Goal: Task Accomplishment & Management: Use online tool/utility

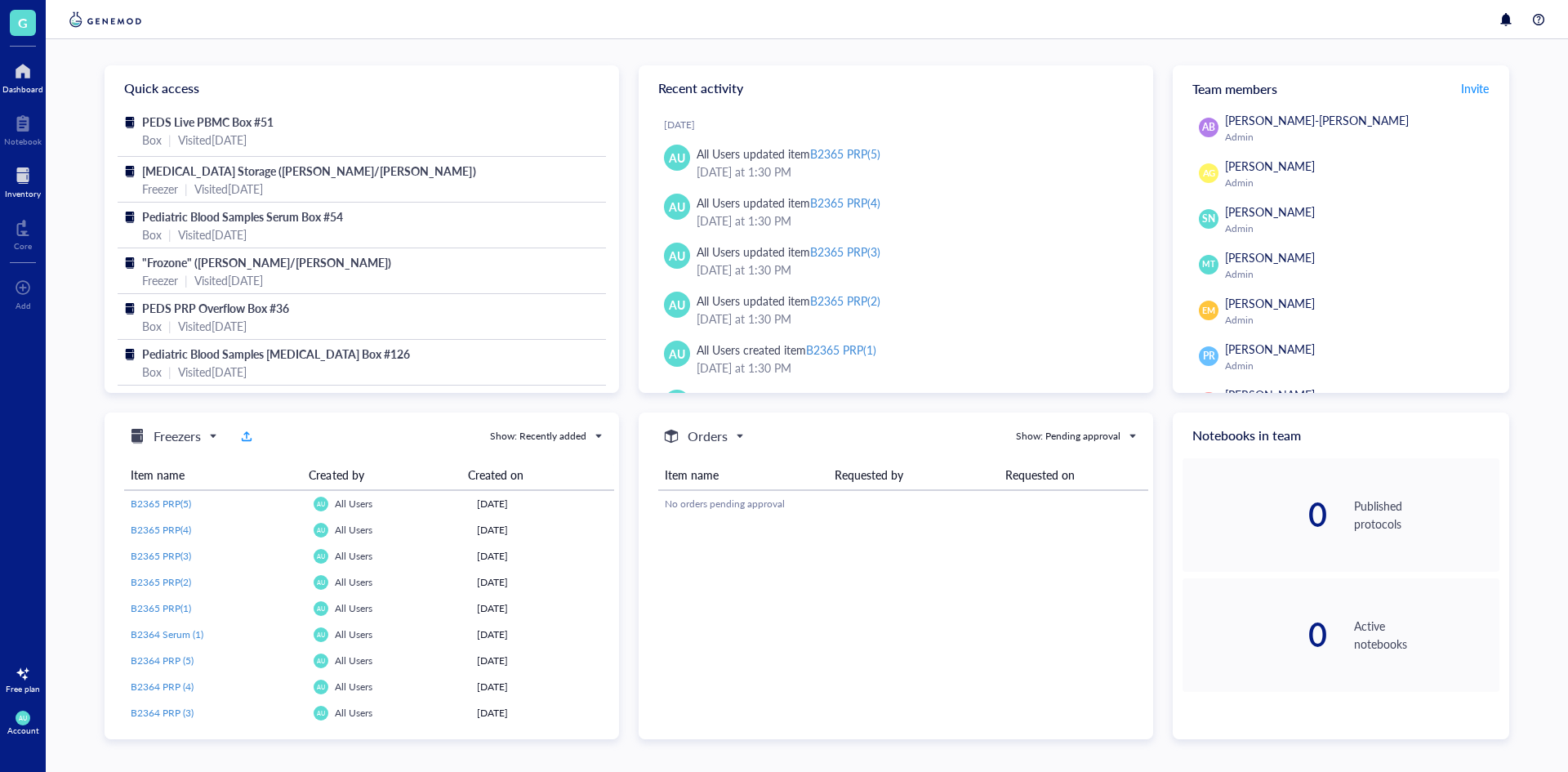
click at [35, 179] on div at bounding box center [23, 175] width 36 height 26
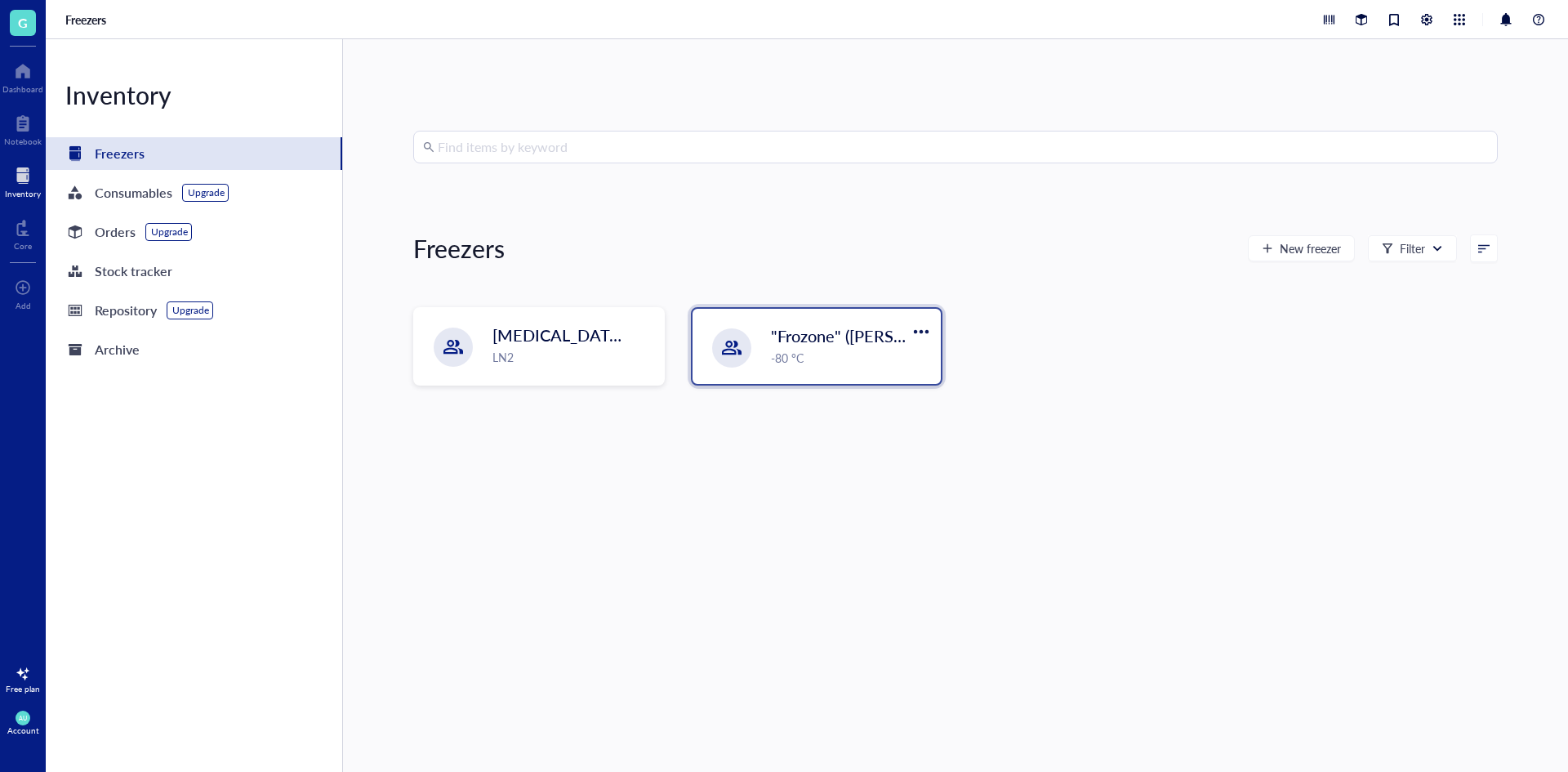
click at [807, 343] on span ""Frozone" ([PERSON_NAME]/[PERSON_NAME])" at bounding box center [947, 336] width 351 height 23
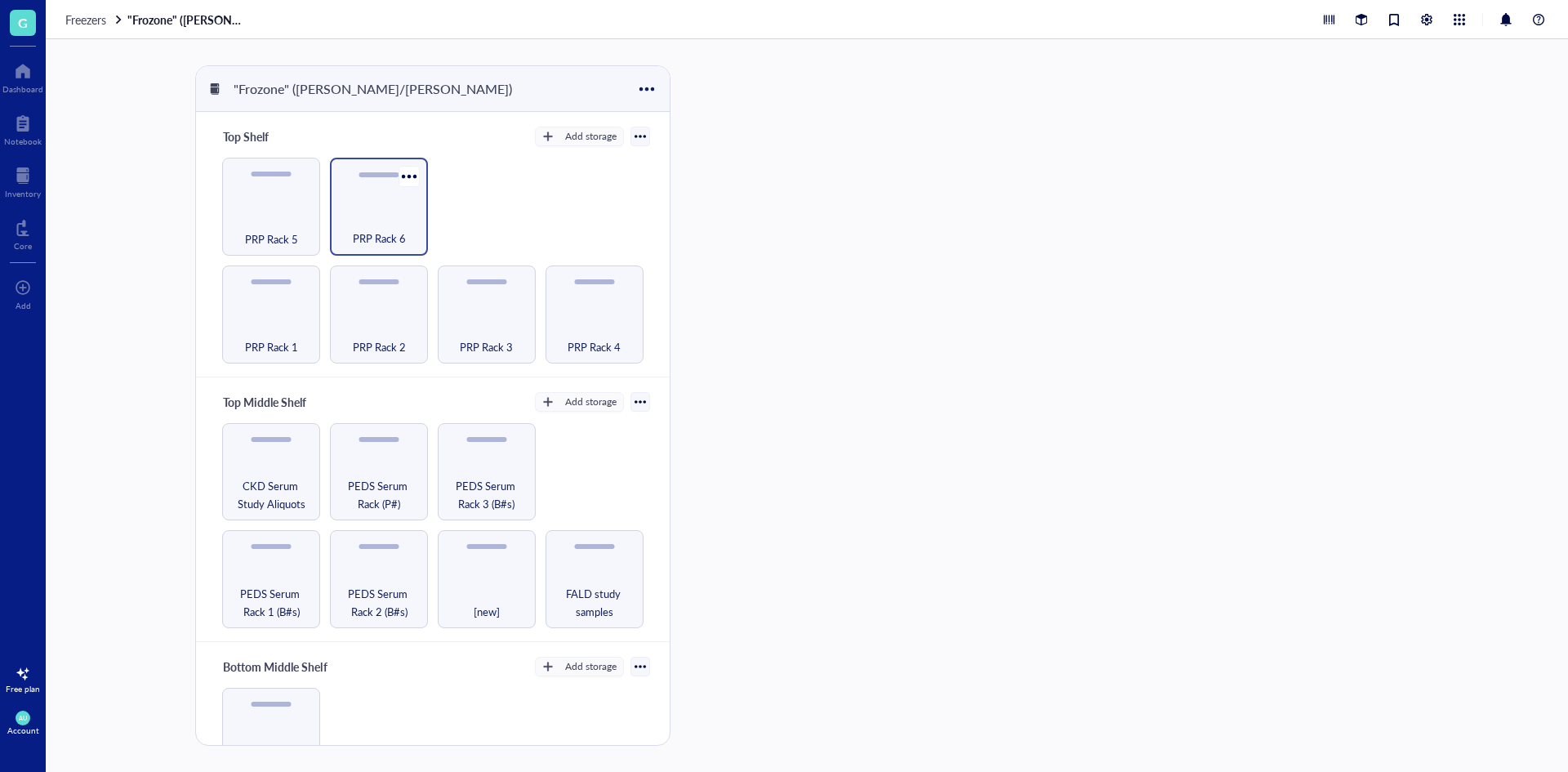
click at [391, 241] on span "PRP Rack 6" at bounding box center [380, 238] width 54 height 18
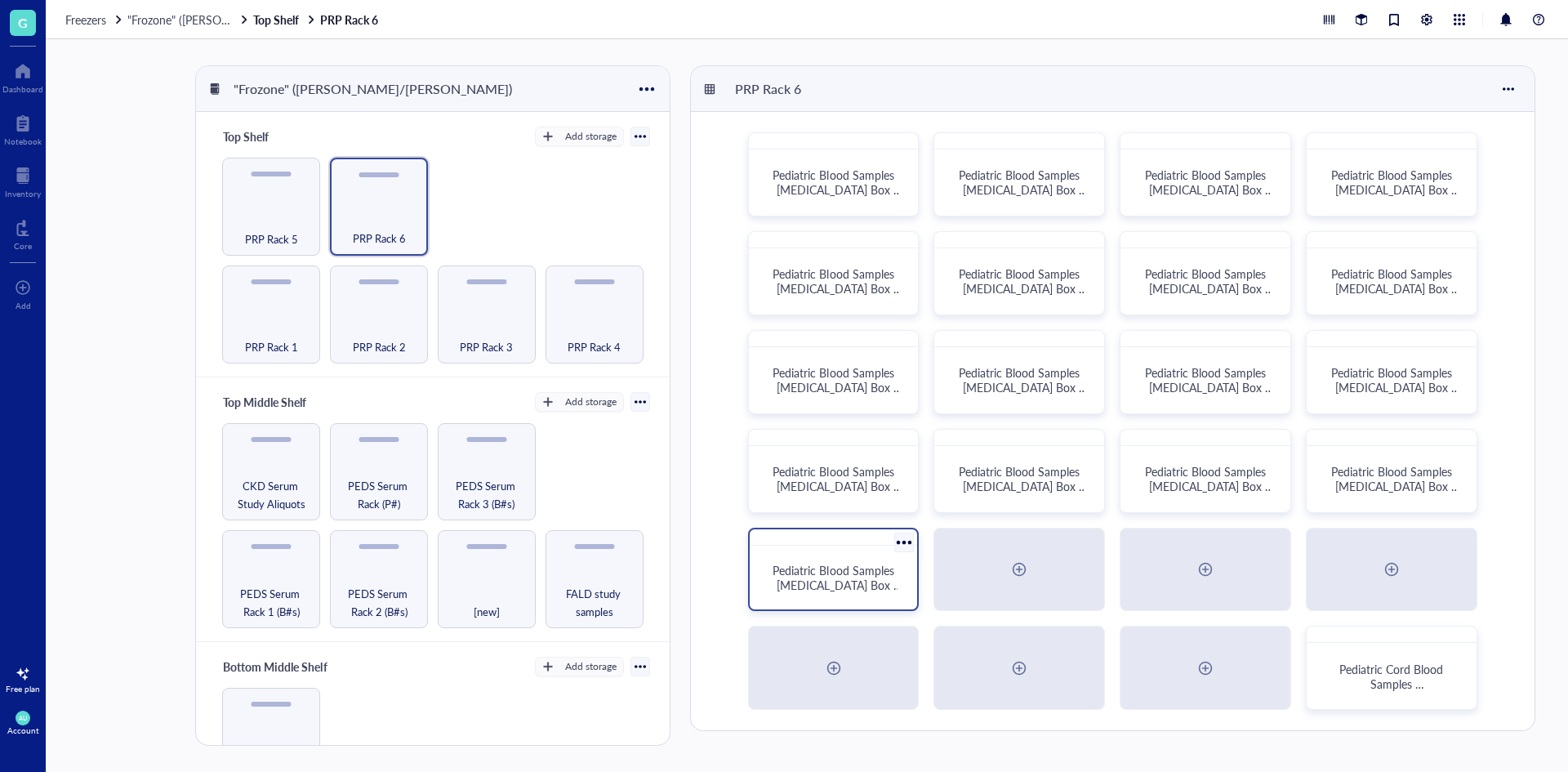
click at [822, 563] on span "Pediatric Blood Samples [MEDICAL_DATA] Box #136" at bounding box center [837, 584] width 129 height 46
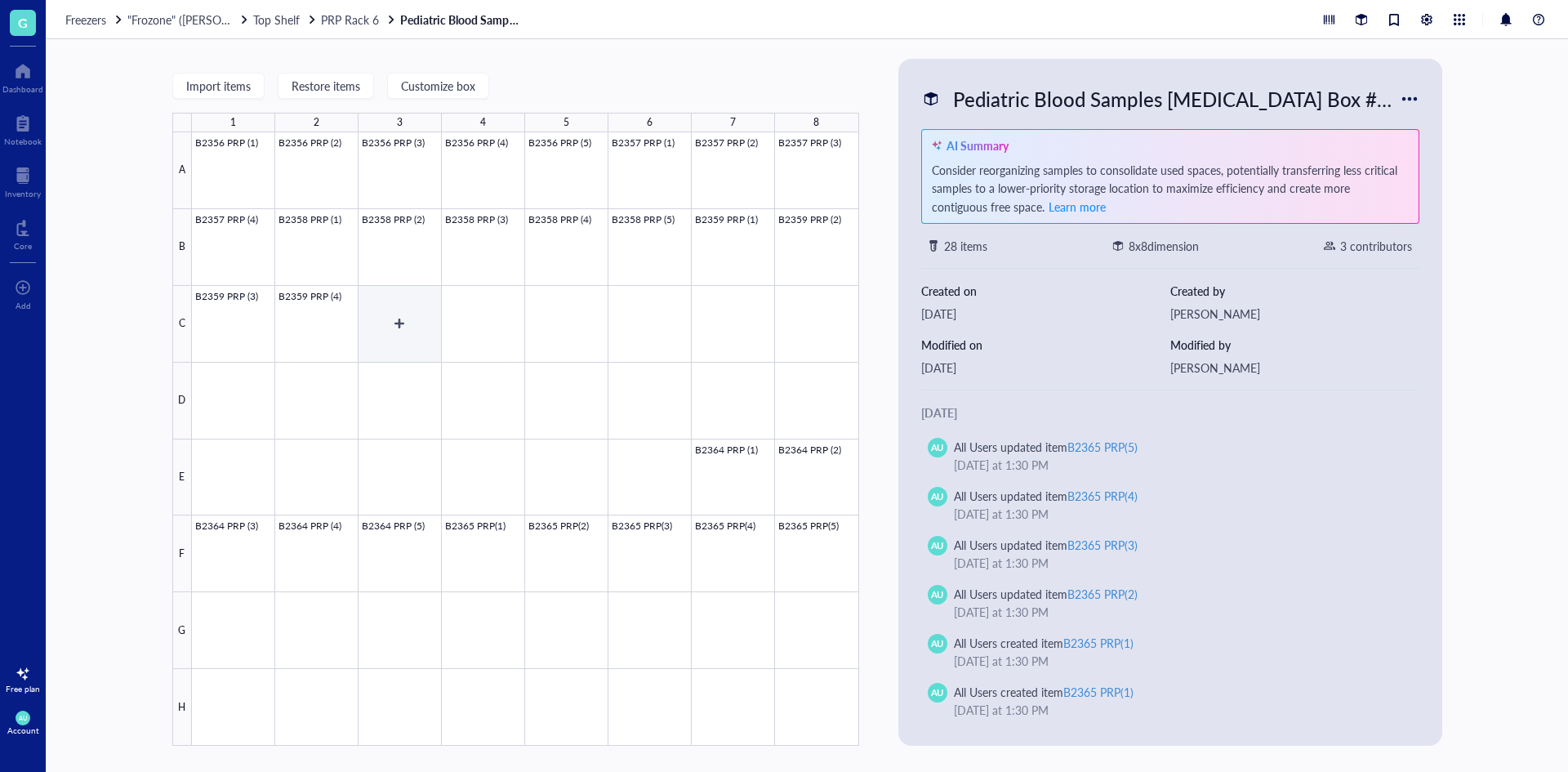
click at [380, 327] on div at bounding box center [525, 438] width 667 height 613
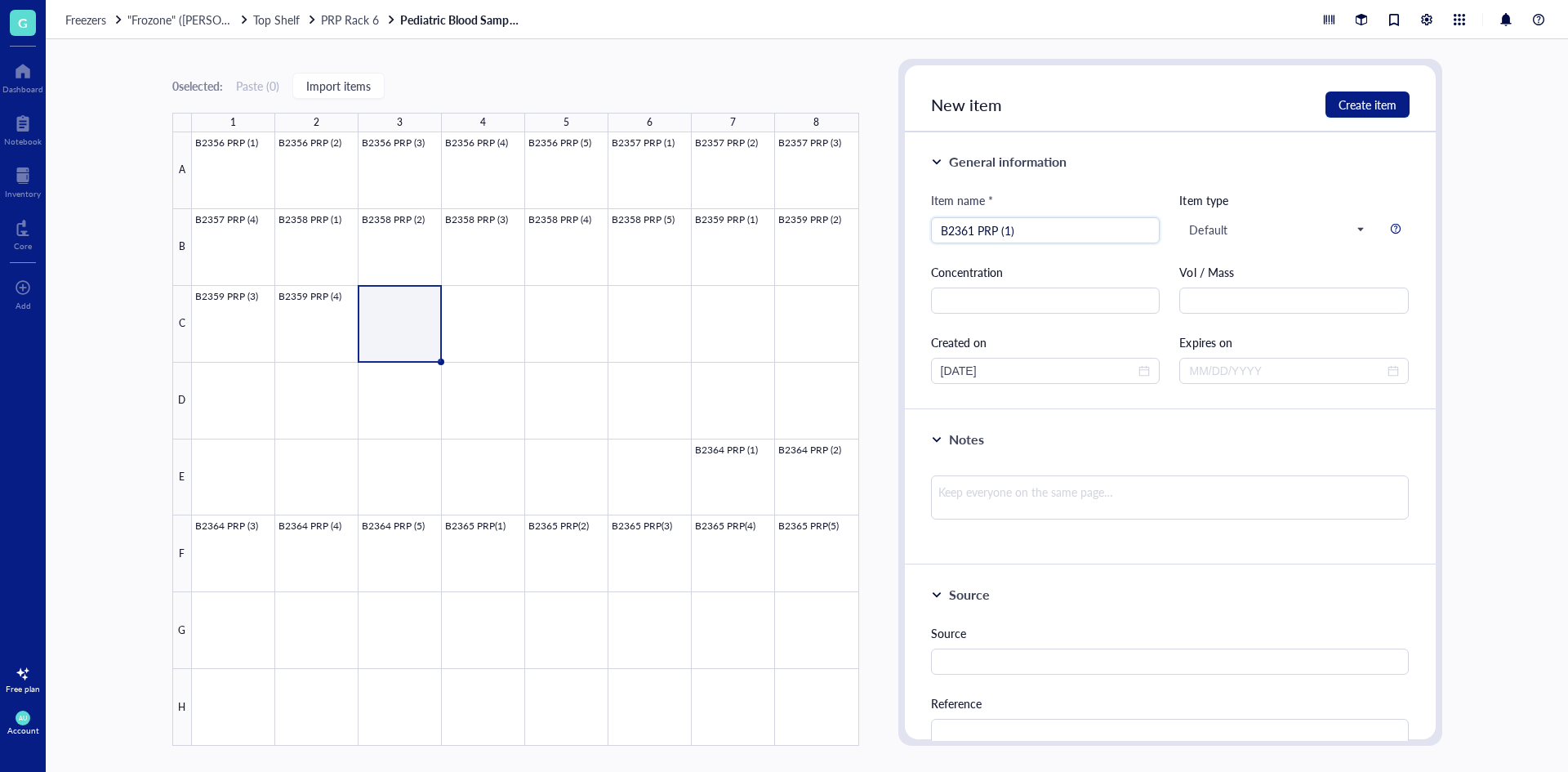
type input "B2361 PRP (1)"
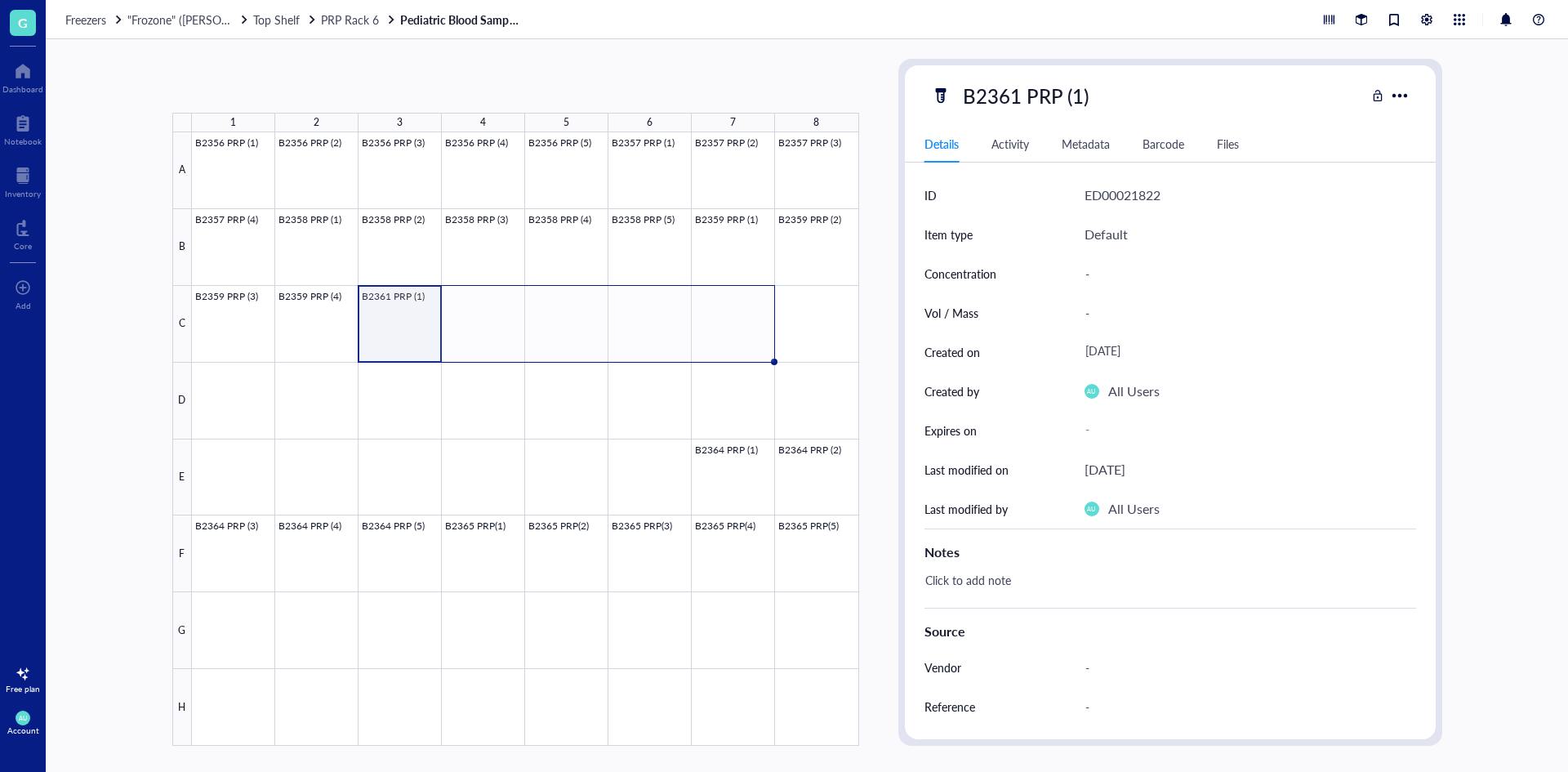
drag, startPoint x: 439, startPoint y: 360, endPoint x: 713, endPoint y: 350, distance: 274.2
click at [0, 0] on div "B2356 PRP (1) B2356 PRP (2) B2356 PRP (3) B2356 PRP (4) B2356 PRP (5) B2357 PRP…" at bounding box center [0, 0] width 0 height 0
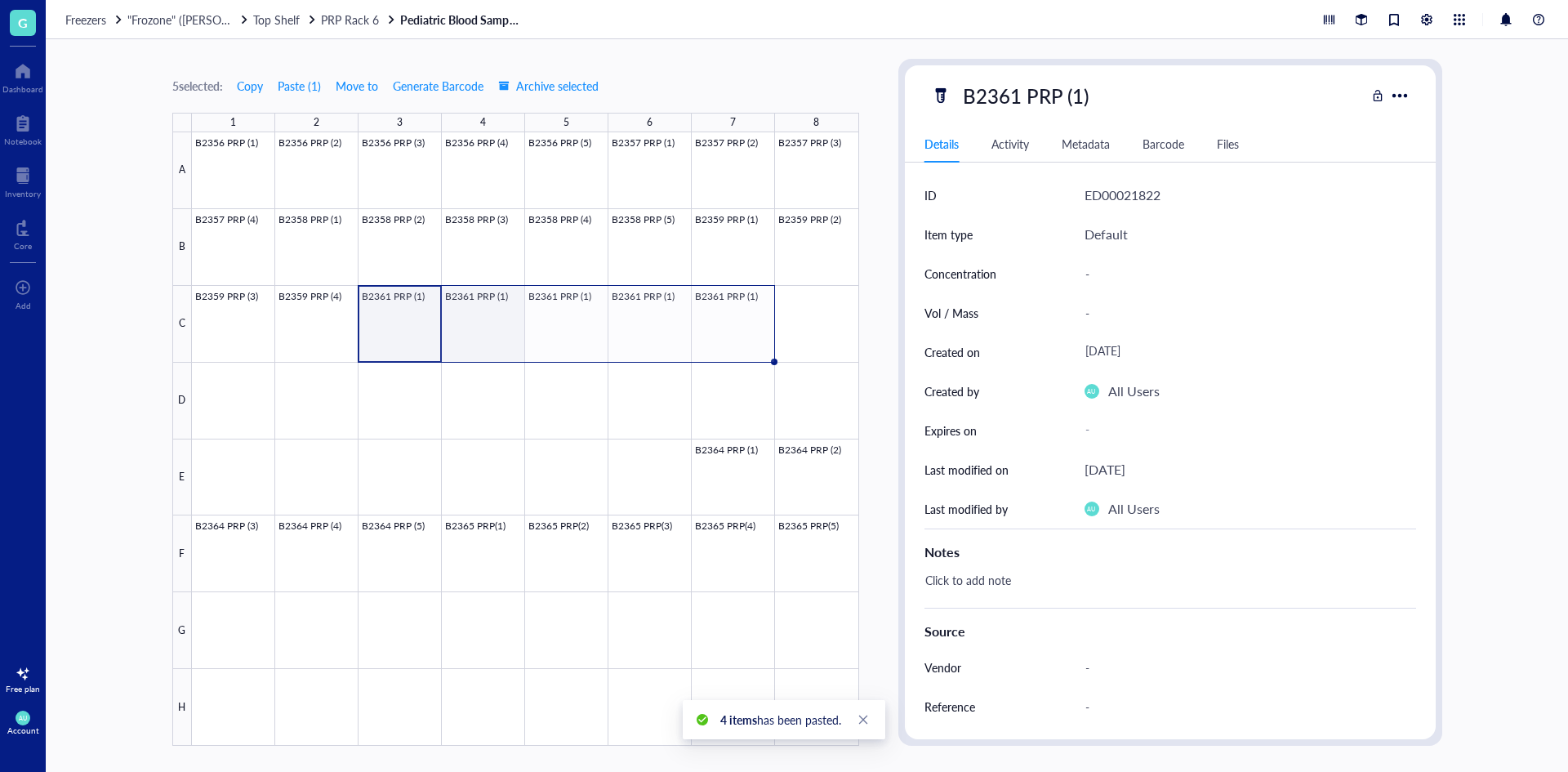
click at [490, 313] on div at bounding box center [525, 438] width 667 height 613
click at [1017, 98] on div "B2361 PRP (1)" at bounding box center [1026, 96] width 141 height 35
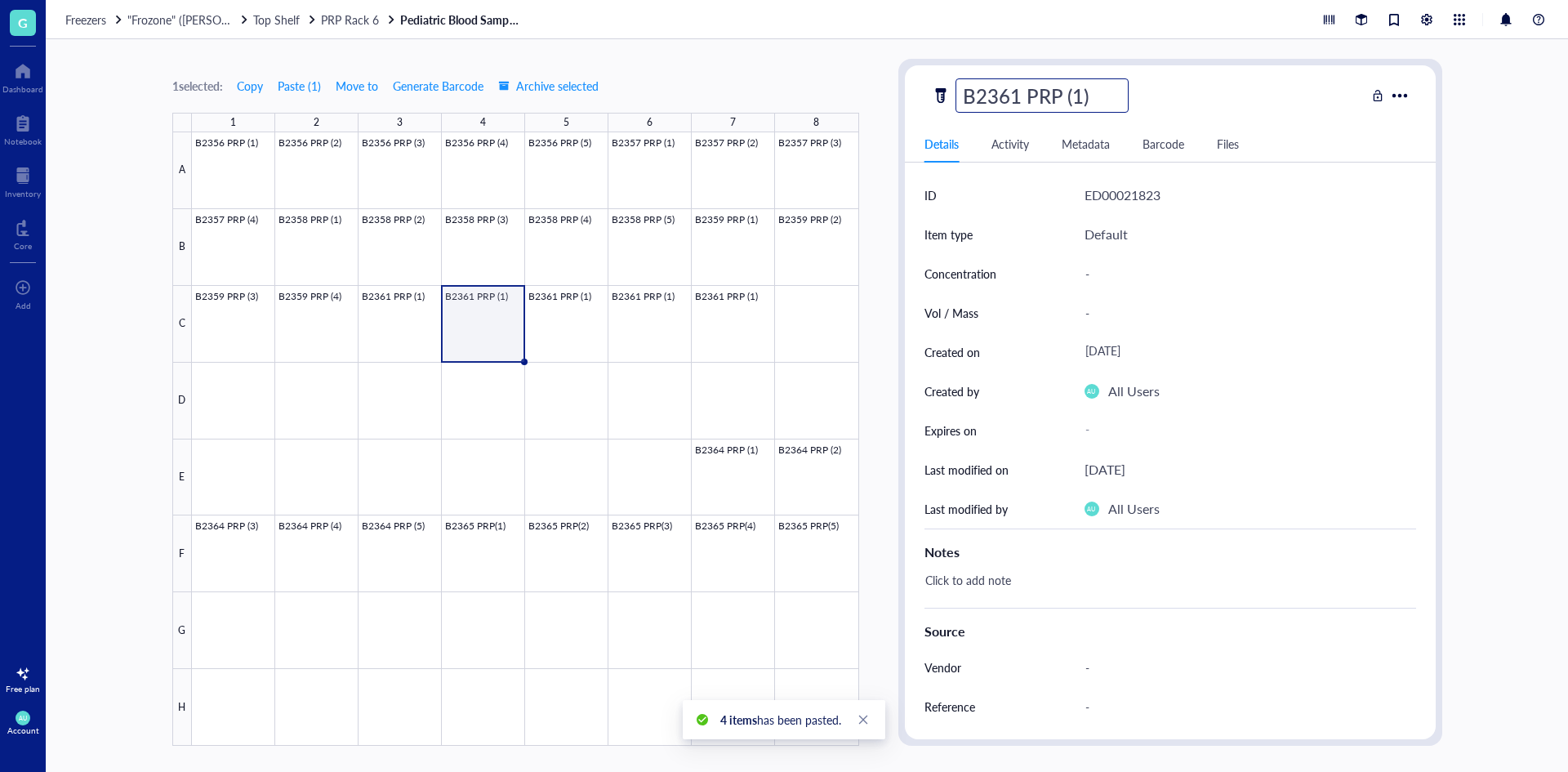
click at [1082, 93] on input "B2361 PRP (1)" at bounding box center [1042, 96] width 172 height 33
type input "B2361 PRP (2)"
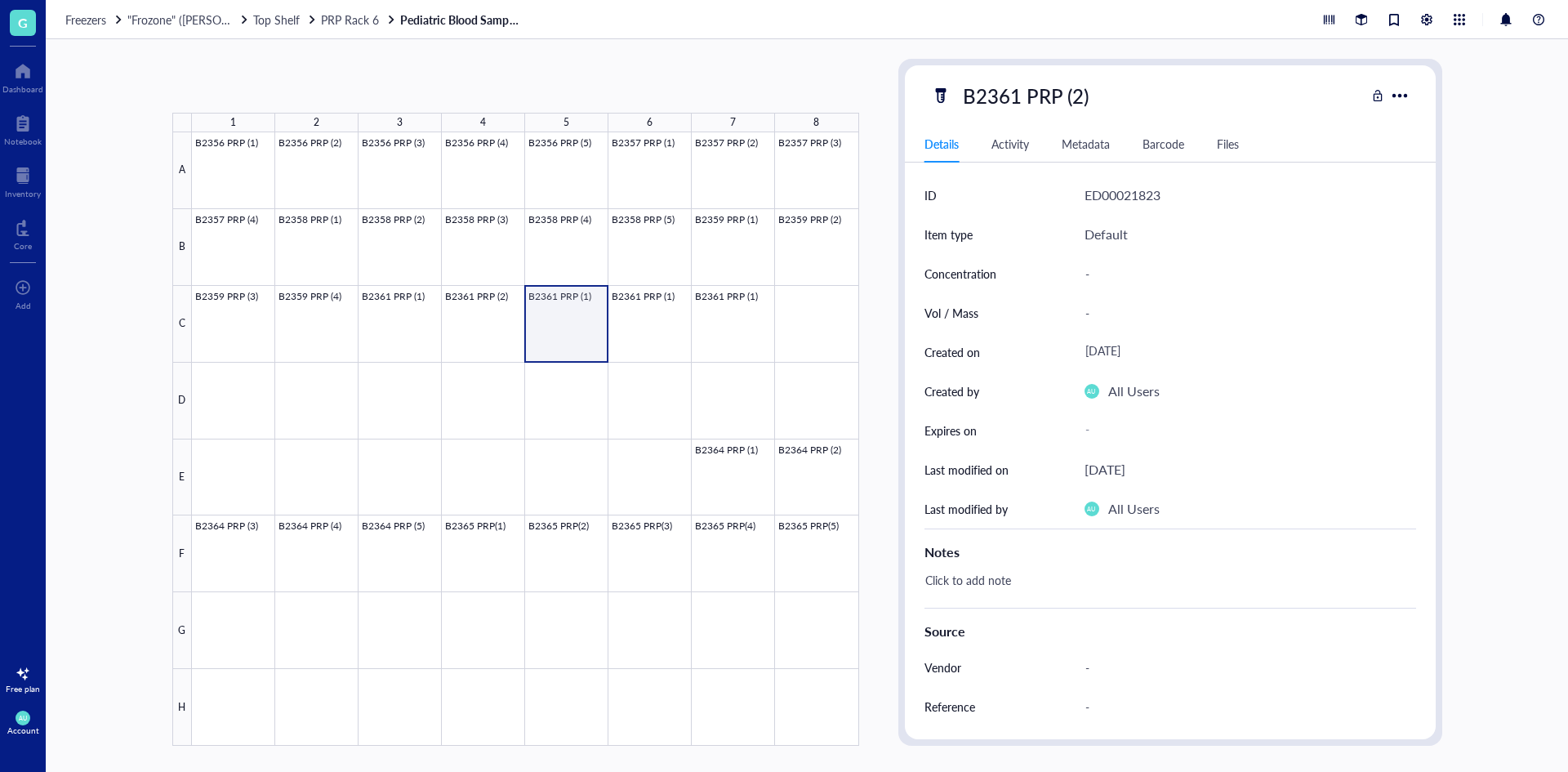
click at [598, 302] on div at bounding box center [525, 438] width 667 height 613
click at [1070, 100] on div "B2361 PRP (1)" at bounding box center [1026, 96] width 141 height 35
click at [1085, 85] on input "B2361 PRP (1)" at bounding box center [1042, 96] width 172 height 33
type input "B2361 PRP (3)"
click at [642, 318] on div at bounding box center [525, 438] width 667 height 613
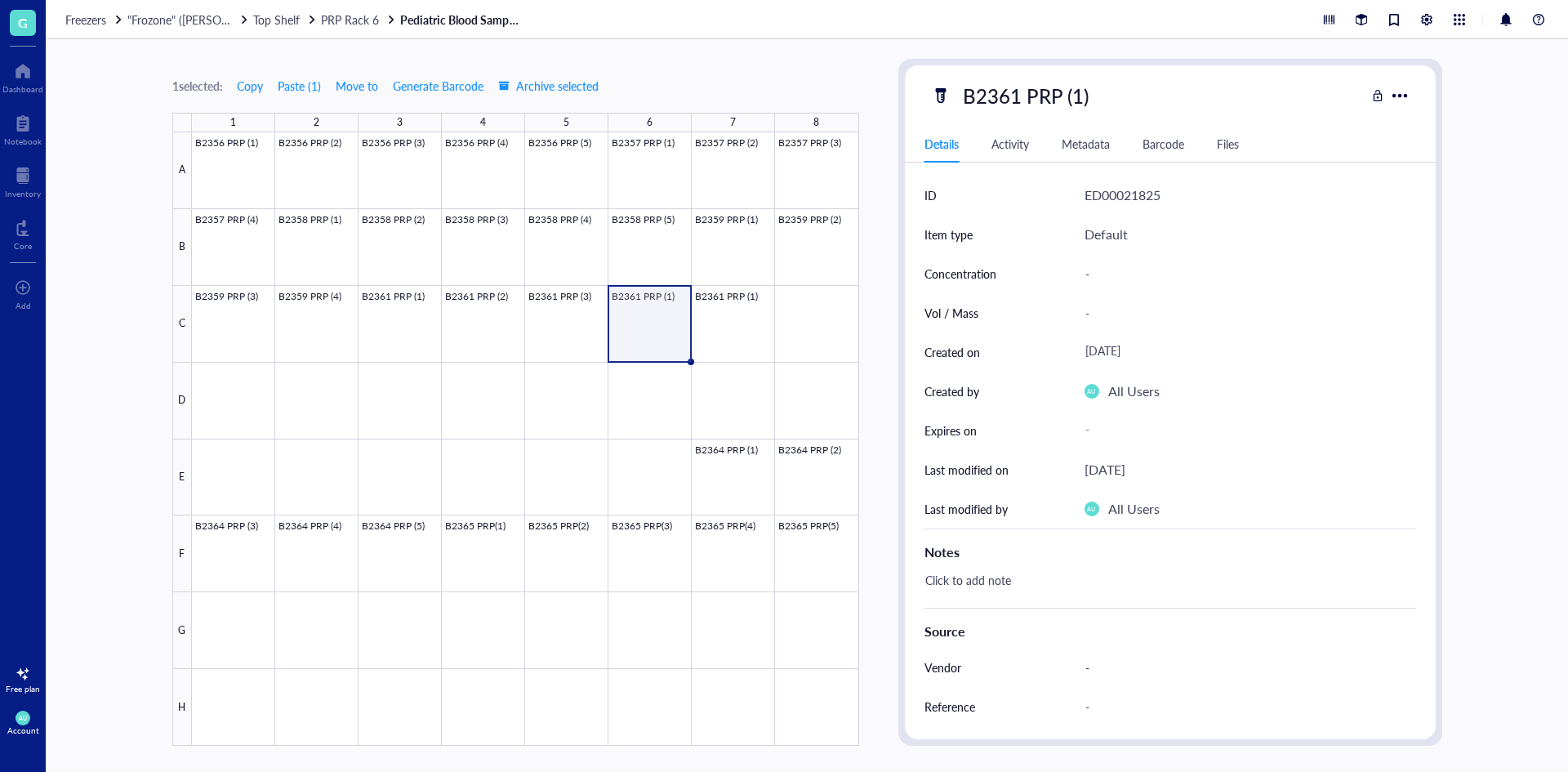
click at [1076, 99] on div "B2361 PRP (1)" at bounding box center [1026, 96] width 141 height 35
click at [1083, 97] on input "B2361 PRP (1)" at bounding box center [1042, 96] width 172 height 33
type input "B2361 PRP (4)"
click at [740, 335] on div at bounding box center [525, 438] width 667 height 613
click at [1091, 85] on div "B2361 PRP (1)" at bounding box center [1026, 96] width 141 height 35
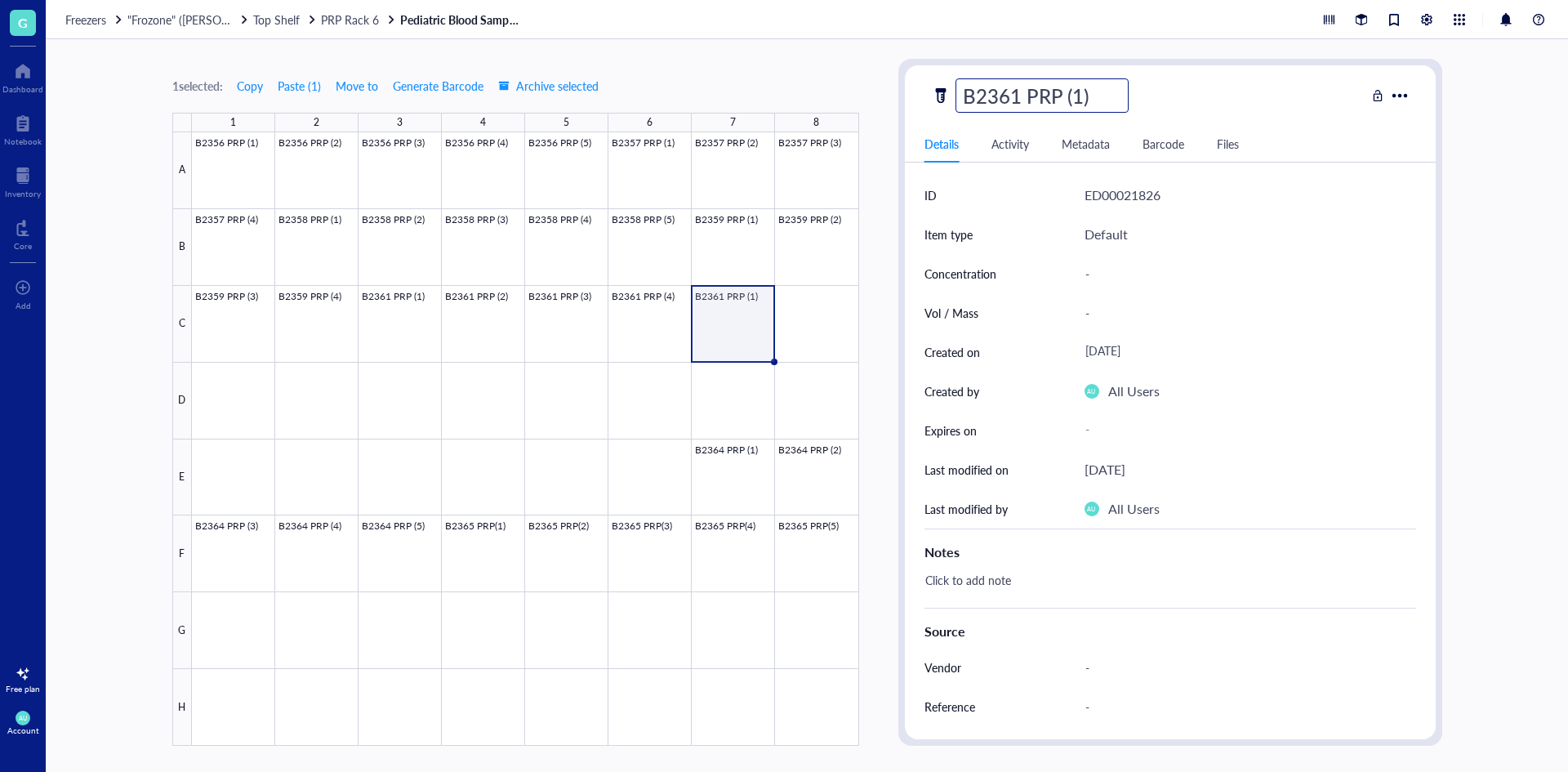
click at [1082, 93] on input "B2361 PRP (1)" at bounding box center [1042, 96] width 172 height 33
type input "B2361 PRP (5)"
click at [798, 316] on div at bounding box center [525, 438] width 667 height 613
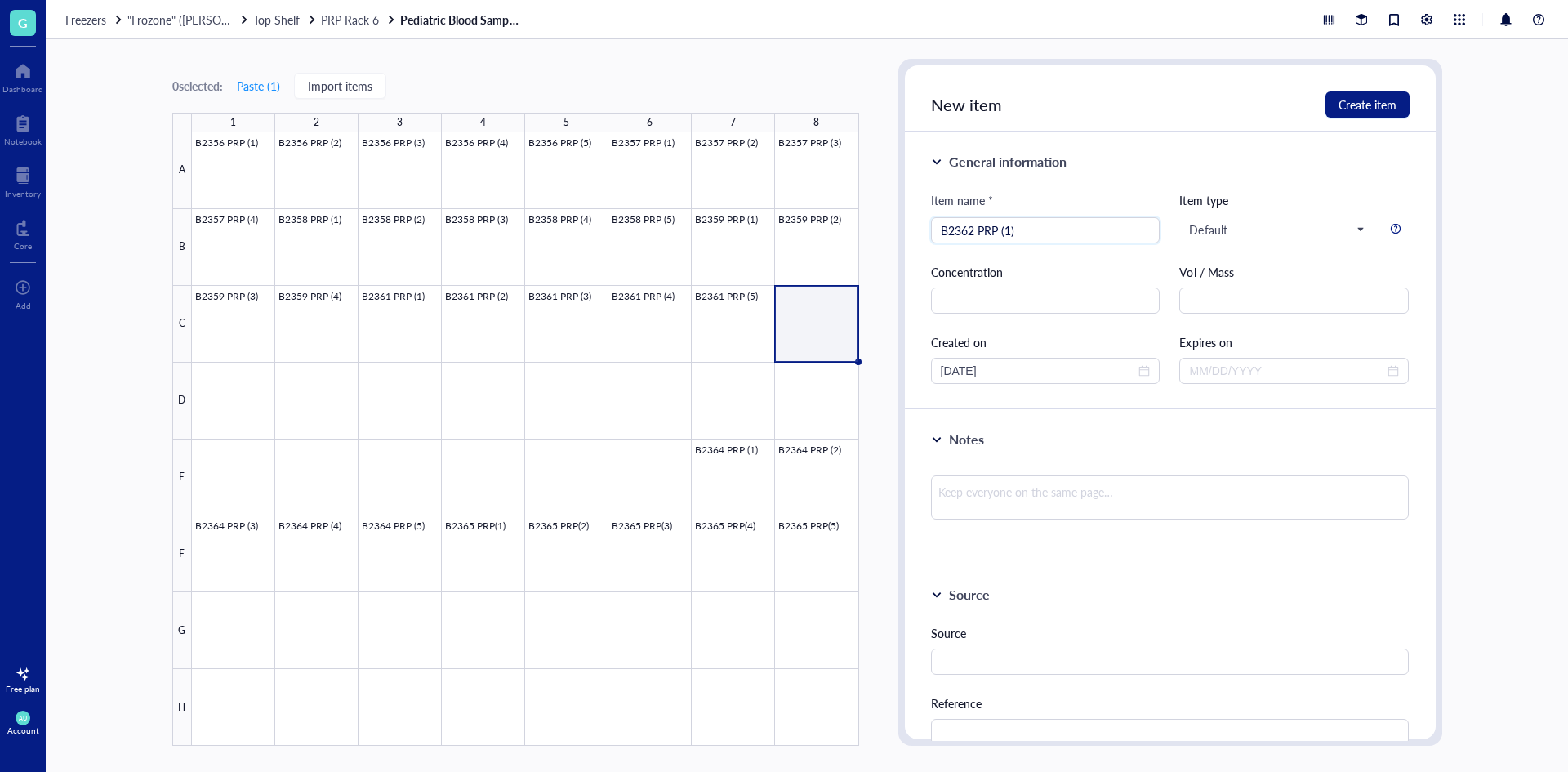
type input "B2362 PRP (1)"
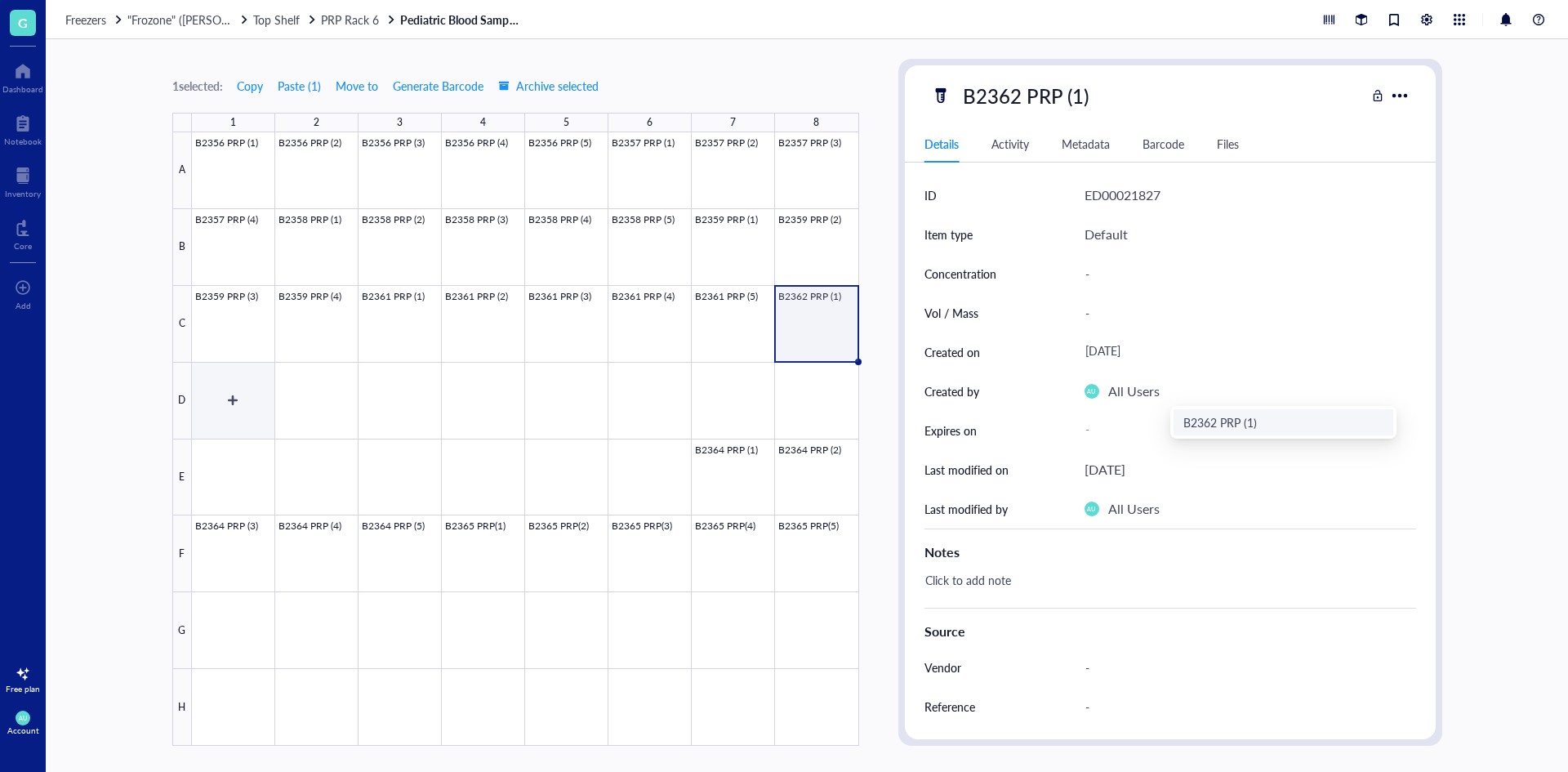
click at [231, 390] on div at bounding box center [525, 438] width 667 height 613
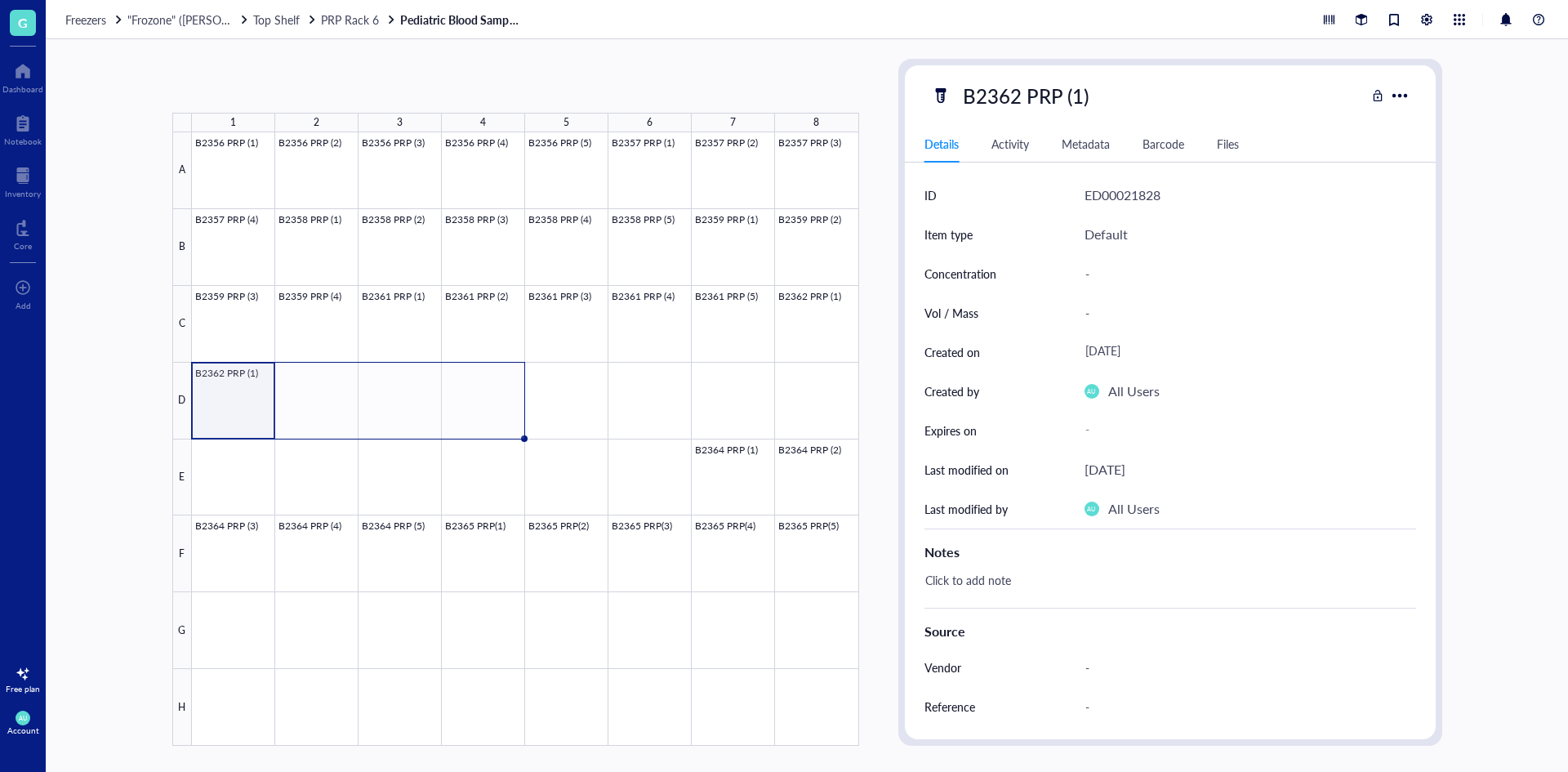
drag, startPoint x: 270, startPoint y: 436, endPoint x: 482, endPoint y: 439, distance: 212.0
click at [0, 0] on div "B2356 PRP (1) B2356 PRP (2) B2356 PRP (3) B2356 PRP (4) B2356 PRP (5) B2357 PRP…" at bounding box center [0, 0] width 0 height 0
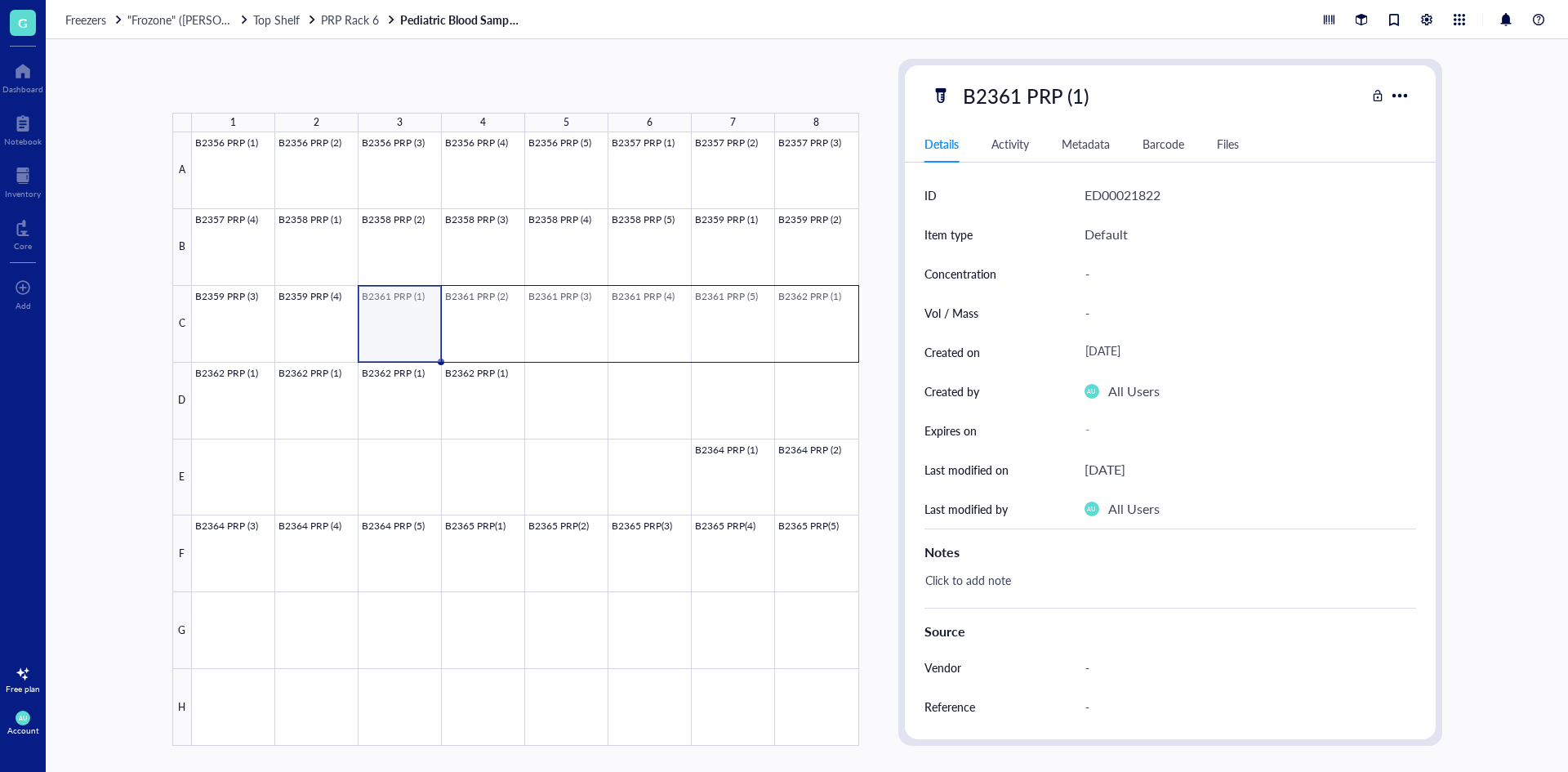
drag, startPoint x: 394, startPoint y: 313, endPoint x: 863, endPoint y: 317, distance: 469.0
click at [863, 317] on div "1 2 3 4 5 6 7 8 A B C D E F G H B2356 PRP (1) B2356 PRP (2) B2356 PRP (3) B2356…" at bounding box center [807, 405] width 1522 height 732
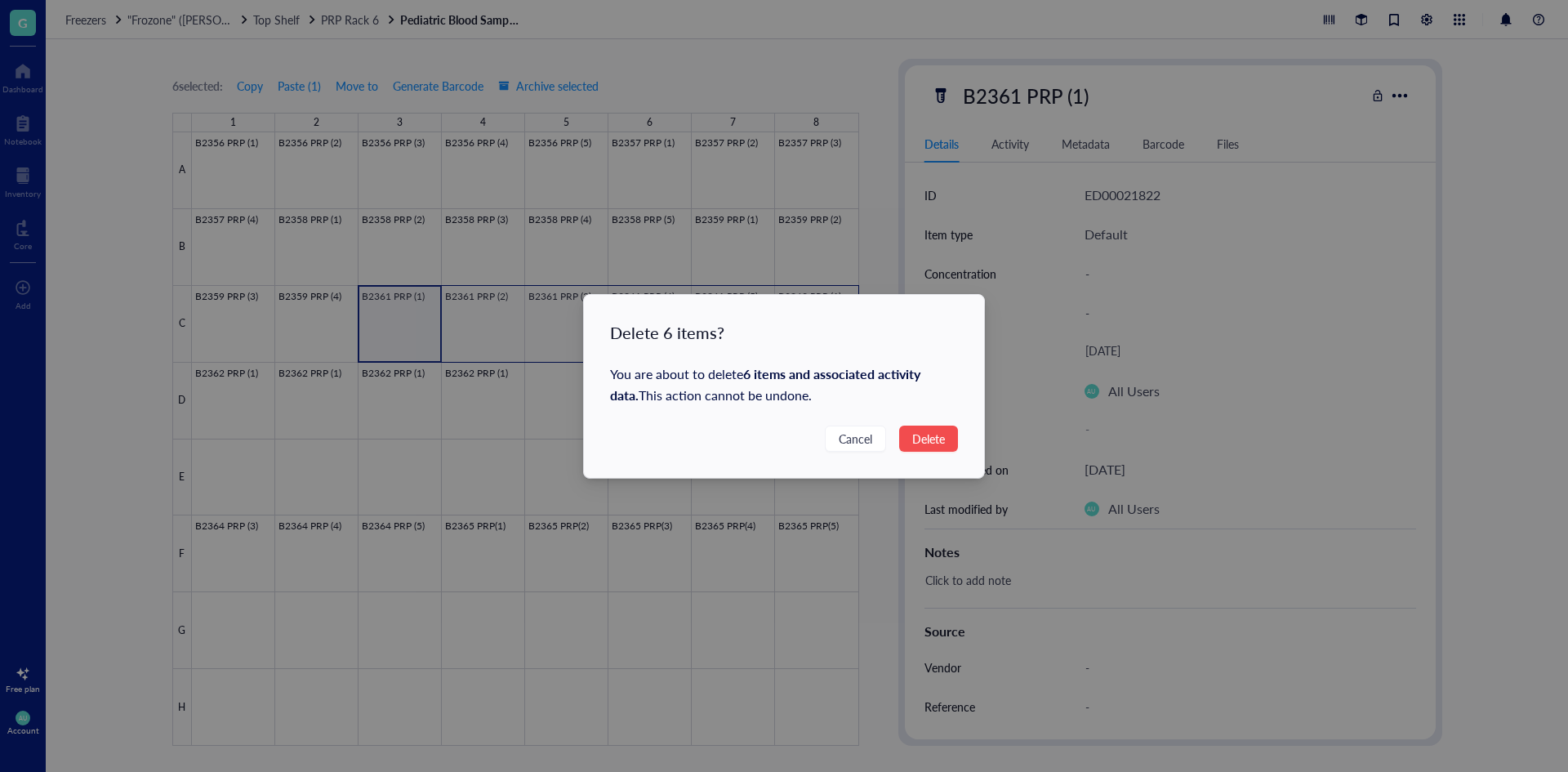
click at [946, 438] on button "Delete" at bounding box center [929, 438] width 59 height 26
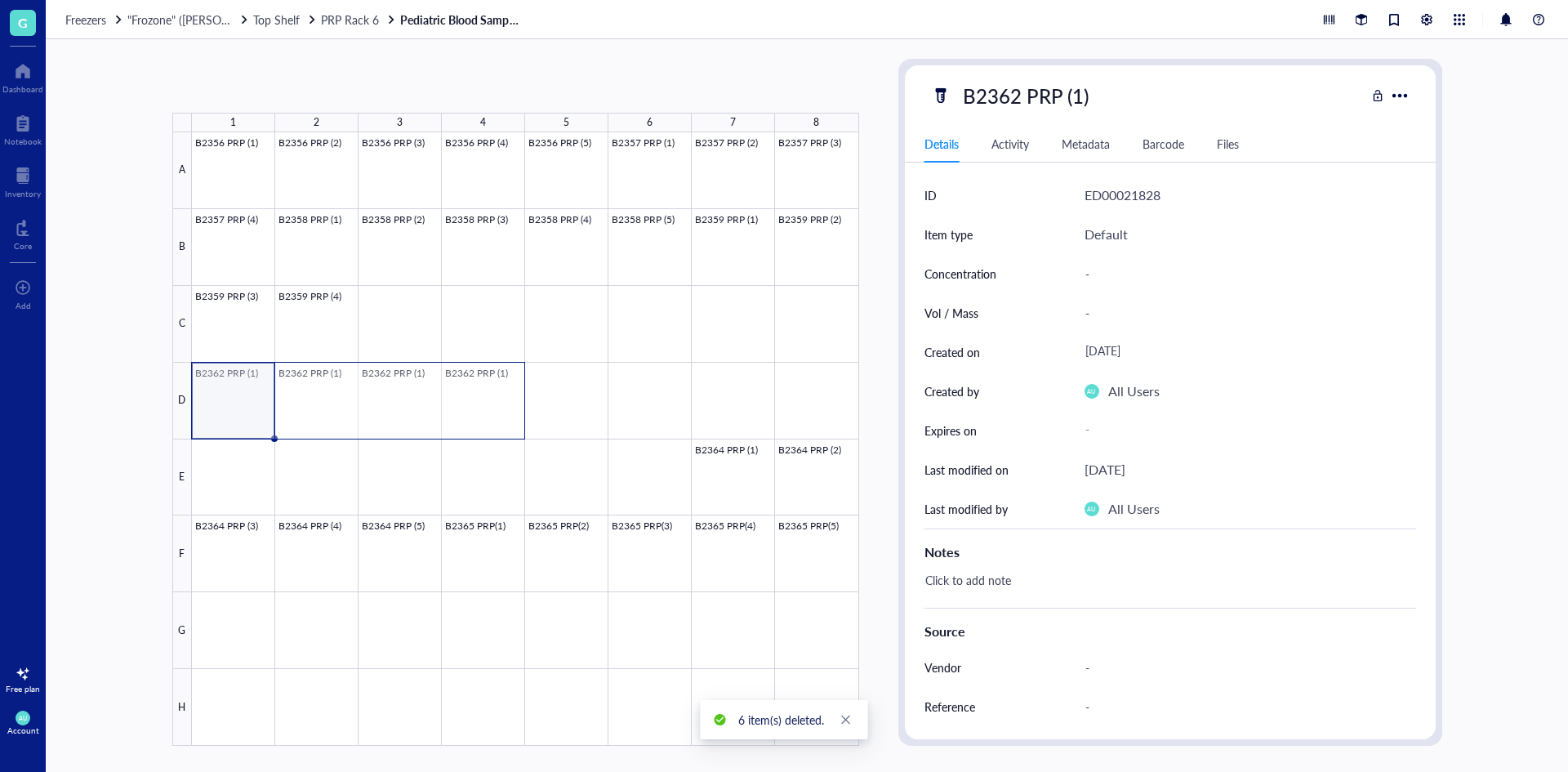
drag, startPoint x: 242, startPoint y: 394, endPoint x: 482, endPoint y: 388, distance: 240.1
click at [482, 388] on div at bounding box center [525, 438] width 667 height 613
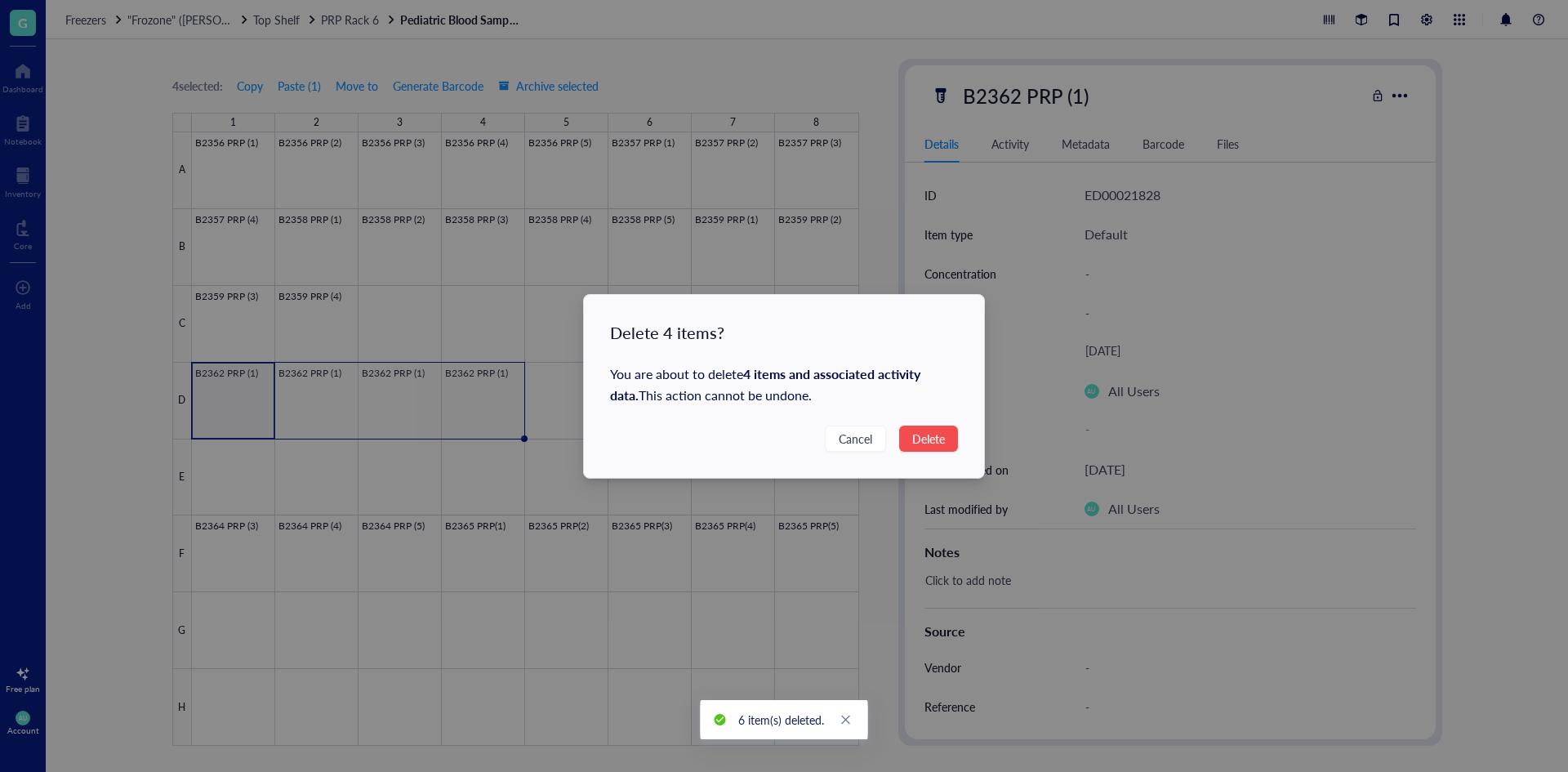
click at [940, 436] on span "Delete" at bounding box center [929, 438] width 33 height 18
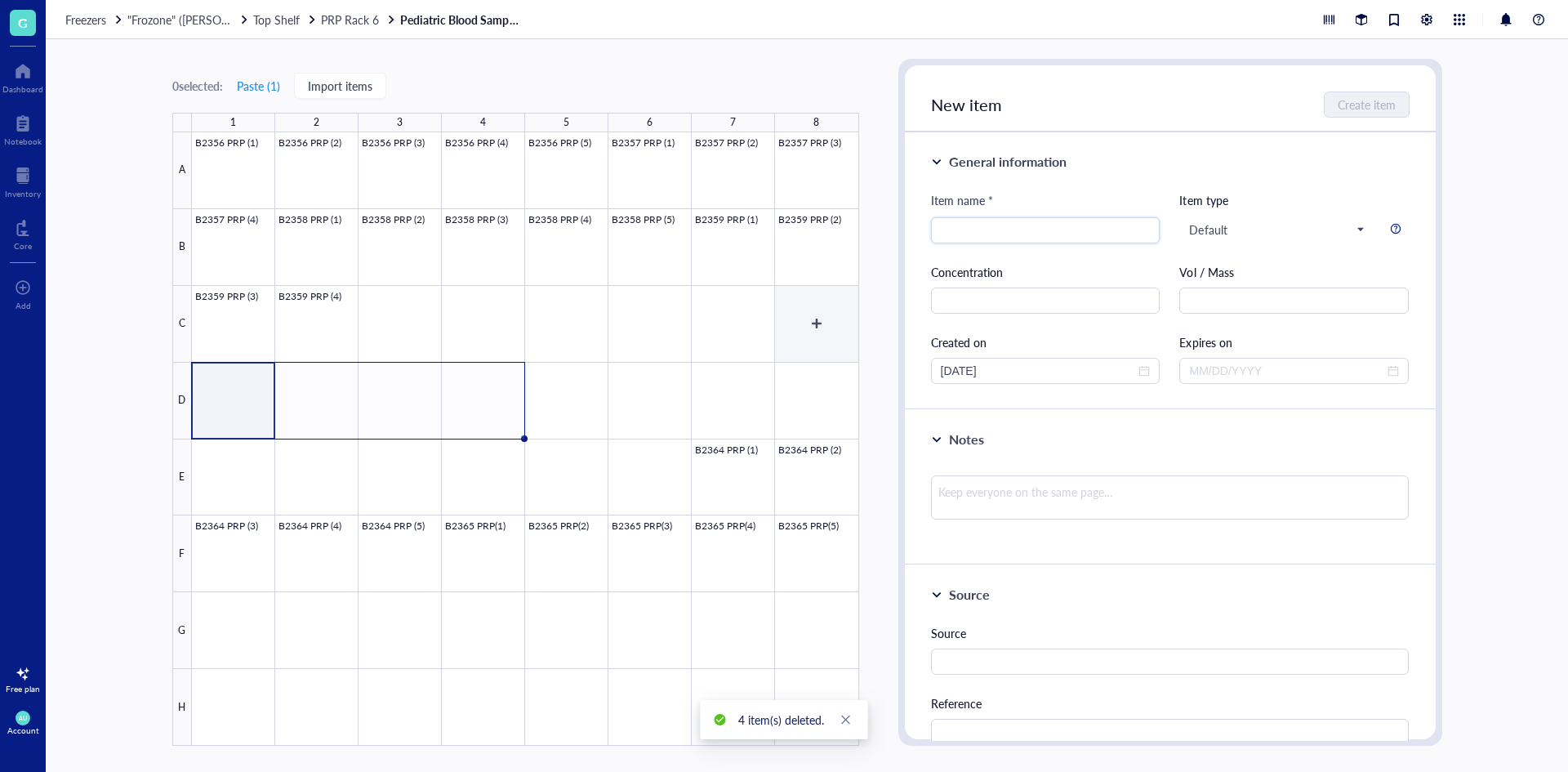
click at [820, 317] on div at bounding box center [525, 438] width 667 height 613
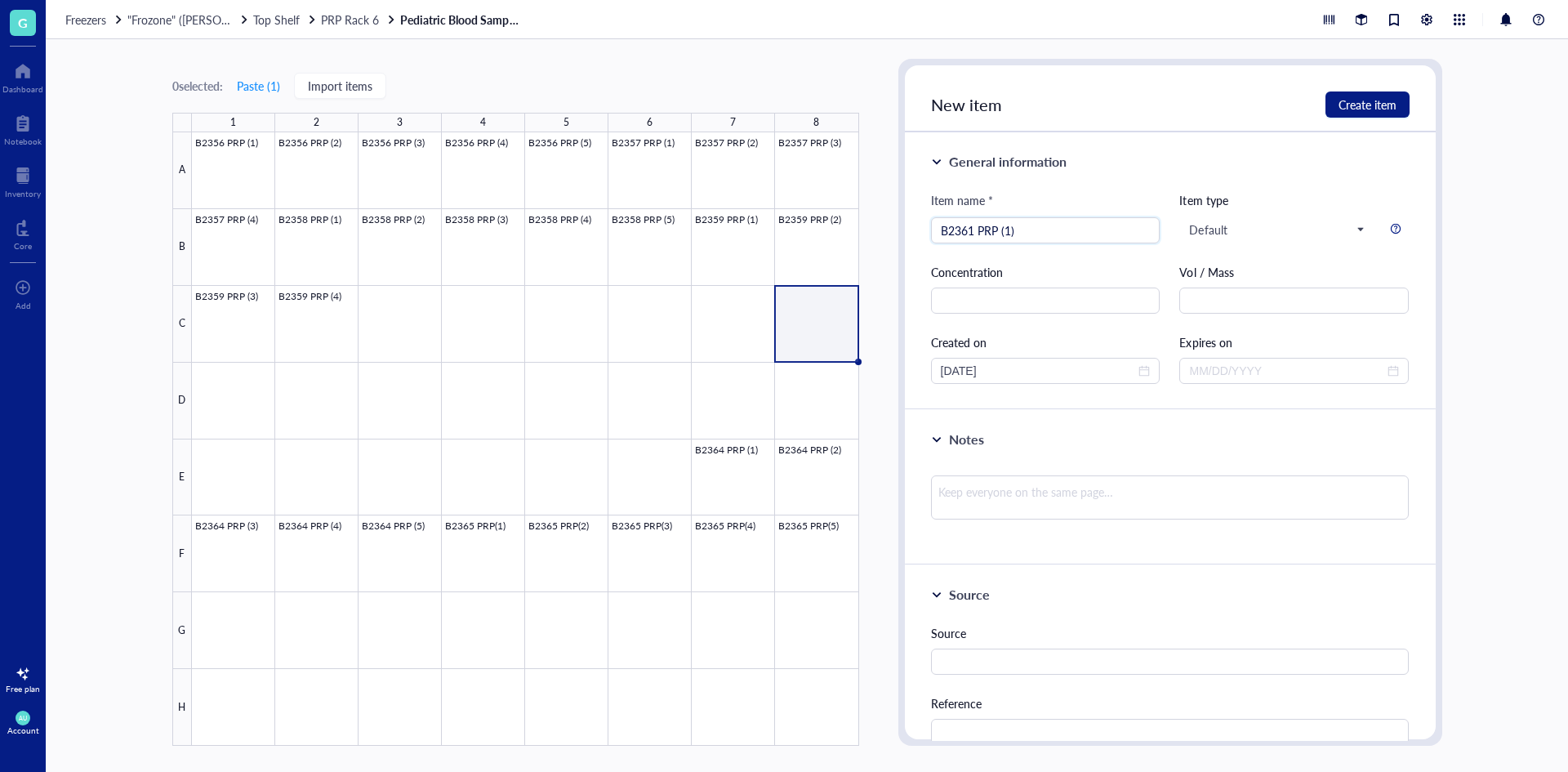
type input "B2361 PRP (1)"
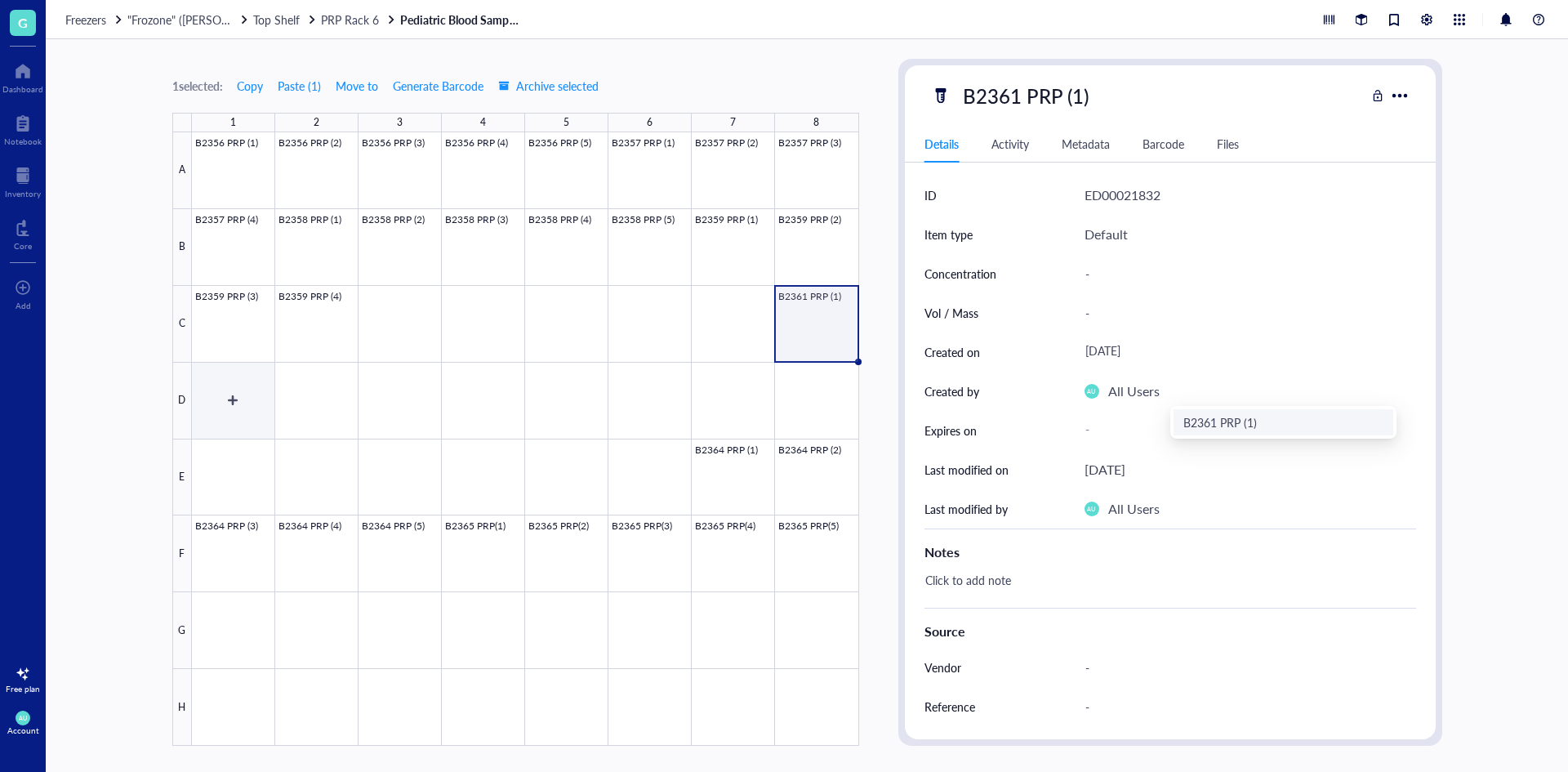
click at [248, 395] on div at bounding box center [525, 438] width 667 height 613
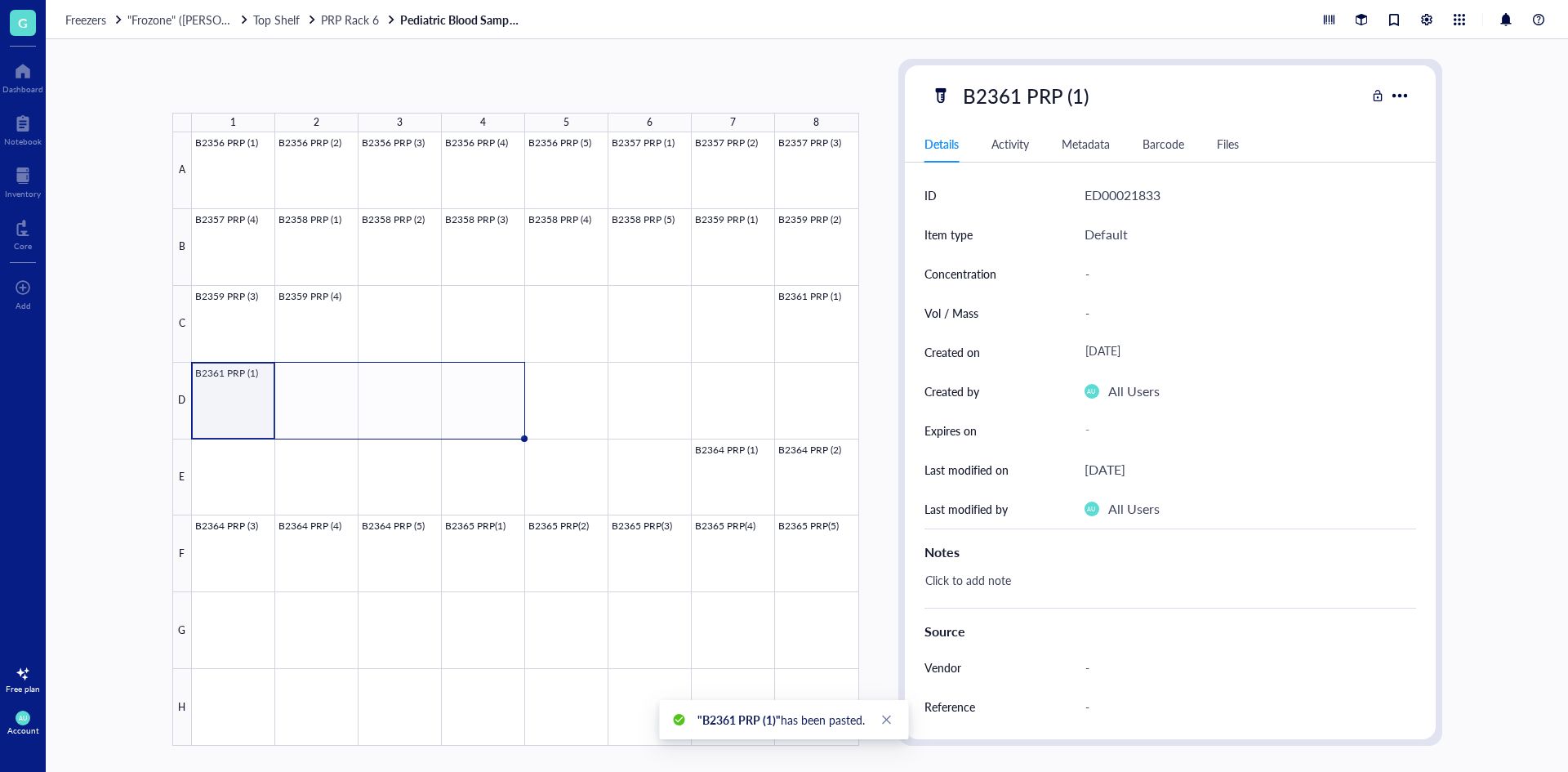
drag, startPoint x: 270, startPoint y: 437, endPoint x: 481, endPoint y: 431, distance: 211.1
click at [0, 0] on div "B2356 PRP (1) B2356 PRP (2) B2356 PRP (3) B2356 PRP (4) B2356 PRP (5) B2357 PRP…" at bounding box center [0, 0] width 0 height 0
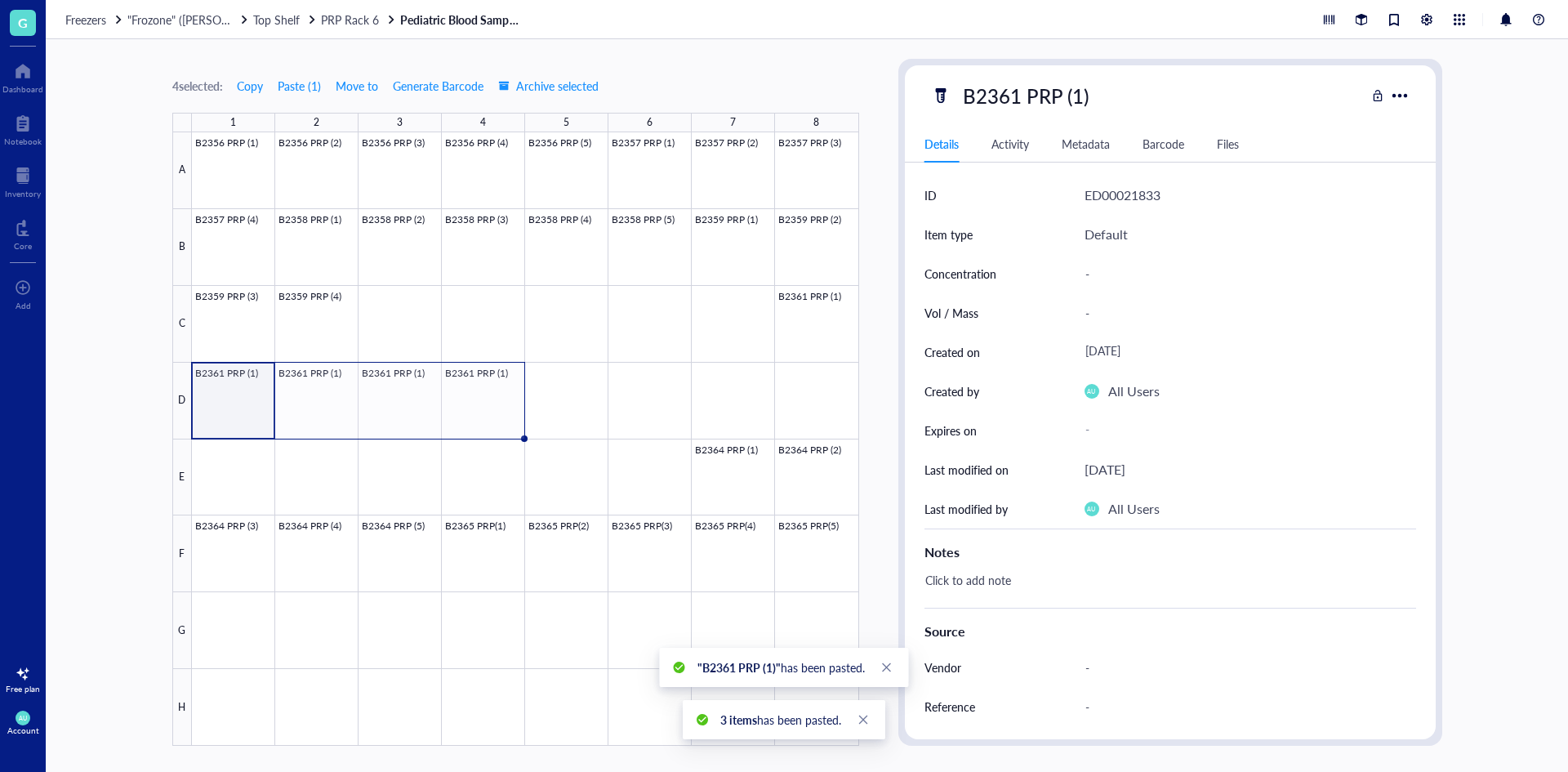
click at [243, 399] on div at bounding box center [525, 438] width 667 height 613
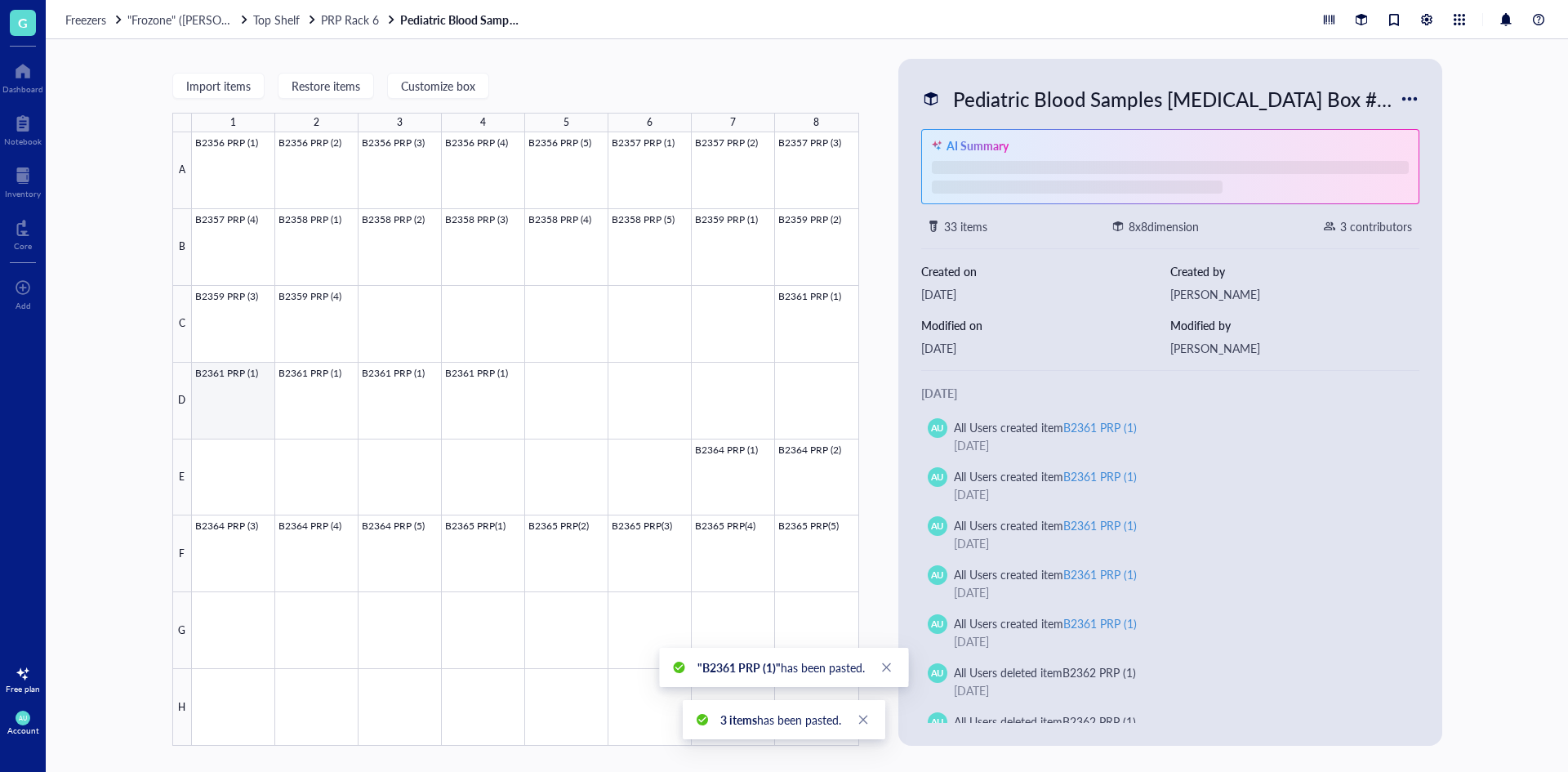
click at [230, 398] on div at bounding box center [525, 438] width 667 height 613
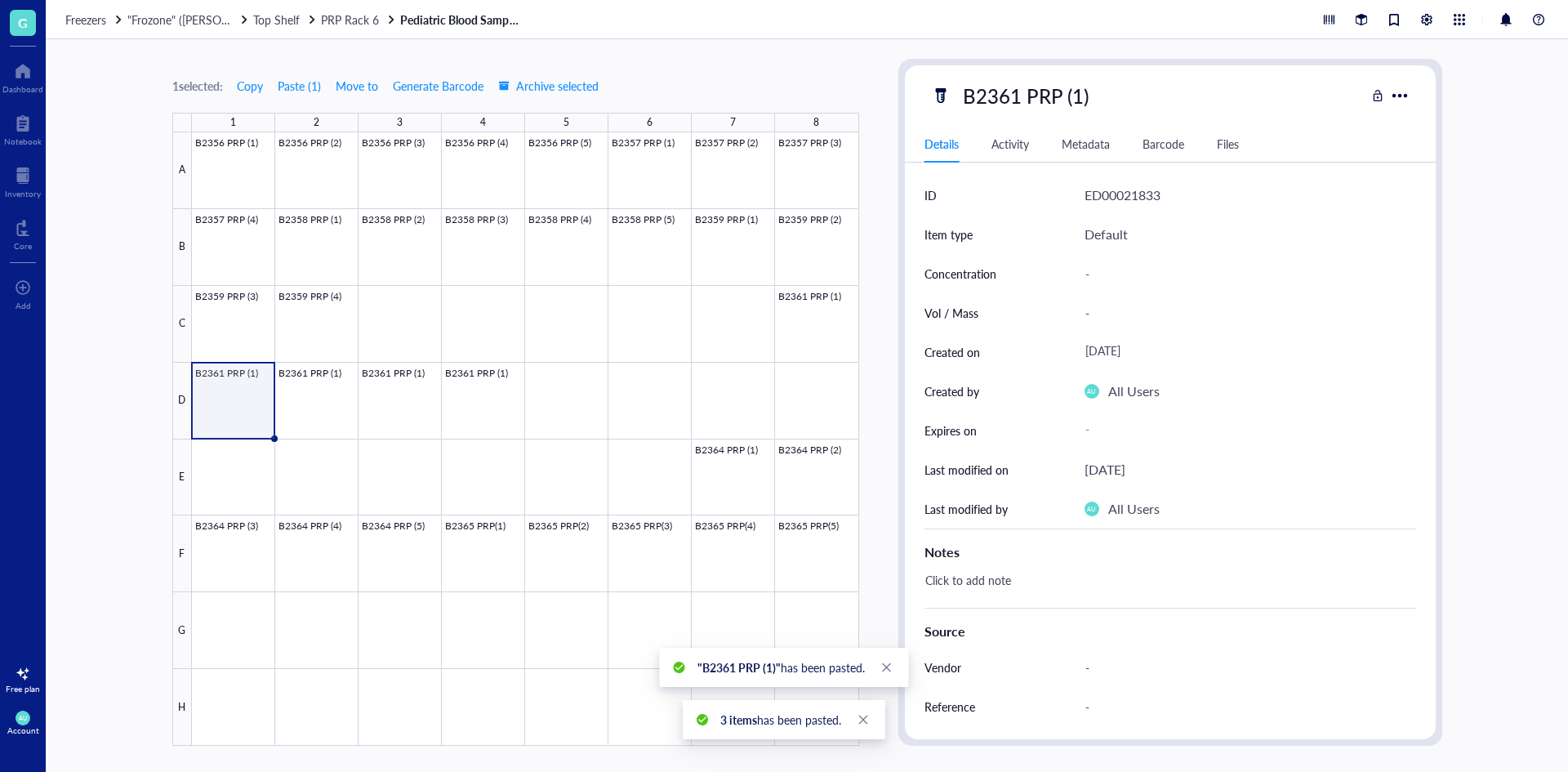
click at [1080, 83] on div "B2361 PRP (1)" at bounding box center [1026, 96] width 141 height 35
click at [1079, 89] on input "B2361 PRP (1)" at bounding box center [1042, 96] width 172 height 33
type input "B2361 PRP (2)"
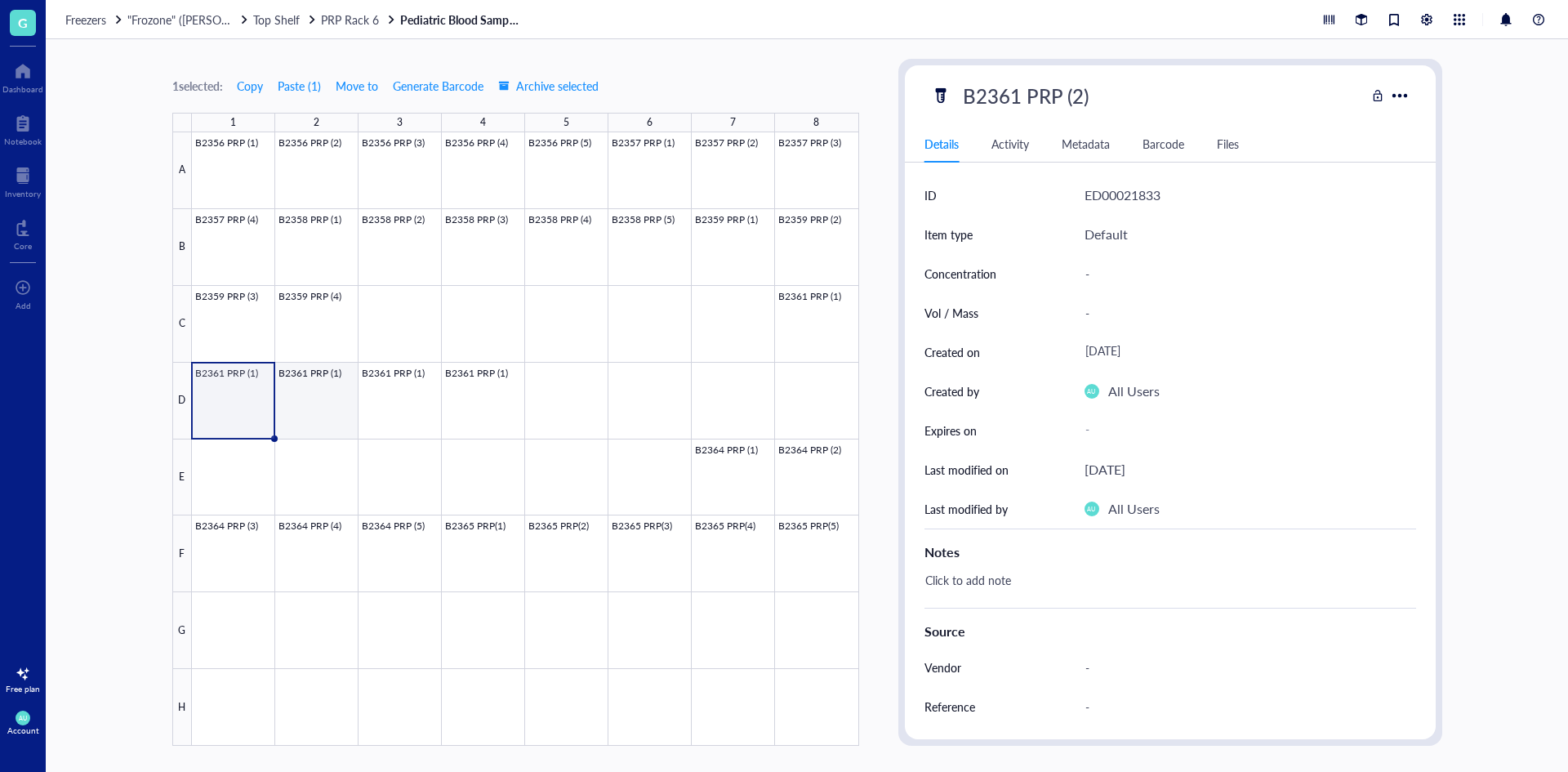
click at [337, 405] on div at bounding box center [525, 438] width 667 height 613
click at [1079, 89] on div "B2361 PRP (2)" at bounding box center [1026, 96] width 141 height 35
click at [1080, 90] on input "B2361 PRP (2)" at bounding box center [1042, 96] width 172 height 33
type input "B2361 PRP (3)"
click at [571, 384] on div at bounding box center [525, 438] width 667 height 613
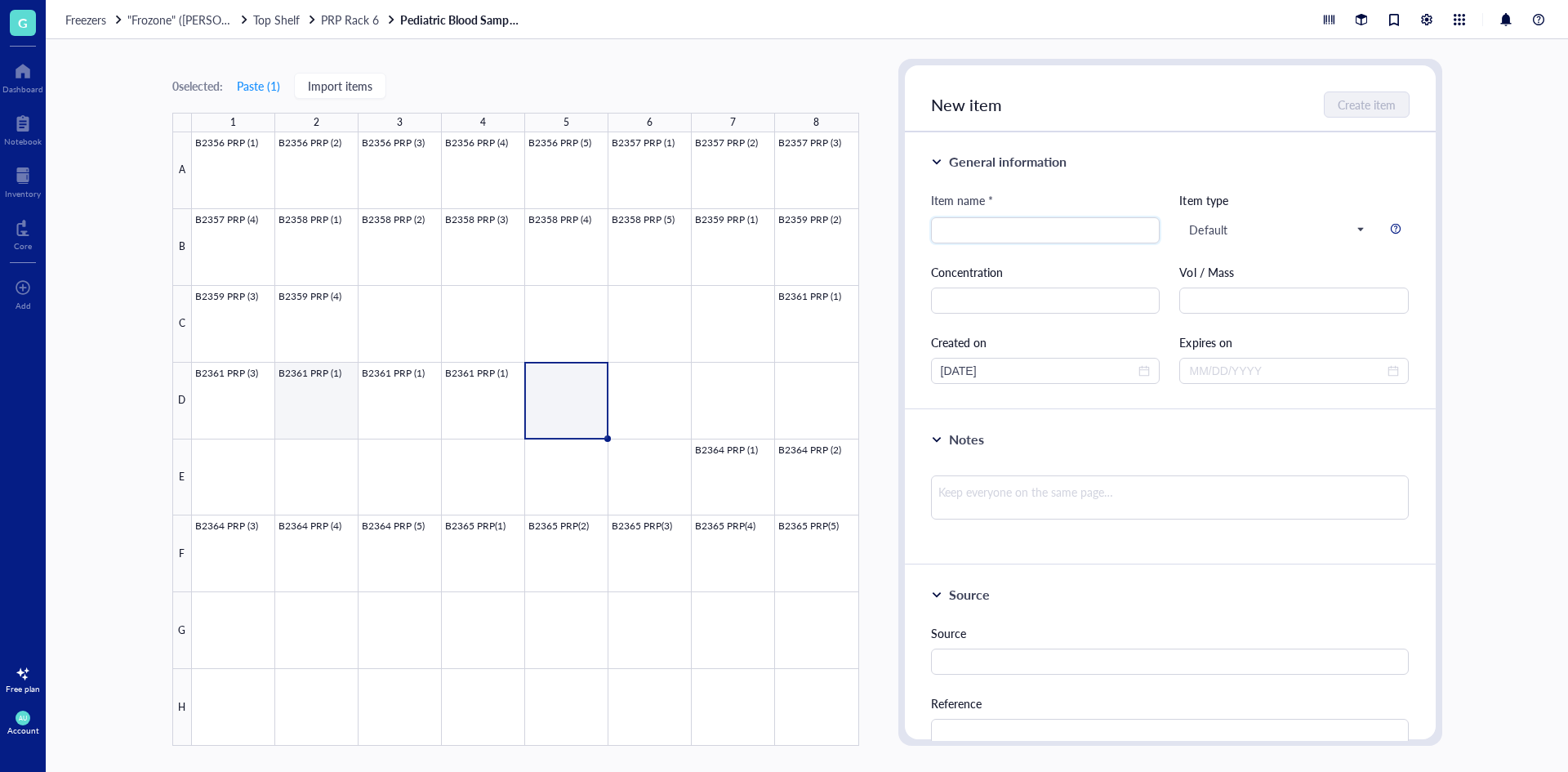
click at [320, 401] on div at bounding box center [525, 438] width 667 height 613
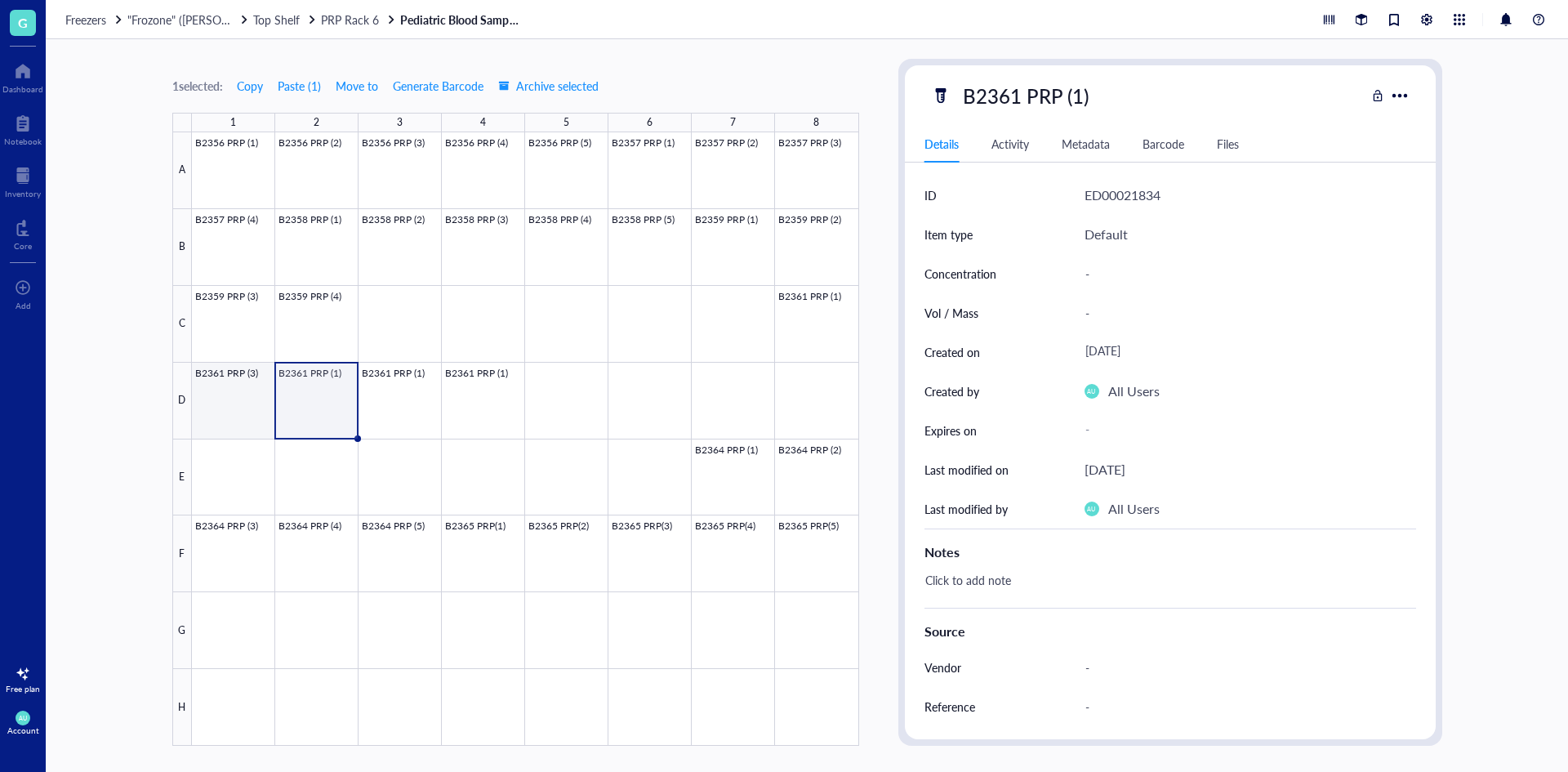
click at [250, 405] on div at bounding box center [525, 438] width 667 height 613
click at [1044, 87] on div "B2361 PRP (3)" at bounding box center [1026, 96] width 141 height 35
click at [1080, 96] on input "B2361 PRP (3)" at bounding box center [1042, 96] width 172 height 33
type input "B2361 PRP (2)"
click at [309, 405] on div at bounding box center [525, 438] width 667 height 613
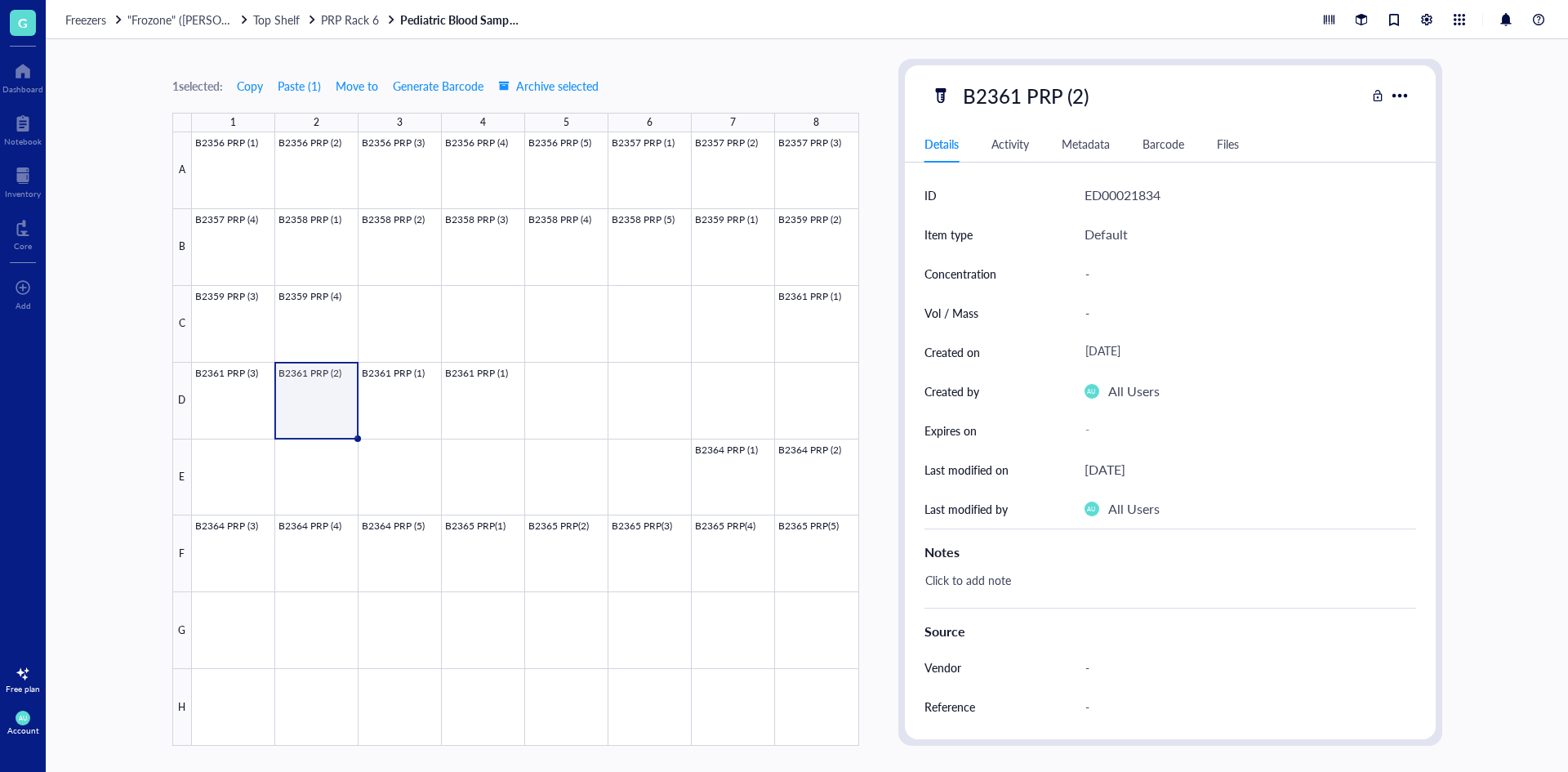
click at [1055, 114] on div "B2361 PRP (2) Details Activity Metadata Barcode Files ID ED00021834 Item type D…" at bounding box center [1170, 402] width 531 height 674
click at [1081, 91] on div "B2361 PRP (2)" at bounding box center [1026, 96] width 141 height 35
click at [1082, 93] on input "B2361 PRP (2)" at bounding box center [1042, 96] width 172 height 33
type input "B2361 PRP (3)"
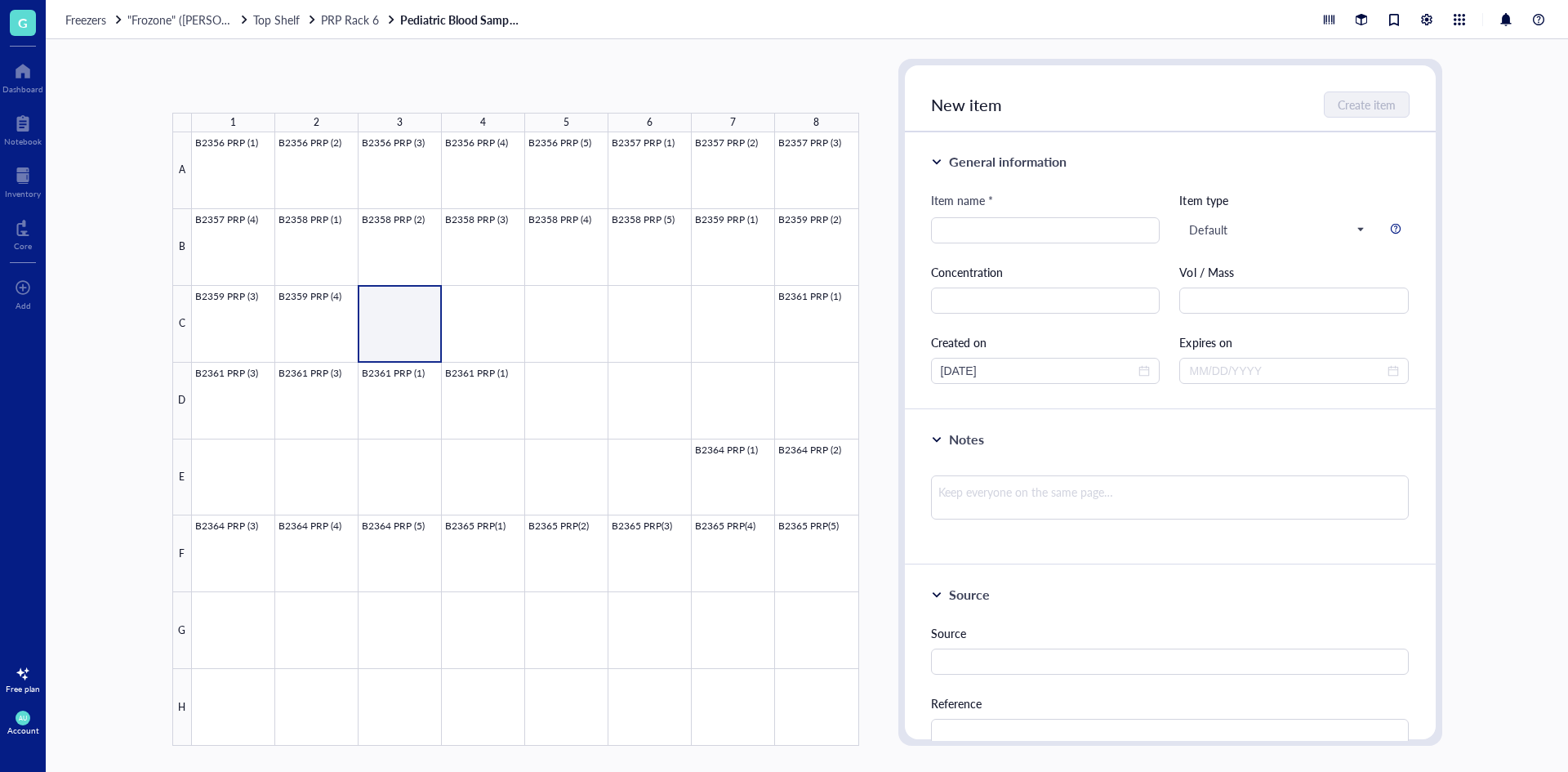
click at [425, 367] on div at bounding box center [525, 438] width 667 height 613
click at [413, 384] on div at bounding box center [525, 438] width 667 height 613
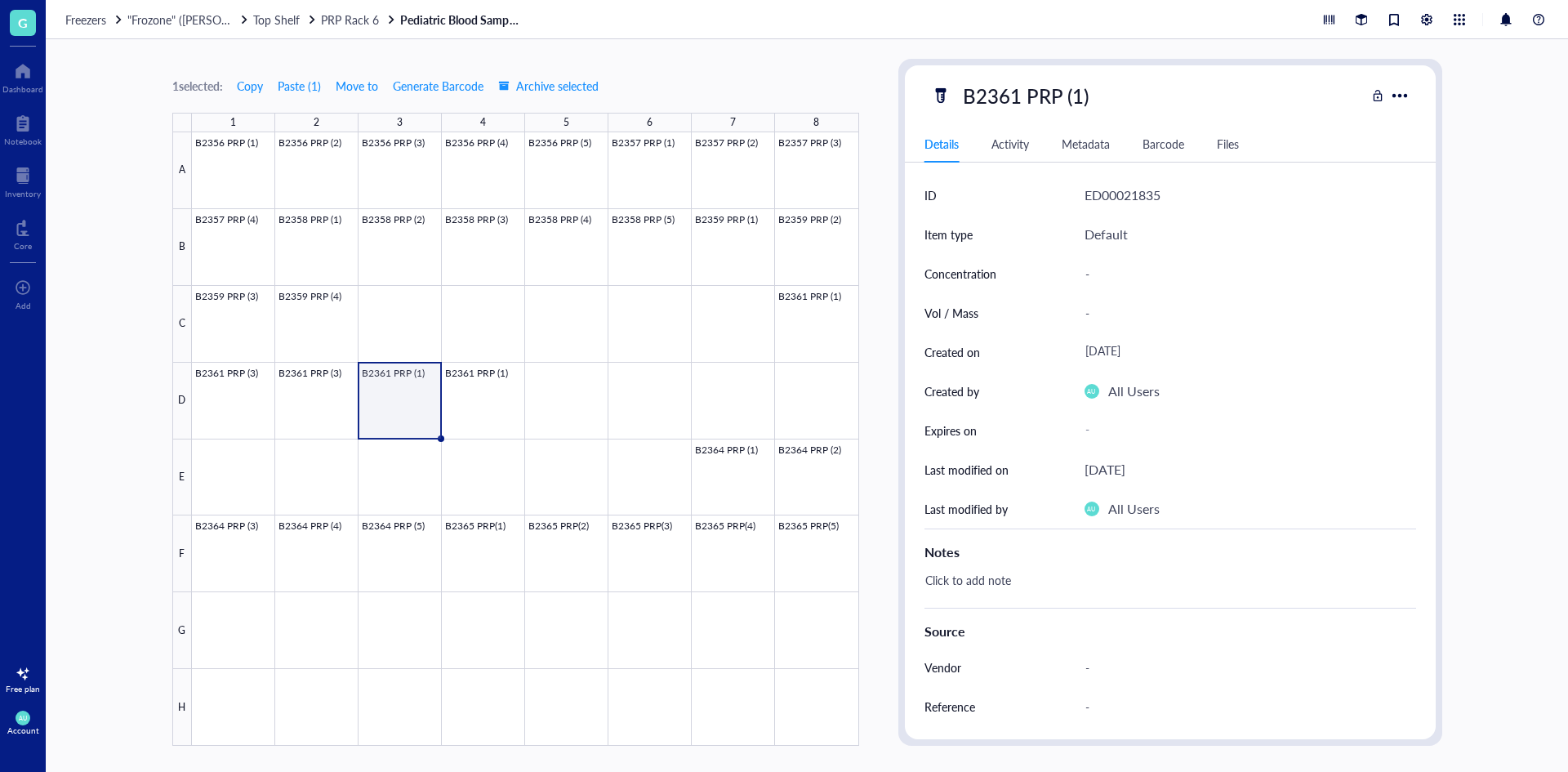
click at [1073, 108] on div "B2361 PRP (1)" at bounding box center [1026, 96] width 141 height 35
click at [1081, 99] on input "B2361 PRP (1)" at bounding box center [1042, 96] width 172 height 33
type input "B2361 PRP (4)"
click at [476, 398] on div at bounding box center [525, 438] width 667 height 613
click at [1082, 92] on div "B2361 PRP (1)" at bounding box center [1026, 96] width 141 height 35
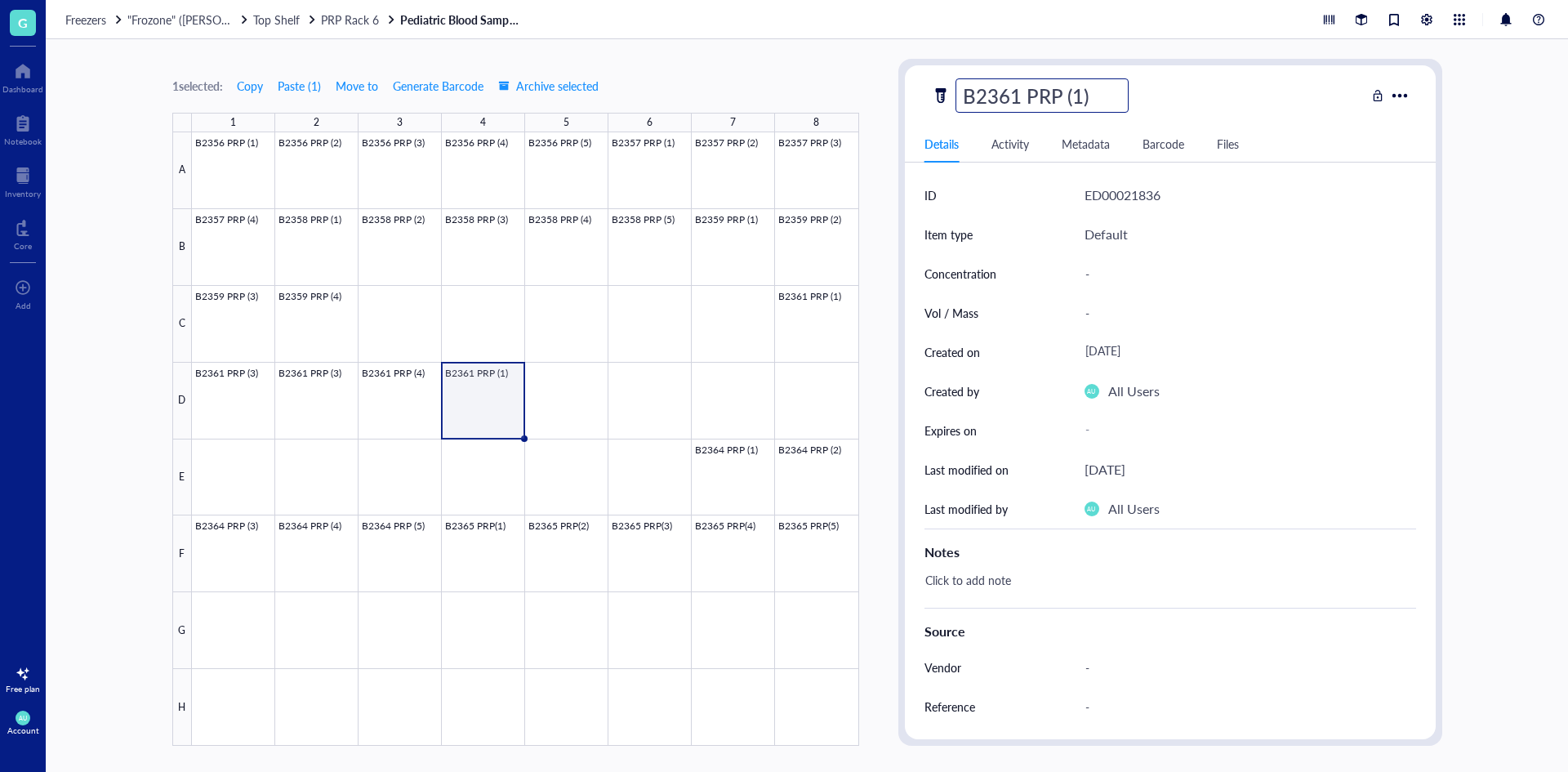
click at [1083, 98] on input "B2361 PRP (1)" at bounding box center [1042, 96] width 172 height 33
type input "B2361 PRP (5)"
click at [562, 414] on div at bounding box center [525, 438] width 667 height 613
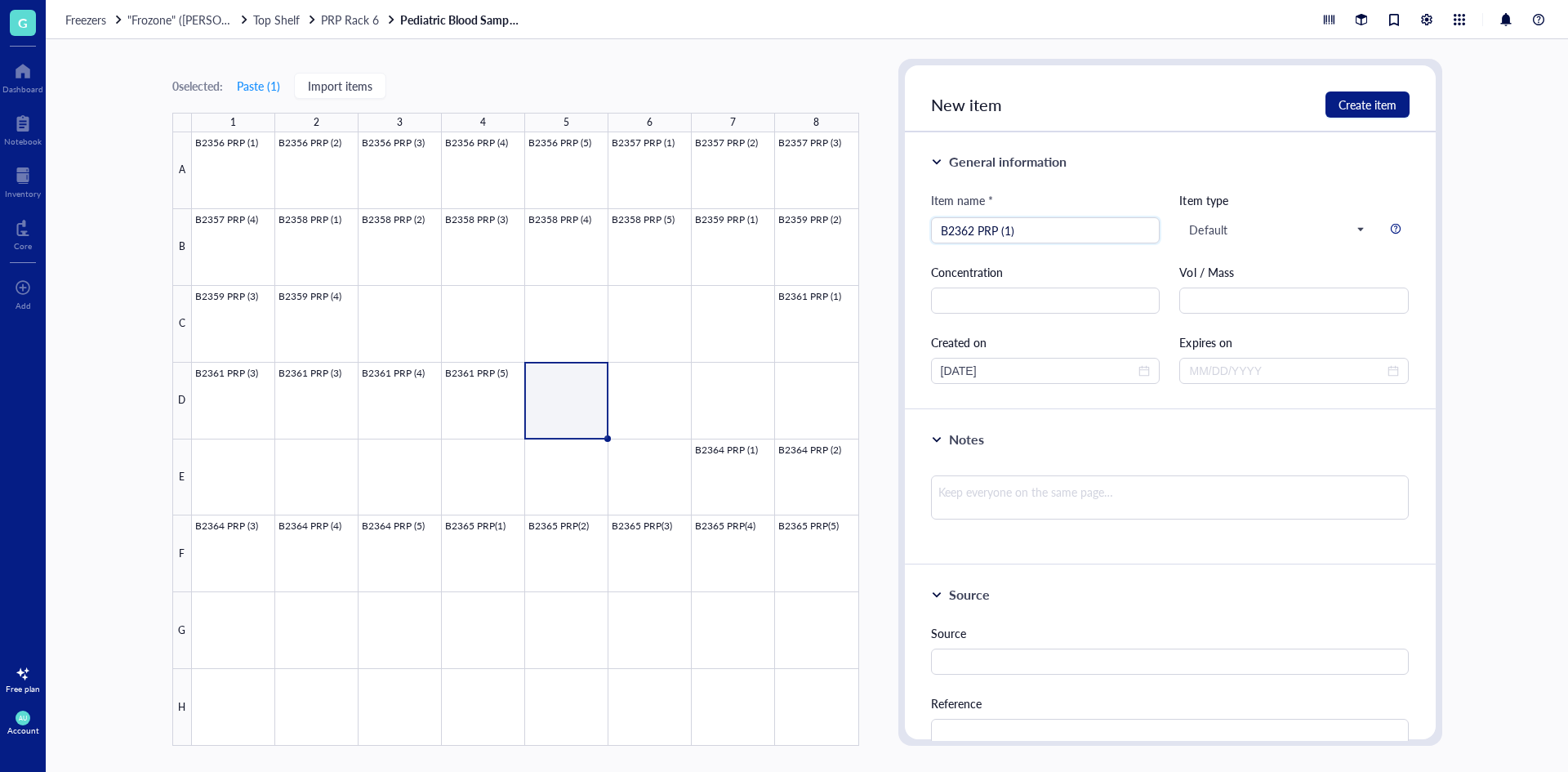
type input "B2362 PRP (1)"
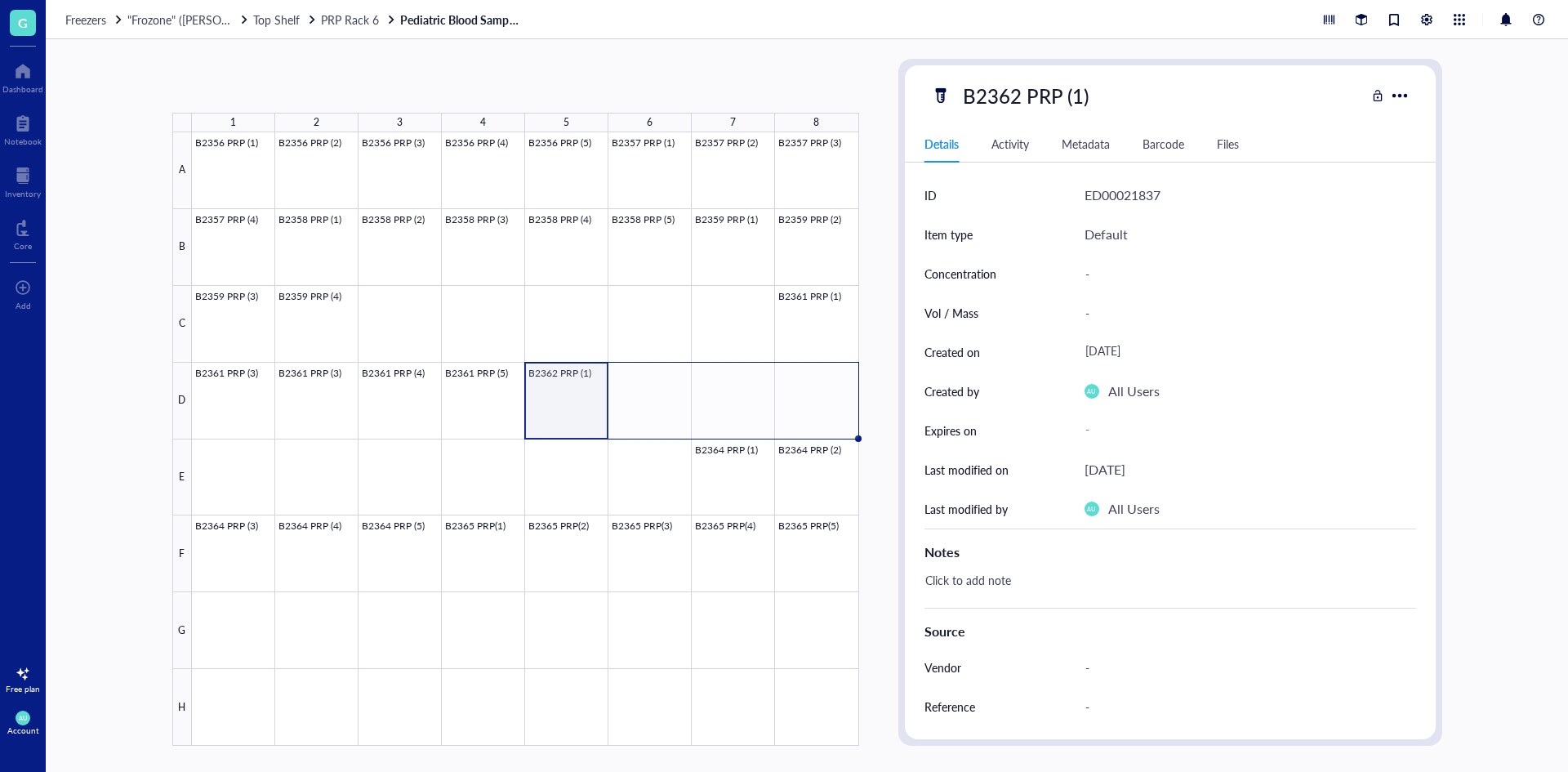
drag, startPoint x: 605, startPoint y: 436, endPoint x: 840, endPoint y: 421, distance: 235.5
click at [0, 0] on div "B2356 PRP (1) B2356 PRP (2) B2356 PRP (3) B2356 PRP (4) B2356 PRP (5) B2357 PRP…" at bounding box center [0, 0] width 0 height 0
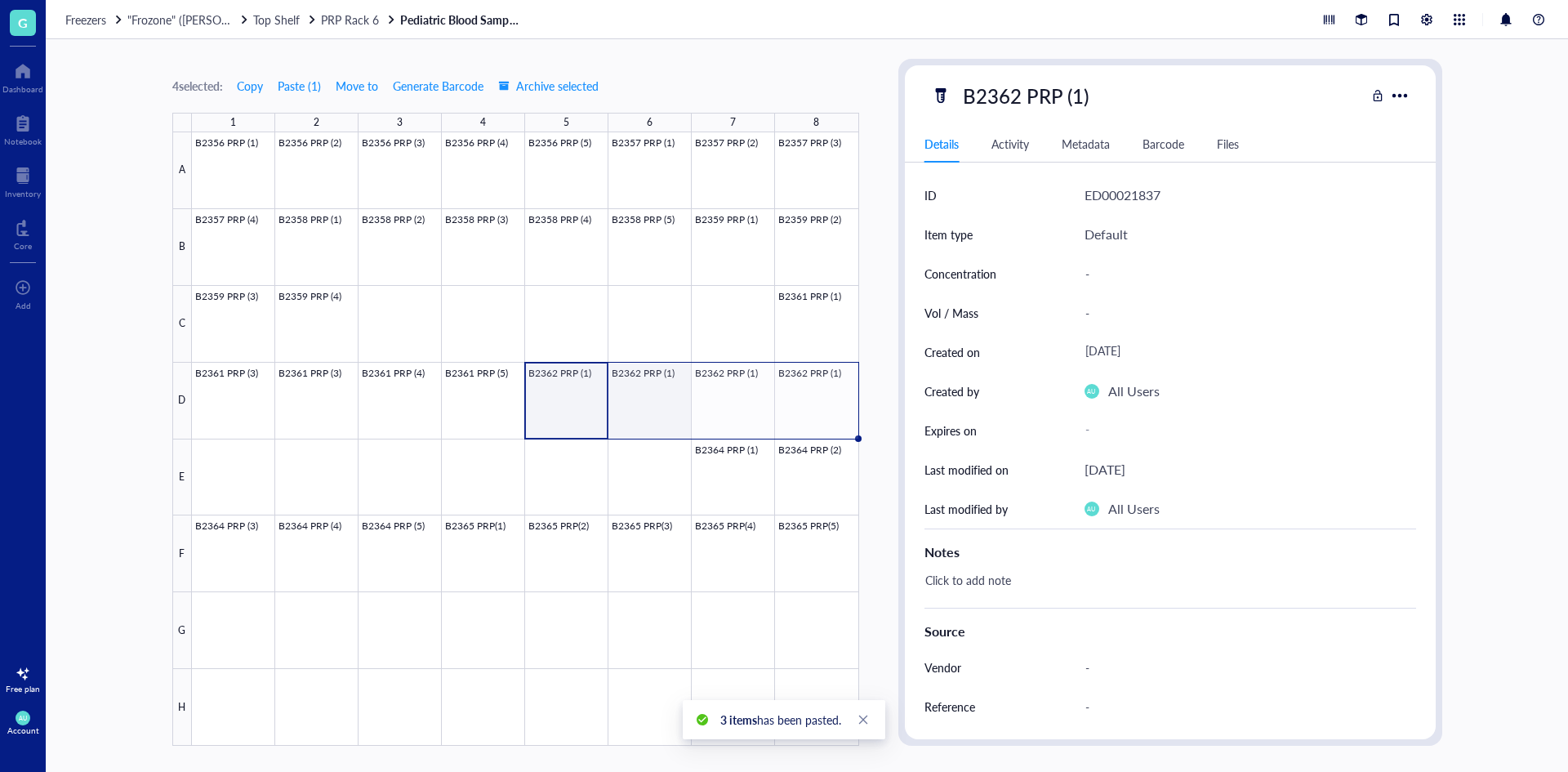
click at [655, 396] on div at bounding box center [525, 438] width 667 height 613
click at [1065, 104] on div "B2362 PRP (1)" at bounding box center [1026, 96] width 141 height 35
click at [1077, 96] on input "B2362 PRP (1)" at bounding box center [1042, 96] width 172 height 33
click at [1080, 96] on input "B2362 PRP (1)" at bounding box center [1042, 96] width 172 height 33
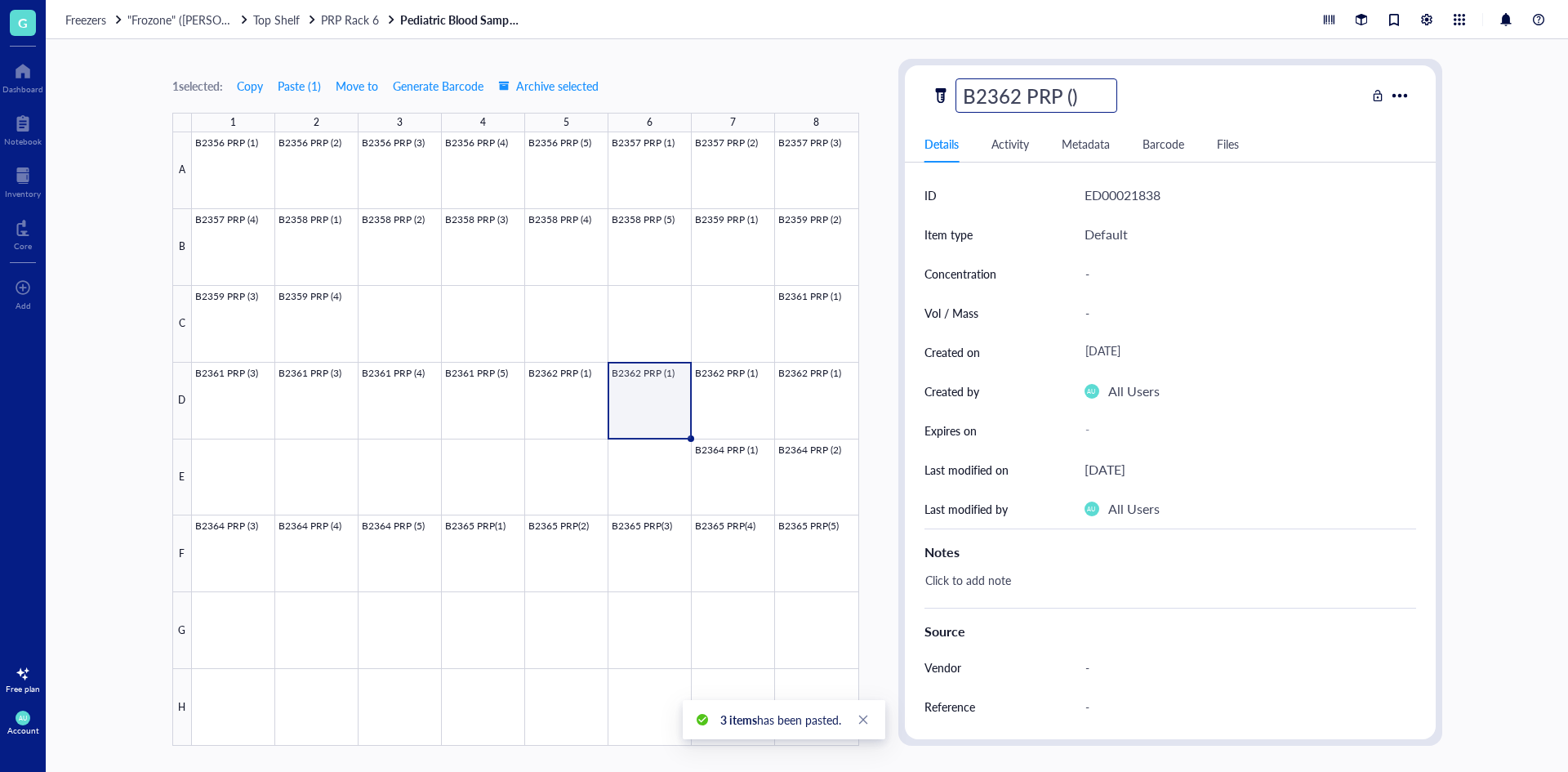
type input "B2362 PRP (2)"
click at [704, 405] on div at bounding box center [525, 438] width 667 height 613
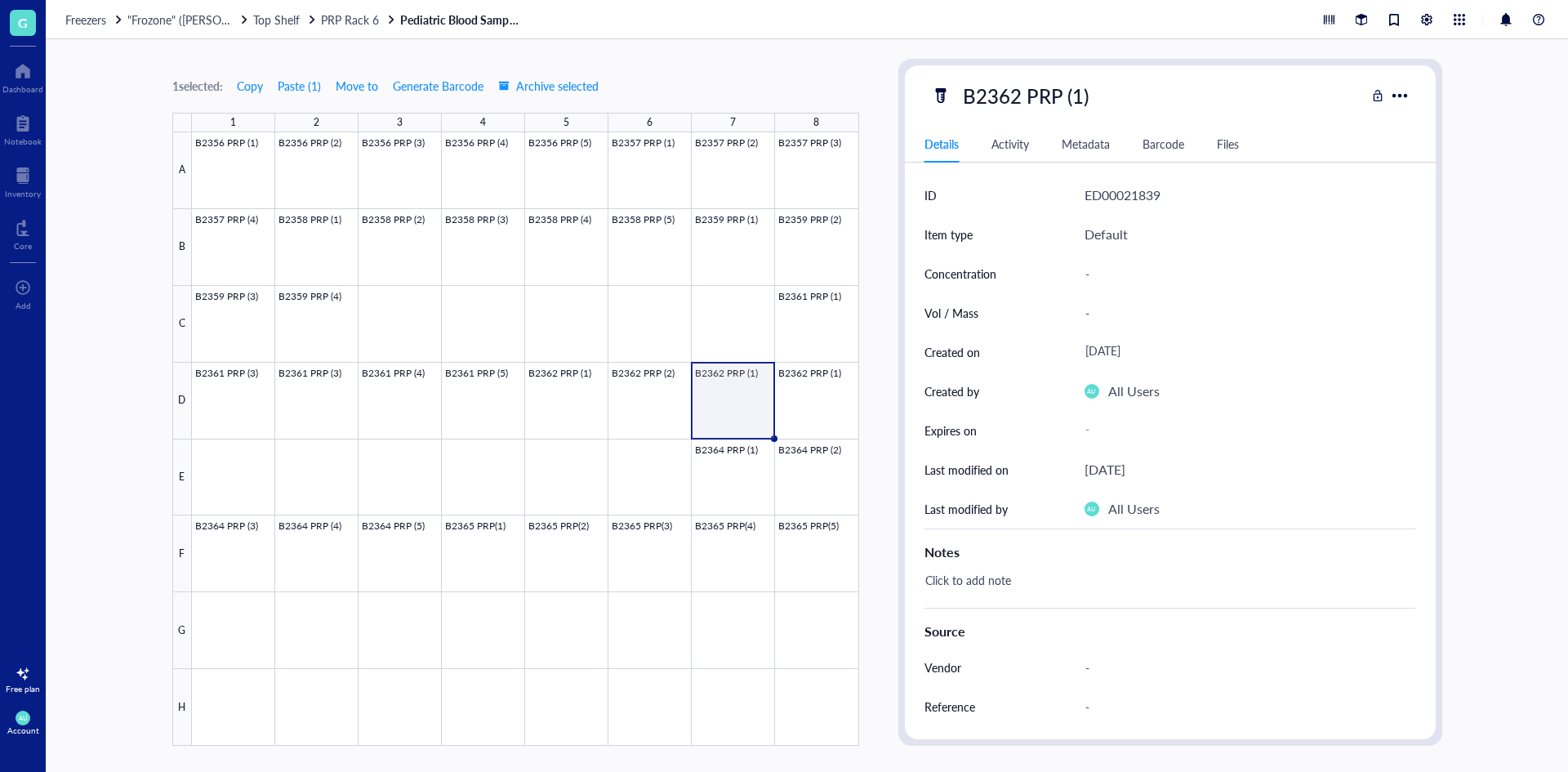
click at [1085, 90] on div "B2362 PRP (1)" at bounding box center [1026, 96] width 141 height 35
click at [1082, 87] on input "B2362 PRP (1)" at bounding box center [1042, 96] width 172 height 33
type input "B2362 PRP (3)"
click at [838, 405] on div at bounding box center [525, 438] width 667 height 613
click at [1075, 85] on div "B2362 PRP (1)" at bounding box center [1026, 96] width 141 height 35
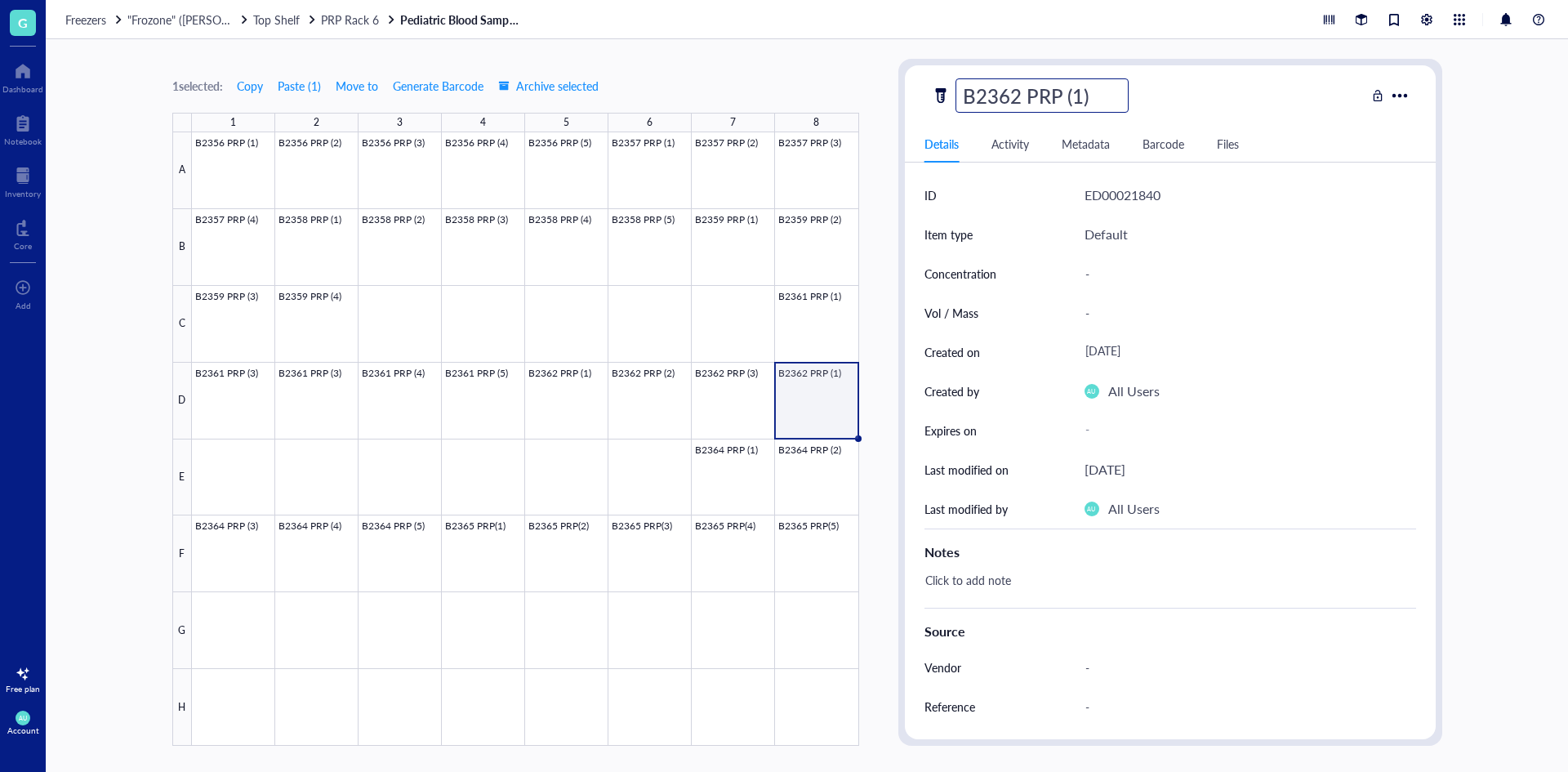
click at [1086, 93] on input "B2362 PRP (1)" at bounding box center [1042, 96] width 172 height 33
type input "B2362 PRP (4)"
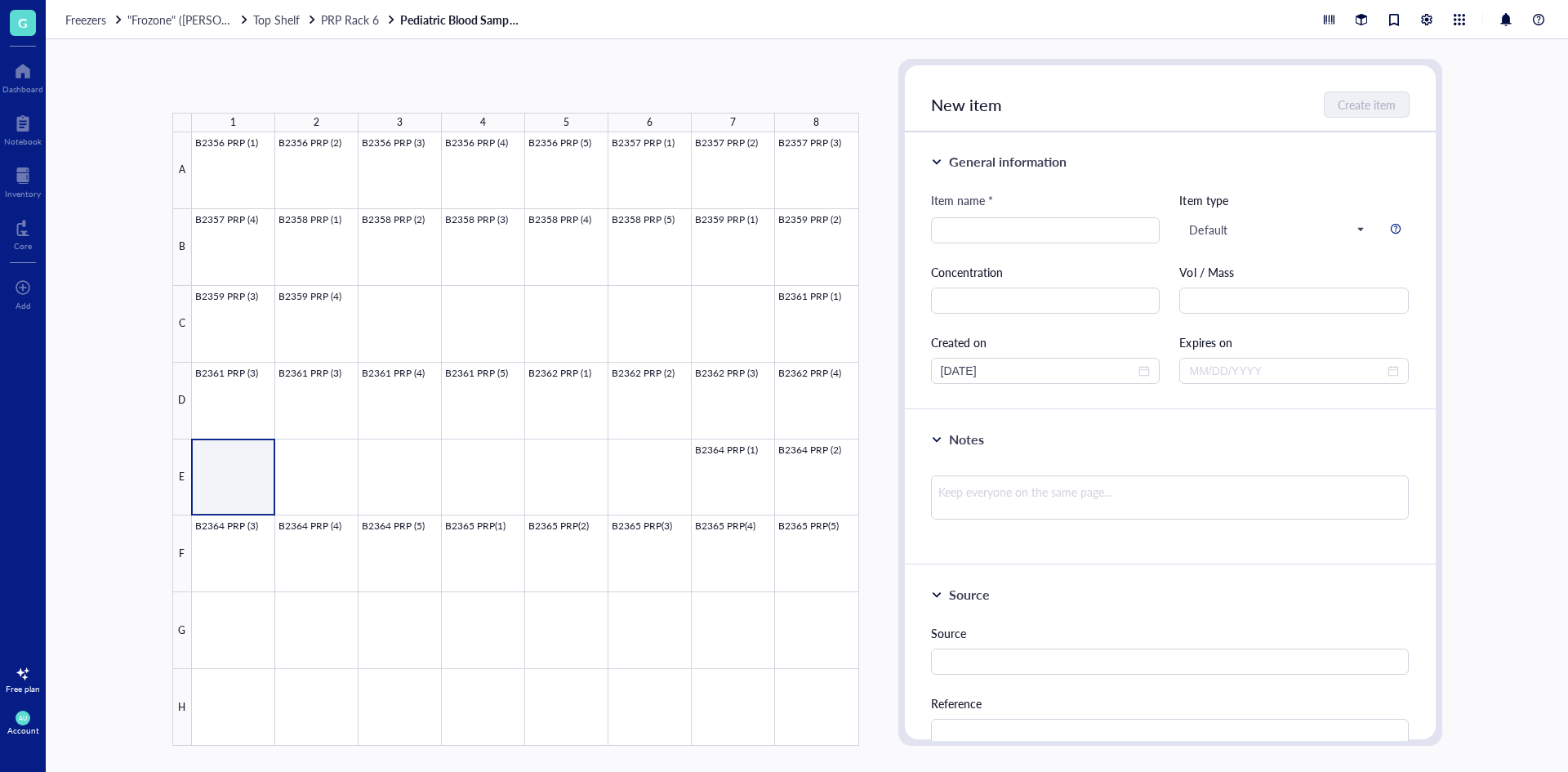
click at [254, 481] on div at bounding box center [525, 438] width 667 height 613
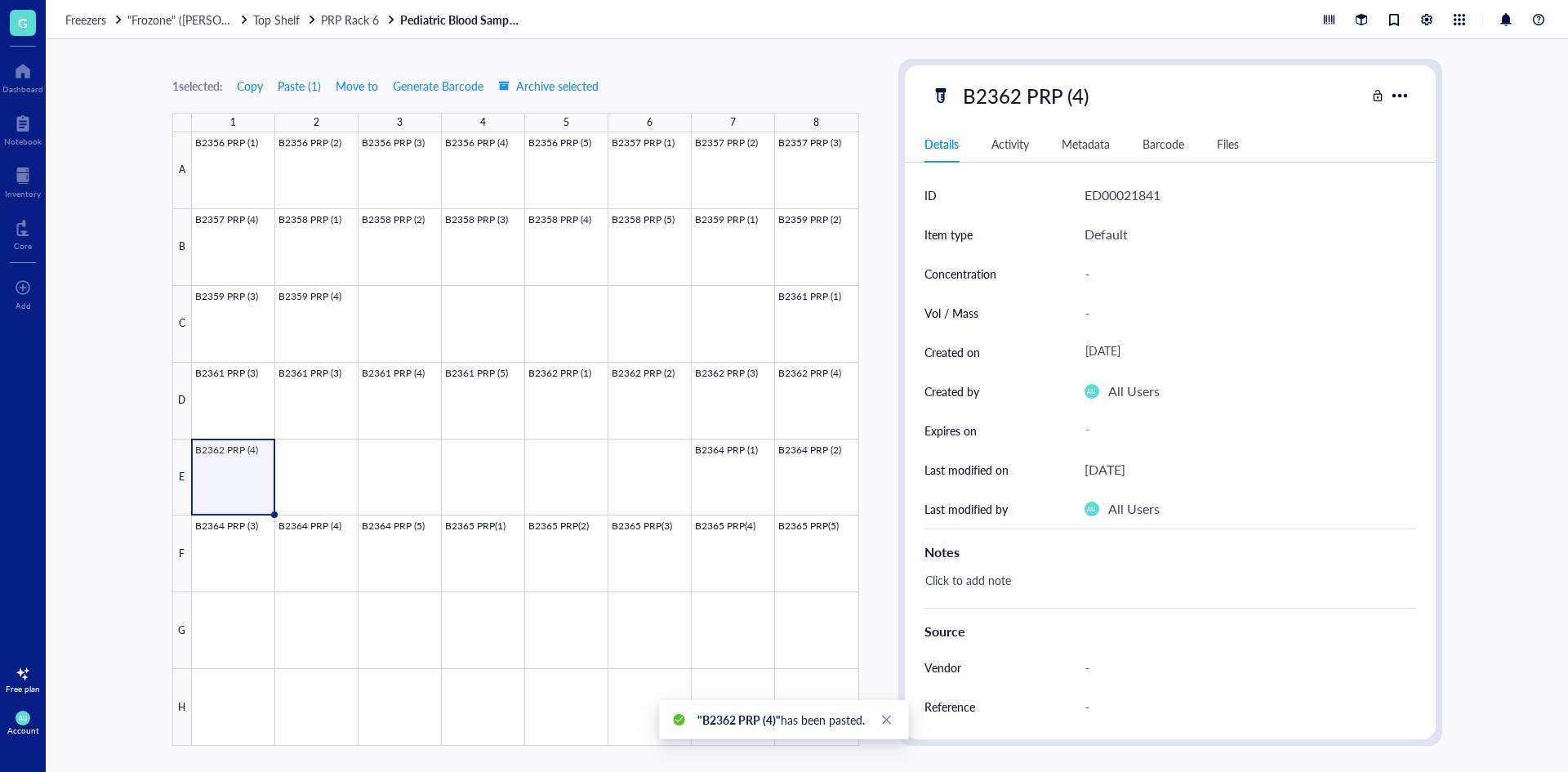
click at [1093, 110] on div "B2362 PRP (4)" at bounding box center [1026, 96] width 141 height 35
click at [1086, 91] on input "B2362 PRP (4)" at bounding box center [1042, 96] width 172 height 33
click at [1080, 91] on input "B2362 PRP (4)" at bounding box center [1042, 96] width 172 height 33
type input "B2362 PRP (5)"
click at [340, 470] on div at bounding box center [525, 438] width 667 height 613
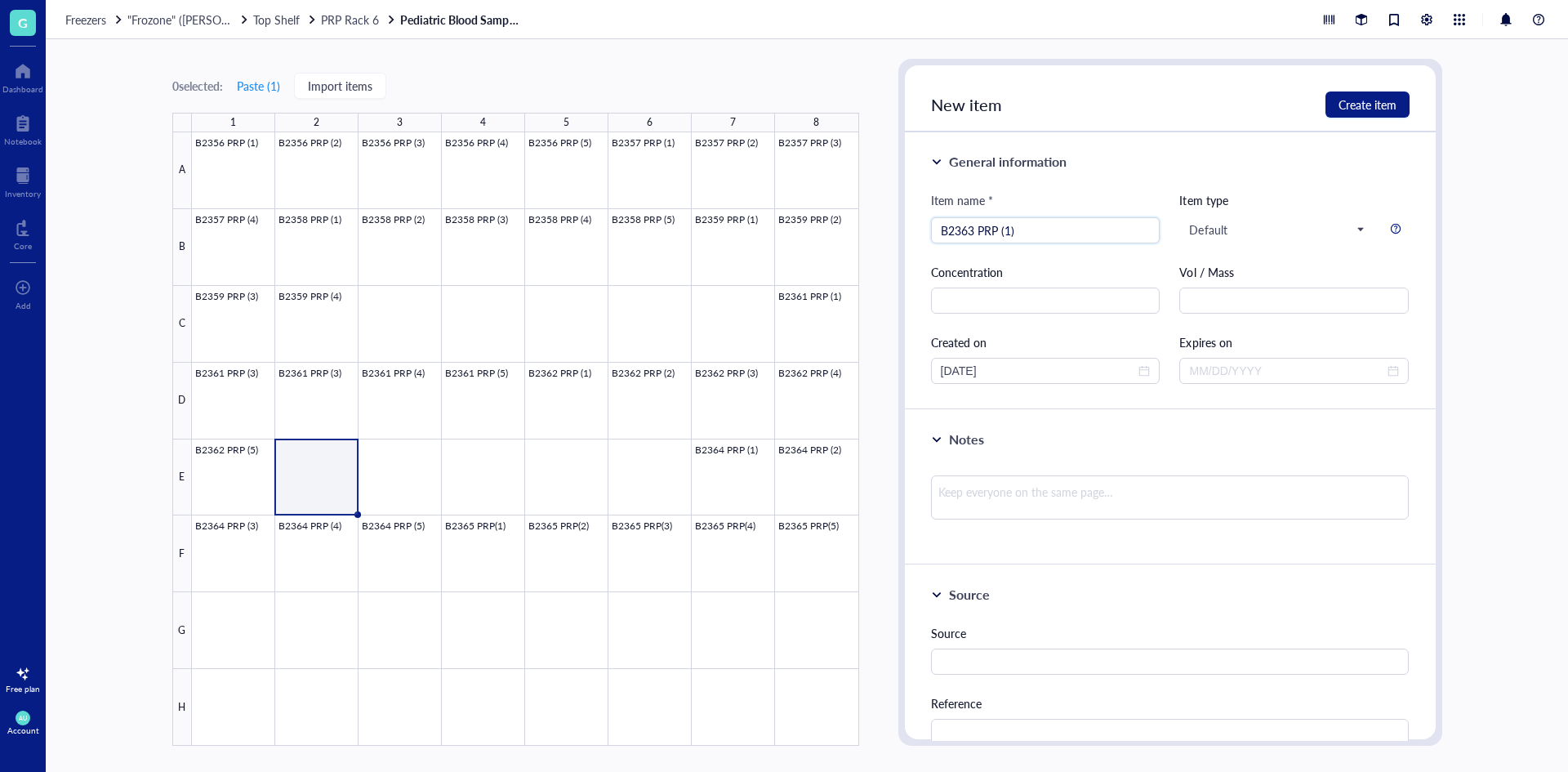
type input "B2363 PRP (1)"
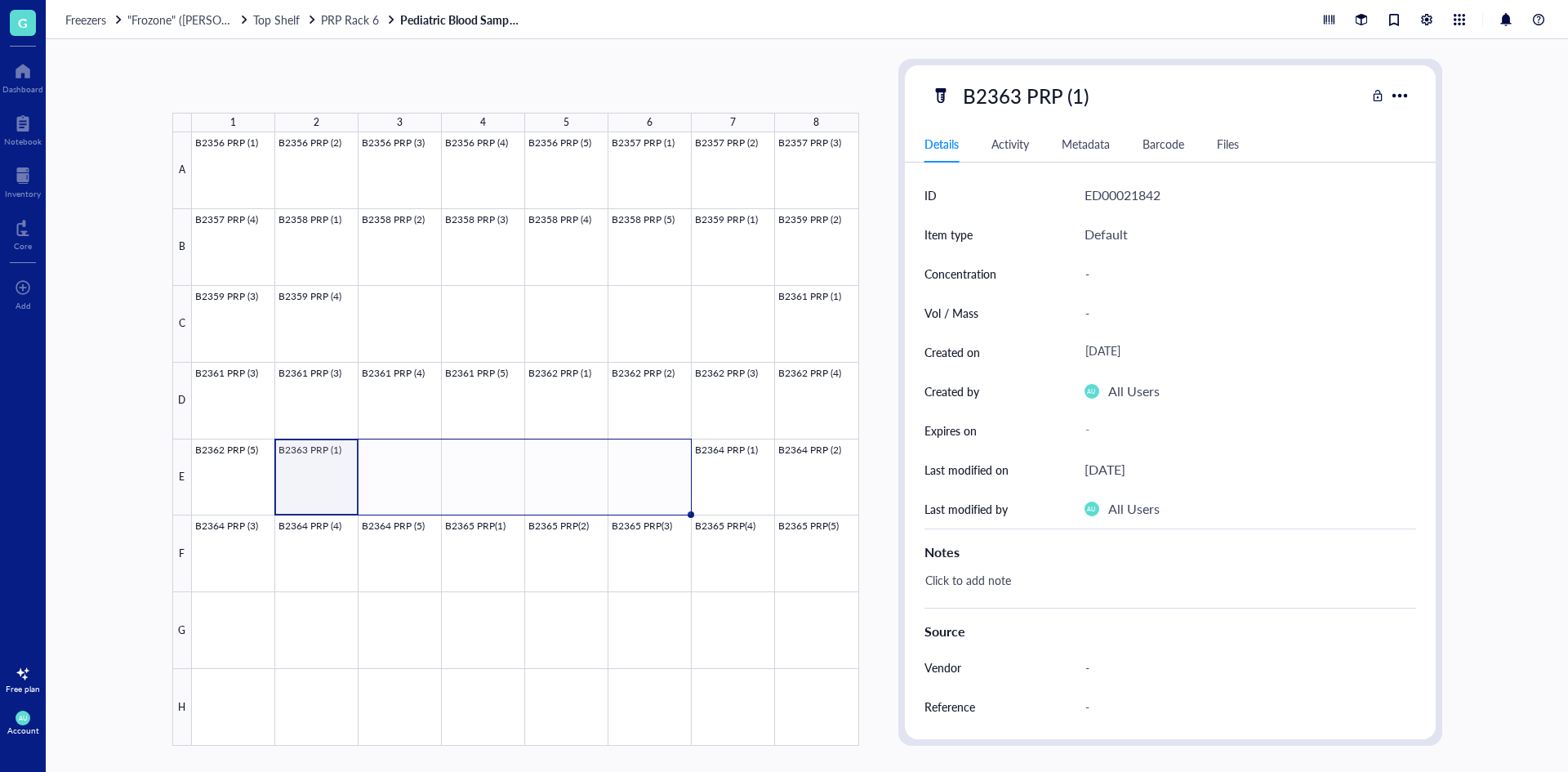
drag, startPoint x: 358, startPoint y: 512, endPoint x: 650, endPoint y: 515, distance: 292.0
click at [0, 0] on div "B2356 PRP (1) B2356 PRP (2) B2356 PRP (3) B2356 PRP (4) B2356 PRP (5) B2357 PRP…" at bounding box center [0, 0] width 0 height 0
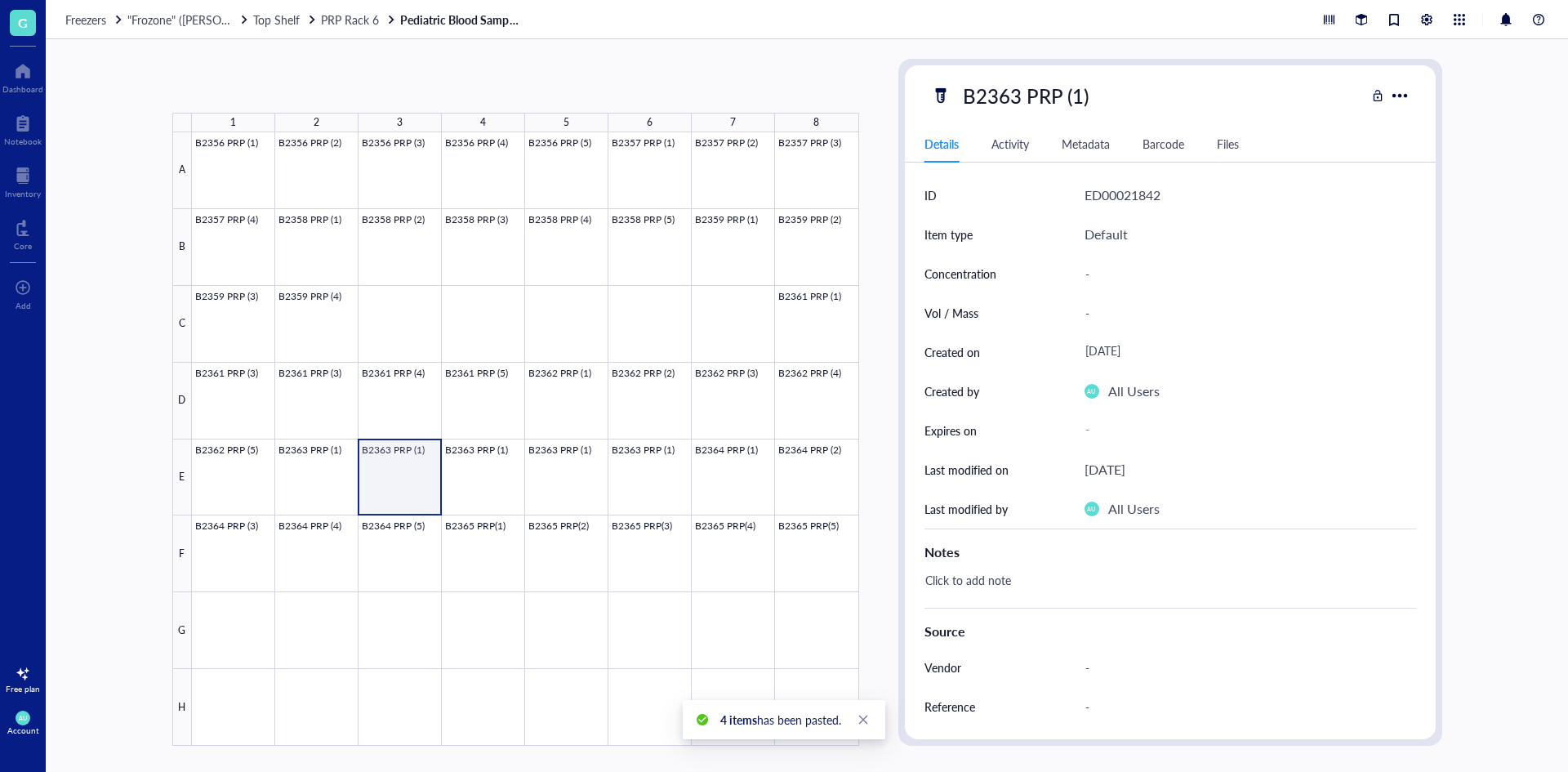
click at [411, 492] on div at bounding box center [525, 438] width 667 height 613
click at [1077, 84] on div "B2363 PRP (1)" at bounding box center [1026, 96] width 141 height 35
click at [1086, 91] on input "B2363 PRP (1)" at bounding box center [1042, 96] width 172 height 33
click at [1081, 97] on input "B2363 PRP (1)" at bounding box center [1042, 96] width 172 height 33
type input "B2363 PRP (2)"
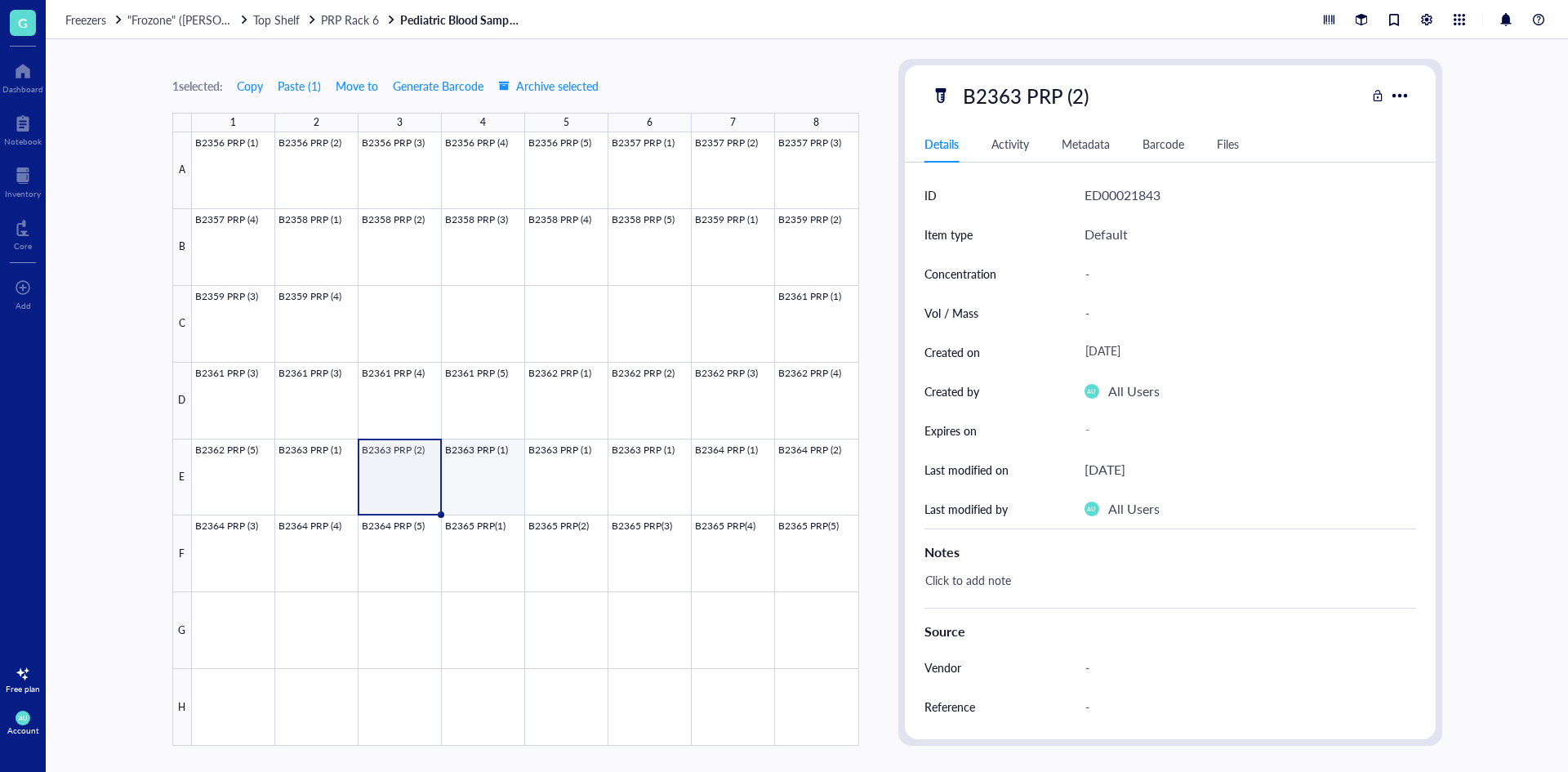
click at [478, 487] on div at bounding box center [525, 438] width 667 height 613
click at [1036, 104] on div "B2363 PRP (1)" at bounding box center [1026, 96] width 141 height 35
click at [1083, 93] on input "B2363 PRP (1)" at bounding box center [1042, 96] width 172 height 33
type input "B2363 PRP (3)"
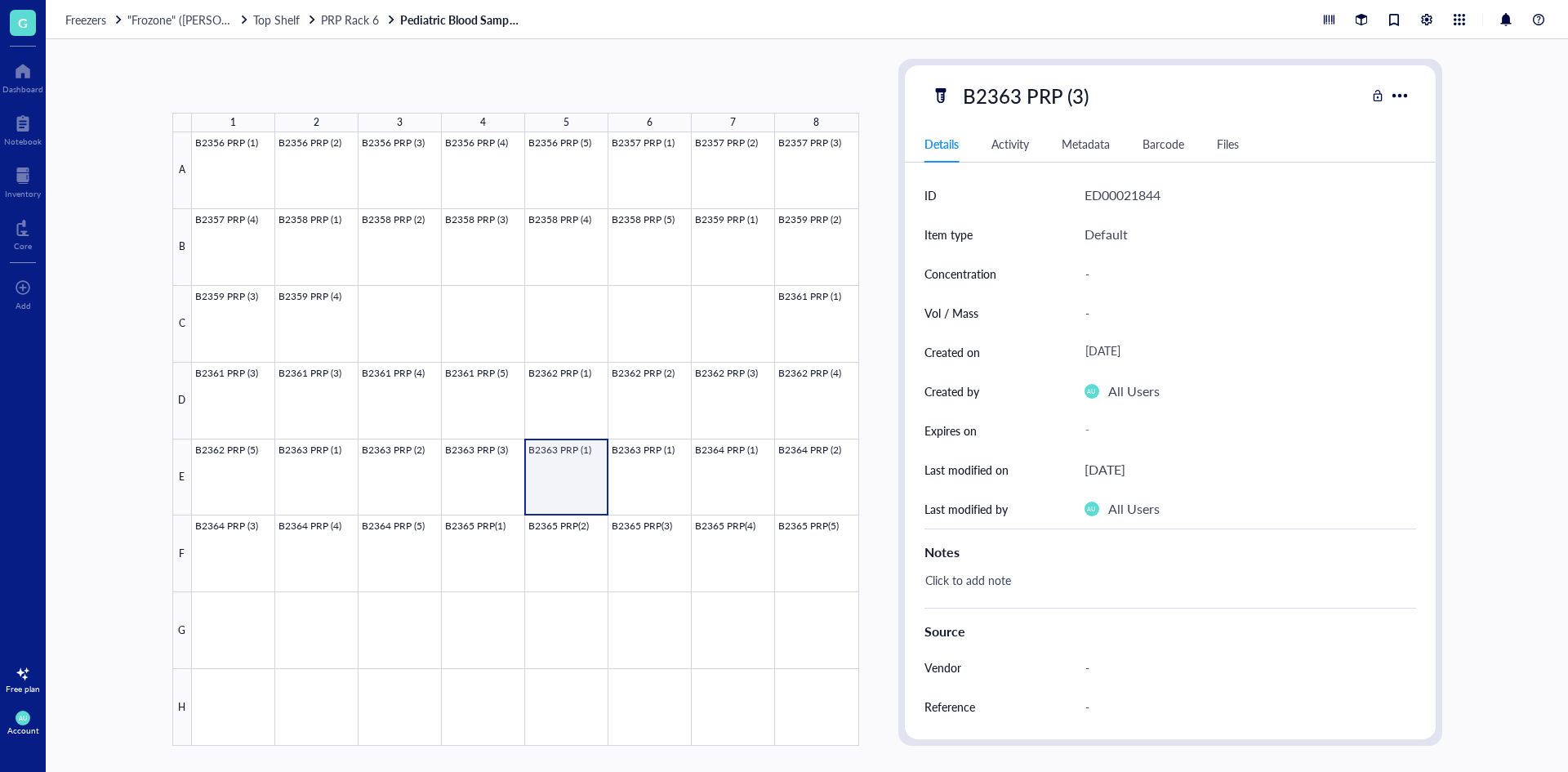
click at [556, 465] on div at bounding box center [525, 438] width 667 height 613
click at [1072, 102] on div "B2363 PRP (1)" at bounding box center [1026, 96] width 141 height 35
click at [1083, 89] on input "B2363 PRP (1)" at bounding box center [1042, 96] width 172 height 33
type input "B2363 PRP (4)"
click at [675, 460] on div at bounding box center [525, 438] width 667 height 613
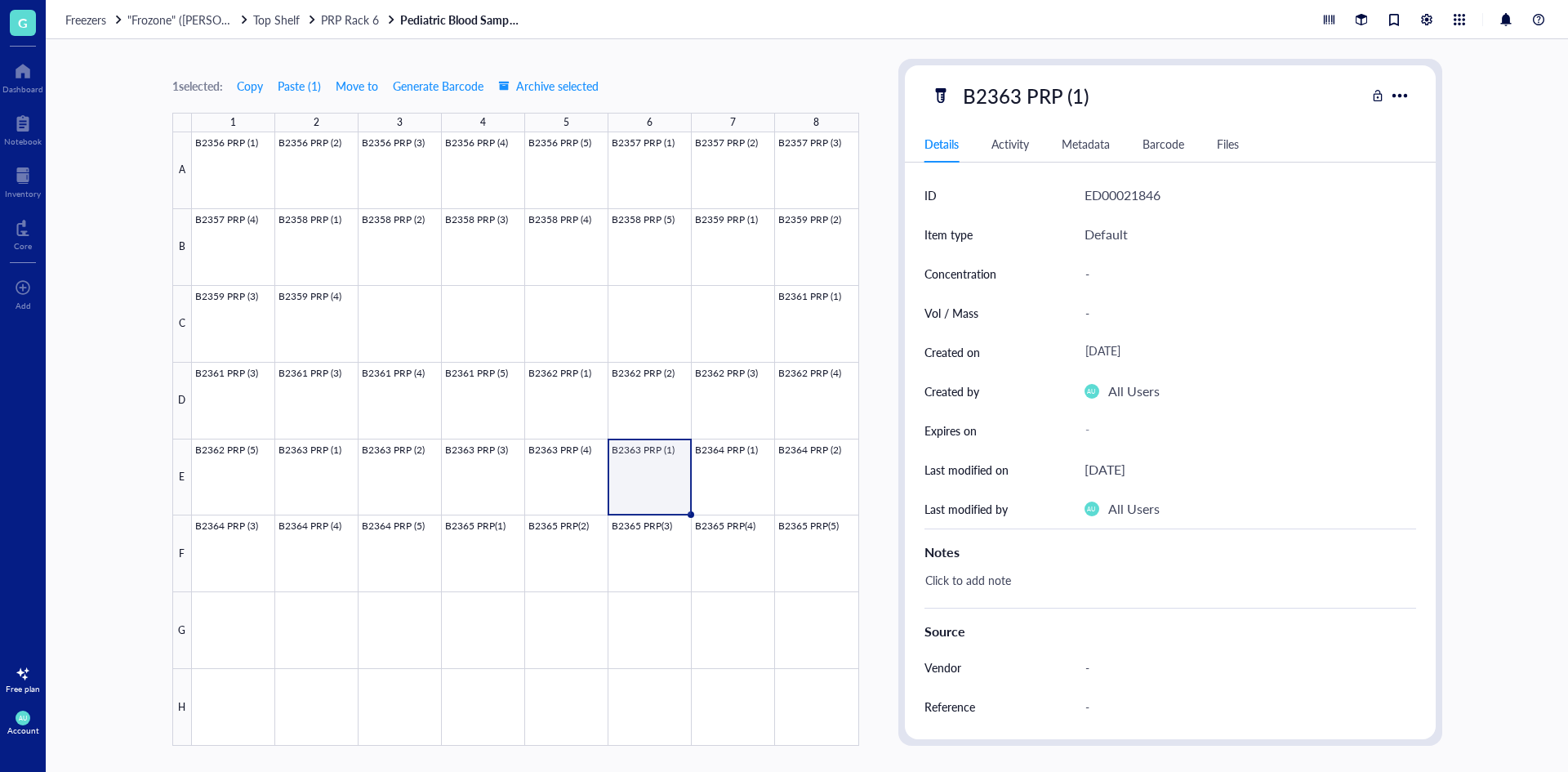
click at [1061, 99] on div "B2363 PRP (1)" at bounding box center [1026, 96] width 141 height 35
click at [1080, 89] on input "B2363 PRP (1)" at bounding box center [1042, 96] width 172 height 33
type input "B2363 PRP (5)"
click at [27, 182] on div at bounding box center [23, 175] width 36 height 26
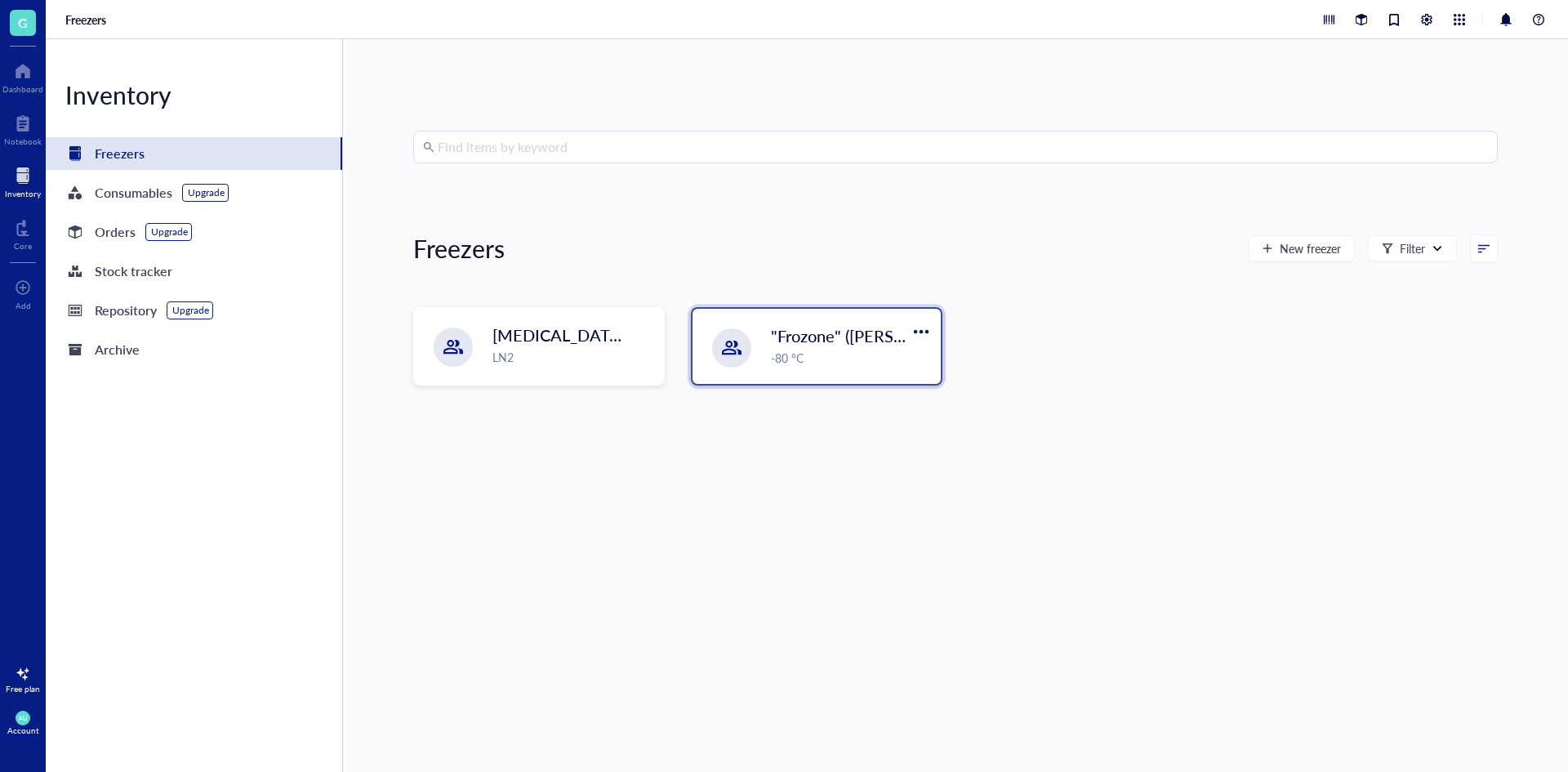
click at [769, 336] on div ""Frozone" ([PERSON_NAME]/[PERSON_NAME]) -80 °C" at bounding box center [817, 346] width 249 height 75
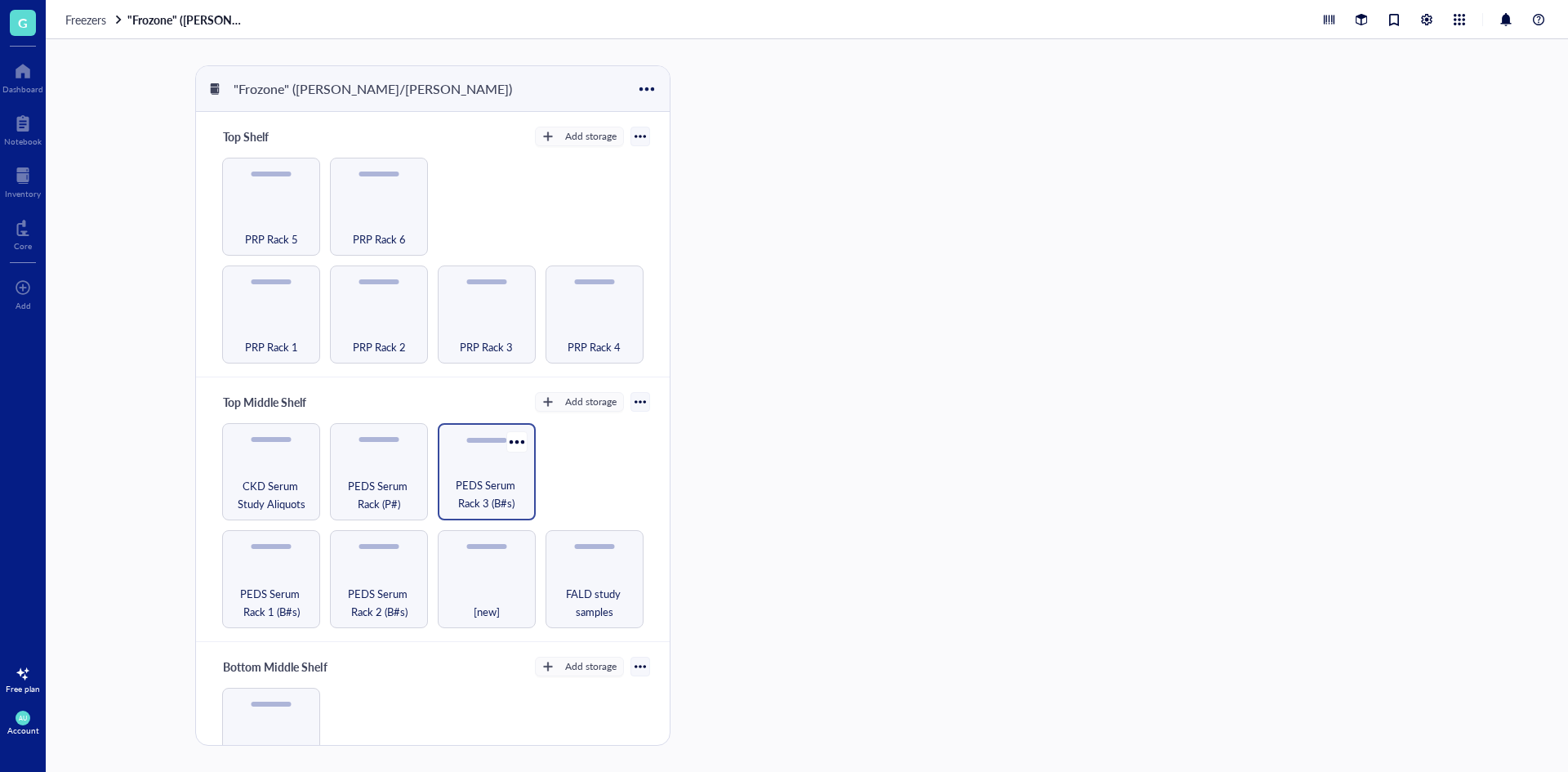
click at [483, 488] on span "PEDS Serum Rack 3 (B#s)" at bounding box center [487, 494] width 82 height 36
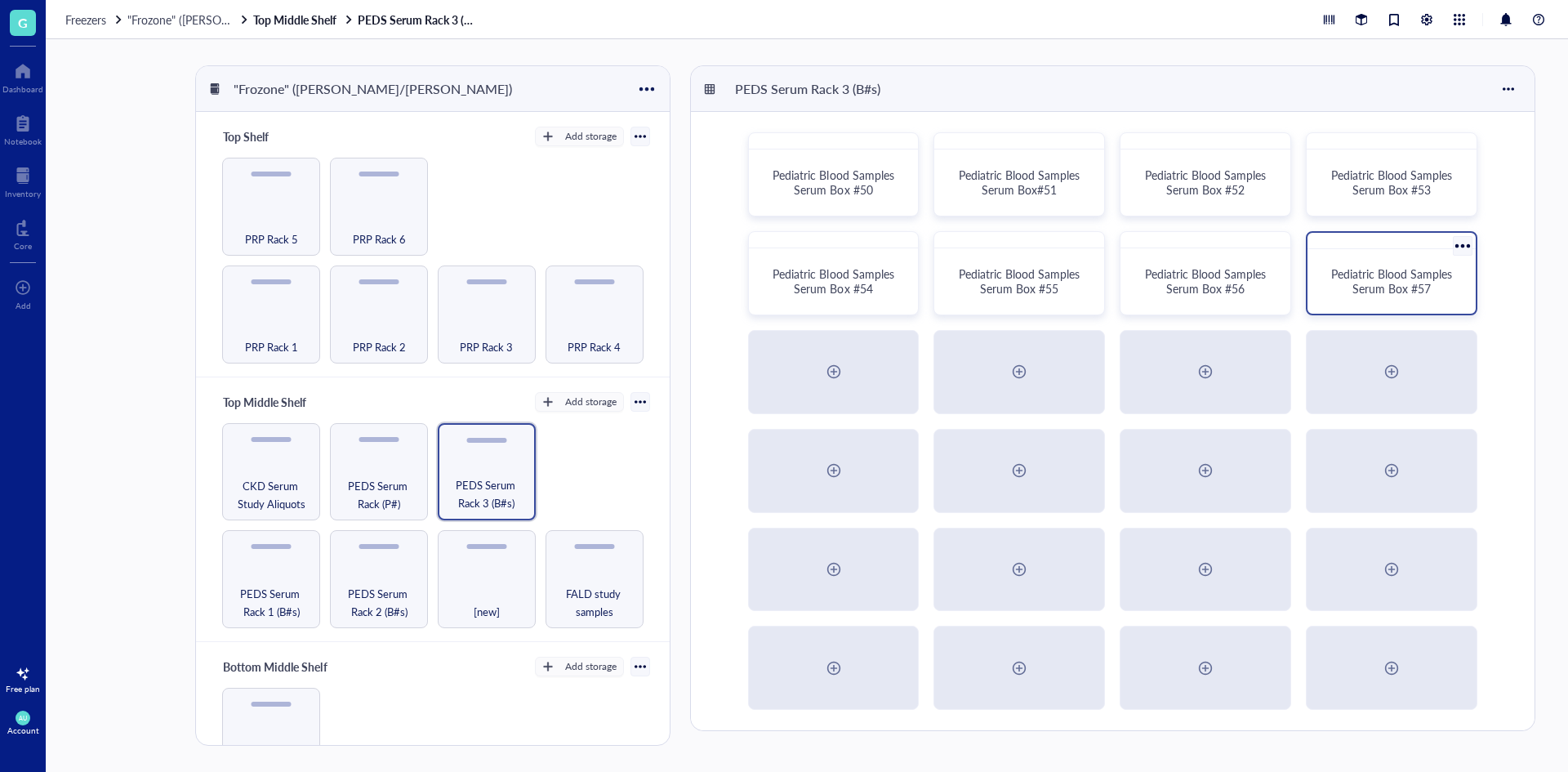
click at [1409, 259] on div "Pediatric Blood Samples Serum Box #57" at bounding box center [1392, 281] width 155 height 52
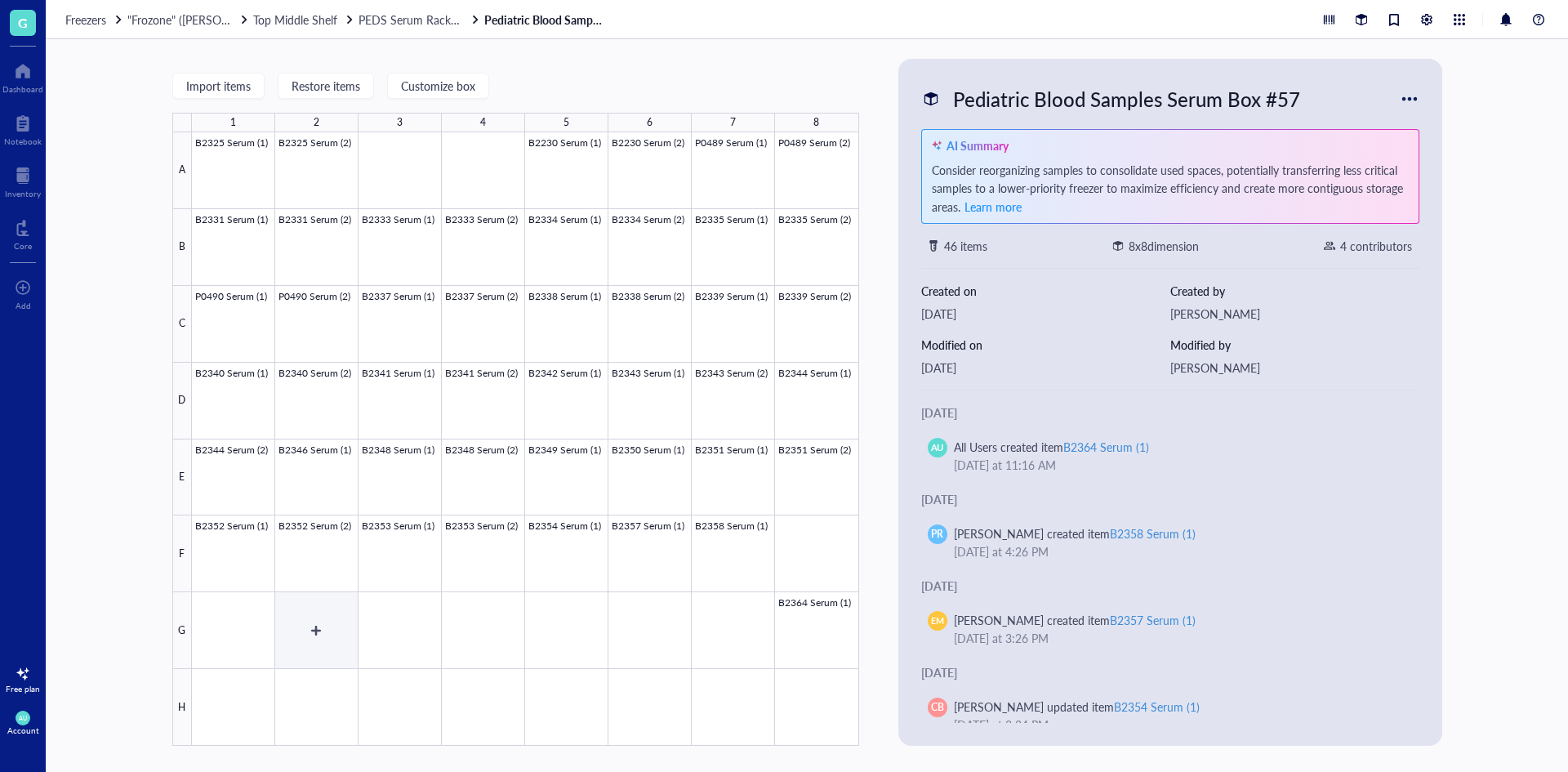
click at [318, 631] on div at bounding box center [525, 438] width 667 height 613
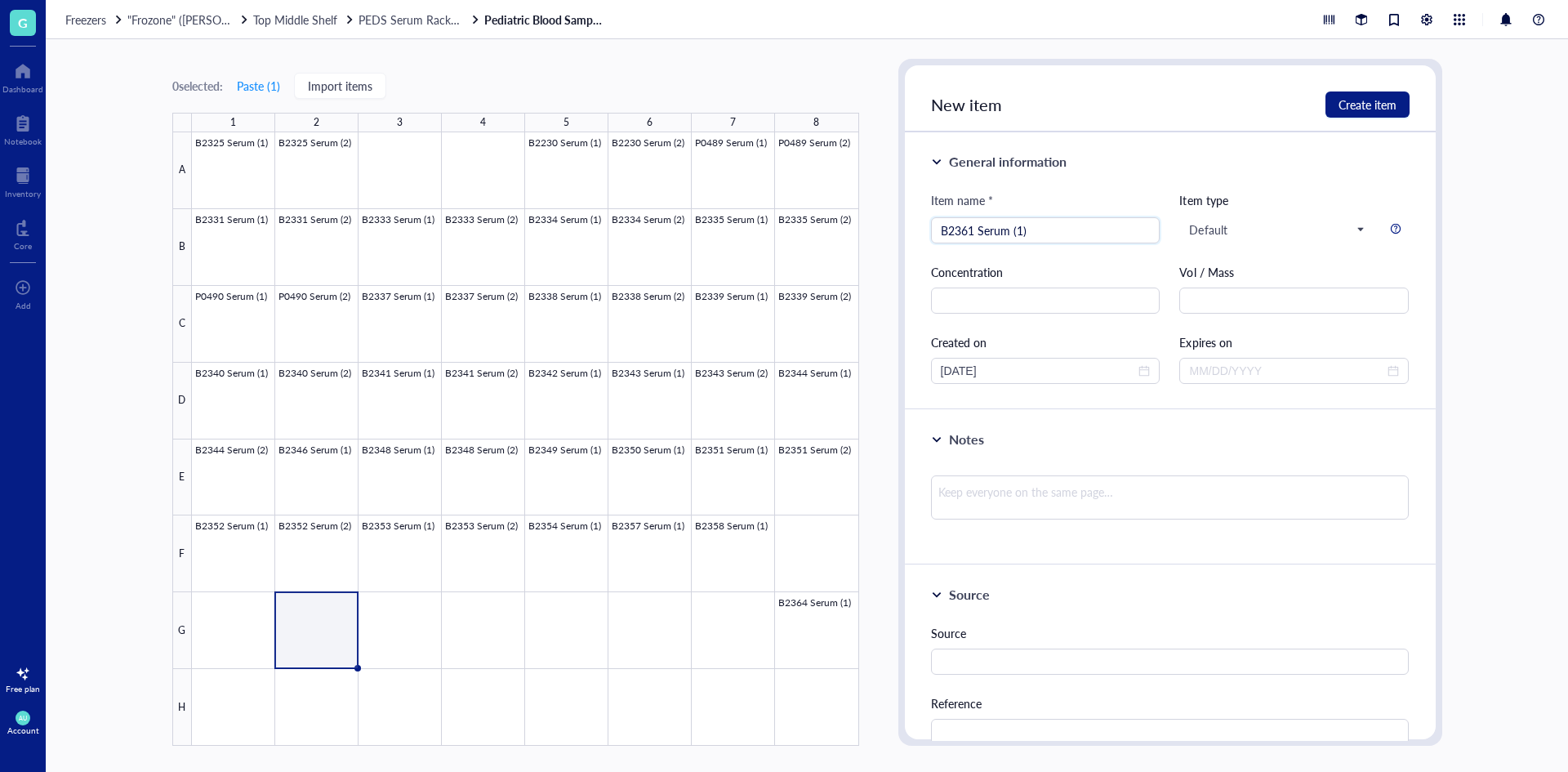
type input "B2361 Serum (1)"
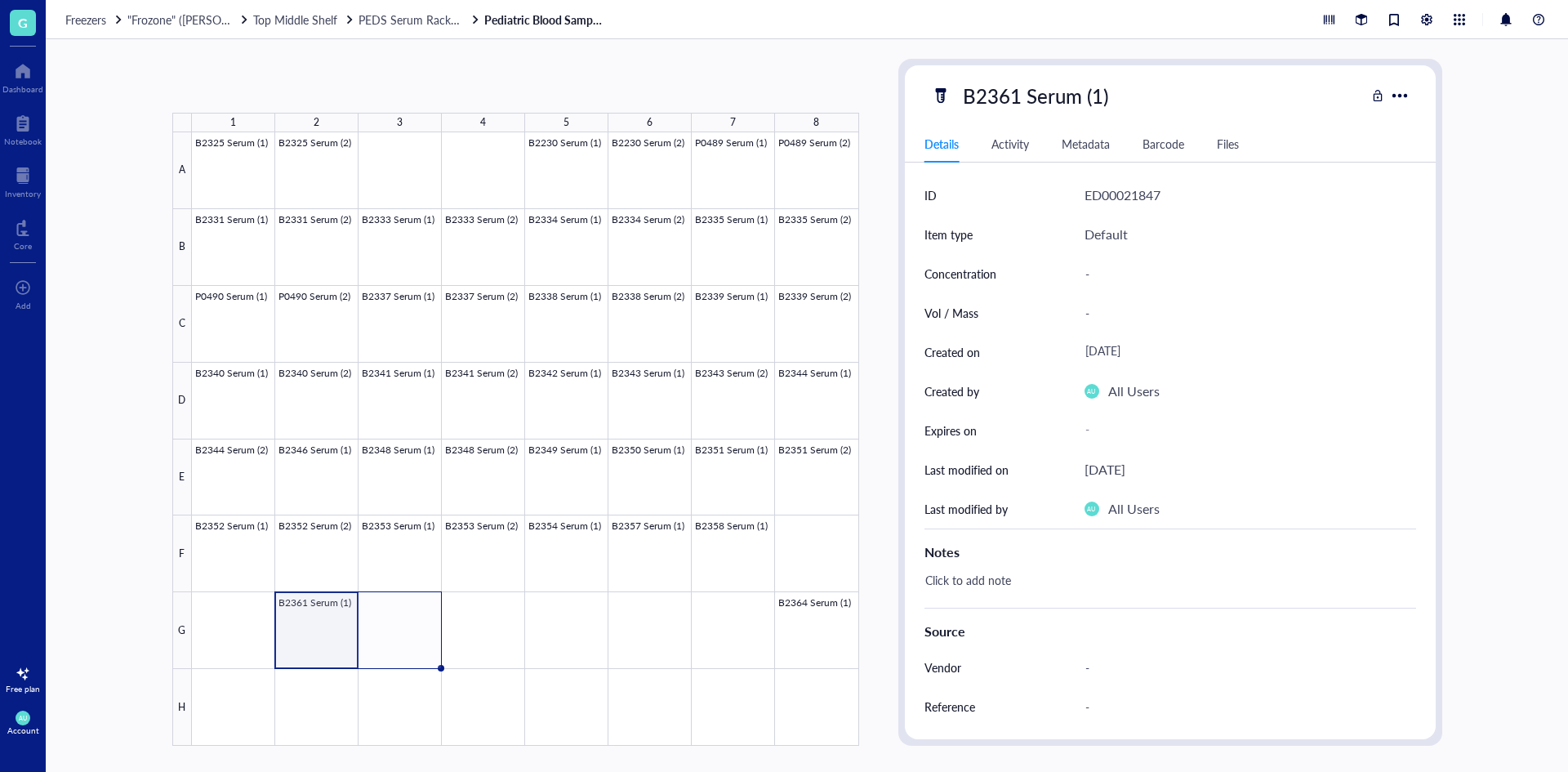
drag, startPoint x: 358, startPoint y: 665, endPoint x: 378, endPoint y: 666, distance: 20.0
click at [0, 0] on div "B2325 Serum (1) B2325 Serum (2) B2230 Serum (1) B2230 Serum (2) P0489 Serum (1)…" at bounding box center [0, 0] width 0 height 0
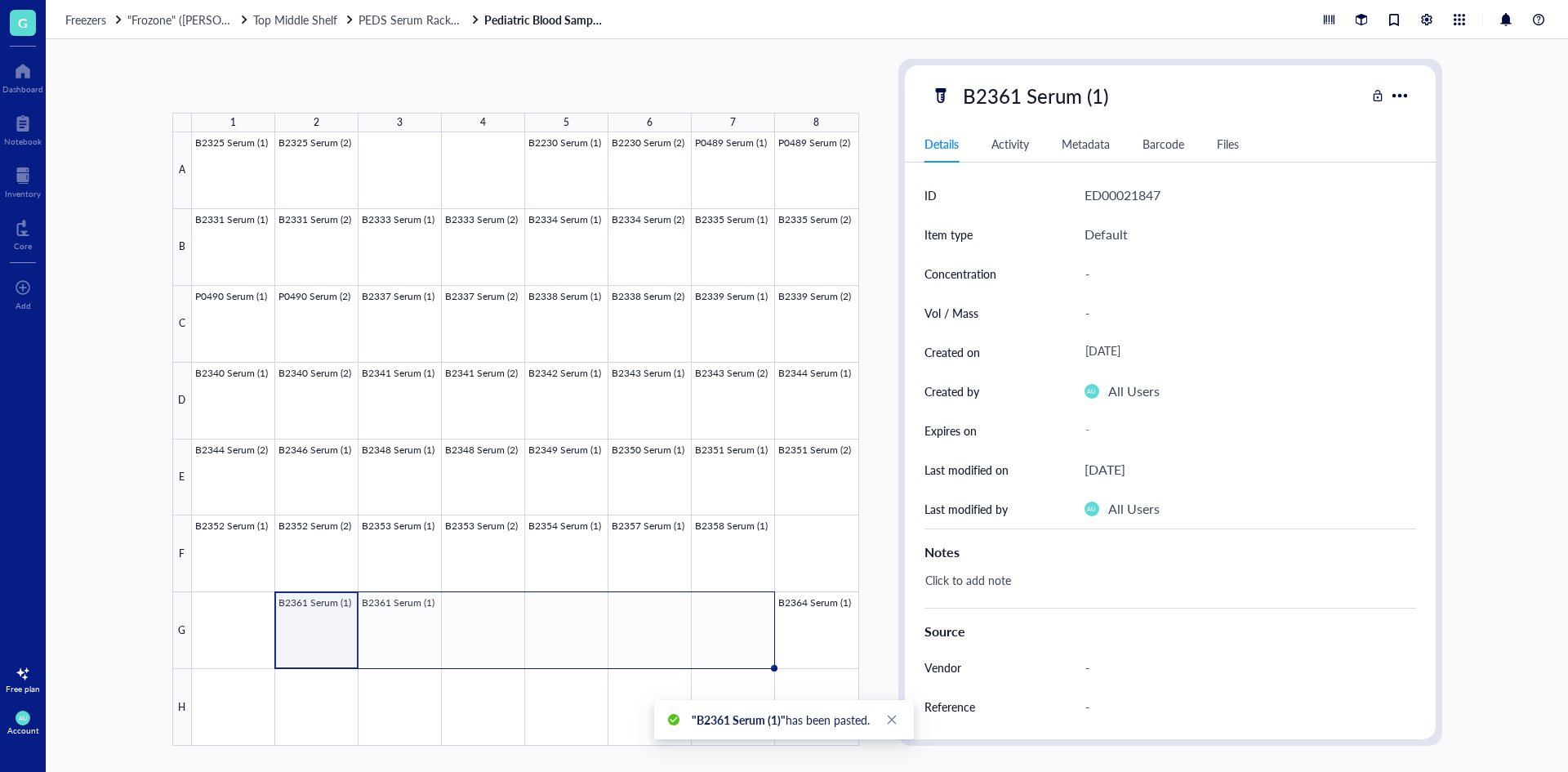
drag, startPoint x: 438, startPoint y: 666, endPoint x: 712, endPoint y: 647, distance: 274.7
click at [0, 0] on div "B2325 Serum (1) B2325 Serum (2) B2230 Serum (1) B2230 Serum (2) P0489 Serum (1)…" at bounding box center [0, 0] width 0 height 0
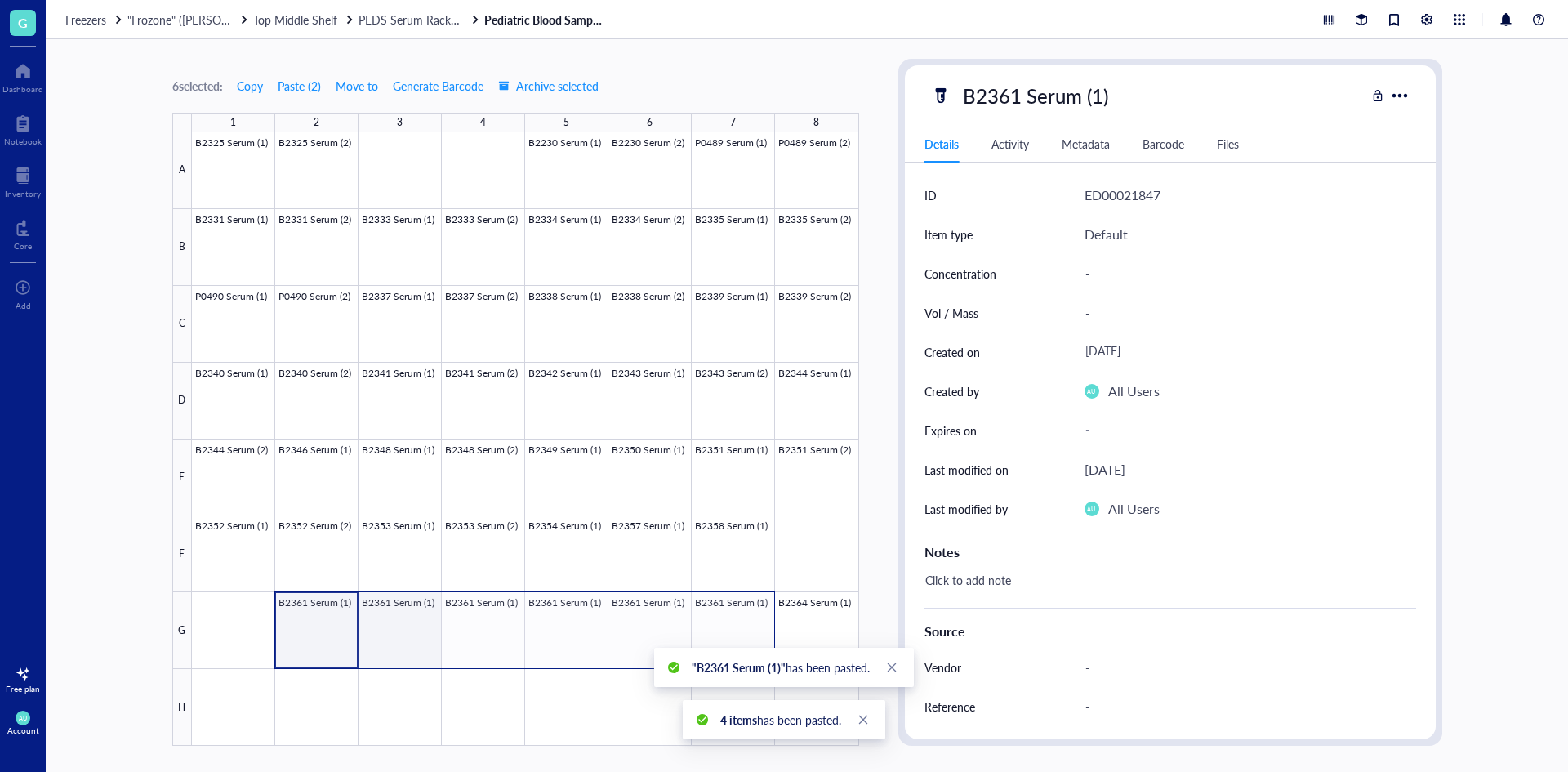
click at [407, 612] on div at bounding box center [525, 438] width 667 height 613
click at [1007, 111] on div "B2361 Serum (1)" at bounding box center [1036, 96] width 161 height 35
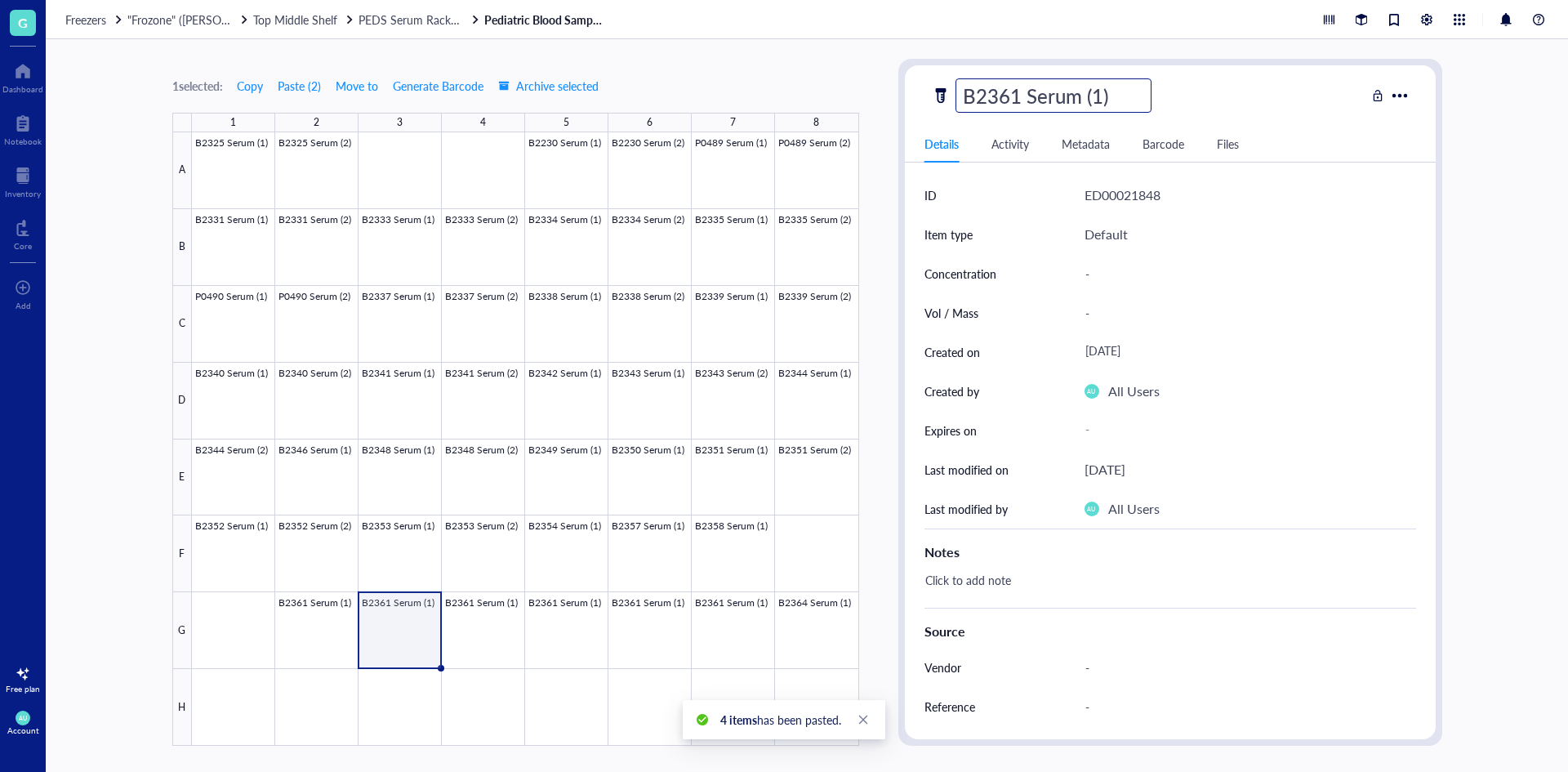
click at [1105, 96] on input "B2361 Serum (1)" at bounding box center [1053, 96] width 194 height 33
type input "B2361 Serum (2)"
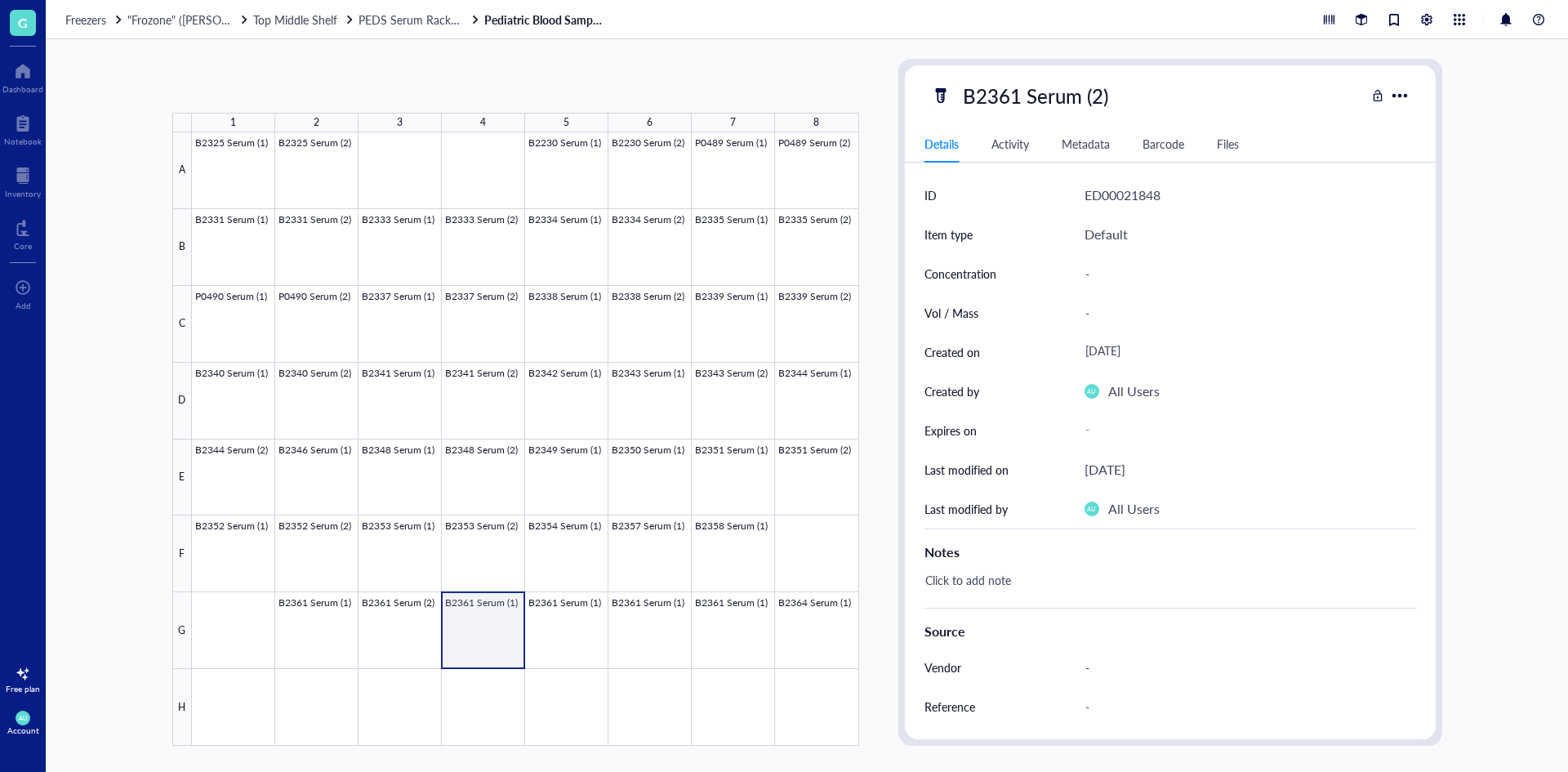
click at [486, 607] on div at bounding box center [525, 438] width 667 height 613
click at [1060, 90] on div "B2361 Serum (1)" at bounding box center [1036, 96] width 161 height 35
click at [1018, 90] on input "B2361 Serum (1)" at bounding box center [1053, 96] width 194 height 33
type input "B2362 Serum (1)"
click at [580, 608] on div at bounding box center [525, 438] width 667 height 613
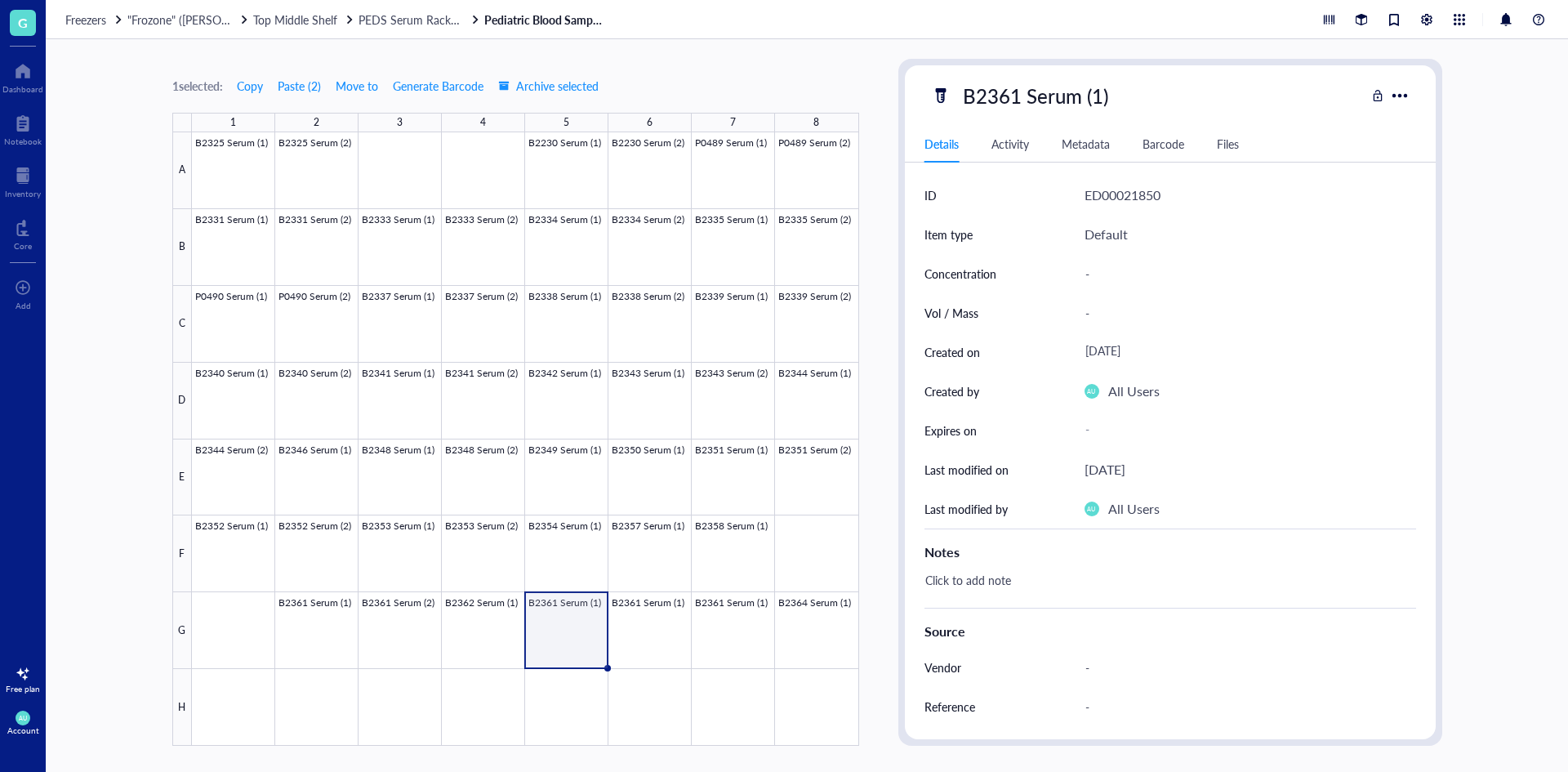
click at [1079, 80] on div "B2361 Serum (1)" at bounding box center [1036, 96] width 161 height 35
click at [1019, 93] on input "B2361 Serum (1)" at bounding box center [1053, 96] width 194 height 33
click at [1100, 97] on input "B2362 Serum (1)" at bounding box center [1053, 96] width 194 height 33
type input "B2362 Serum (2)"
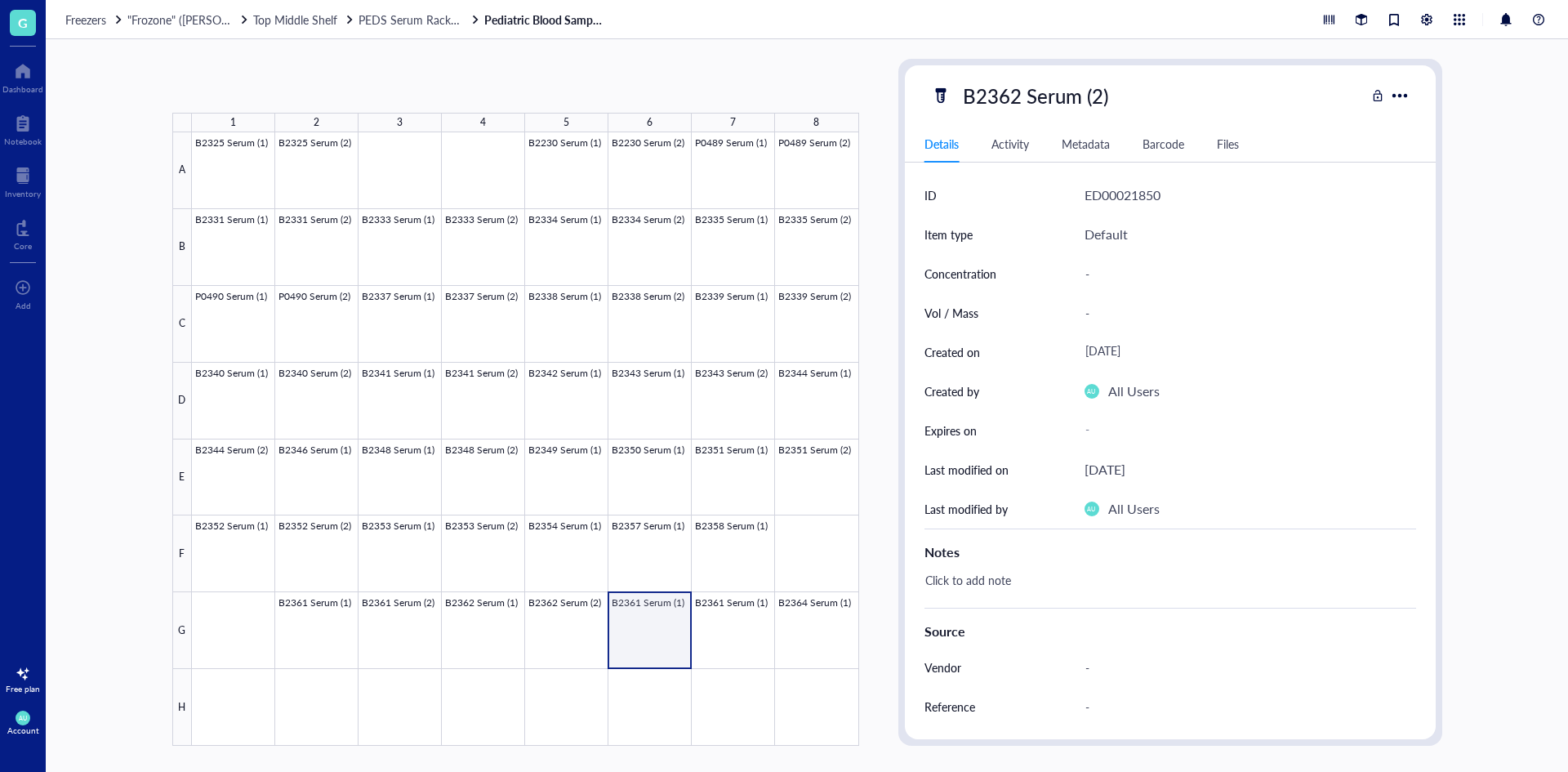
click at [647, 641] on div at bounding box center [525, 438] width 667 height 613
click at [1041, 85] on div "B2361 Serum (1)" at bounding box center [1036, 96] width 161 height 35
click at [1017, 96] on input "B2361 Serum (1)" at bounding box center [1053, 96] width 194 height 33
type input "B2363 Serum (1)"
click at [740, 618] on div at bounding box center [525, 438] width 667 height 613
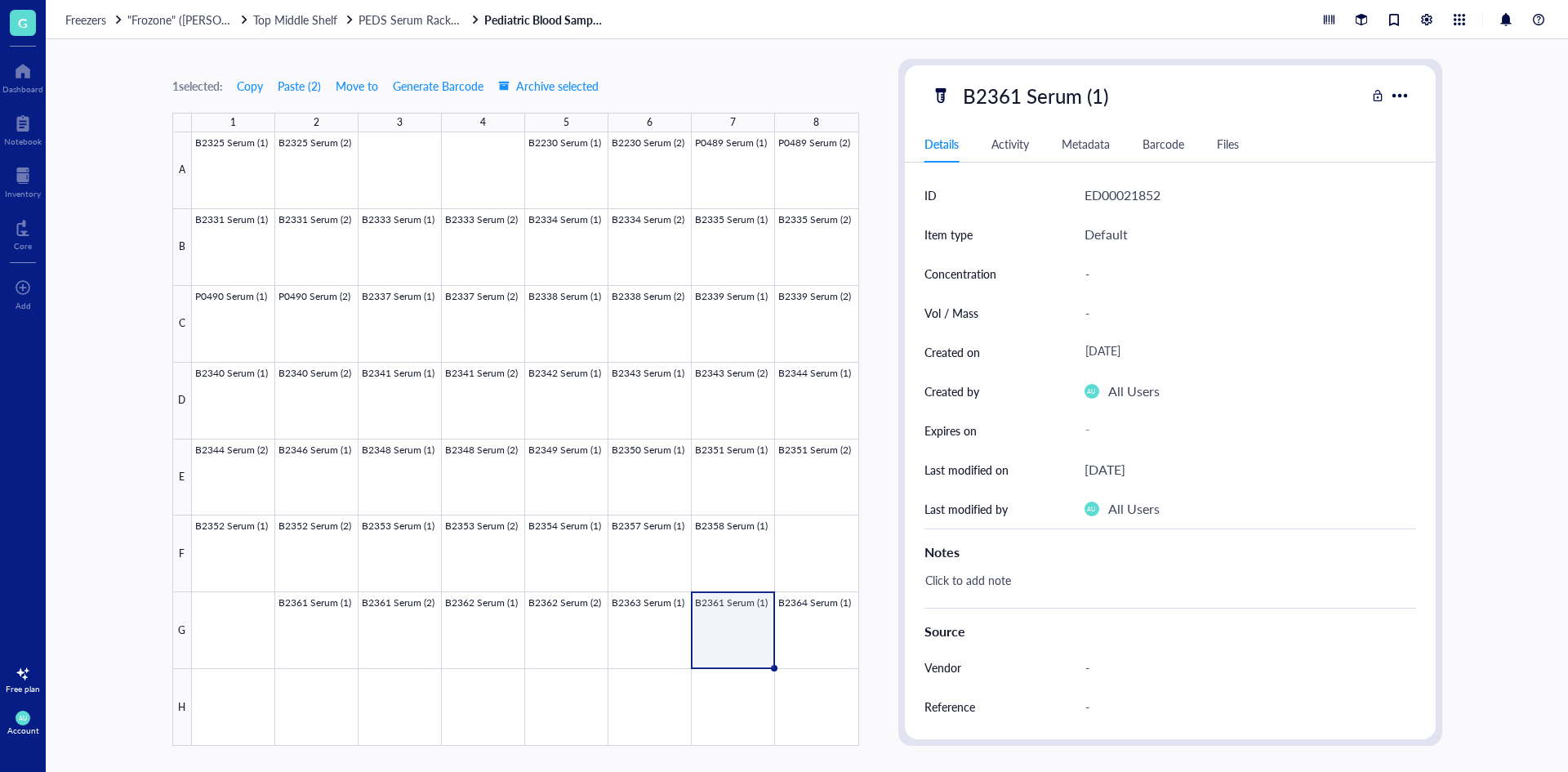
click at [1045, 109] on div "B2361 Serum (1)" at bounding box center [1036, 96] width 161 height 35
click at [1018, 97] on input "B2361 Serum (1)" at bounding box center [1053, 96] width 194 height 33
click at [1099, 96] on input "B2363 Serum (1)" at bounding box center [1053, 96] width 194 height 33
type input "B2363 Serum (2)"
click at [8, 186] on div at bounding box center [23, 175] width 36 height 26
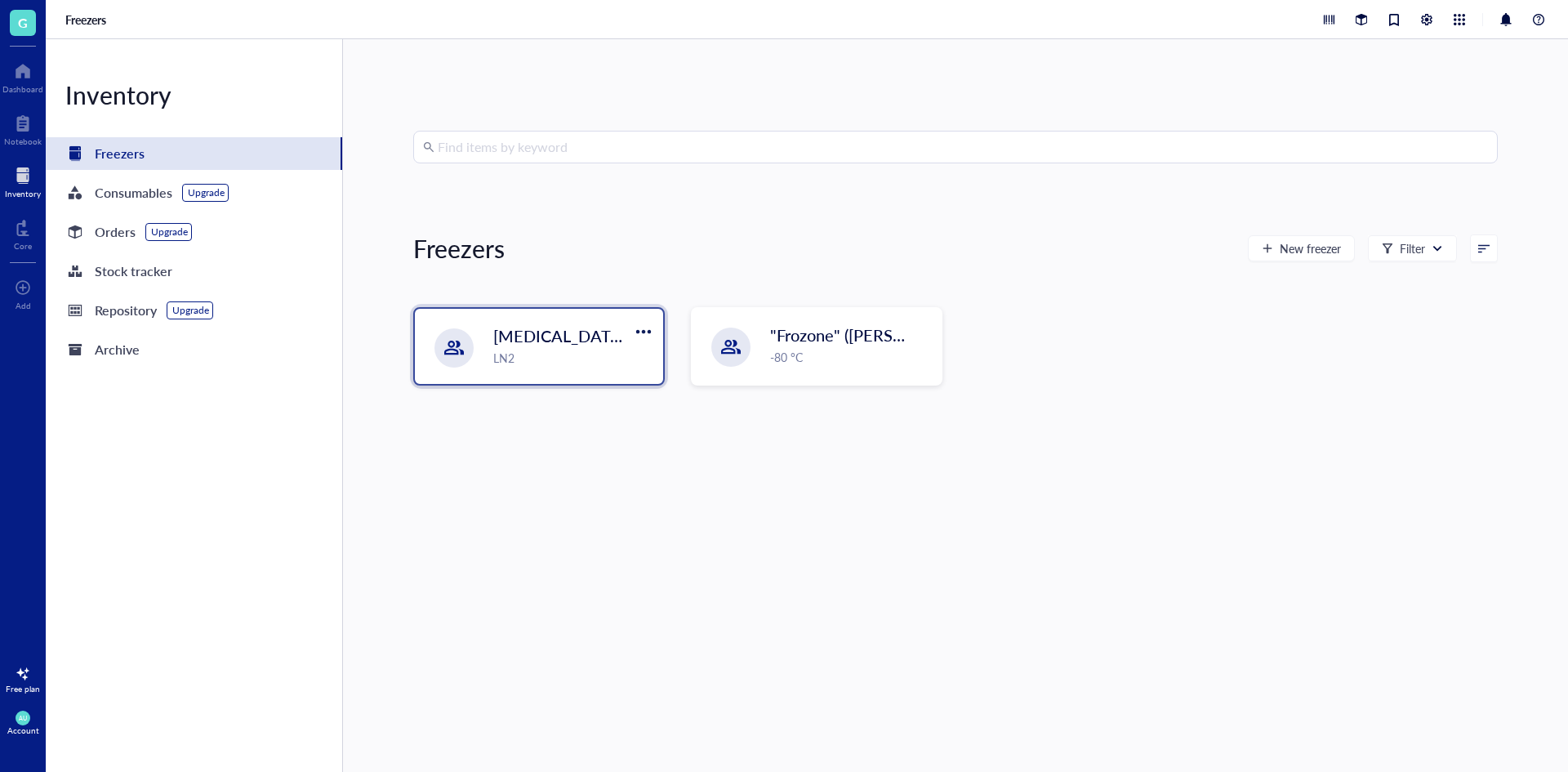
click at [584, 339] on span "[MEDICAL_DATA] Storage ([PERSON_NAME]/[PERSON_NAME])" at bounding box center [730, 336] width 473 height 23
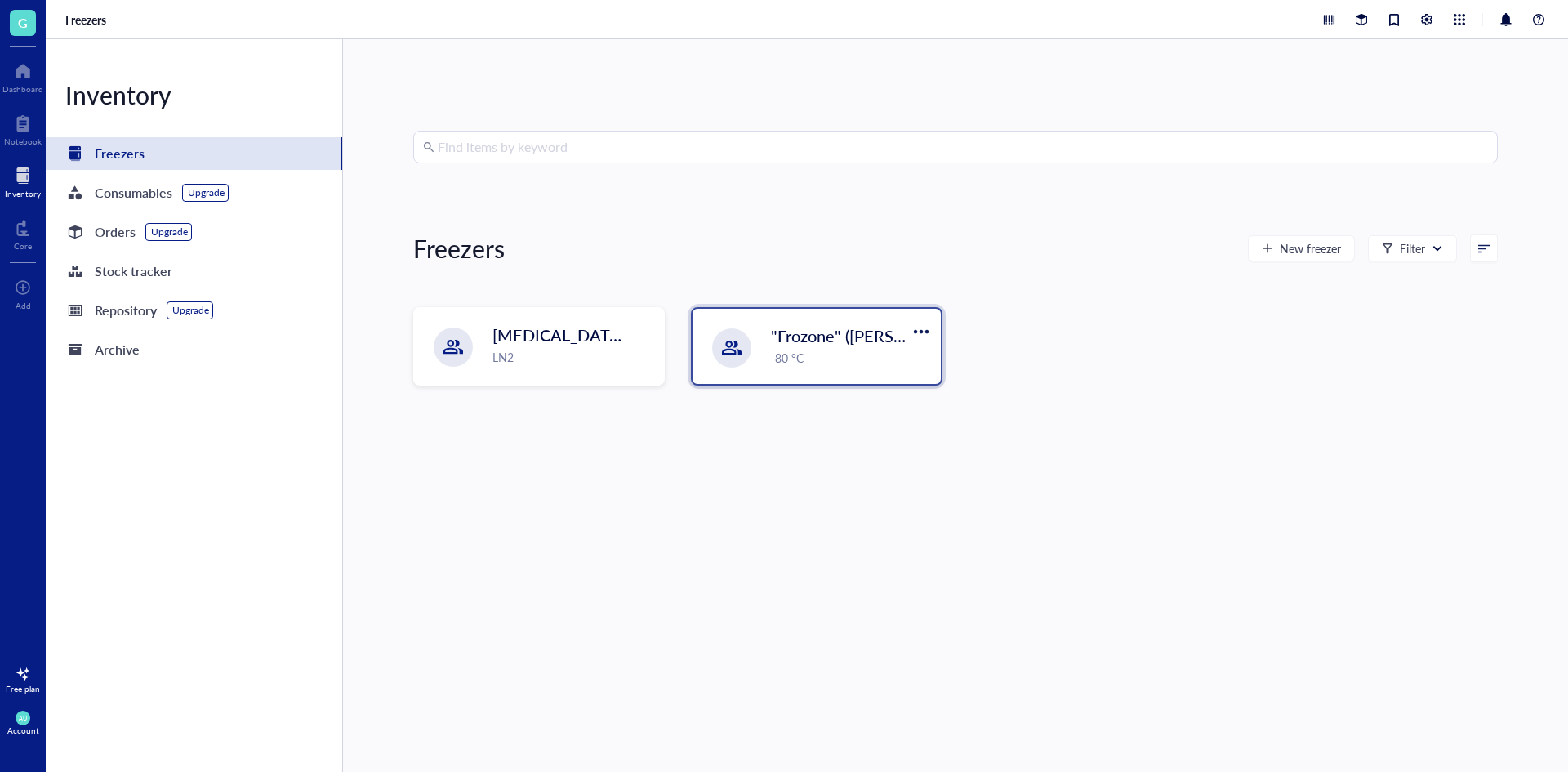
click at [785, 321] on div ""Frozone" ([PERSON_NAME]/[PERSON_NAME]) -80 °C" at bounding box center [817, 346] width 249 height 75
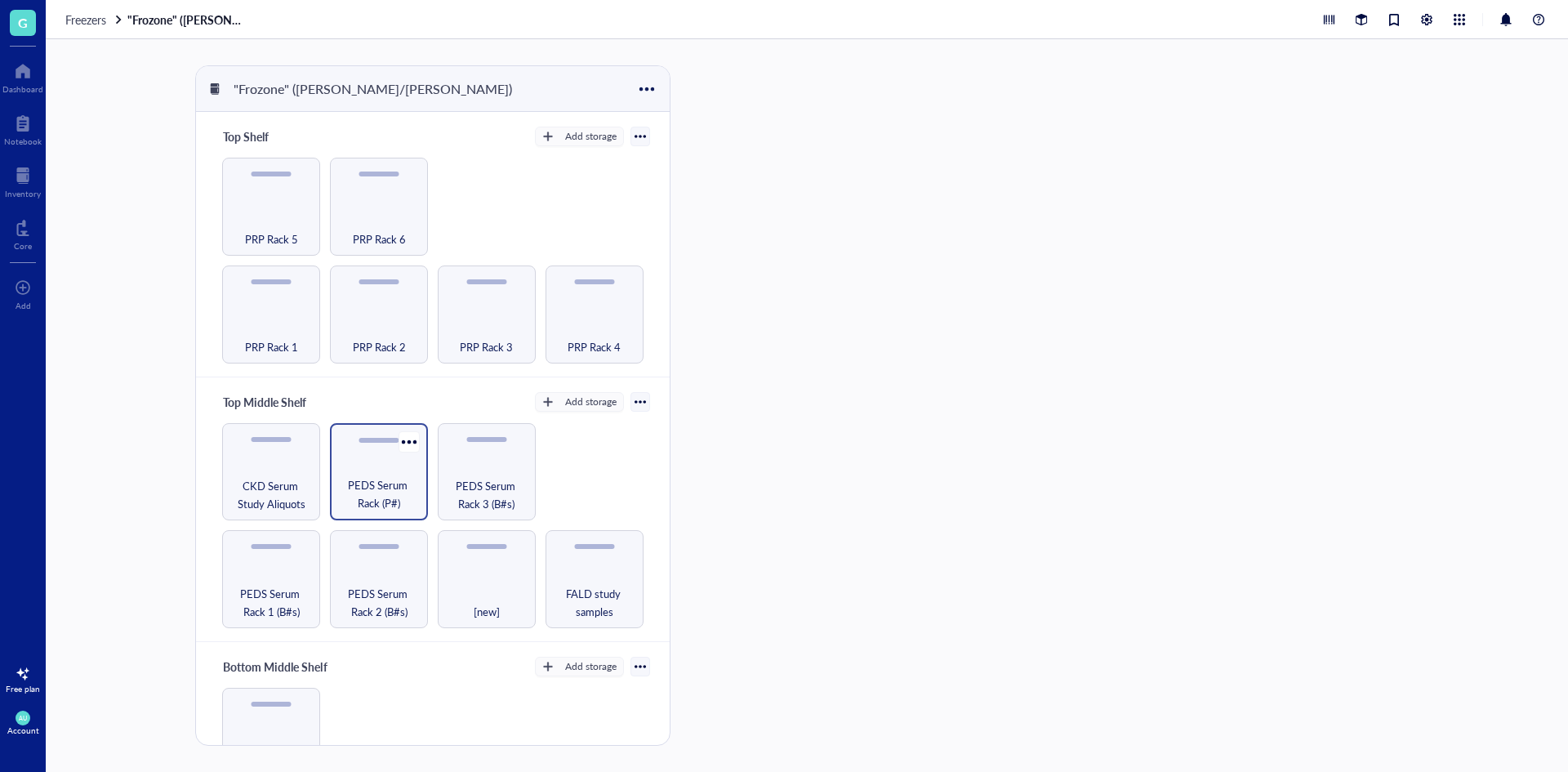
scroll to position [163, 0]
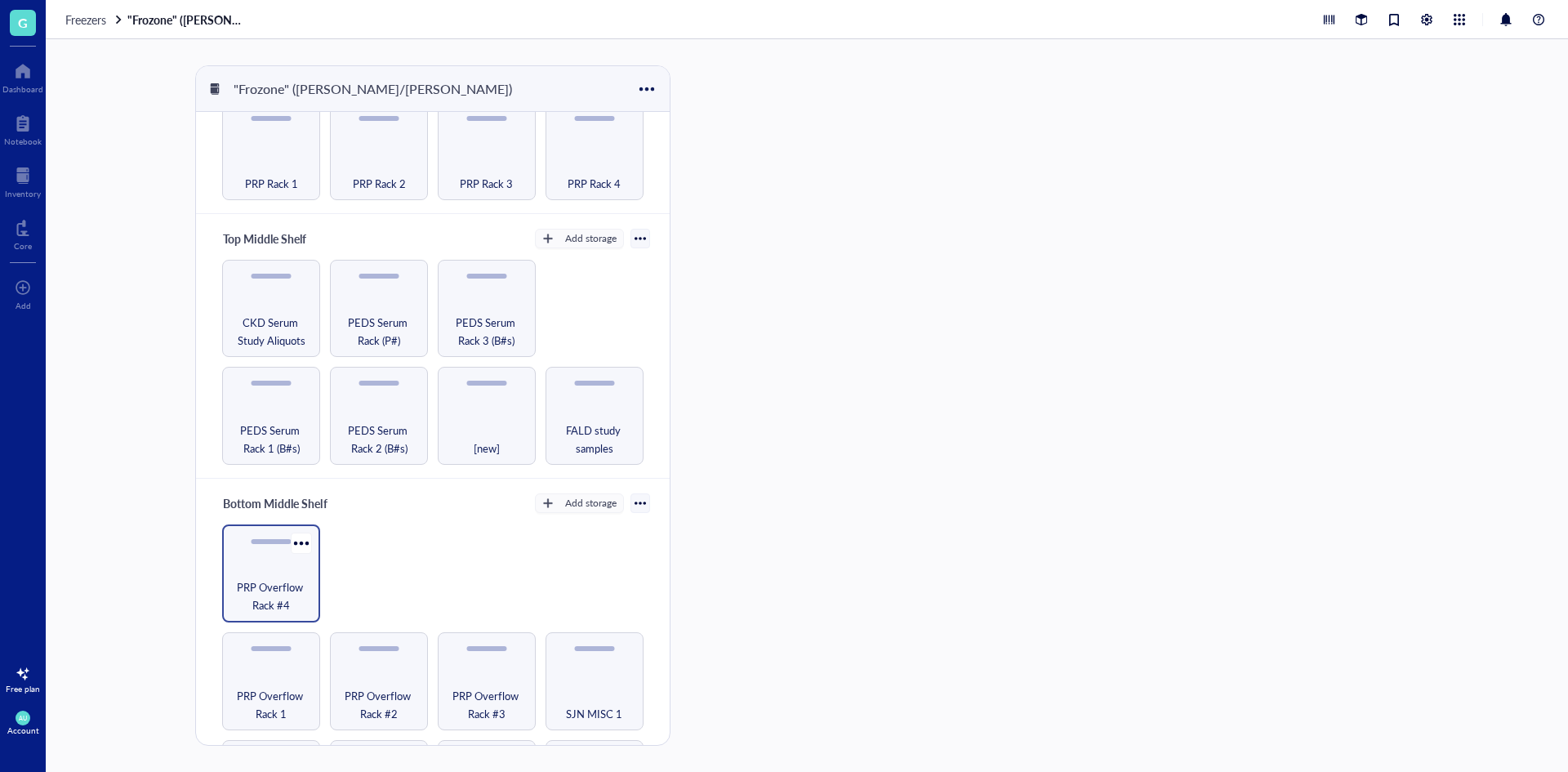
click at [284, 551] on div "PRP Overflow Rack #4" at bounding box center [271, 574] width 98 height 98
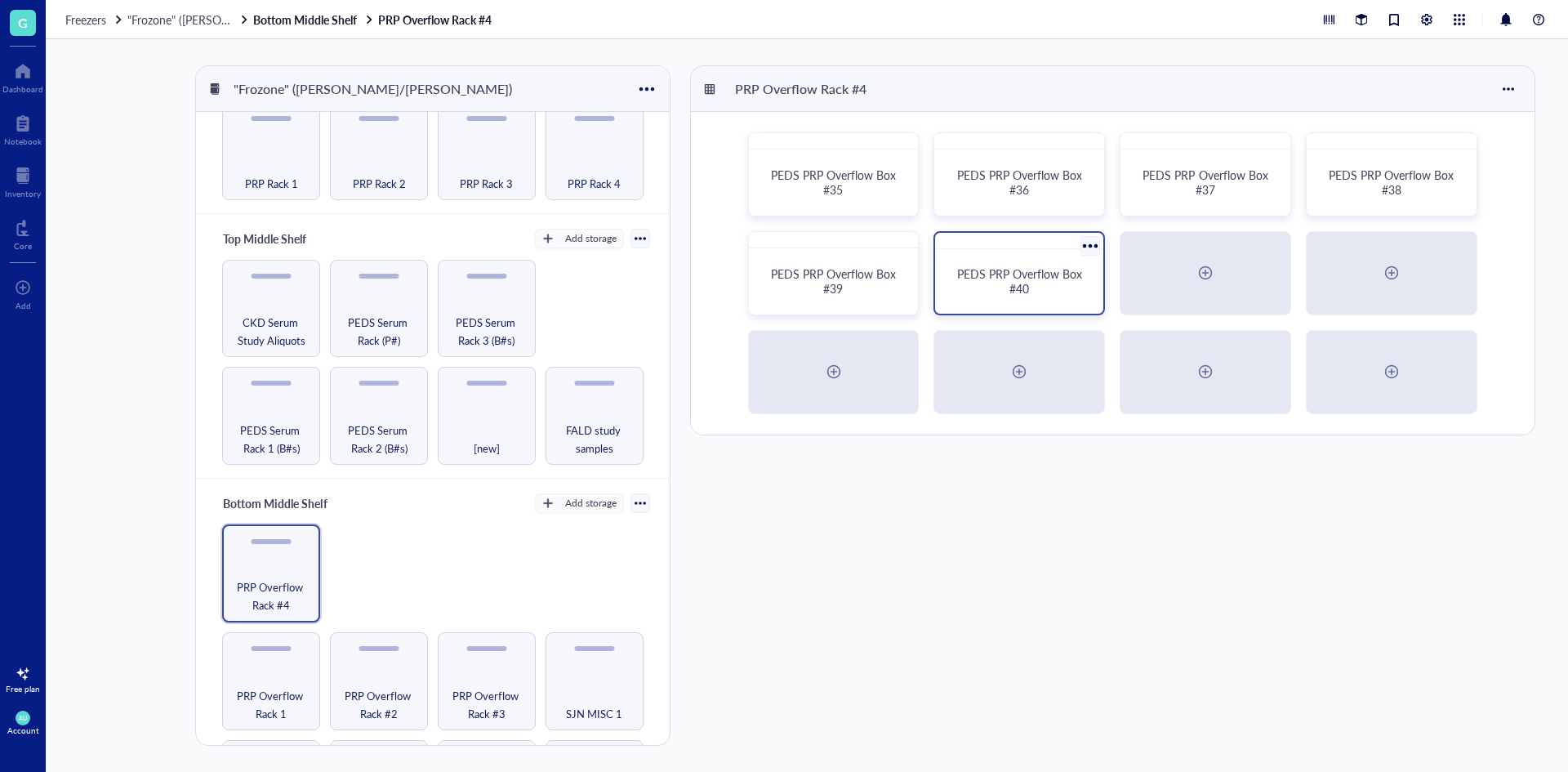
click at [998, 282] on span "PEDS PRP Overflow Box #40" at bounding box center [1021, 281] width 129 height 31
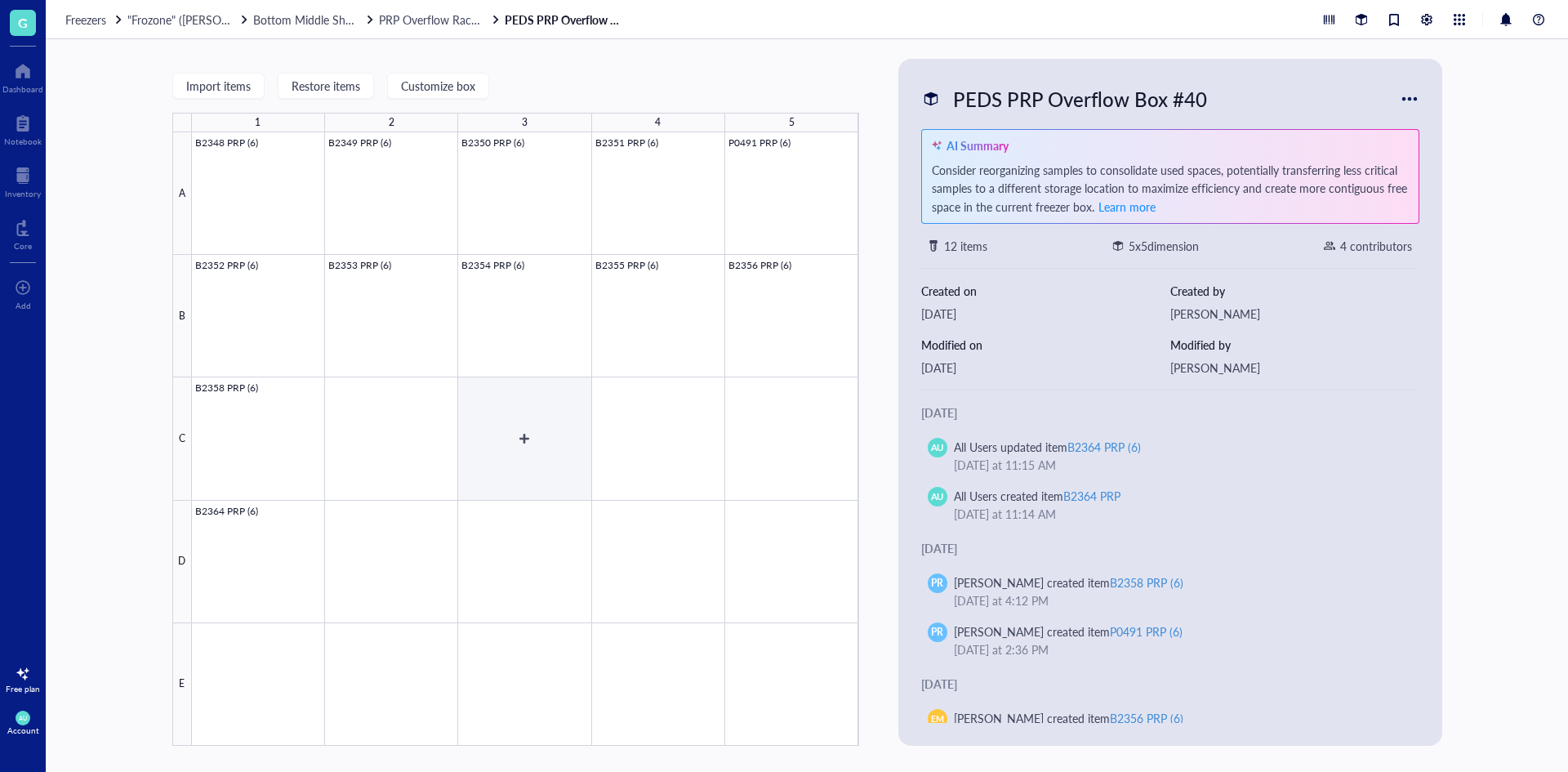
click at [560, 405] on div at bounding box center [525, 438] width 667 height 613
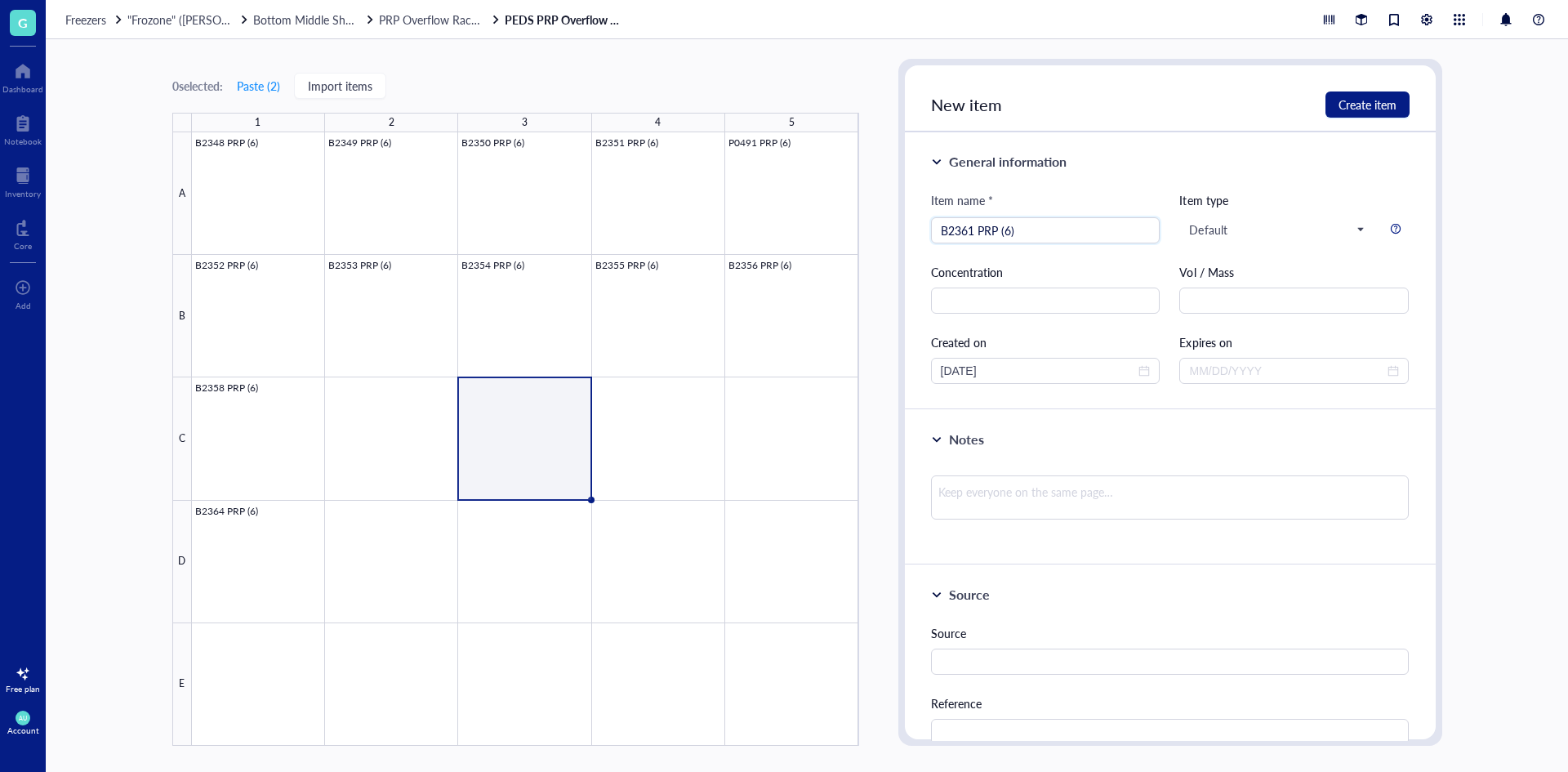
type input "B2361 PRP (6)"
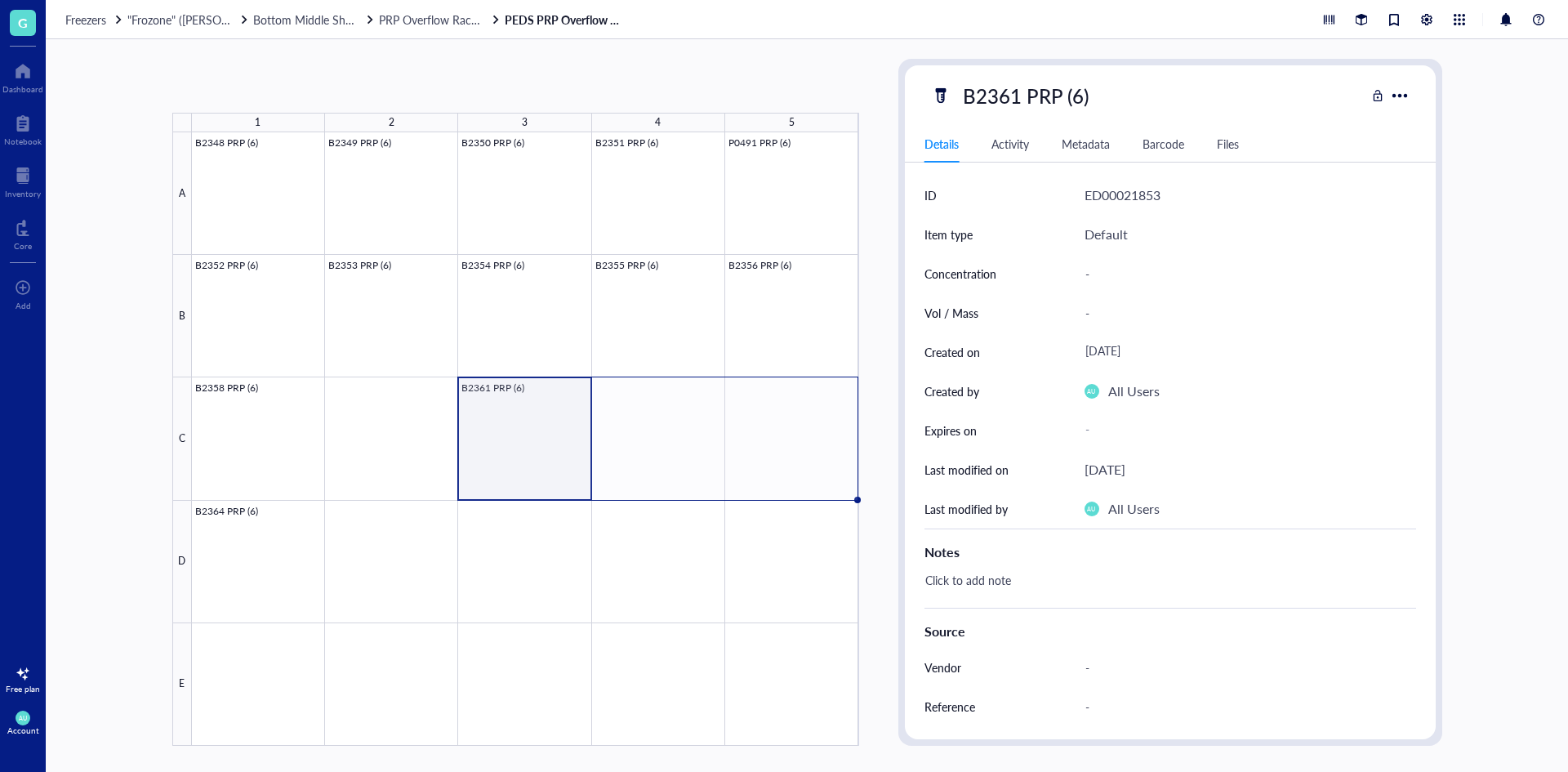
drag, startPoint x: 591, startPoint y: 500, endPoint x: 759, endPoint y: 476, distance: 169.7
click at [0, 0] on div "B2348 PRP (6) B2349 PRP (6) B2350 PRP (6) B2351 PRP (6) P0491 PRP (6) B2352 PRP…" at bounding box center [0, 0] width 0 height 0
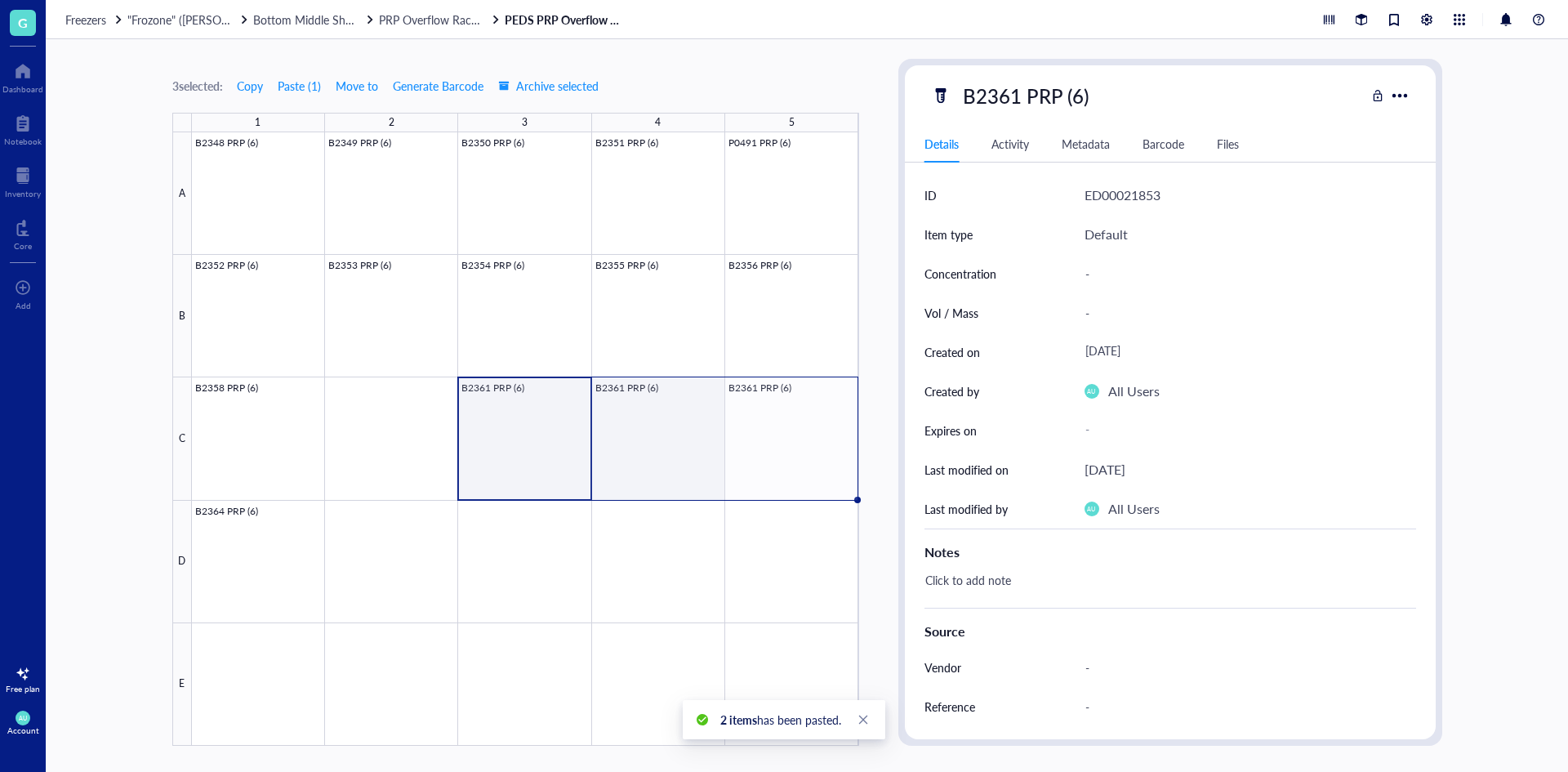
click at [671, 470] on div at bounding box center [525, 438] width 667 height 613
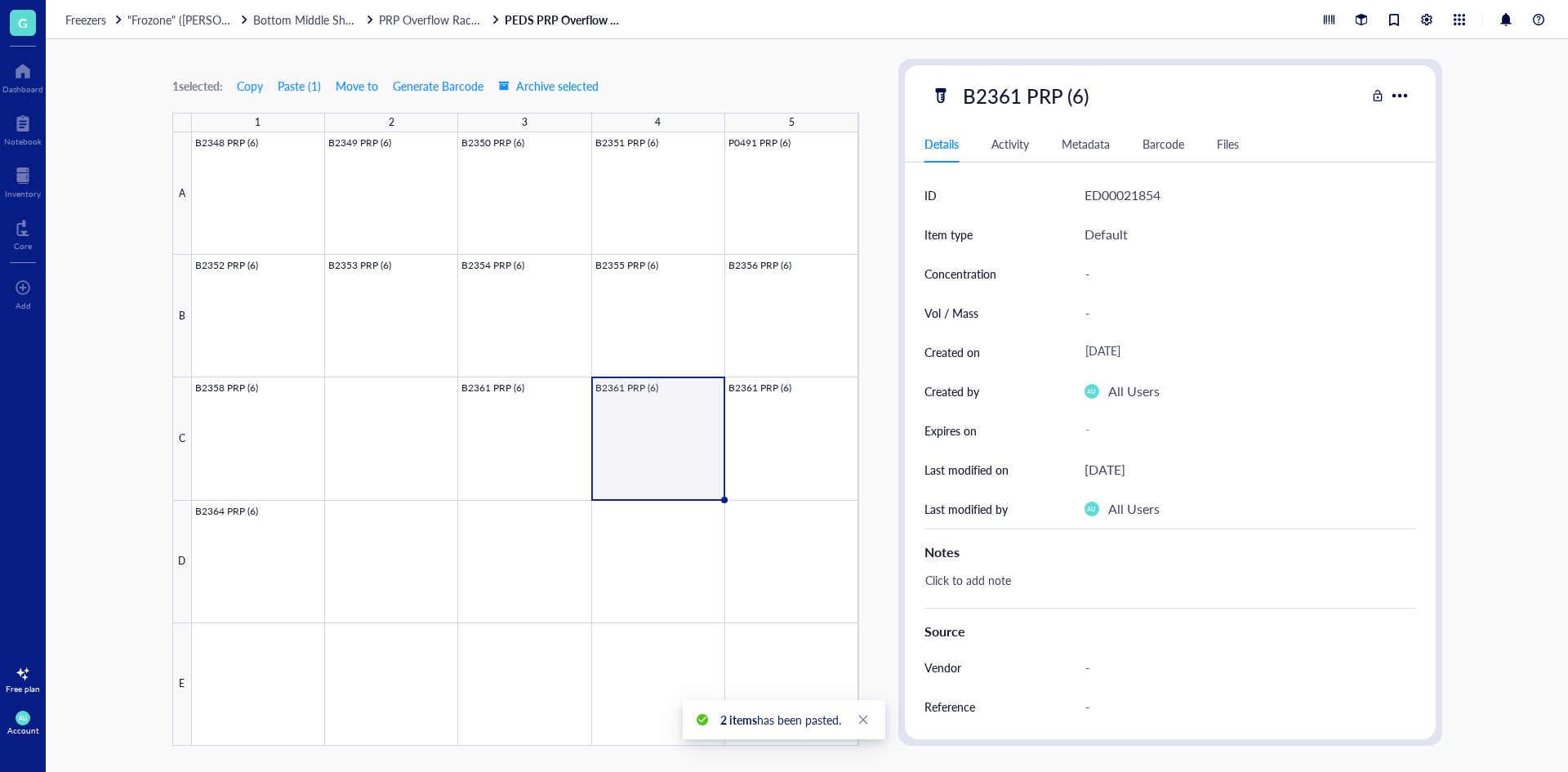
click at [1033, 79] on div "B2361 PRP (6)" at bounding box center [1026, 96] width 141 height 35
click at [1018, 86] on input "B2361 PRP (6)" at bounding box center [1042, 96] width 172 height 33
type input "B2362 PRP (6)"
click at [791, 350] on div at bounding box center [525, 438] width 667 height 613
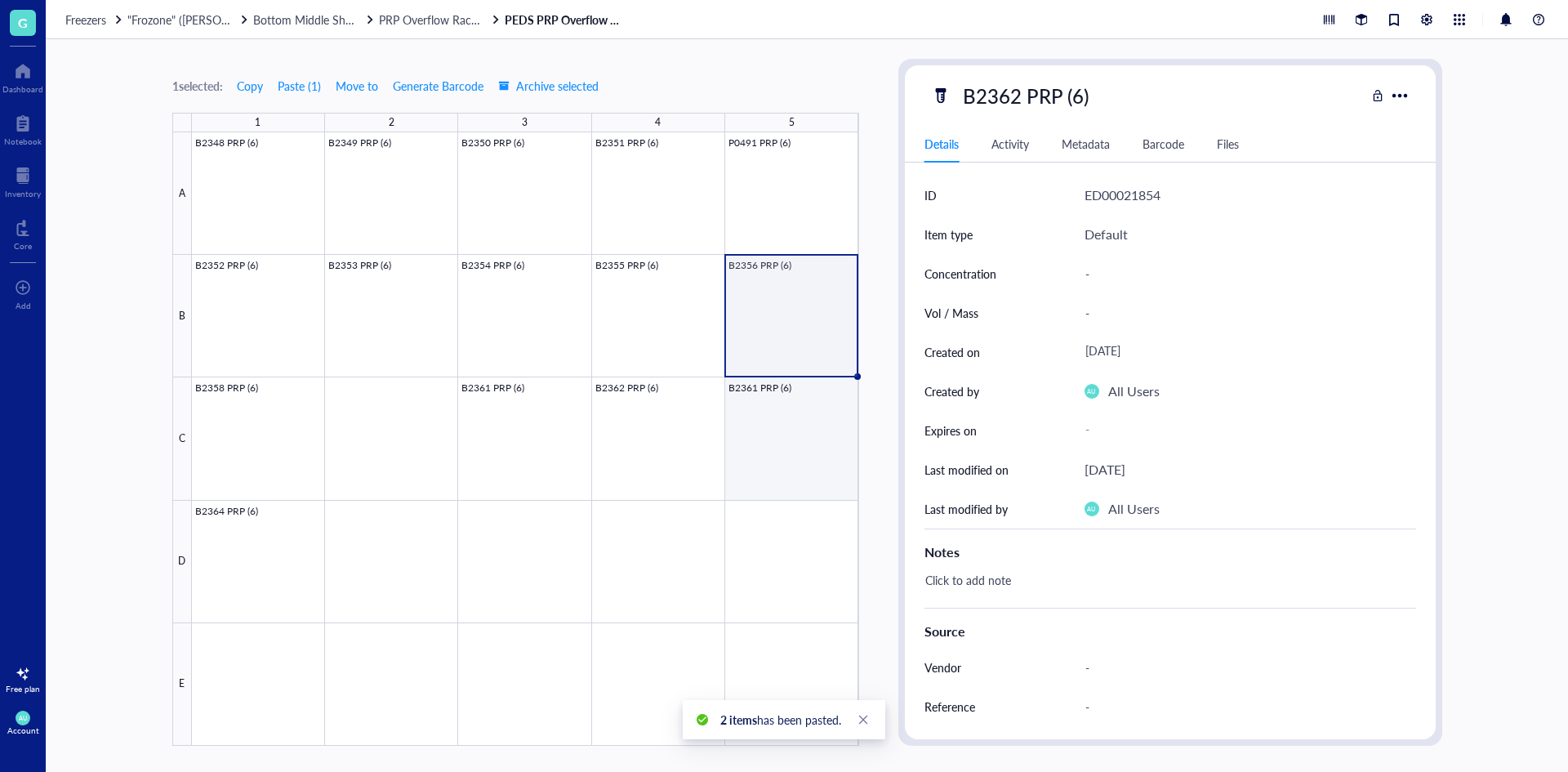
click at [759, 397] on div at bounding box center [525, 438] width 667 height 613
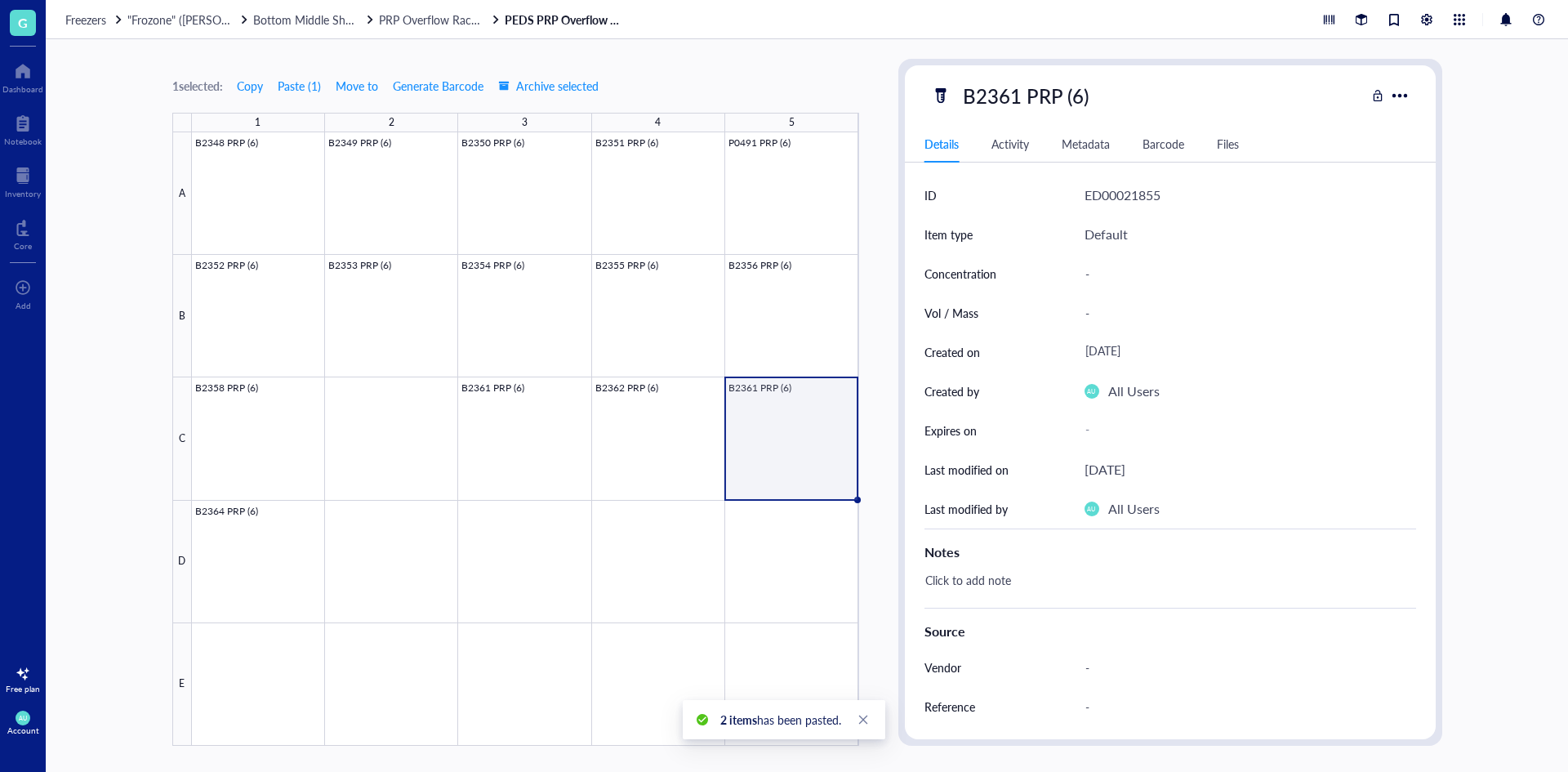
click at [1033, 93] on div "B2361 PRP (6)" at bounding box center [1026, 96] width 141 height 35
click at [1017, 91] on input "B2361 PRP (6)" at bounding box center [1042, 96] width 172 height 33
type input "B2363 PRP (6)"
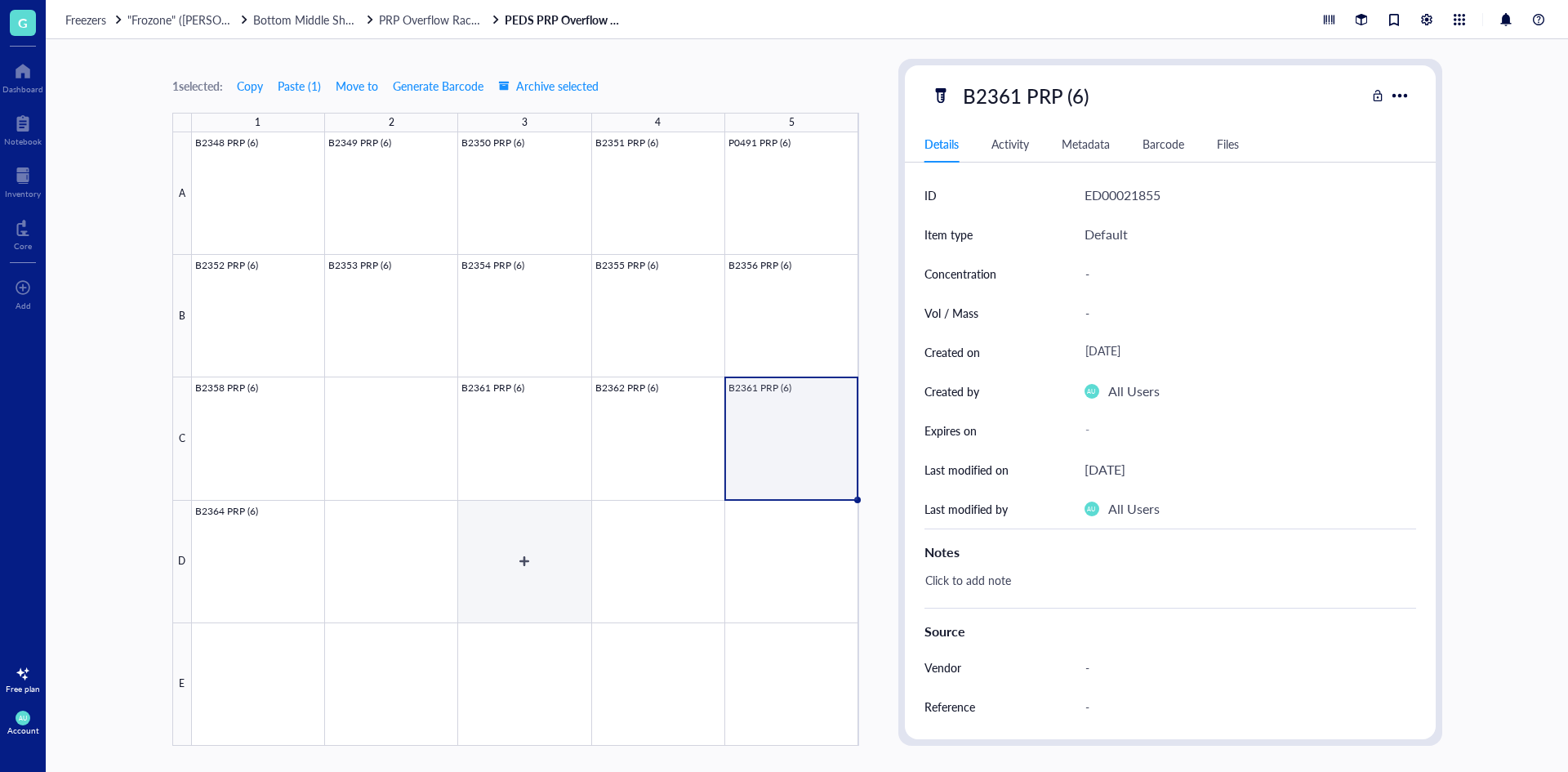
click at [560, 579] on div at bounding box center [525, 438] width 667 height 613
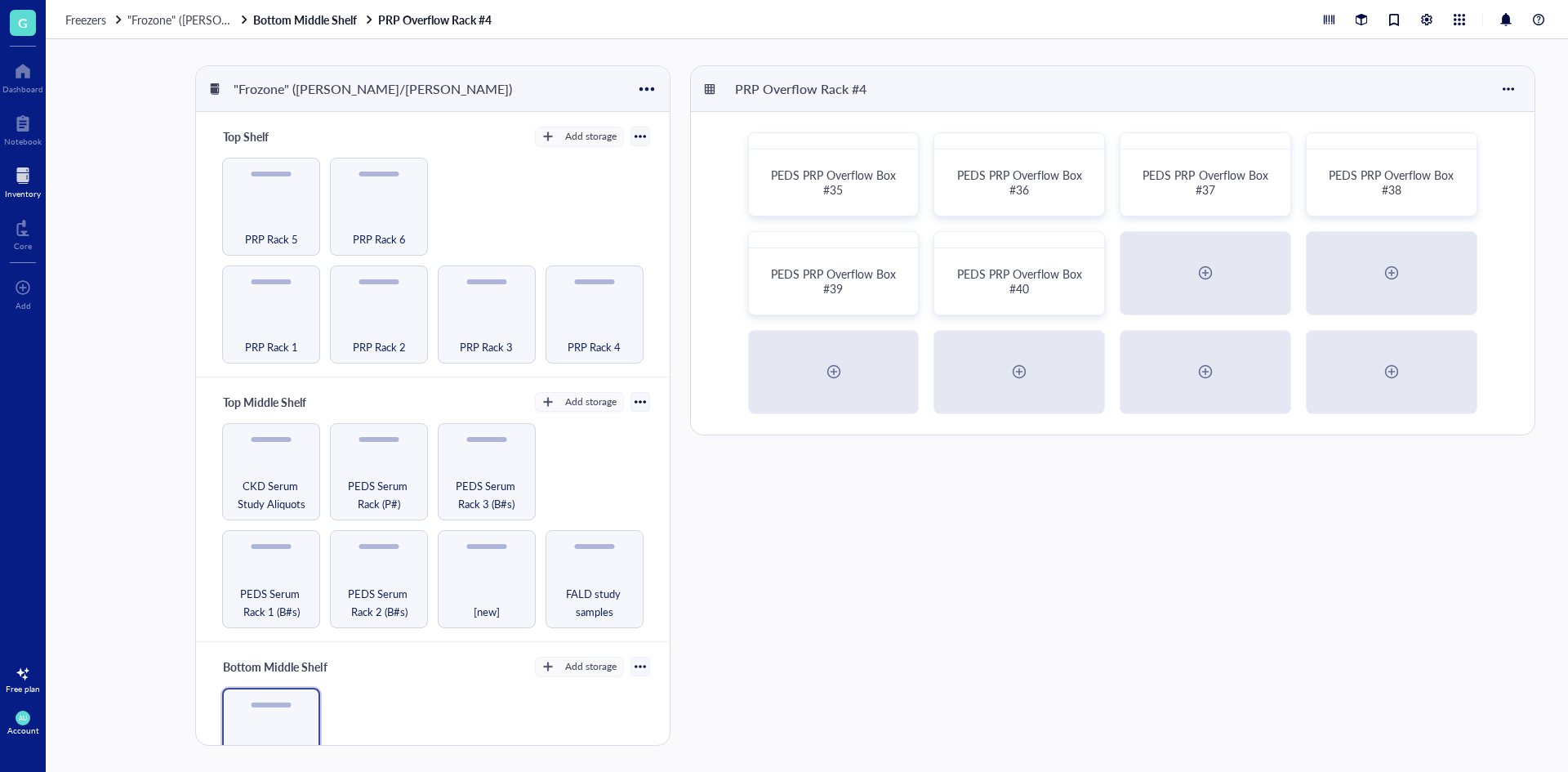
click at [28, 170] on div at bounding box center [23, 175] width 36 height 26
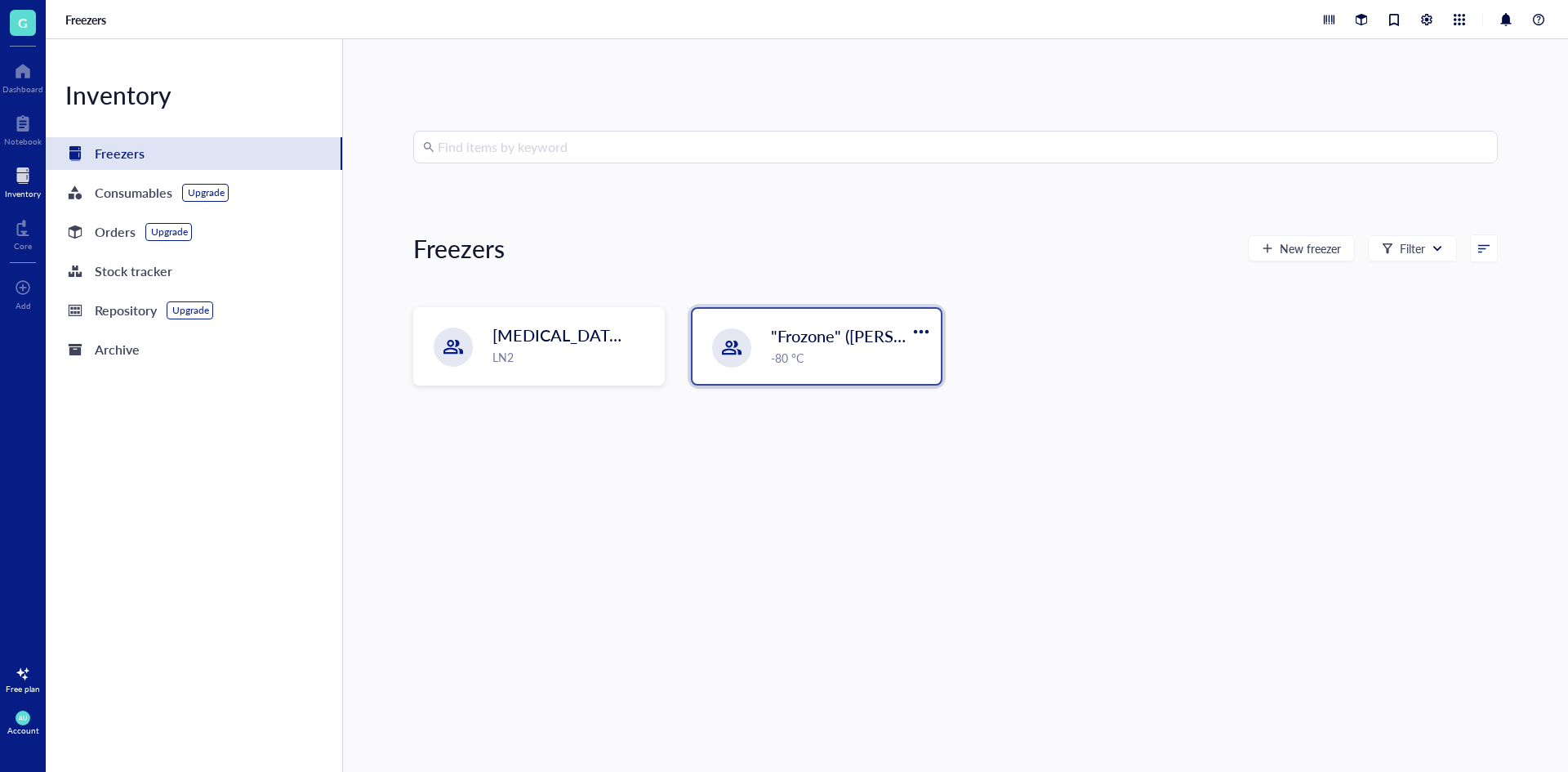
click at [743, 329] on div ""Frozone" ([PERSON_NAME]/[PERSON_NAME]) -80 °C" at bounding box center [817, 346] width 249 height 75
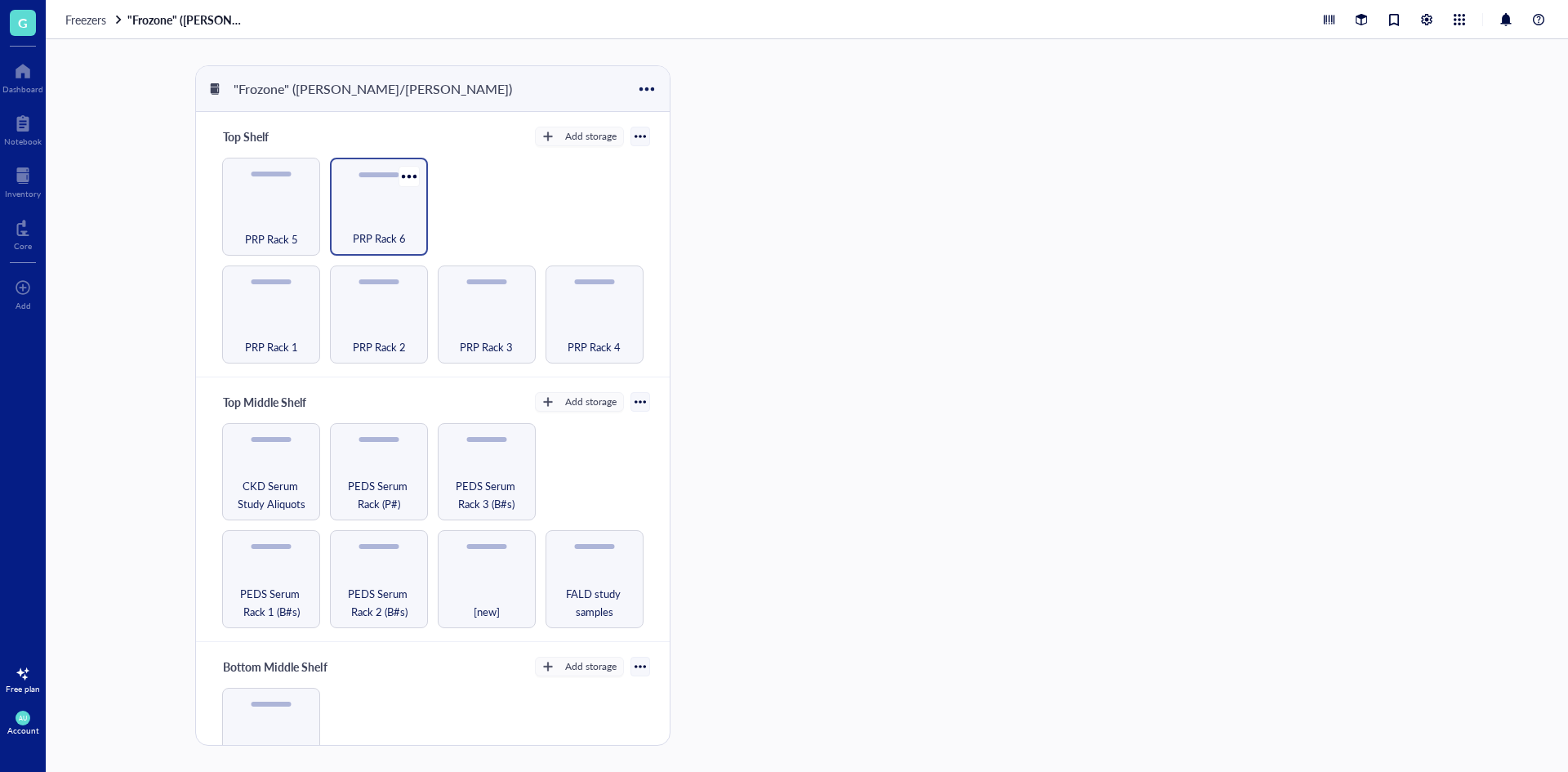
click at [397, 220] on div "PRP Rack 6" at bounding box center [379, 229] width 82 height 36
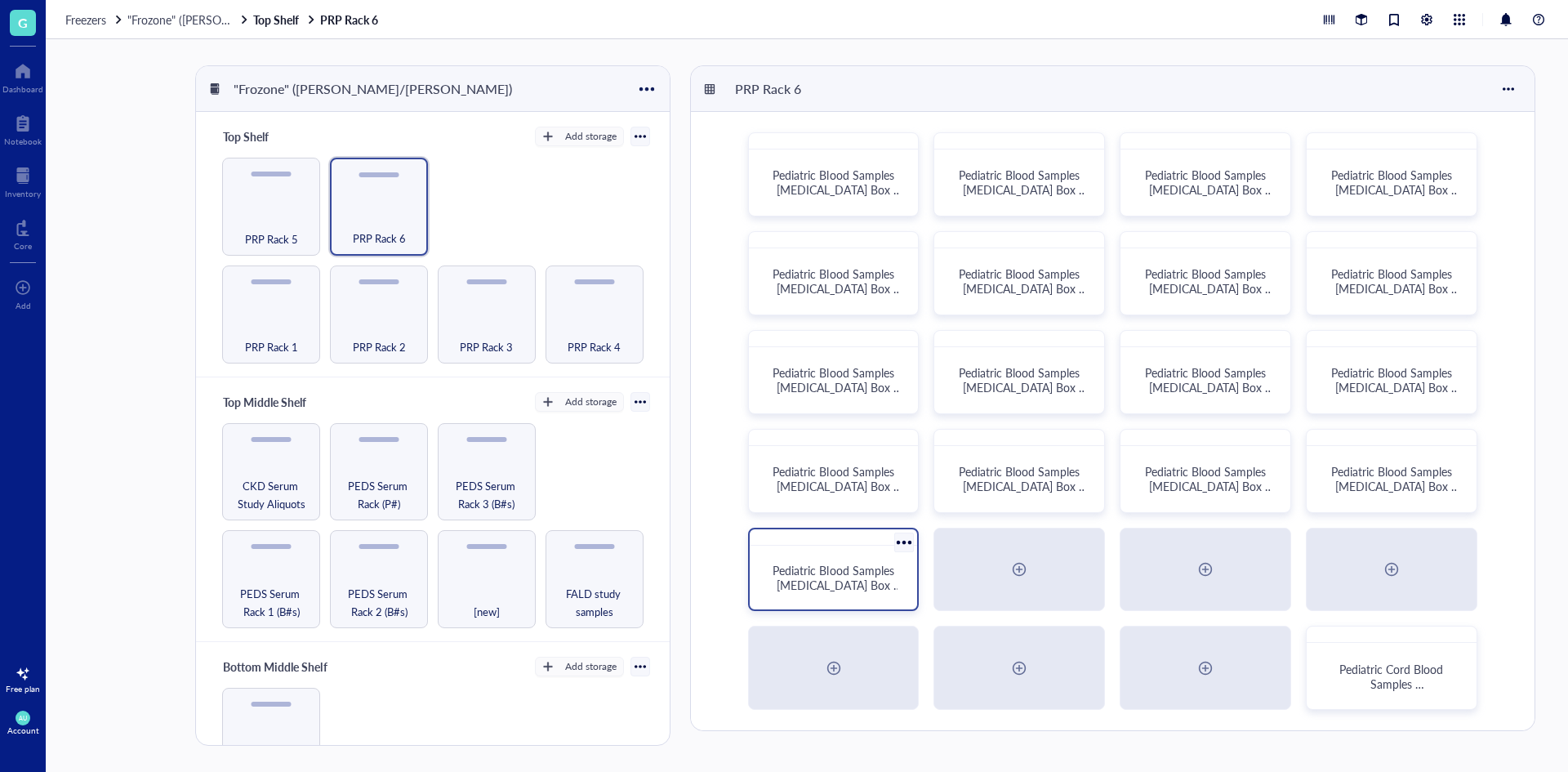
click at [906, 567] on div "Pediatric Blood Samples [MEDICAL_DATA] Box #136" at bounding box center [834, 578] width 155 height 52
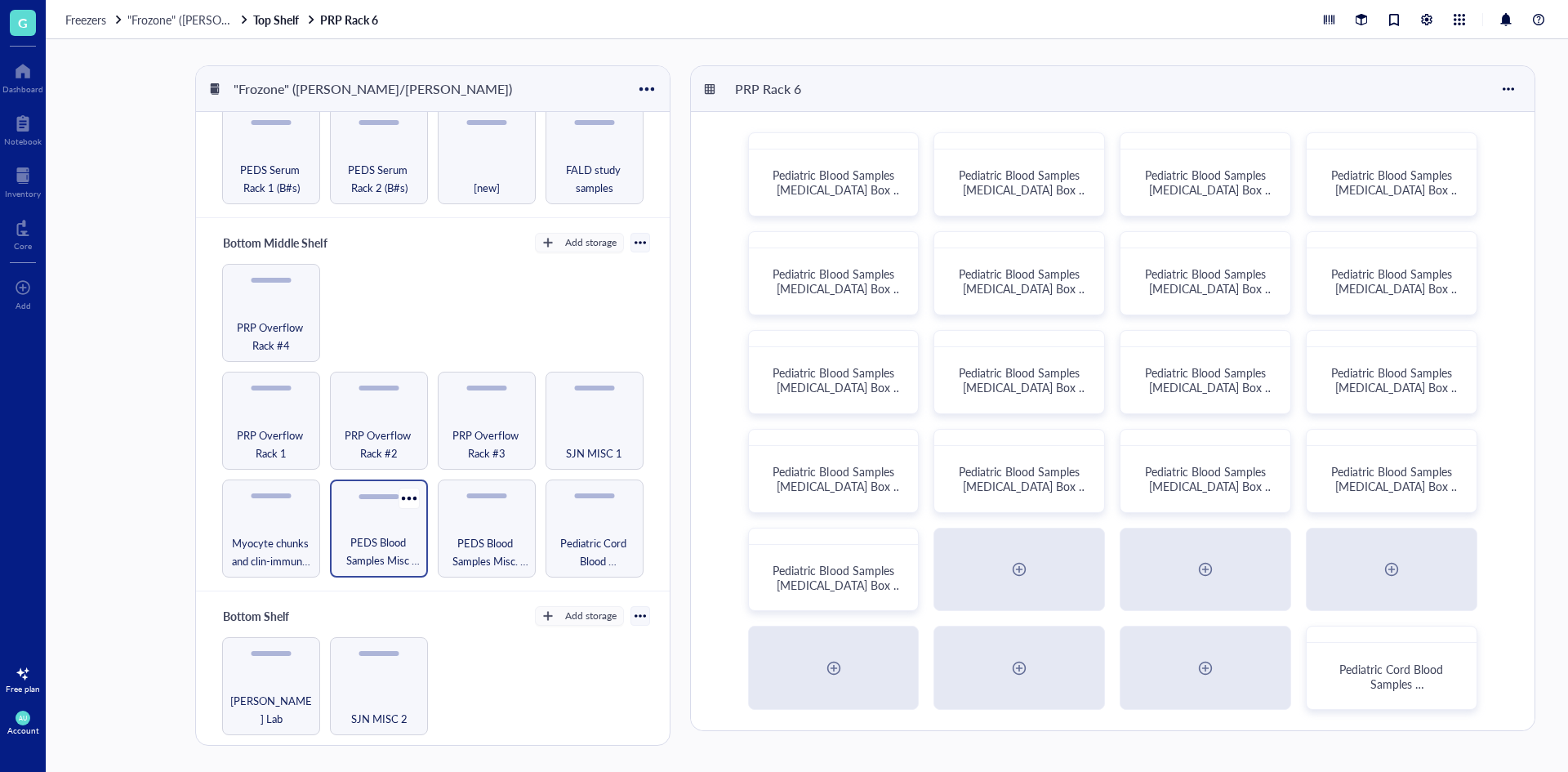
scroll to position [490, 0]
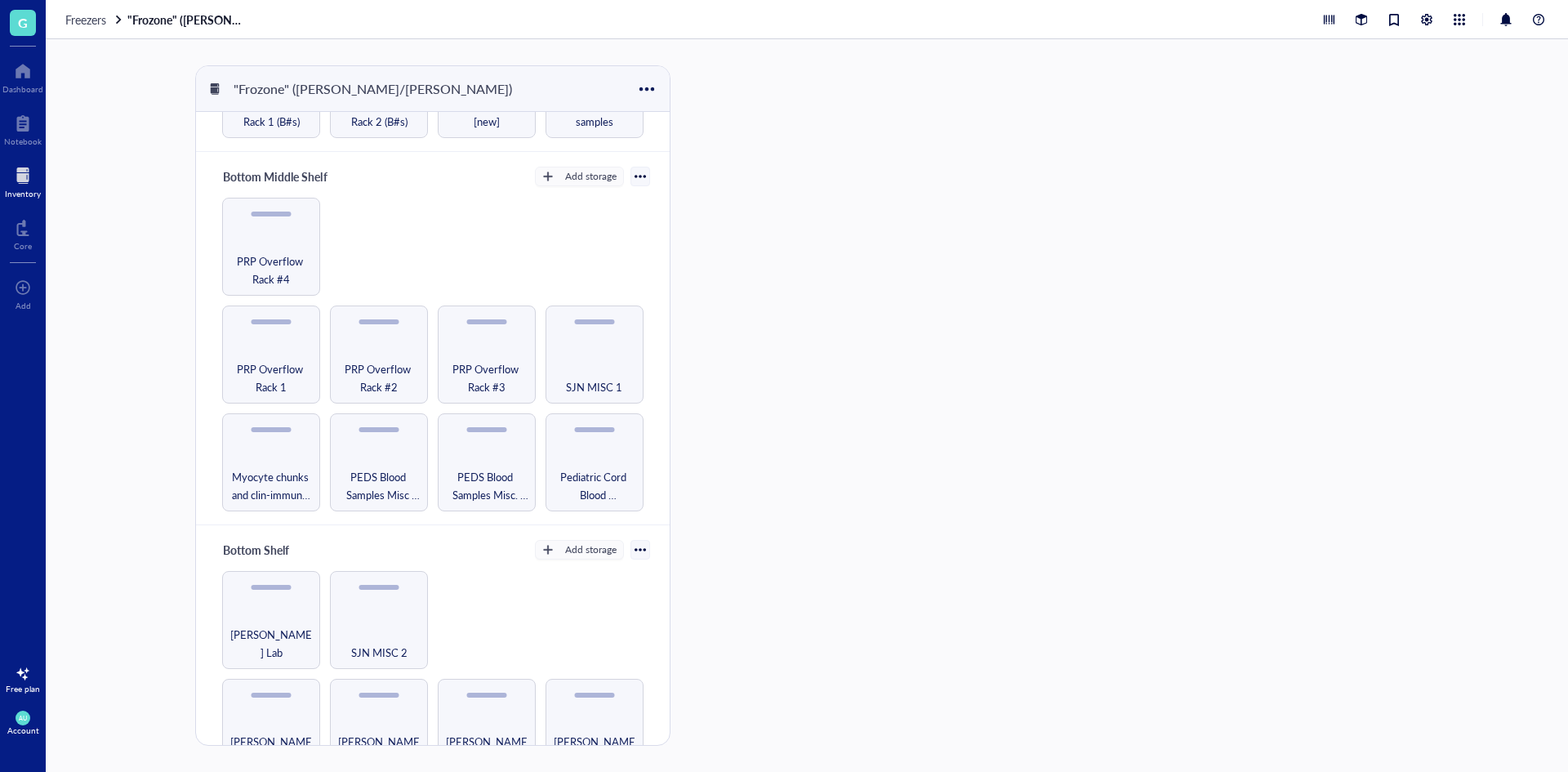
click at [23, 171] on div at bounding box center [23, 175] width 36 height 26
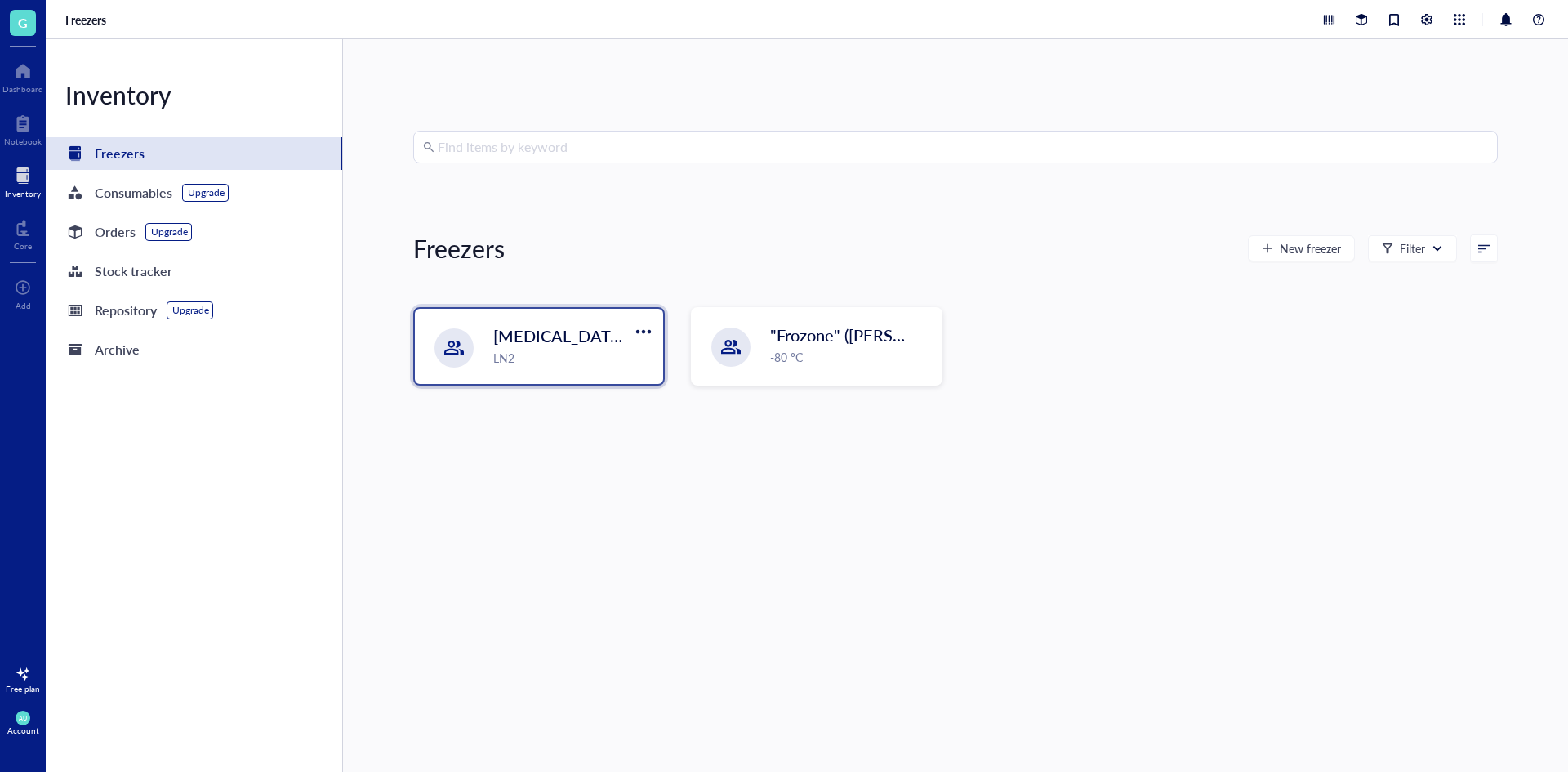
click at [541, 353] on div "LN2" at bounding box center [574, 357] width 161 height 18
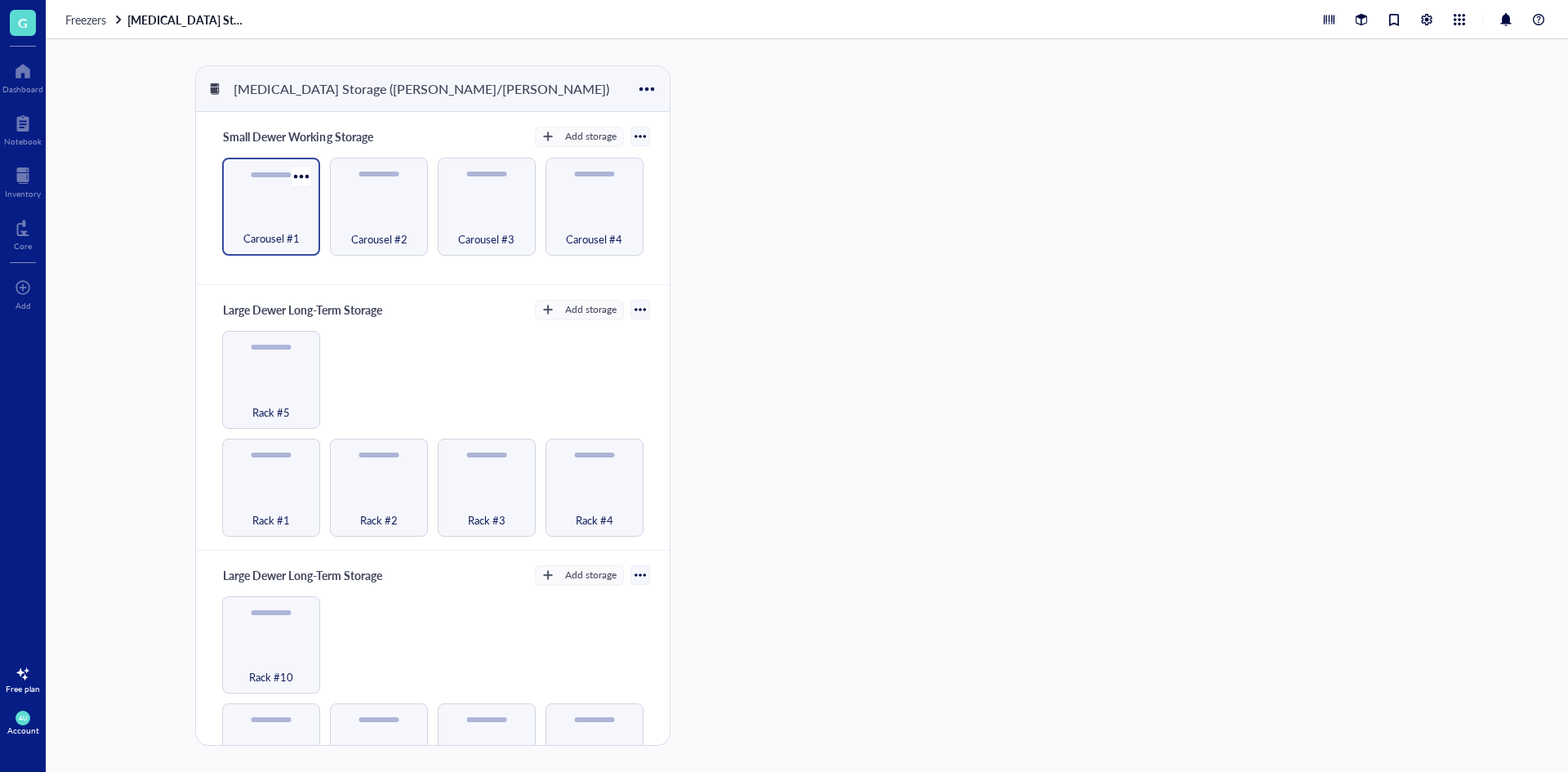
click at [268, 242] on span "Carousel #1" at bounding box center [271, 238] width 56 height 18
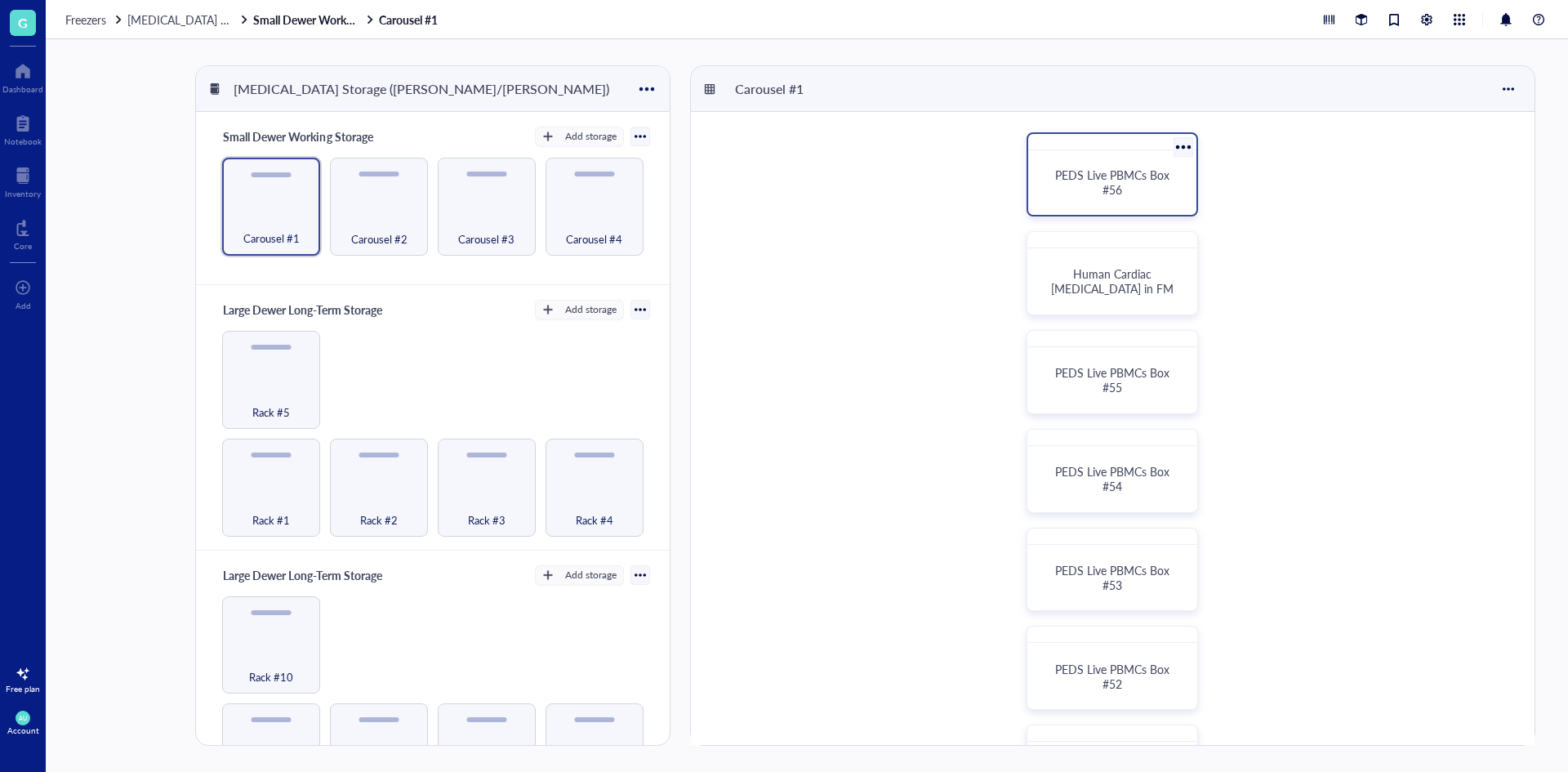
click at [1108, 196] on span "PEDS Live PBMCs Box #56" at bounding box center [1114, 182] width 117 height 31
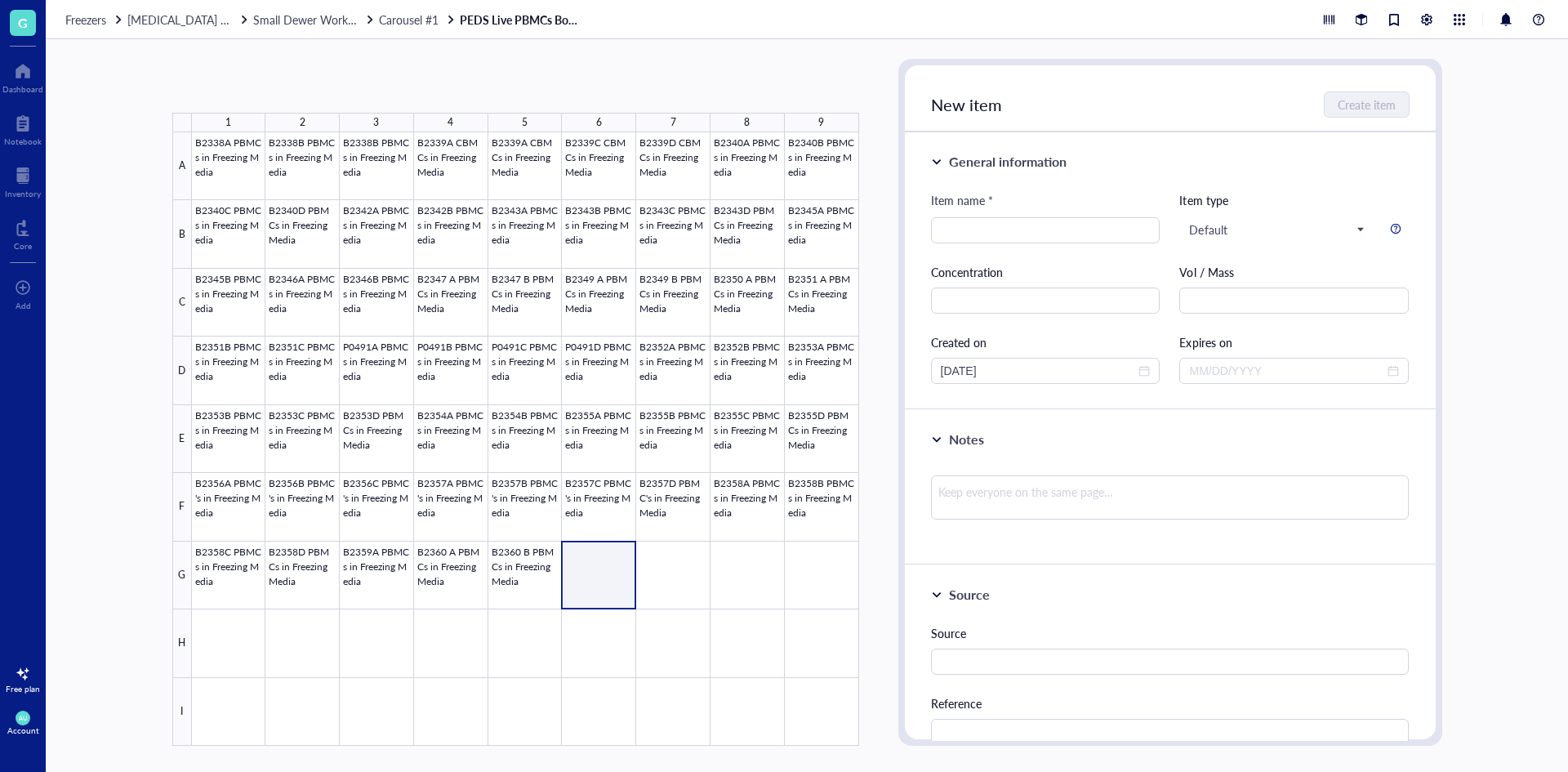
click at [604, 558] on div at bounding box center [525, 438] width 667 height 613
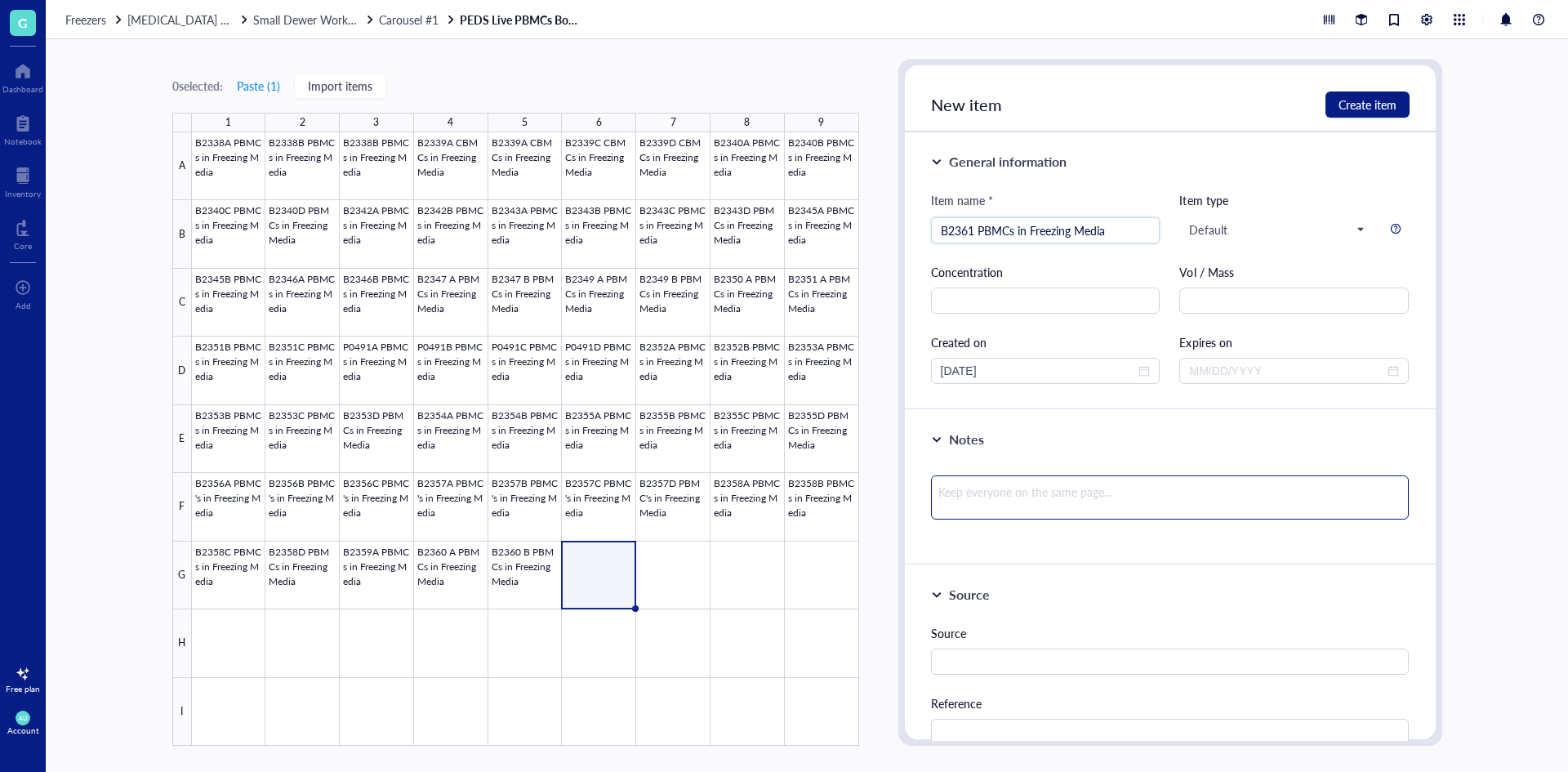
type input "B2361 PBMCs in Freezing Media"
click at [1072, 475] on textarea at bounding box center [1170, 497] width 479 height 44
type textarea "V"
type textarea "Vi"
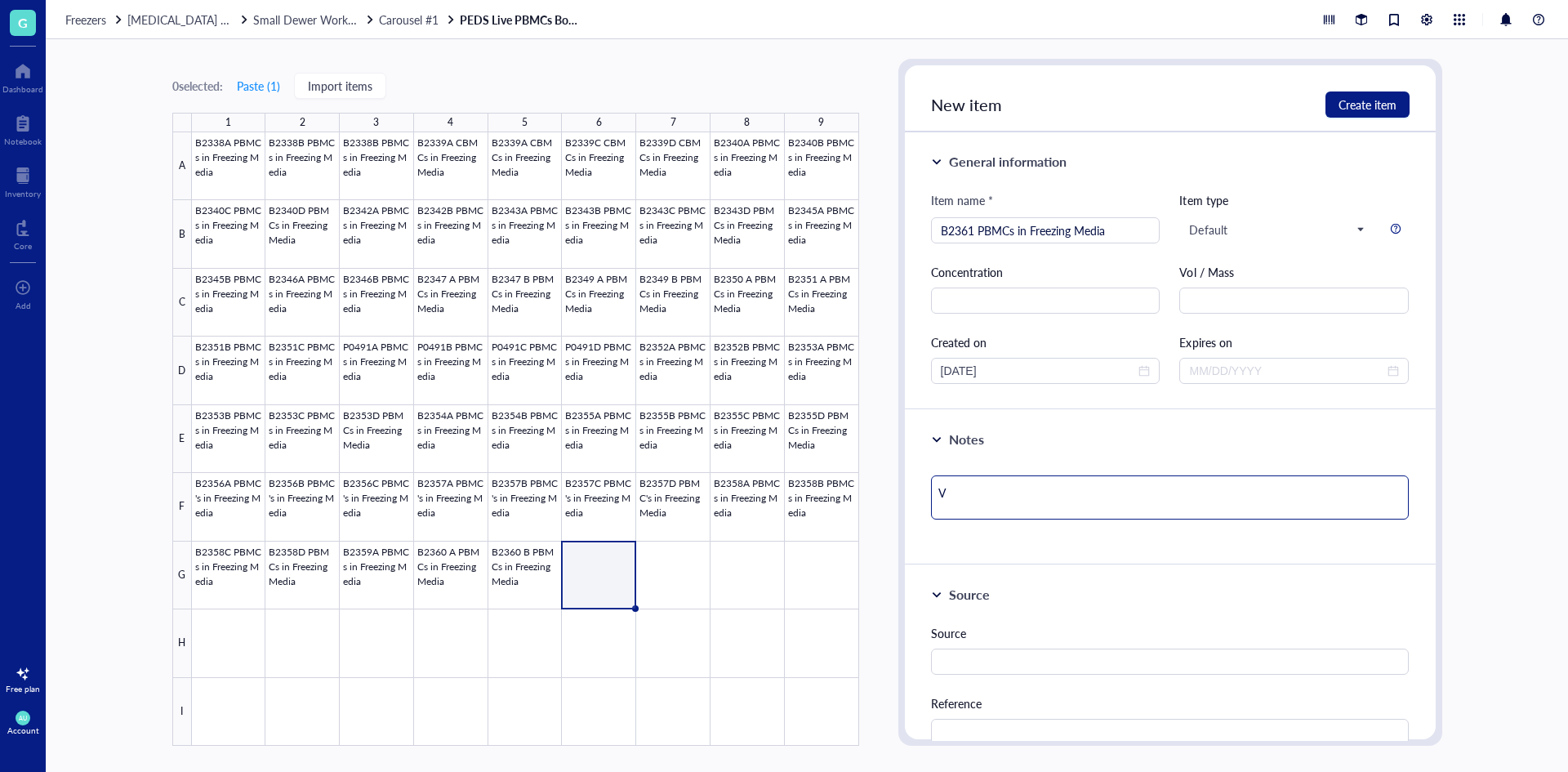
type textarea "Vi"
type textarea "Via"
type textarea "Viab"
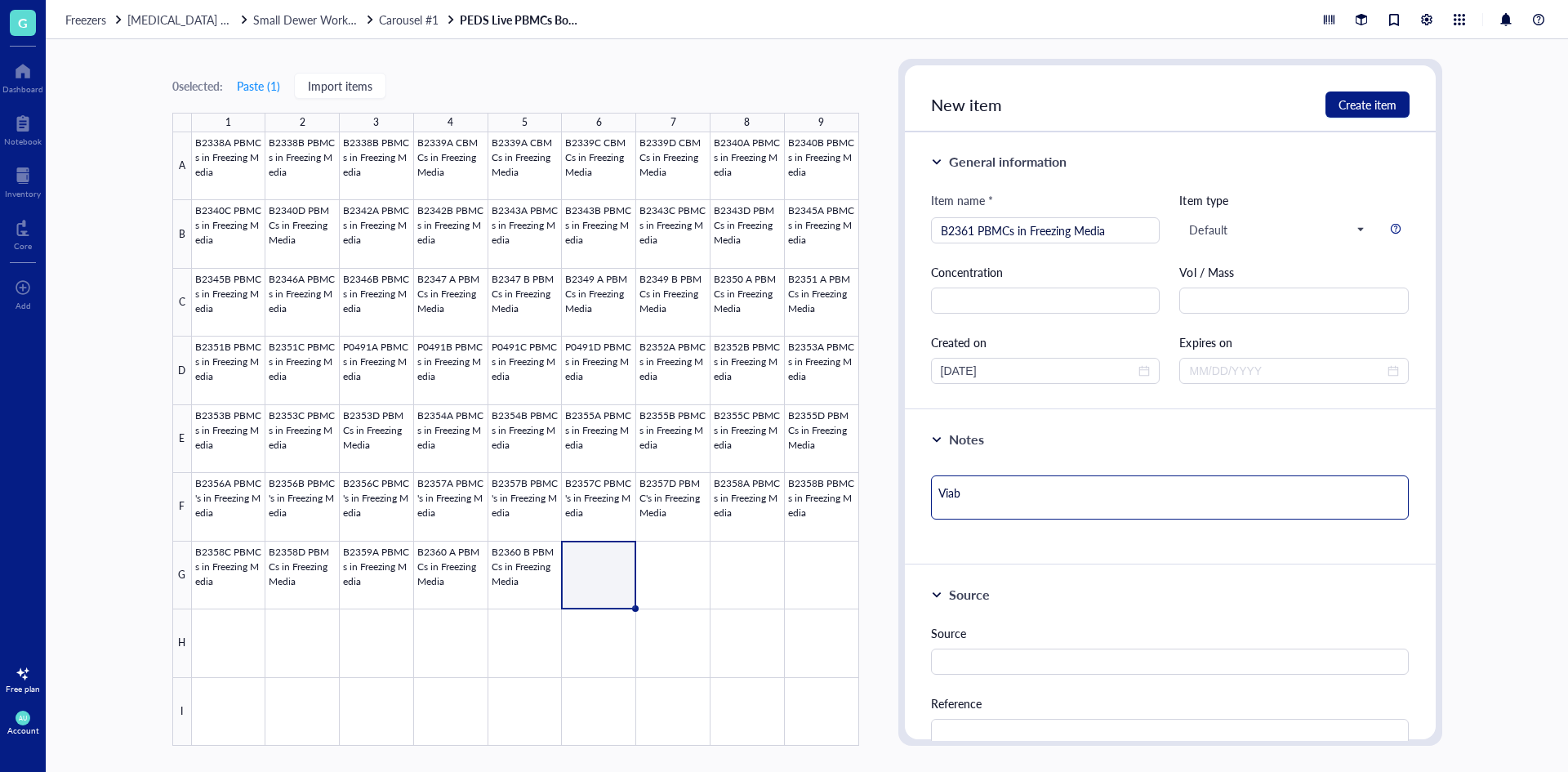
type textarea "Viabi"
type textarea "Viabil"
type textarea "Viabili"
type textarea "Viabilit"
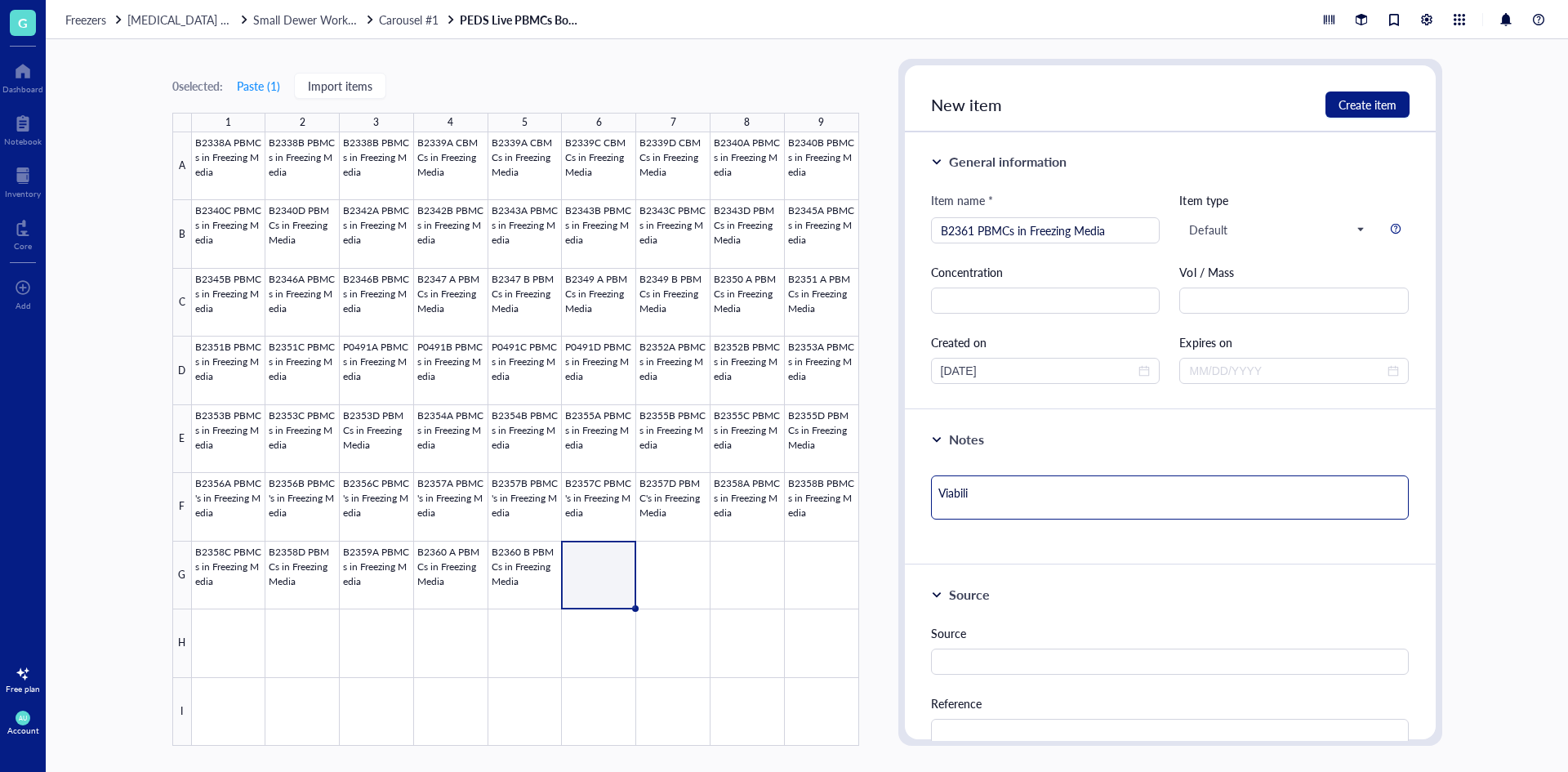
type textarea "Viabilit"
type textarea "Viability"
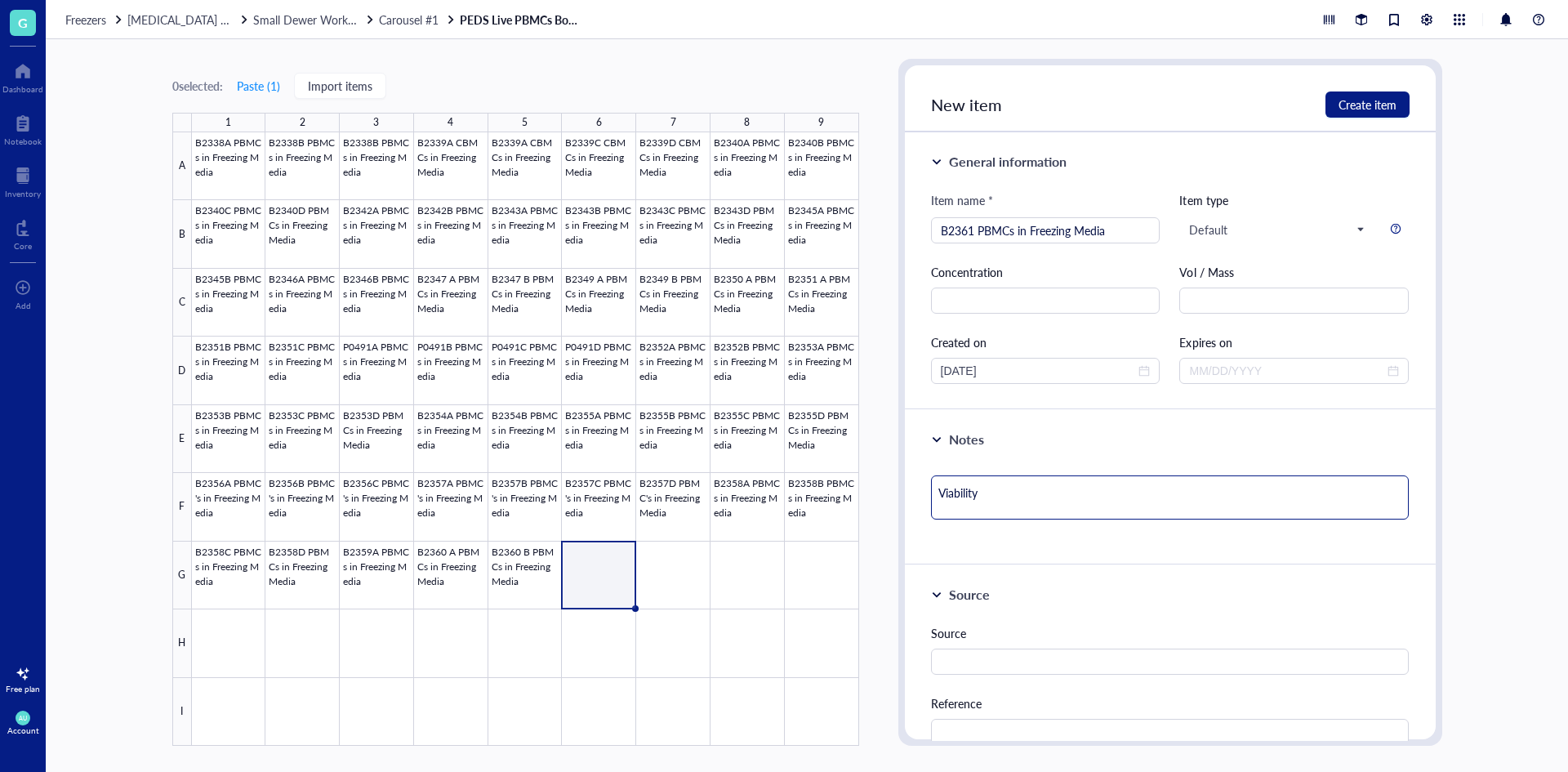
type textarea "Viability 9"
type textarea "Viability 96"
type textarea "Viability 96."
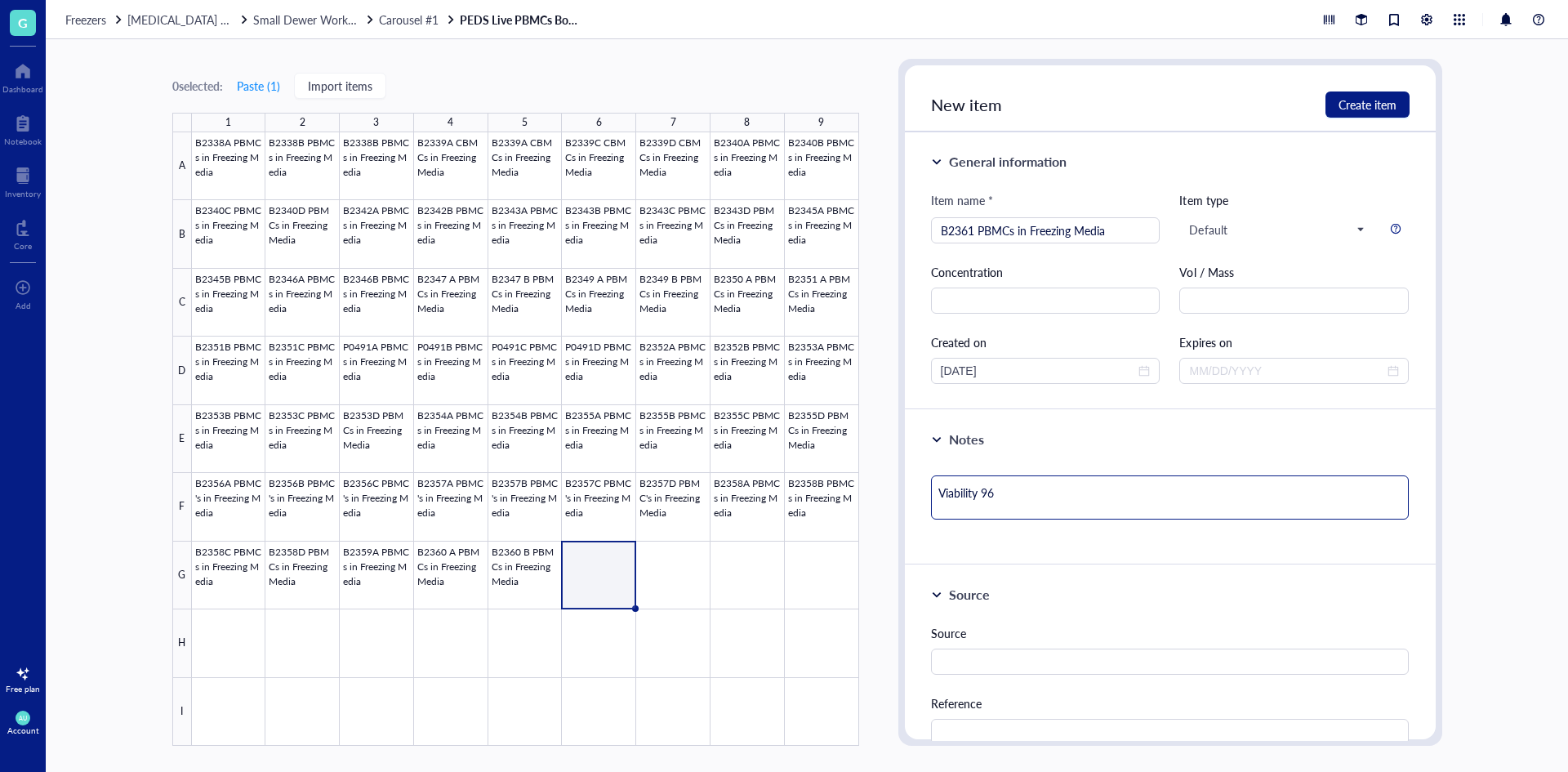
type textarea "Viability 96."
type textarea "Viability 96.7"
type textarea "Viability 96.7%"
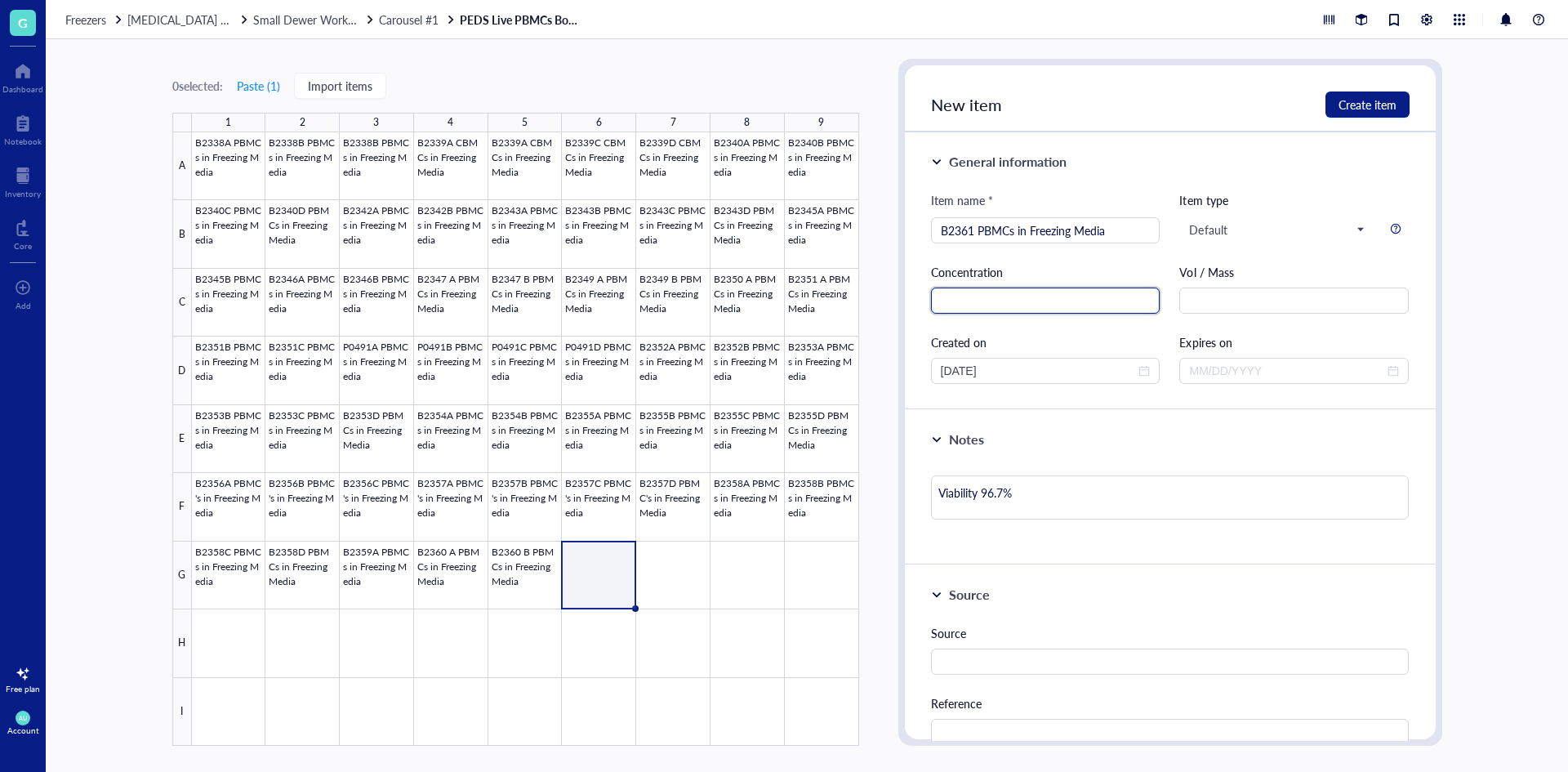
click at [1067, 297] on input "text" at bounding box center [1046, 300] width 230 height 26
type input "1.93E6"
click at [1369, 98] on span "Create item" at bounding box center [1367, 104] width 58 height 13
type textarea "Keep everyone on the same page…"
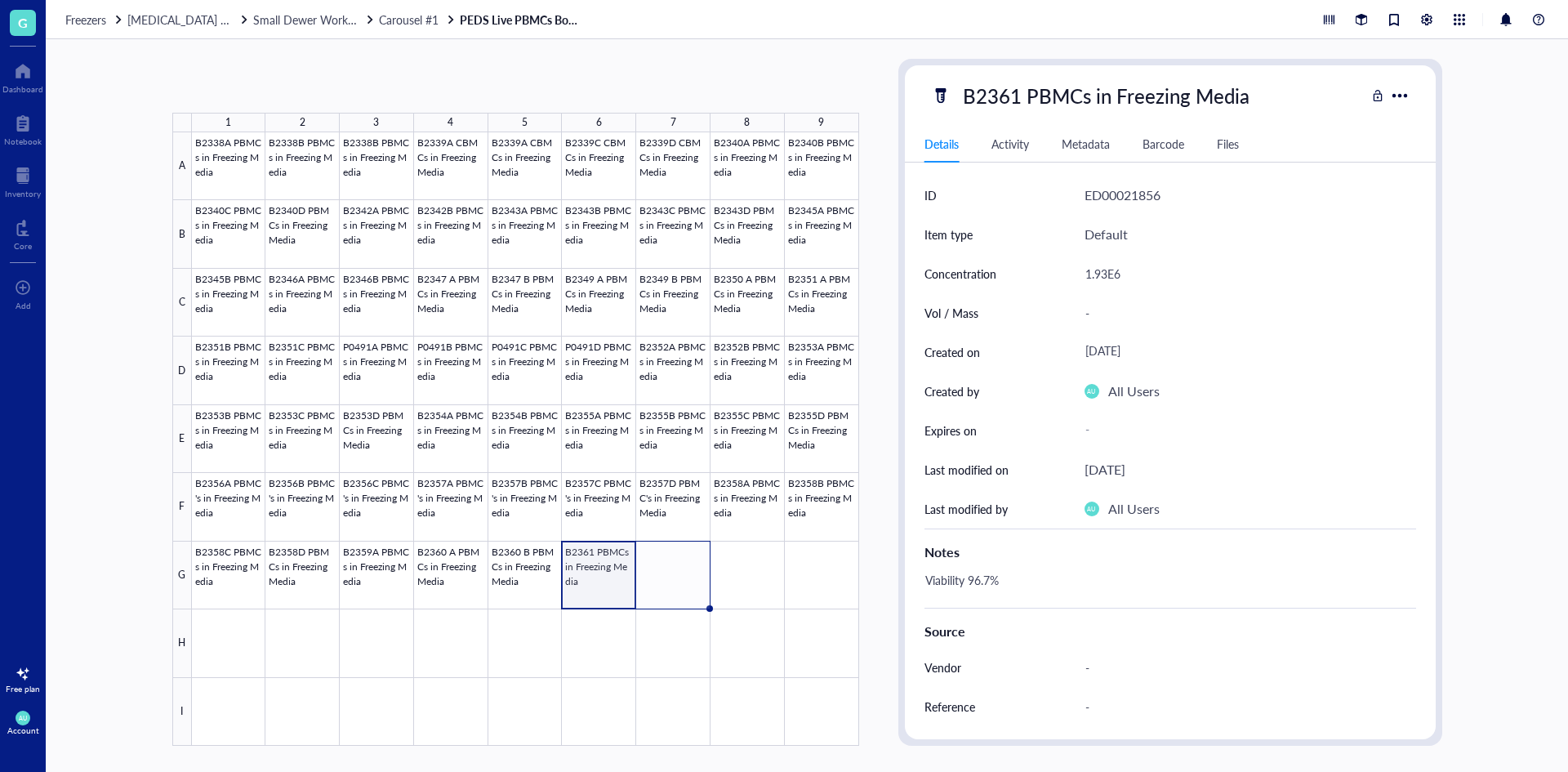
drag, startPoint x: 634, startPoint y: 609, endPoint x: 685, endPoint y: 597, distance: 52.4
click at [0, 0] on div "B2338A PBMCs in Freezing Media B2338B PBMCs in Freezing Media B2338B PBMCs in F…" at bounding box center [0, 0] width 0 height 0
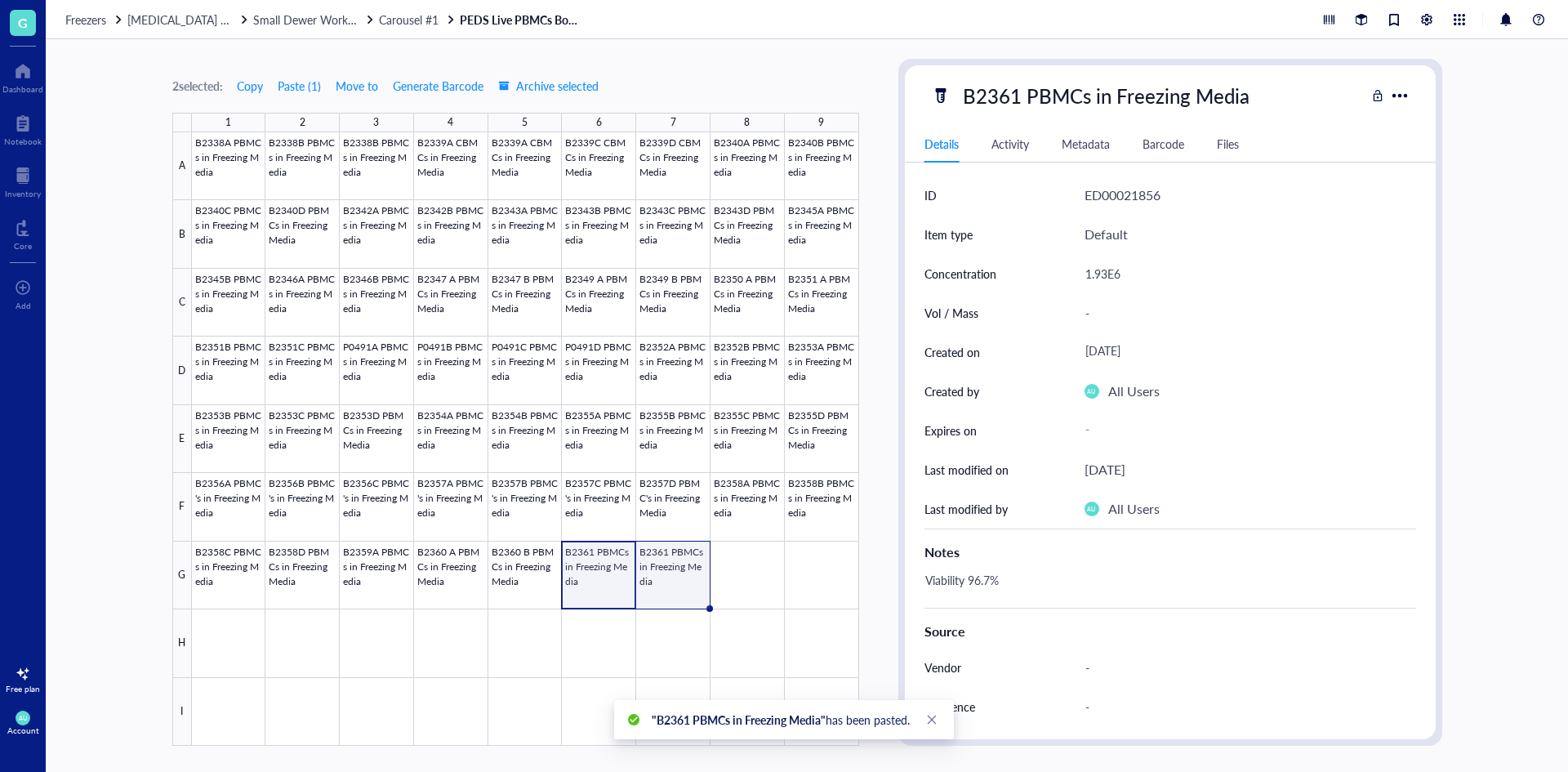
click at [675, 581] on div at bounding box center [525, 438] width 667 height 613
click at [1117, 246] on div "Default" at bounding box center [1250, 234] width 331 height 39
click at [1087, 271] on div "1.93E6" at bounding box center [1244, 273] width 331 height 35
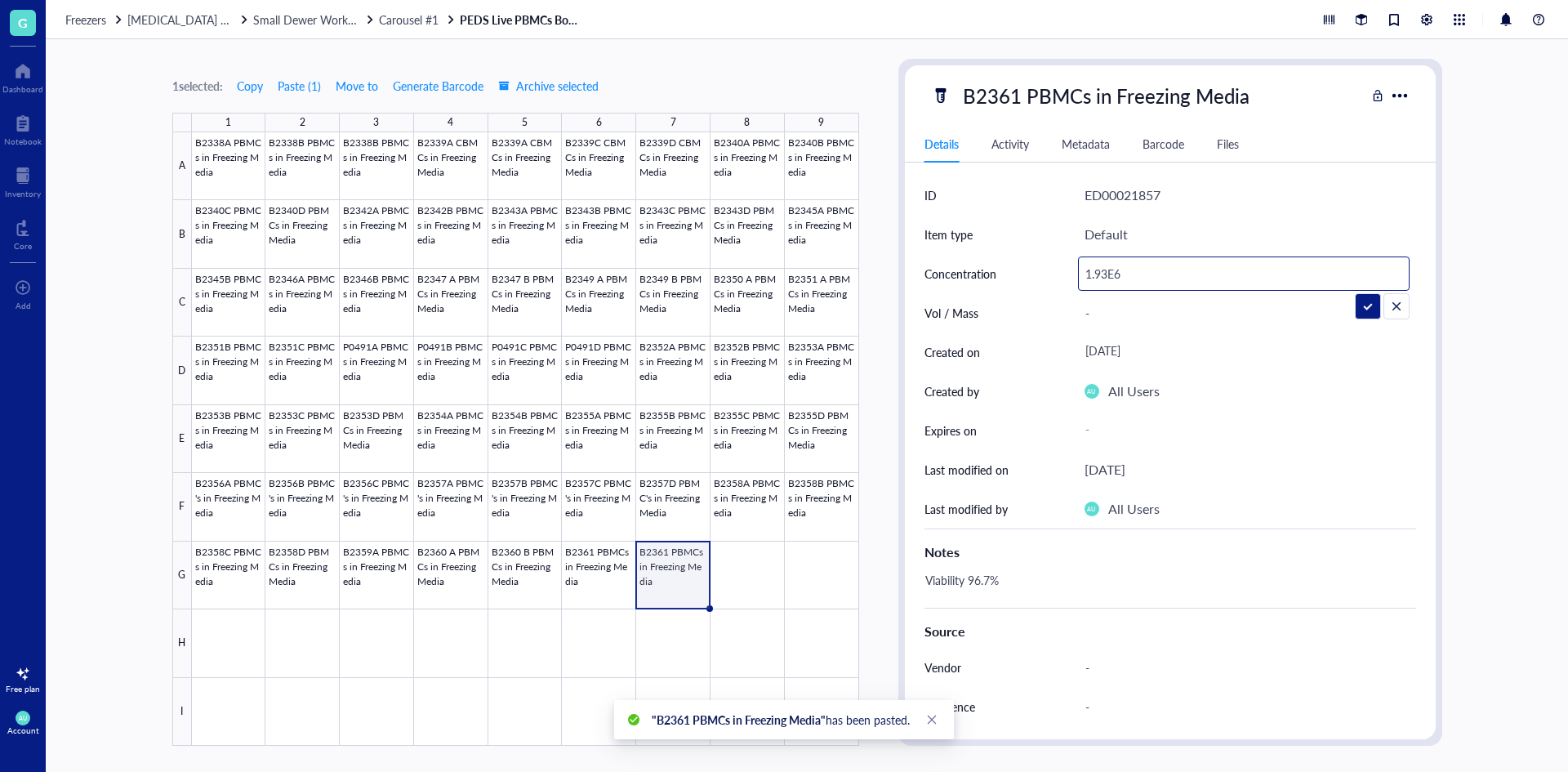
click at [1111, 272] on input "1.93E6" at bounding box center [1244, 273] width 330 height 33
click at [1108, 276] on input "1.93E6" at bounding box center [1244, 273] width 330 height 33
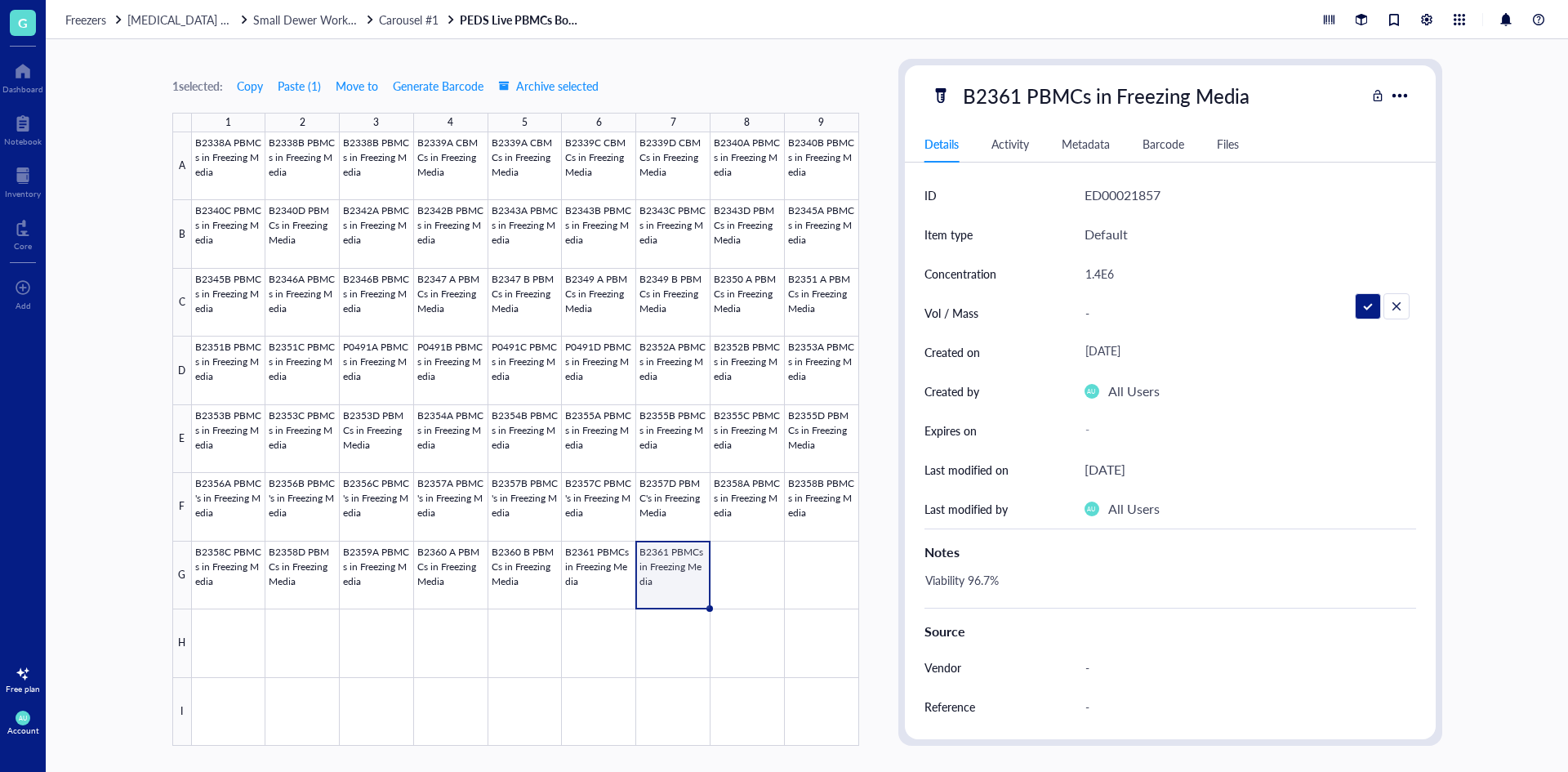
type input "1.45E6"
click at [973, 583] on div "Viability 96.7%" at bounding box center [1164, 587] width 492 height 39
click at [990, 581] on div "Viability 96.7%" at bounding box center [1164, 587] width 492 height 39
click at [992, 576] on textarea "Viability 96.7%" at bounding box center [1014, 588] width 190 height 36
type textarea "Viability 95.4%"
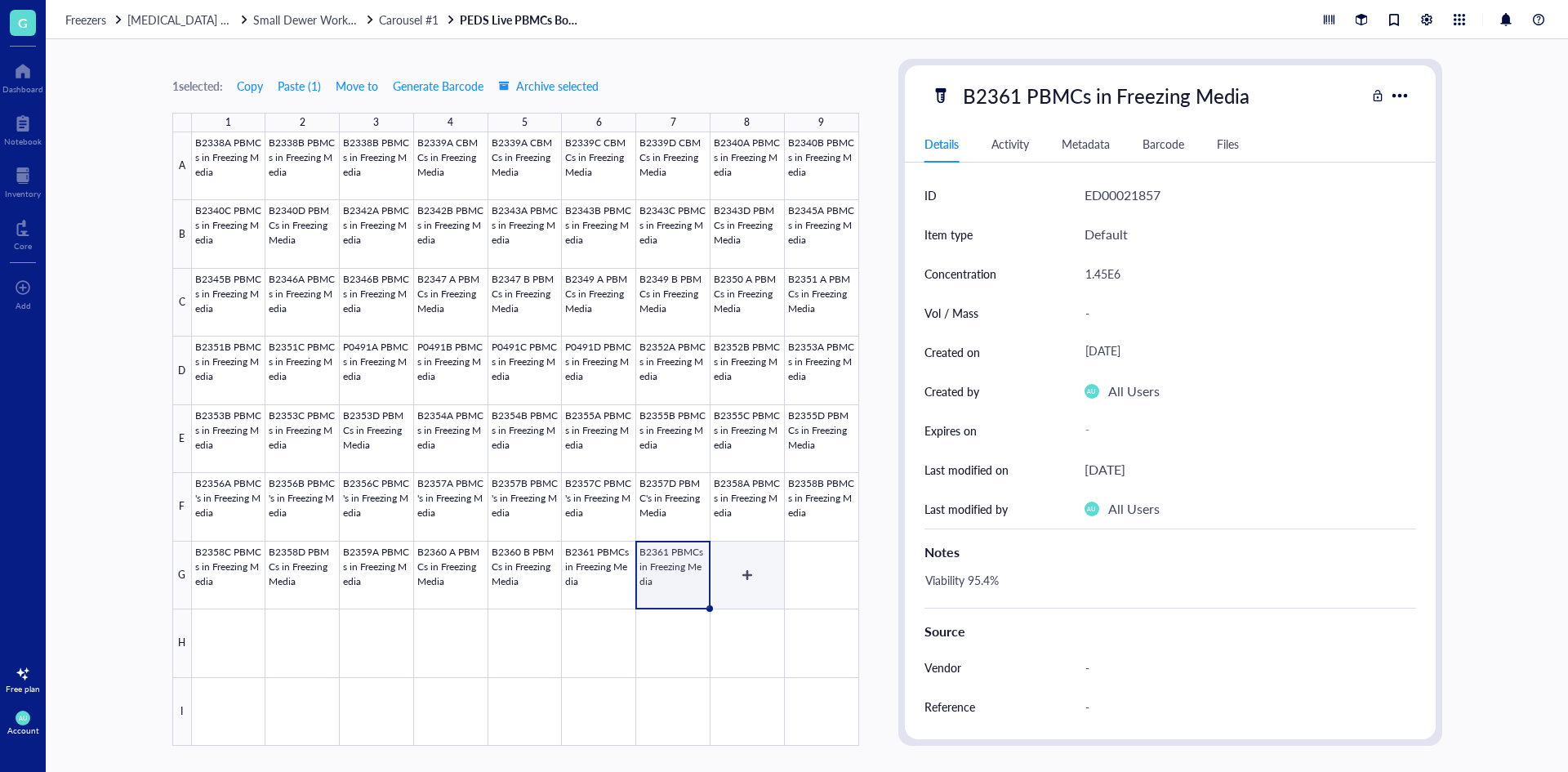
click at [737, 596] on div at bounding box center [525, 438] width 667 height 613
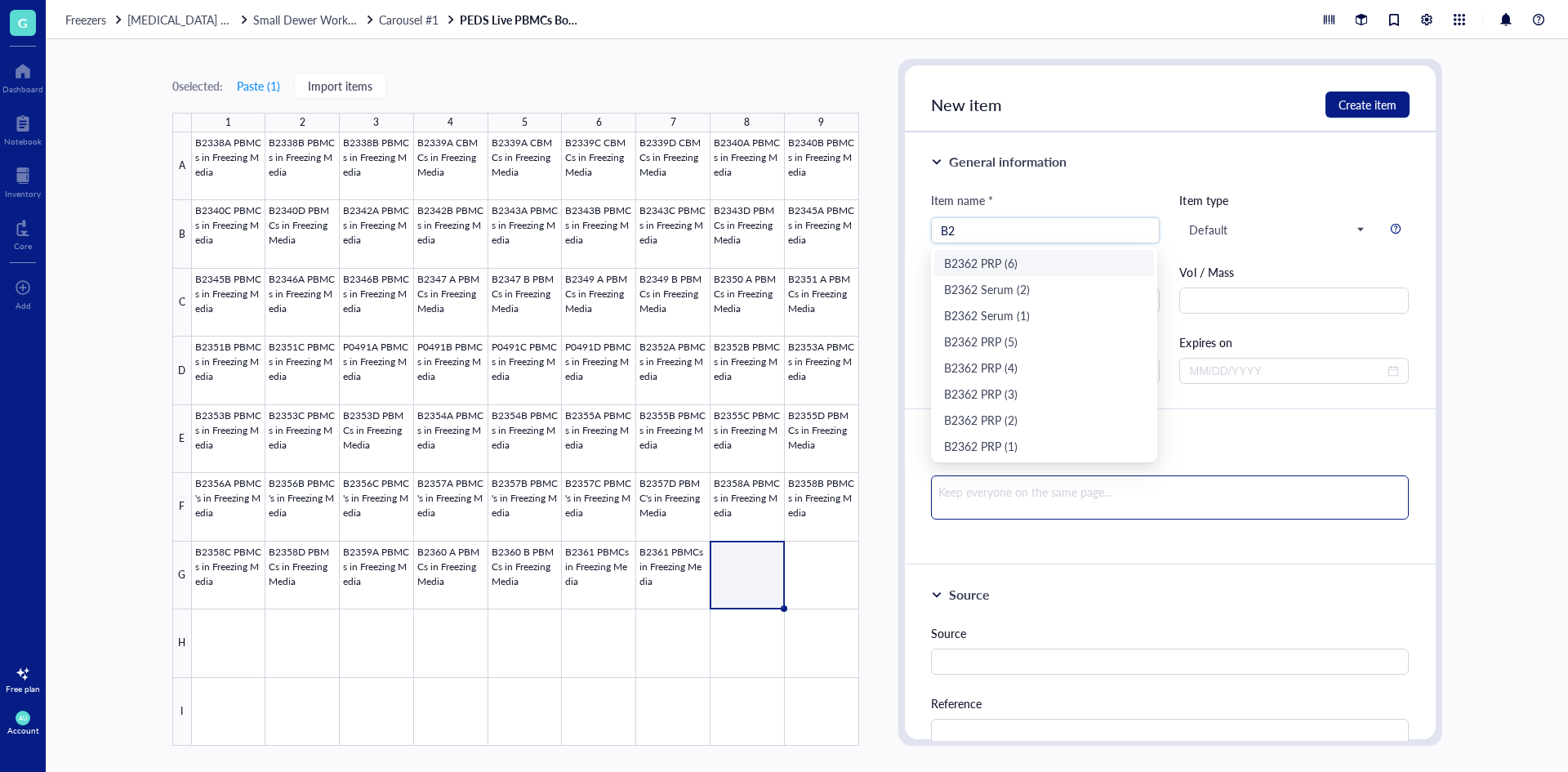
type input "B"
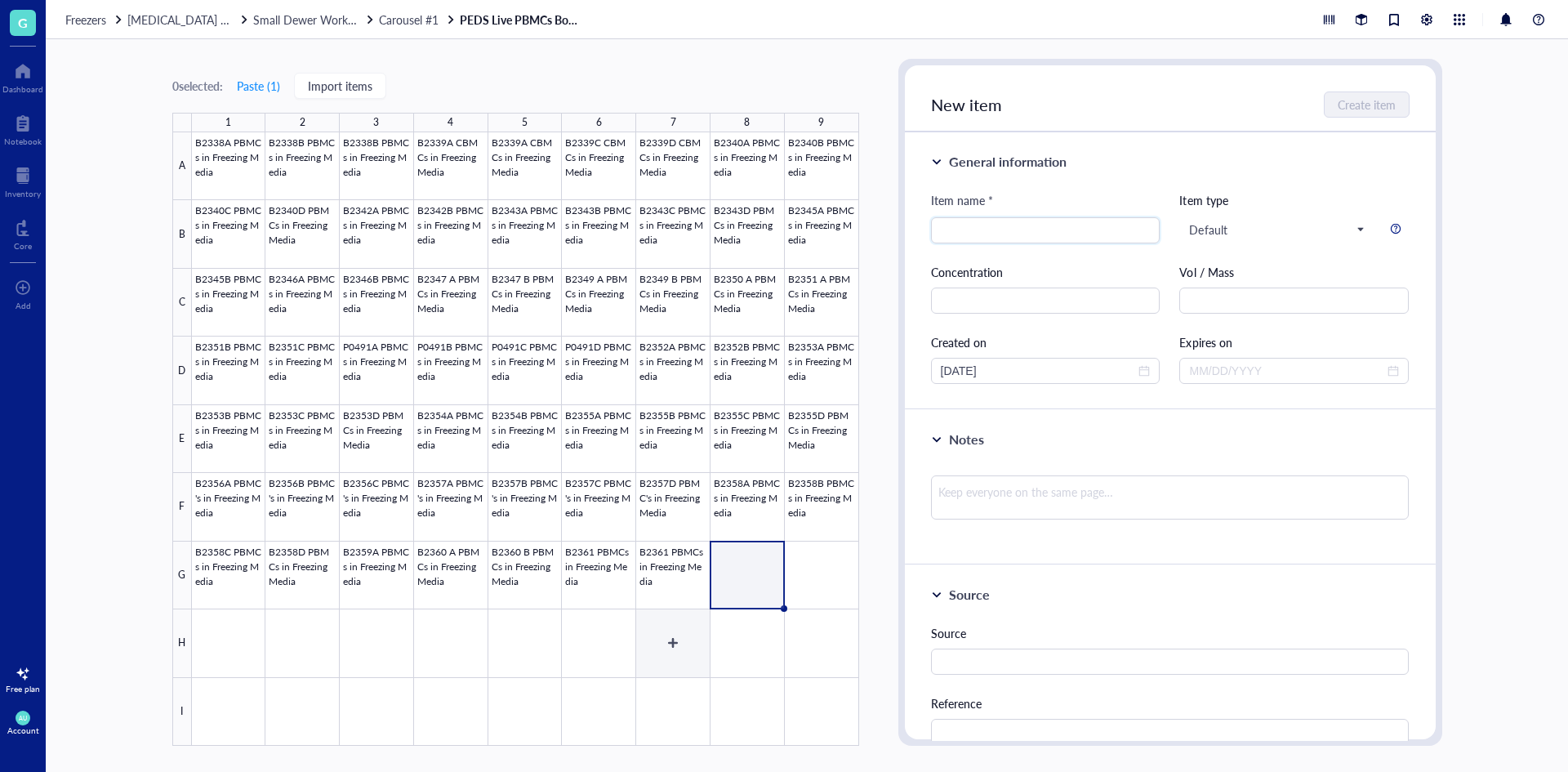
click at [657, 593] on div at bounding box center [525, 438] width 667 height 613
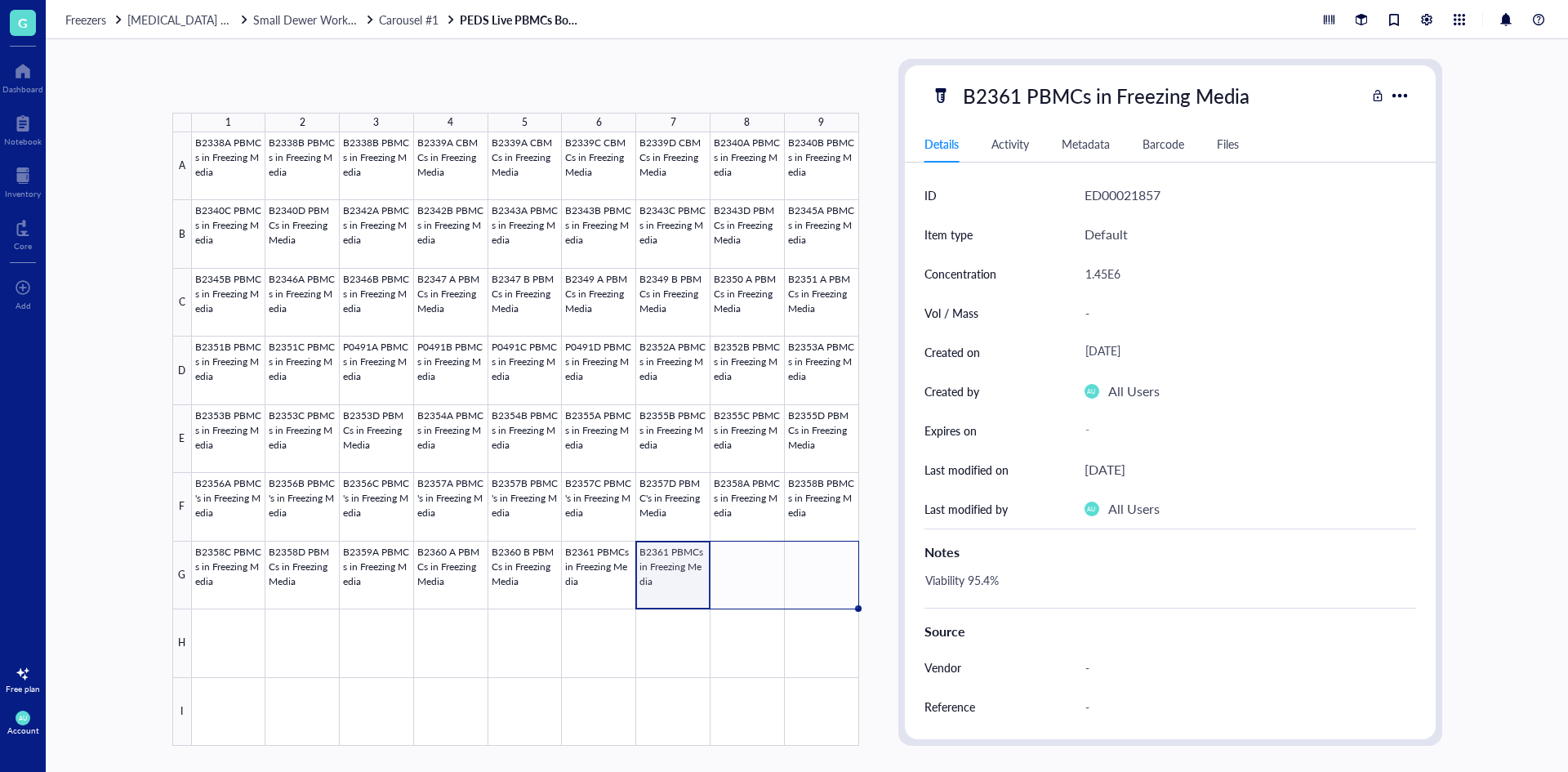
drag, startPoint x: 708, startPoint y: 607, endPoint x: 824, endPoint y: 597, distance: 116.4
click at [0, 0] on div "B2338A PBMCs in Freezing Media B2338B PBMCs in Freezing Media B2338B PBMCs in F…" at bounding box center [0, 0] width 0 height 0
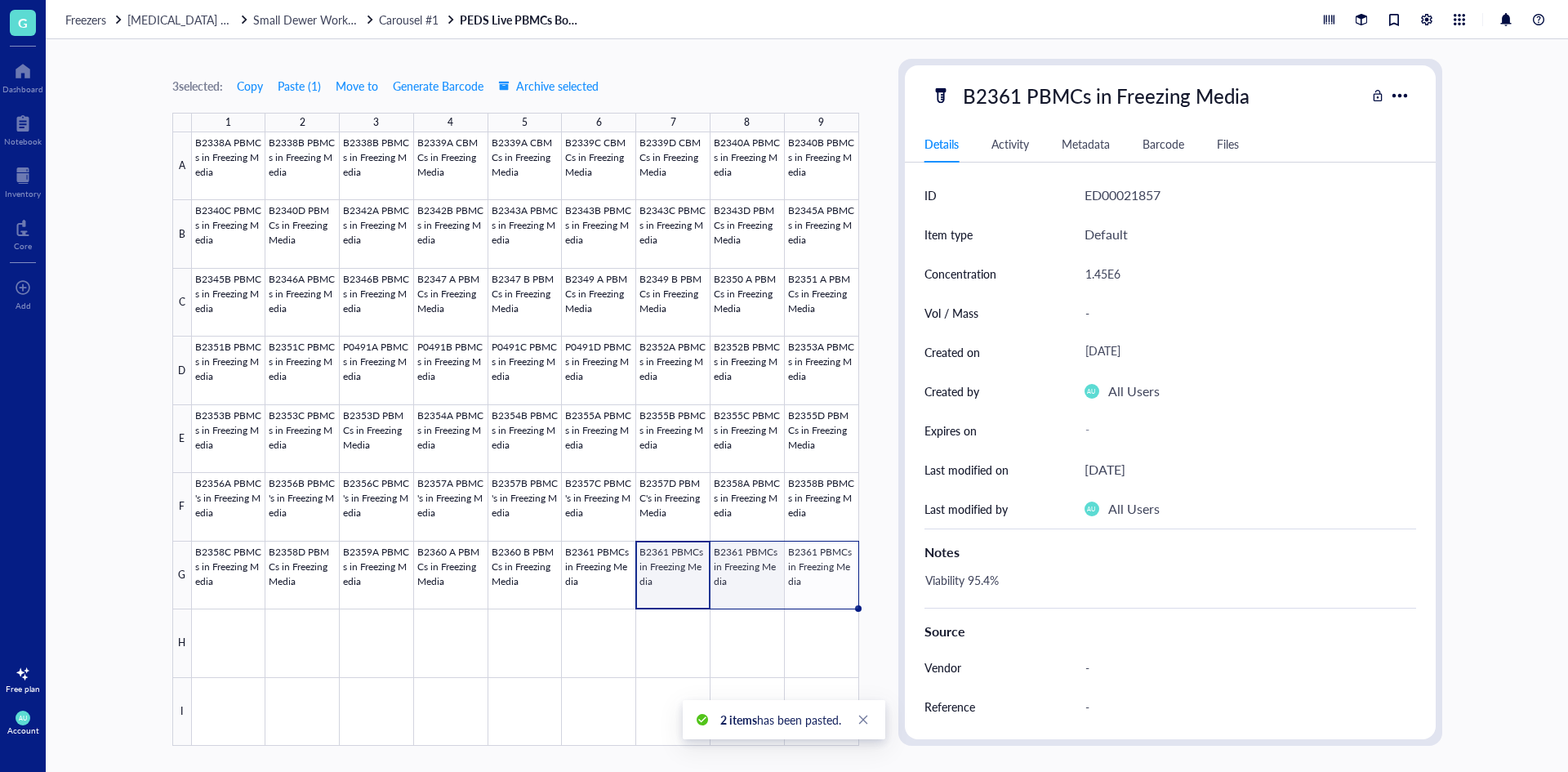
click at [755, 574] on div at bounding box center [525, 438] width 667 height 613
click at [1021, 114] on div "B2361 PBMCs in Freezing Media Details Activity Metadata Barcode Files ID ED0002…" at bounding box center [1170, 402] width 531 height 674
click at [1017, 97] on div "B2361 PBMCs in Freezing Media" at bounding box center [1106, 96] width 301 height 35
click at [1017, 89] on input "B2361 PBMCs in Freezing Media" at bounding box center [1133, 96] width 355 height 33
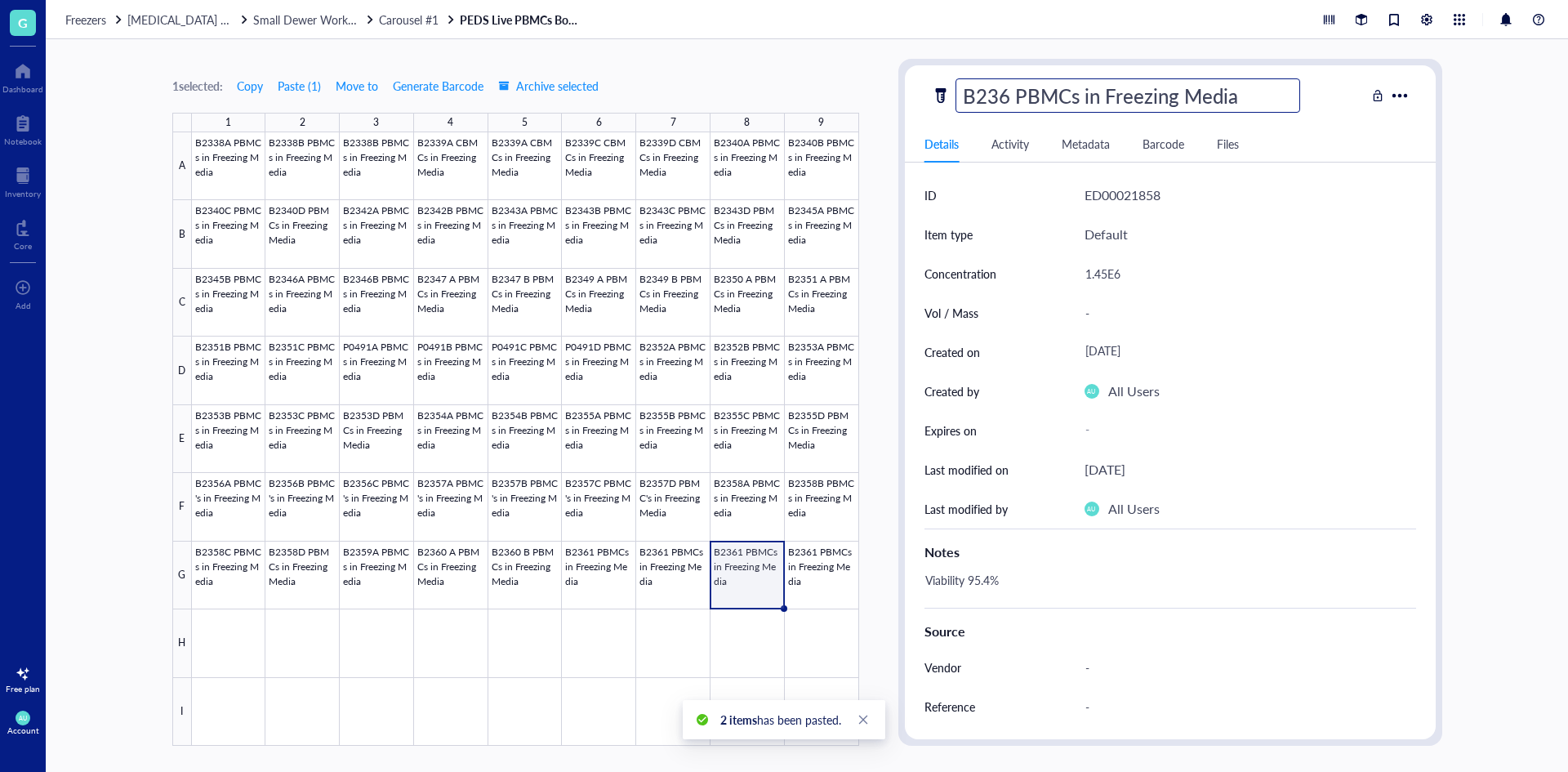
type input "B2362 PBMCs in Freezing Media"
click at [1103, 278] on div "1.45E6" at bounding box center [1244, 273] width 331 height 35
click at [1108, 272] on div "1.45E6" at bounding box center [1244, 273] width 331 height 35
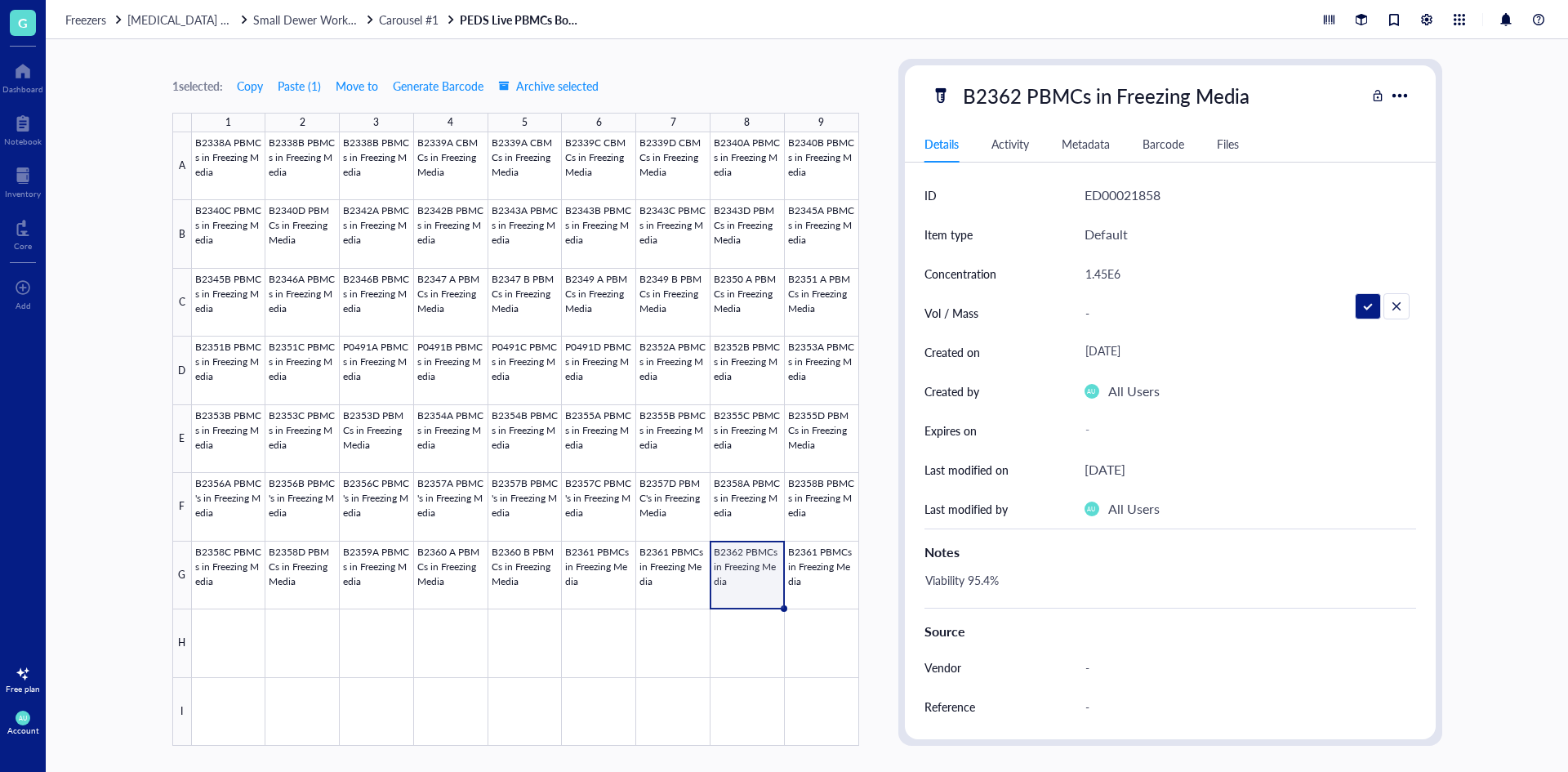
click at [1108, 272] on input "1.45E6" at bounding box center [1244, 273] width 330 height 33
click at [1104, 270] on input "1.45E6" at bounding box center [1244, 273] width 330 height 33
type input "3.52E6"
click at [986, 587] on div "Viability 95.4%" at bounding box center [1164, 587] width 492 height 39
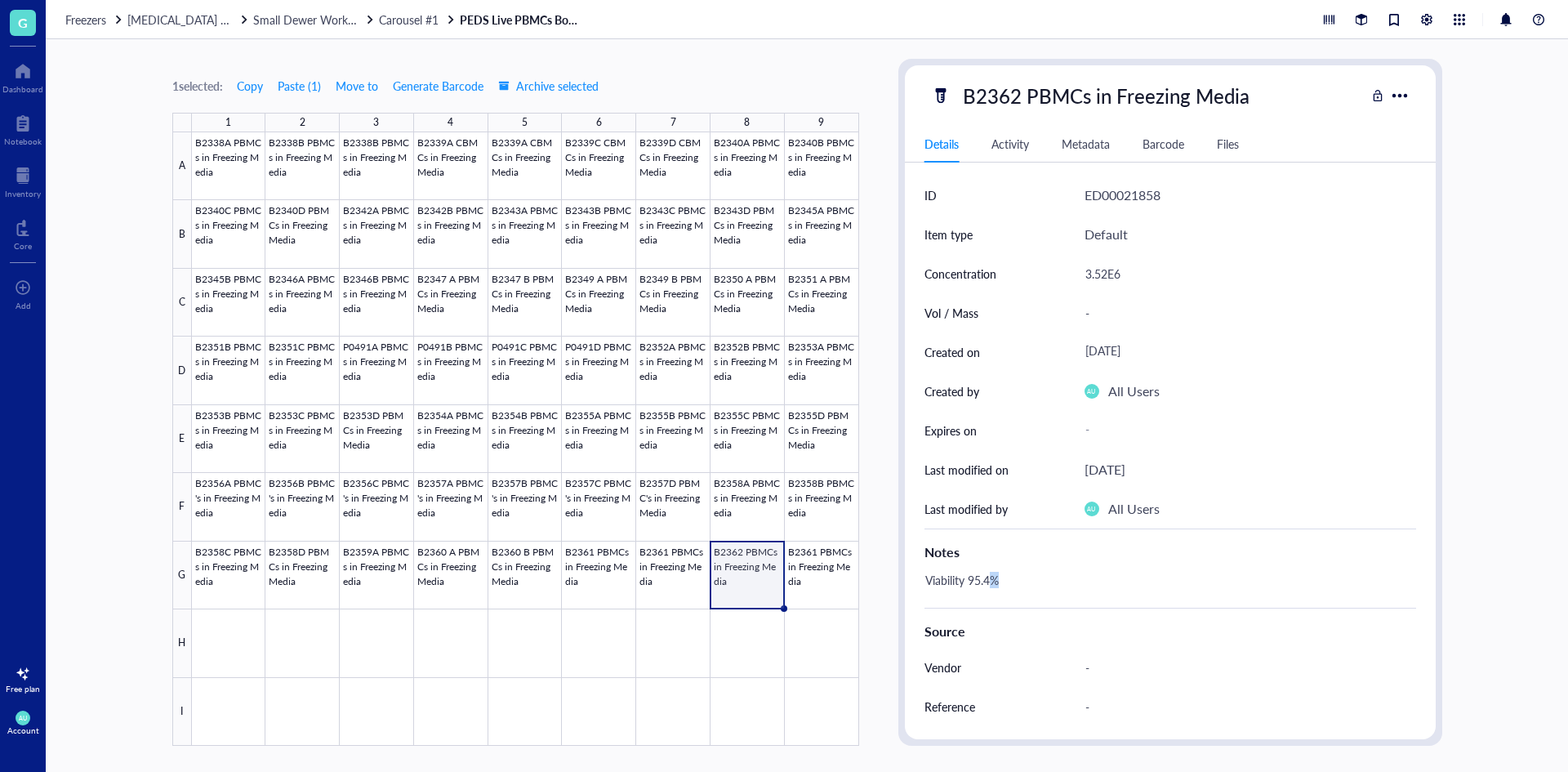
click at [989, 578] on div "Viability 95.4%" at bounding box center [1164, 587] width 492 height 39
click at [989, 578] on textarea "Viability 95.4%" at bounding box center [1014, 588] width 190 height 36
click at [990, 578] on textarea "Viability 95.4%" at bounding box center [1014, 588] width 190 height 36
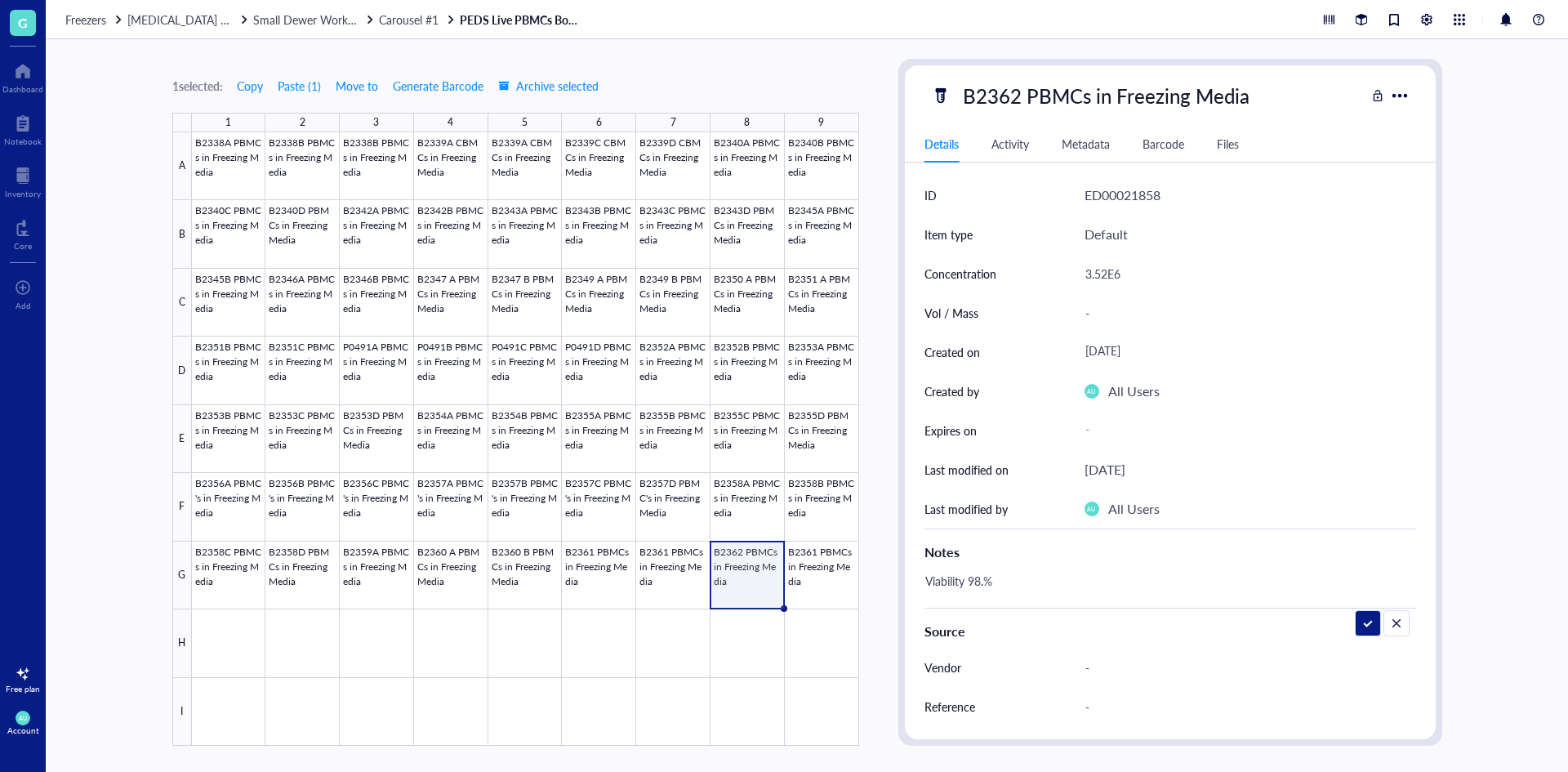
type textarea "Viability 98.6%"
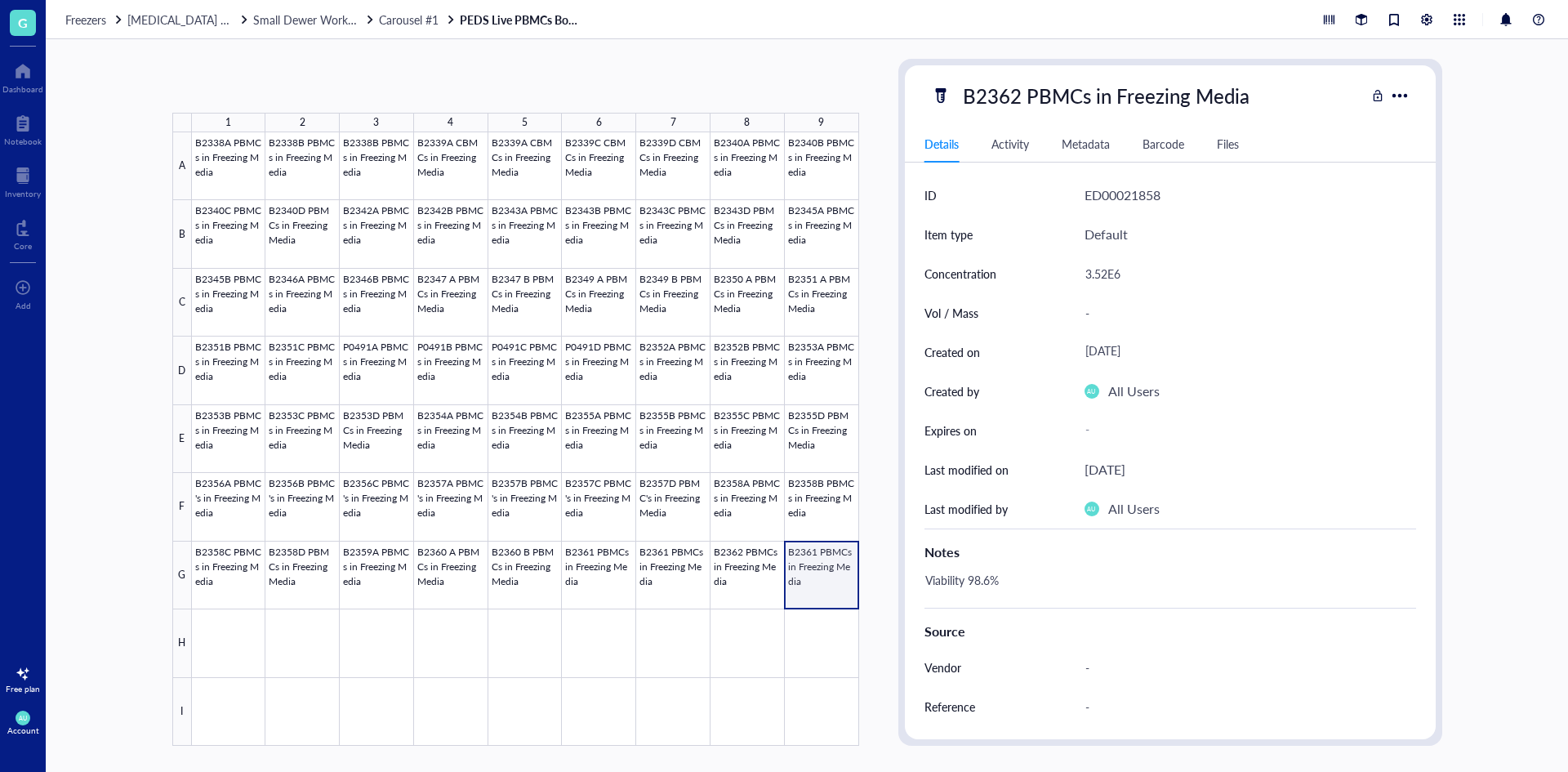
click at [815, 587] on div at bounding box center [525, 438] width 667 height 613
click at [1061, 298] on div "Vol / Mass -" at bounding box center [1171, 312] width 492 height 39
click at [1098, 281] on div "1.45E6" at bounding box center [1244, 273] width 331 height 35
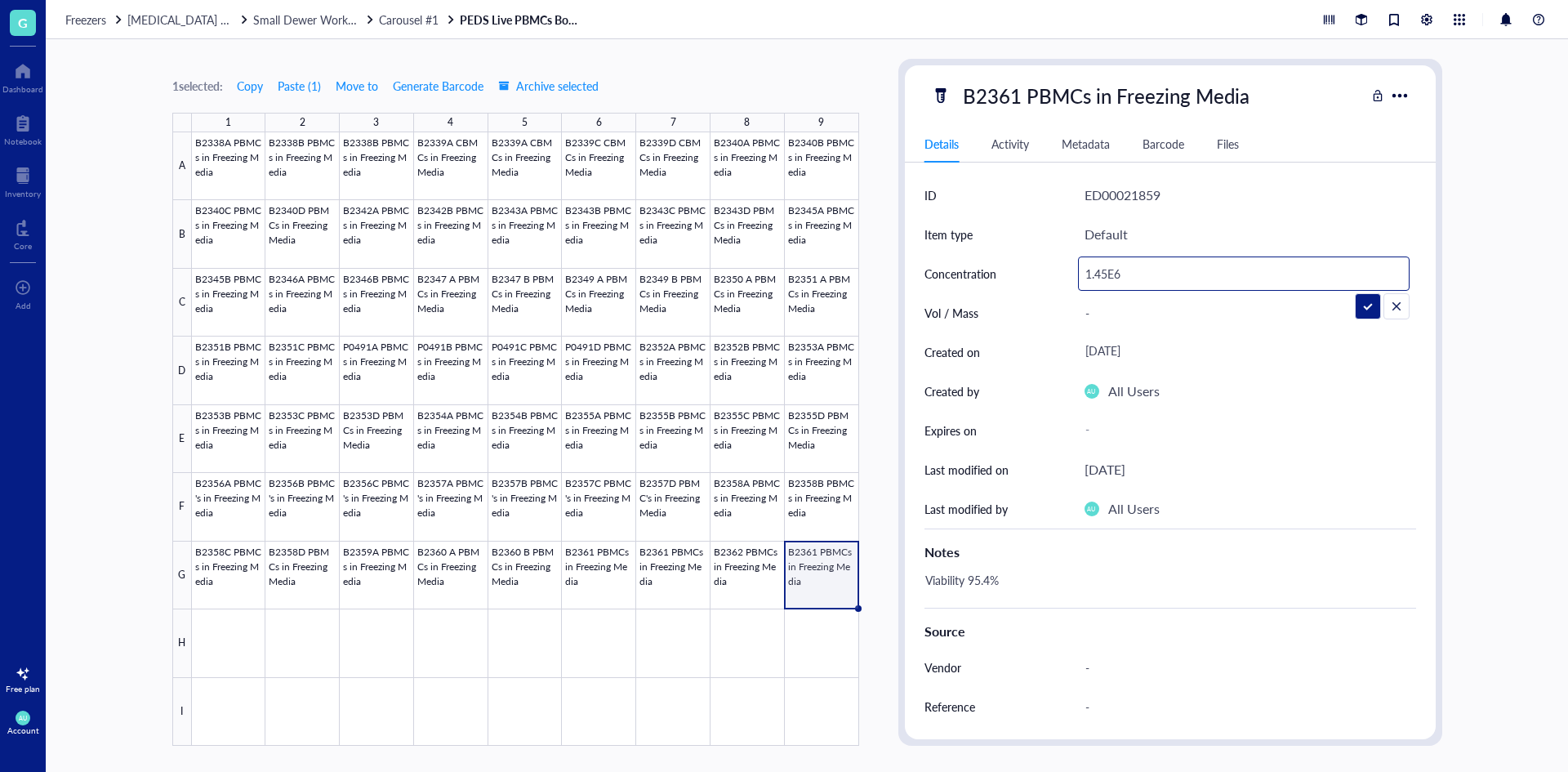
click at [1110, 273] on input "1.45E6" at bounding box center [1244, 273] width 330 height 33
type input "3.38E6"
click at [992, 598] on div "Viability 95.4%" at bounding box center [1164, 587] width 492 height 39
click at [992, 579] on div "Viability 95.4%" at bounding box center [1164, 587] width 492 height 39
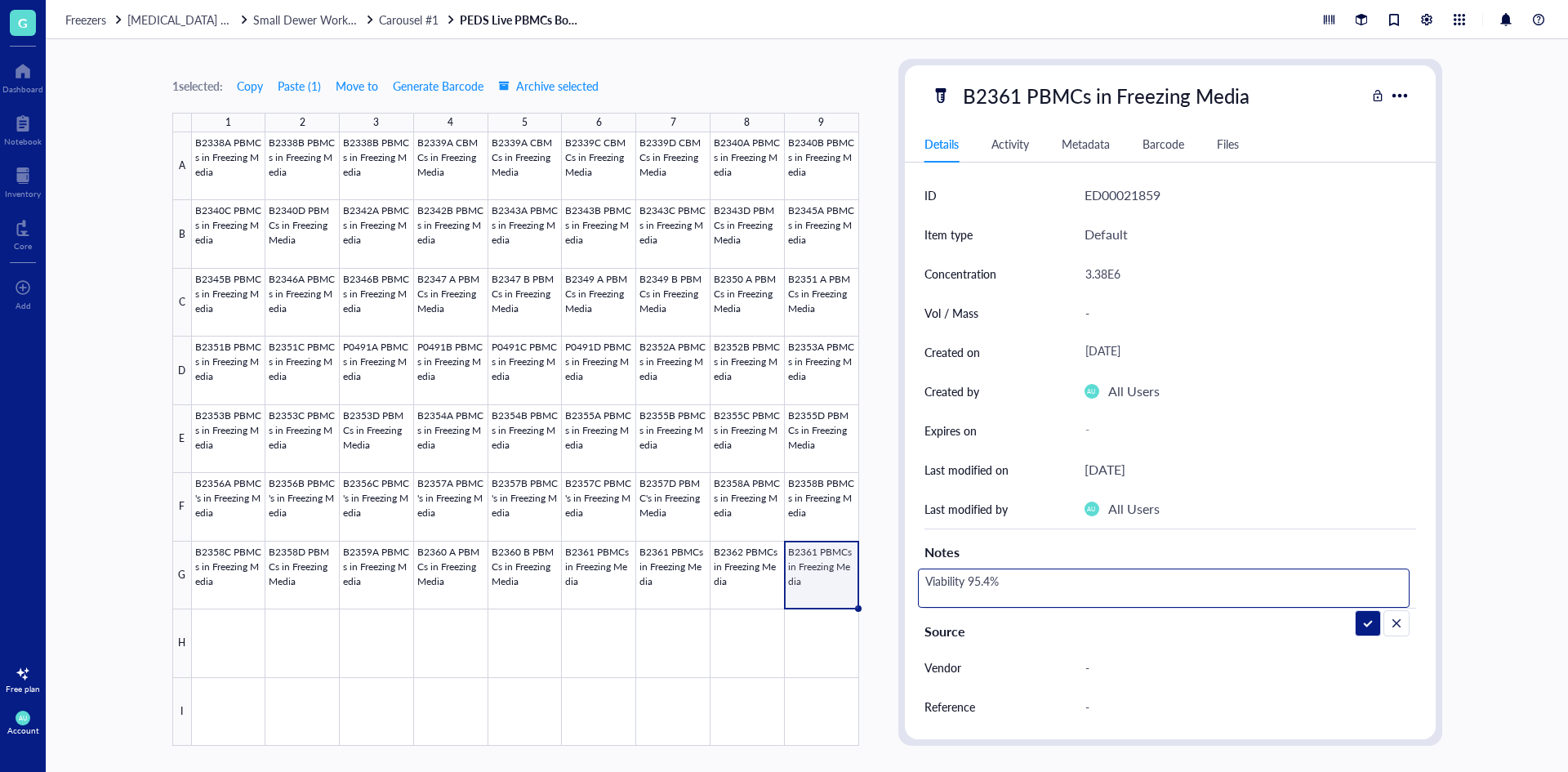
click at [990, 579] on textarea "Viability 95.4%" at bounding box center [1014, 588] width 190 height 36
type textarea "Viability 98.7%"
click at [254, 662] on div at bounding box center [525, 438] width 667 height 613
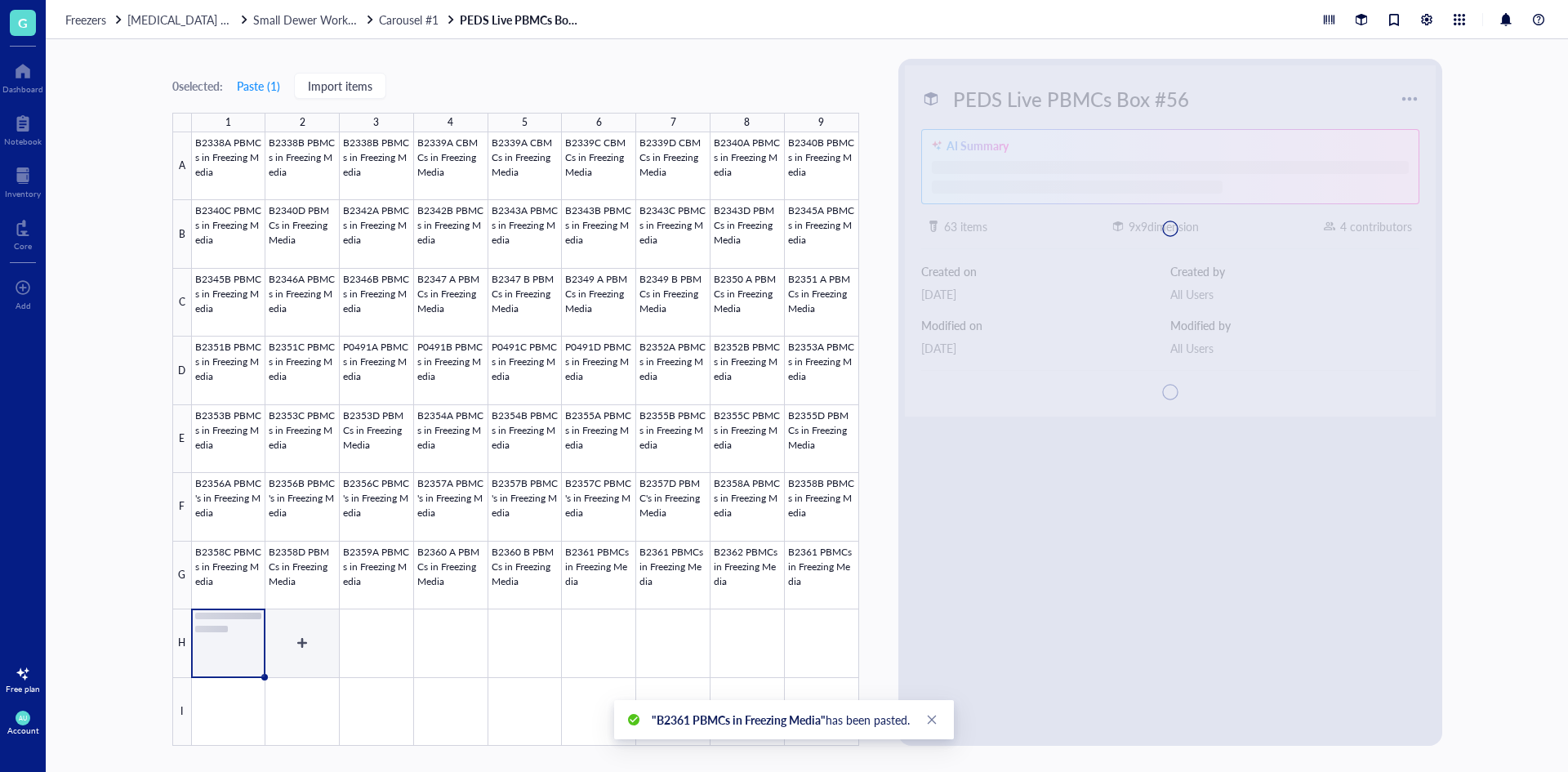
click at [288, 662] on div at bounding box center [525, 438] width 667 height 613
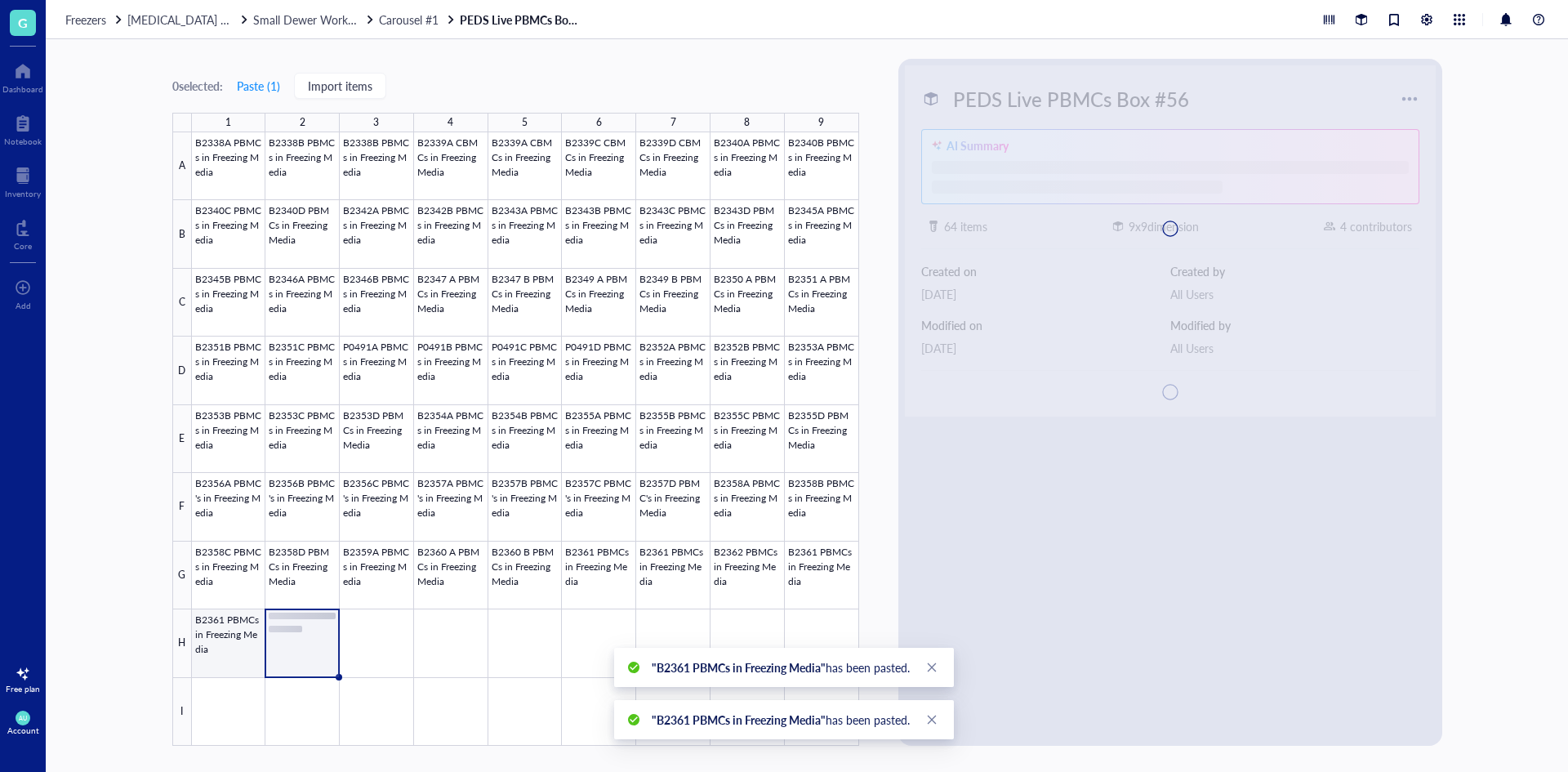
click at [230, 652] on div at bounding box center [525, 438] width 667 height 613
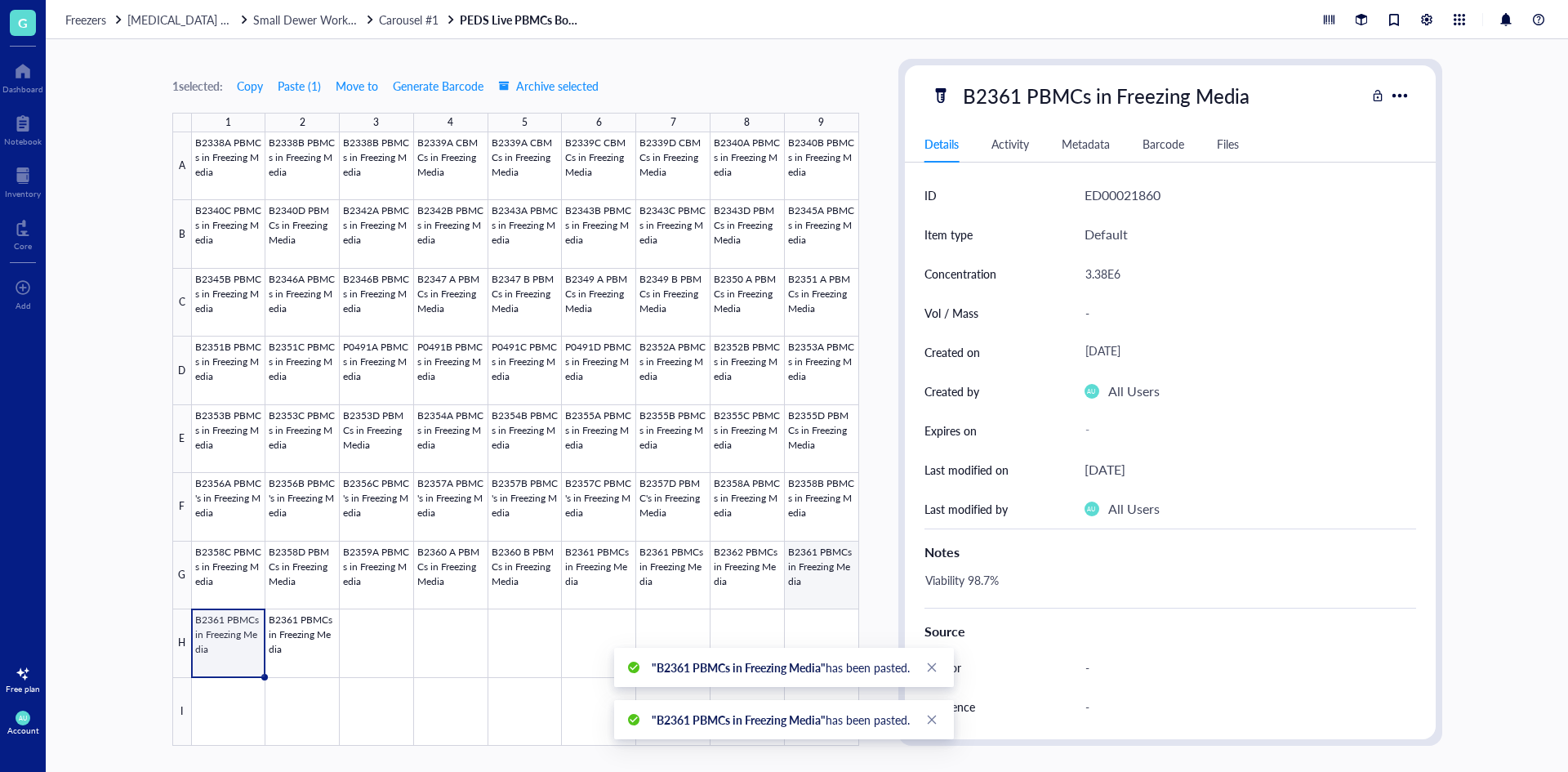
click at [820, 562] on div at bounding box center [525, 438] width 667 height 613
click at [1004, 120] on div "B2361 PBMCs in Freezing Media Details Activity Metadata Barcode Files ID ED0002…" at bounding box center [1170, 402] width 531 height 674
click at [1011, 105] on div "B2361 PBMCs in Freezing Media" at bounding box center [1106, 96] width 301 height 35
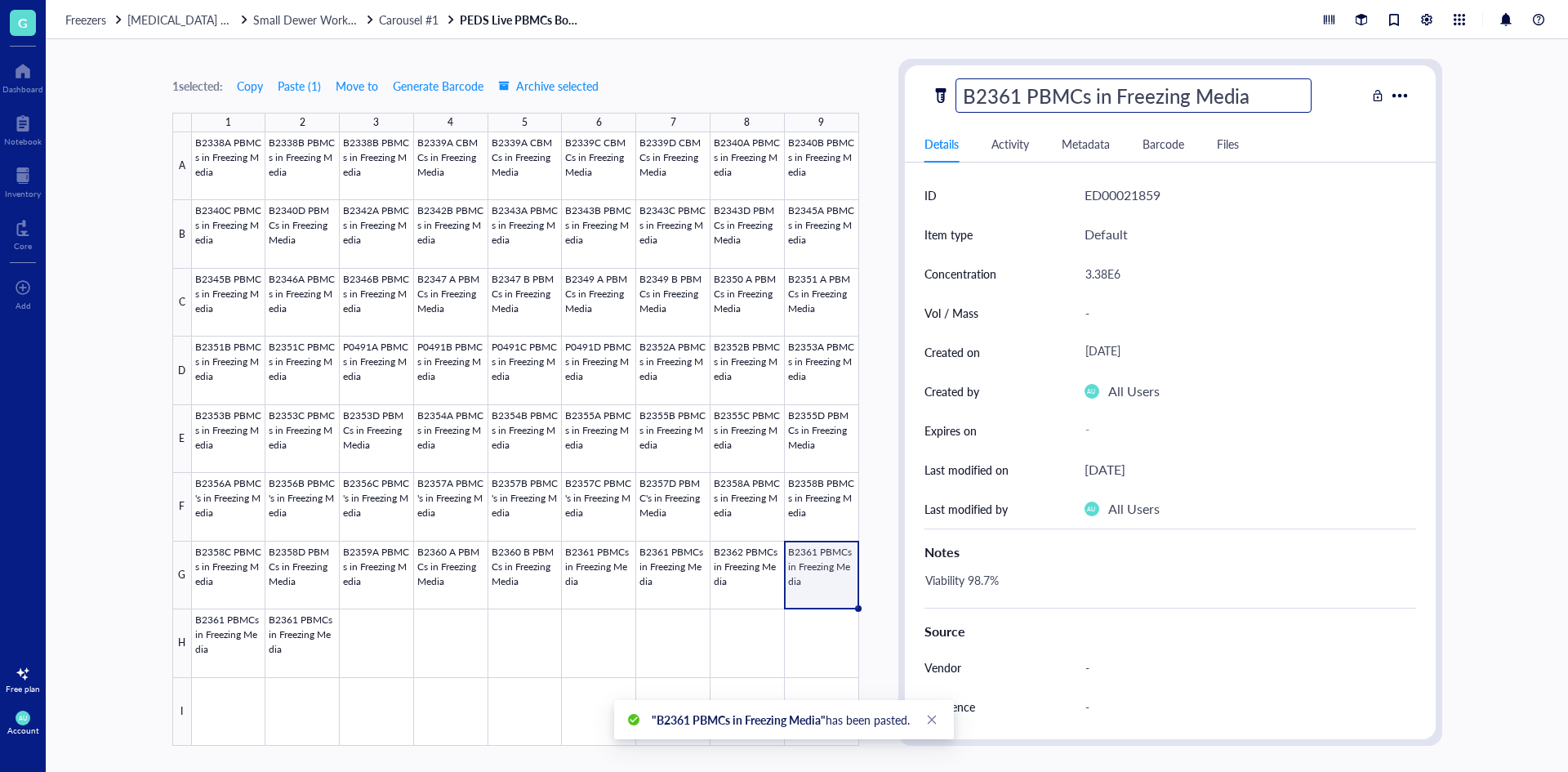
click at [1019, 95] on input "B2361 PBMCs in Freezing Media" at bounding box center [1133, 96] width 355 height 33
type input "B2362 PBMCs in Freezing Media"
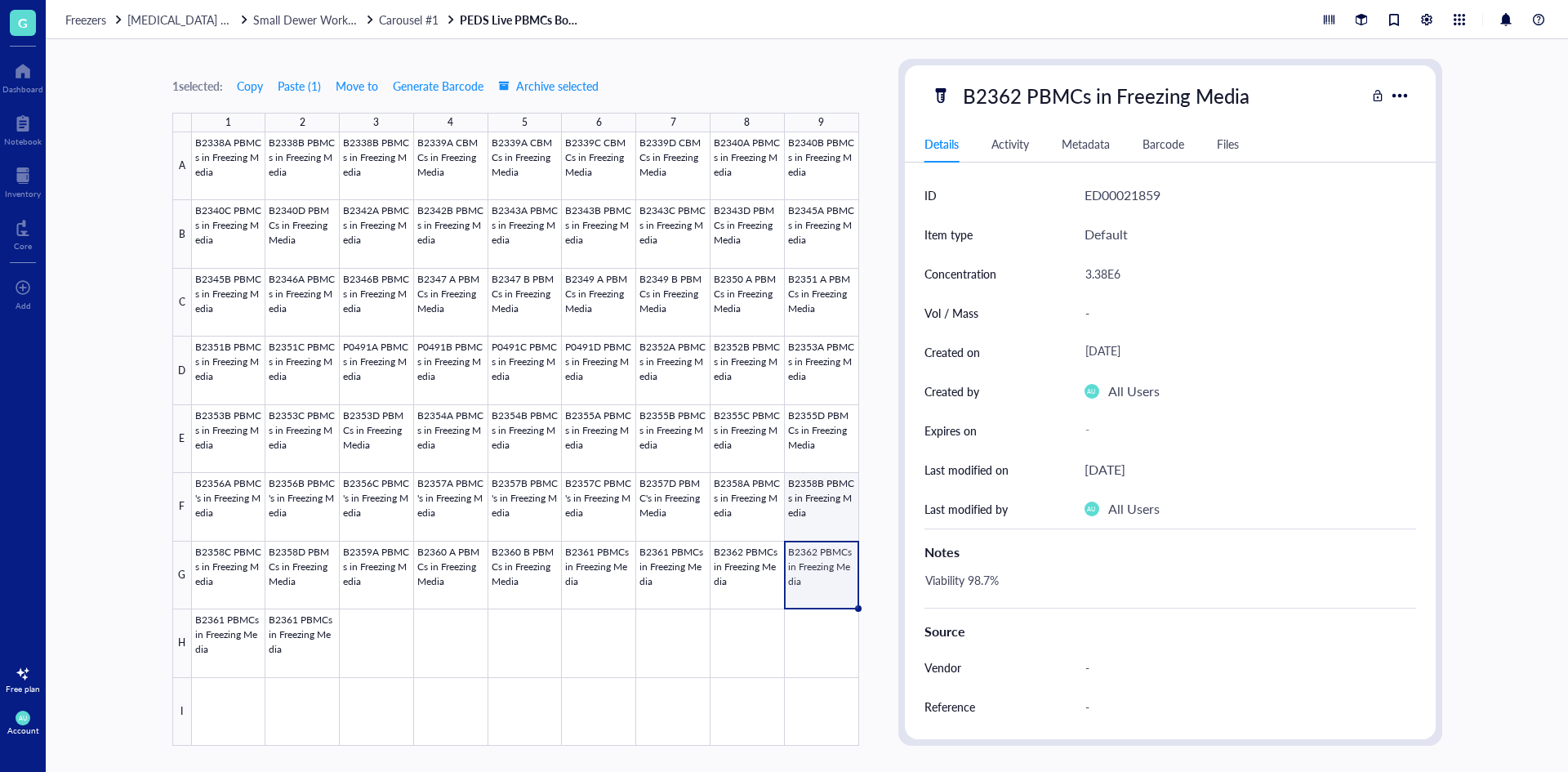
click at [716, 584] on div at bounding box center [525, 438] width 667 height 613
click at [681, 575] on div at bounding box center [525, 438] width 667 height 613
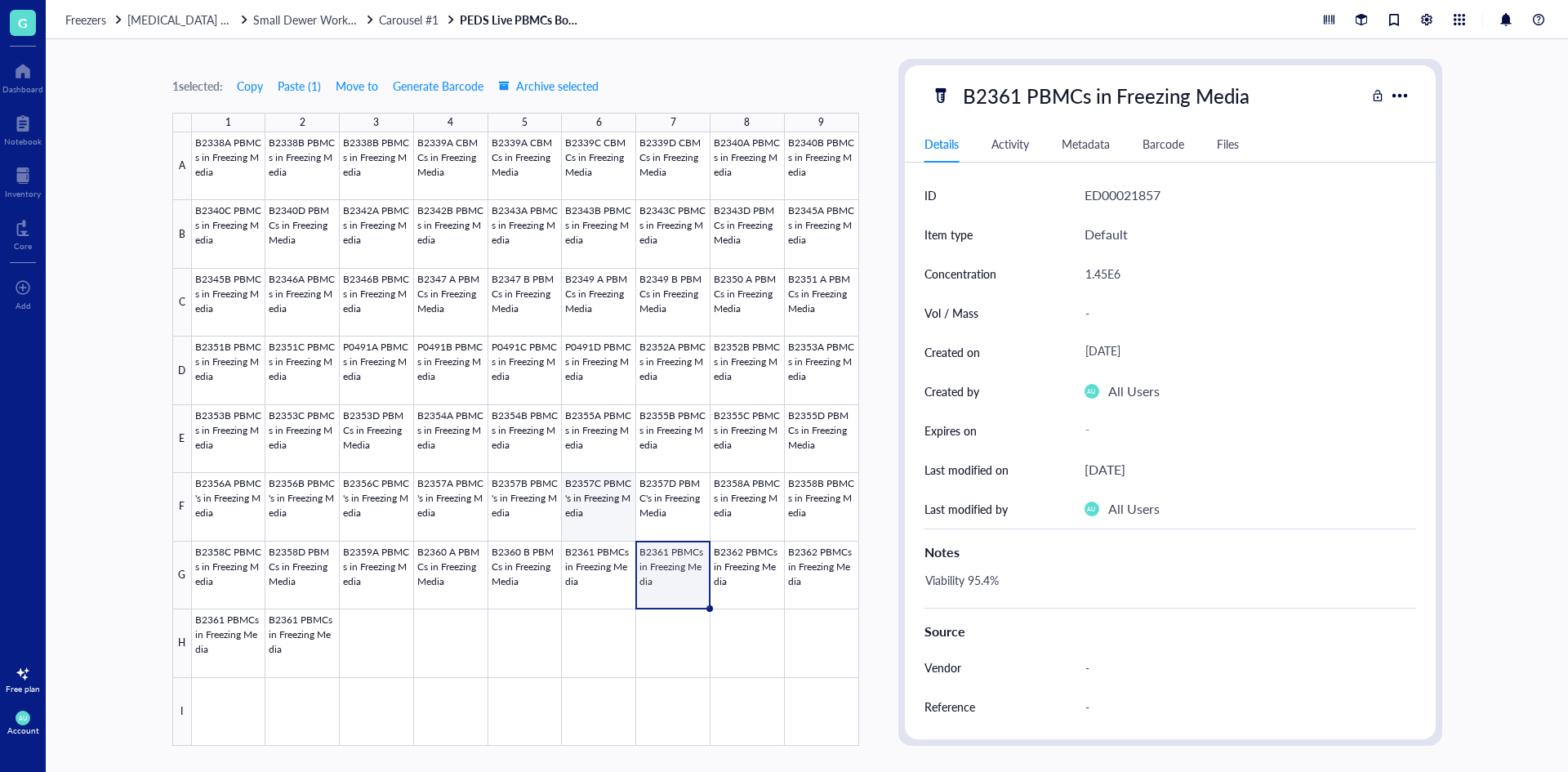
click at [613, 548] on div at bounding box center [525, 438] width 667 height 613
click at [1027, 97] on div "B2361 PBMCs in Freezing Media" at bounding box center [1106, 96] width 301 height 35
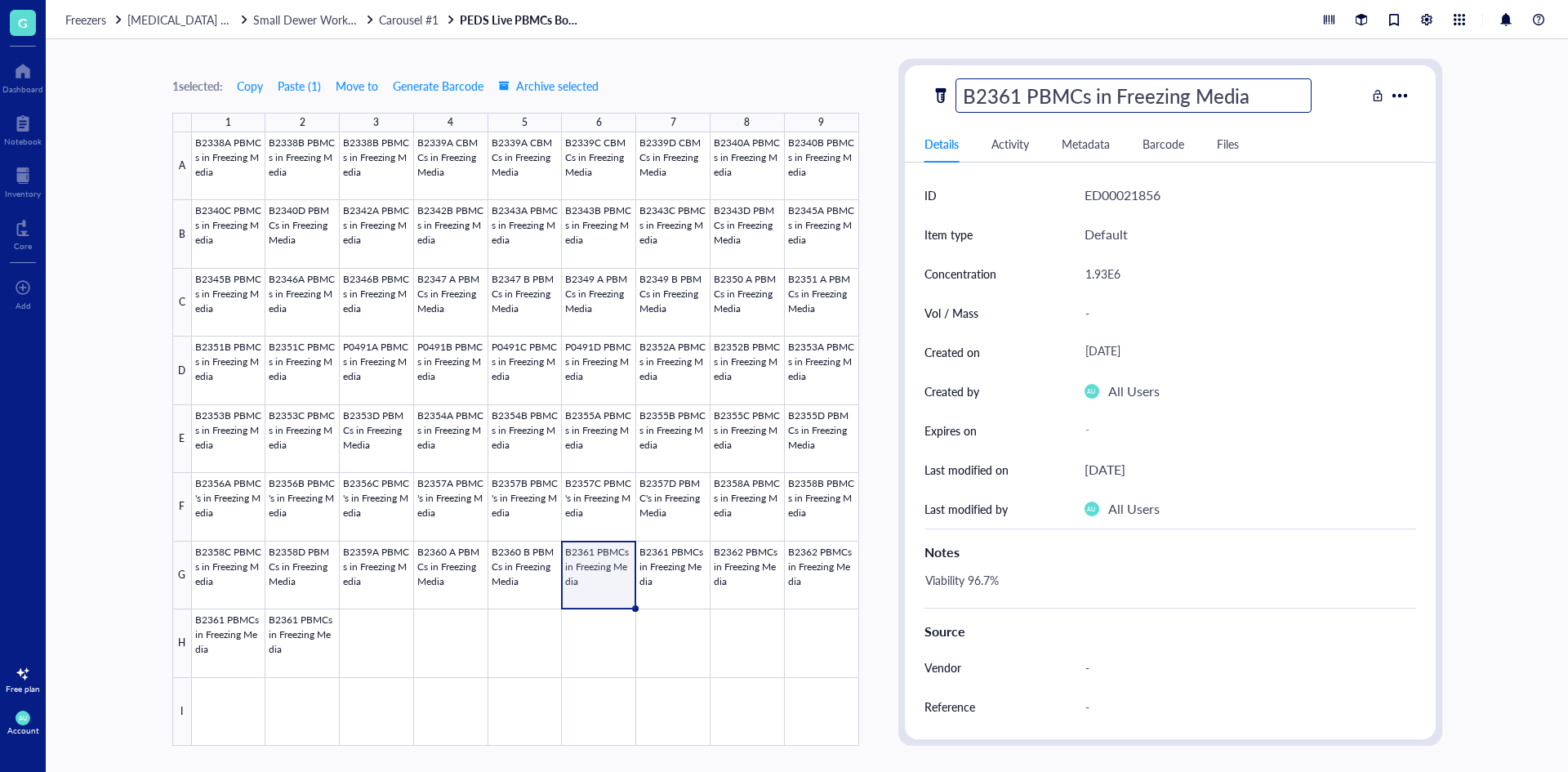
click at [1015, 89] on input "B2361 PBMCs in Freezing Media" at bounding box center [1133, 96] width 355 height 33
click at [1019, 91] on input "B2361 PBMCs in Freezing Media" at bounding box center [1133, 96] width 355 height 33
type input "B2361A PBMCs in Freezing Media"
click at [688, 564] on div at bounding box center [525, 438] width 667 height 613
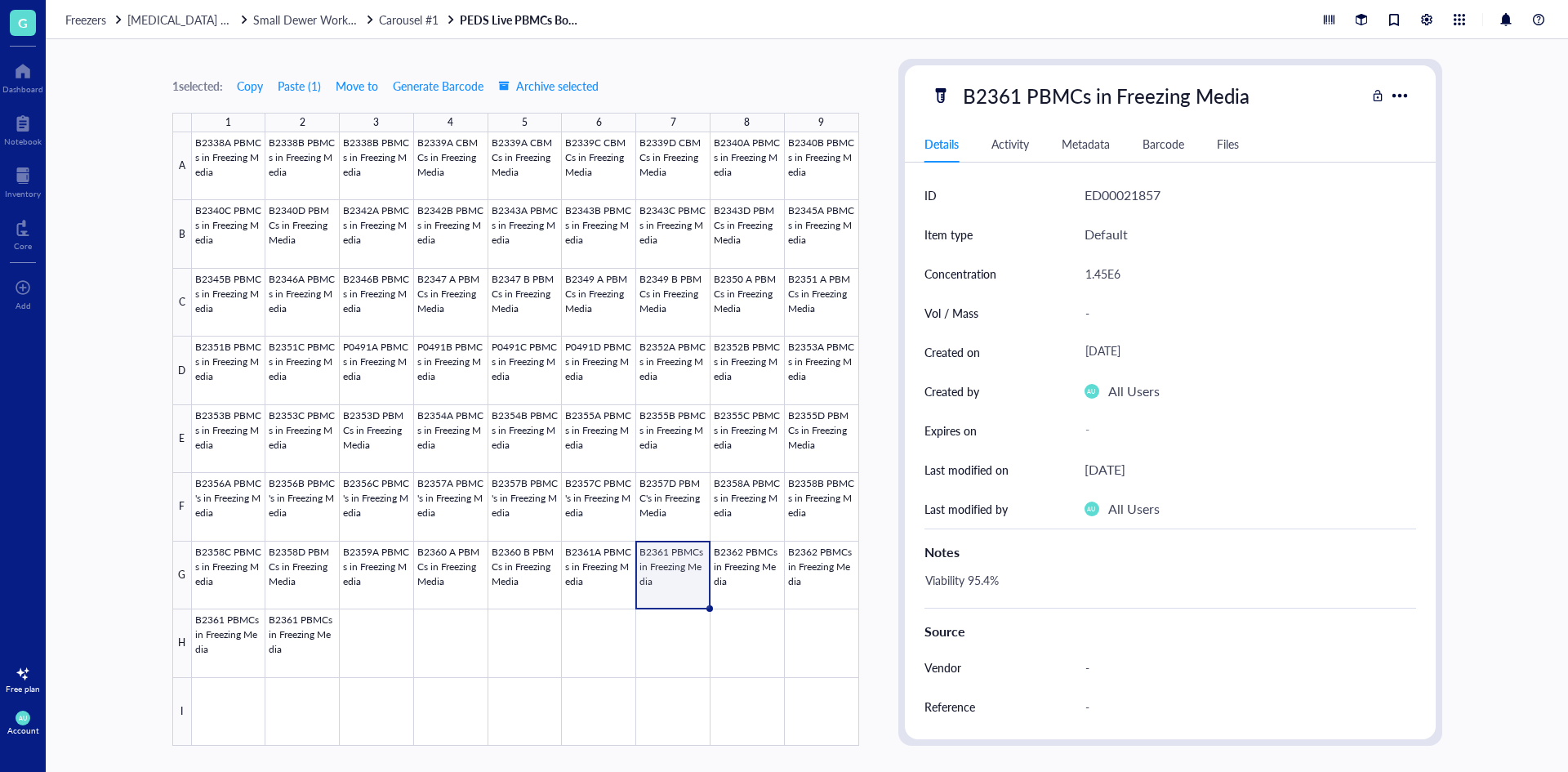
click at [1017, 100] on div "B2361 PBMCs in Freezing Media" at bounding box center [1106, 96] width 301 height 35
click at [1017, 96] on input "B2361 PBMCs in Freezing Media" at bounding box center [1133, 96] width 355 height 33
type input "B2361B PBMCs in Freezing Media"
click at [771, 570] on div at bounding box center [525, 438] width 667 height 613
click at [1004, 107] on div "B2362 PBMCs in Freezing Media" at bounding box center [1106, 96] width 301 height 35
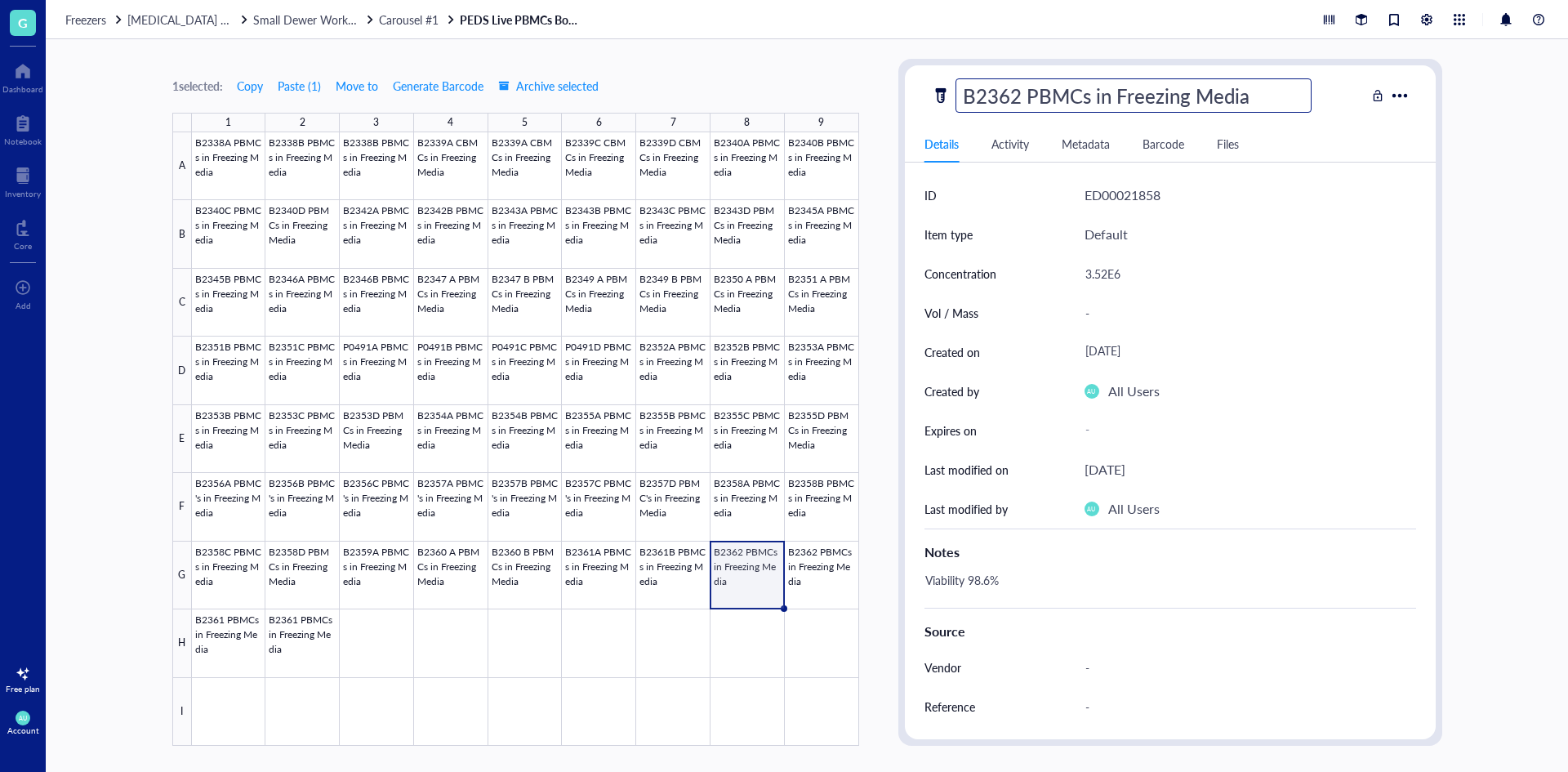
click at [1022, 95] on input "B2362 PBMCs in Freezing Media" at bounding box center [1133, 96] width 355 height 33
type input "B2362A PBMCs in Freezing Media"
click at [834, 570] on div at bounding box center [525, 438] width 667 height 613
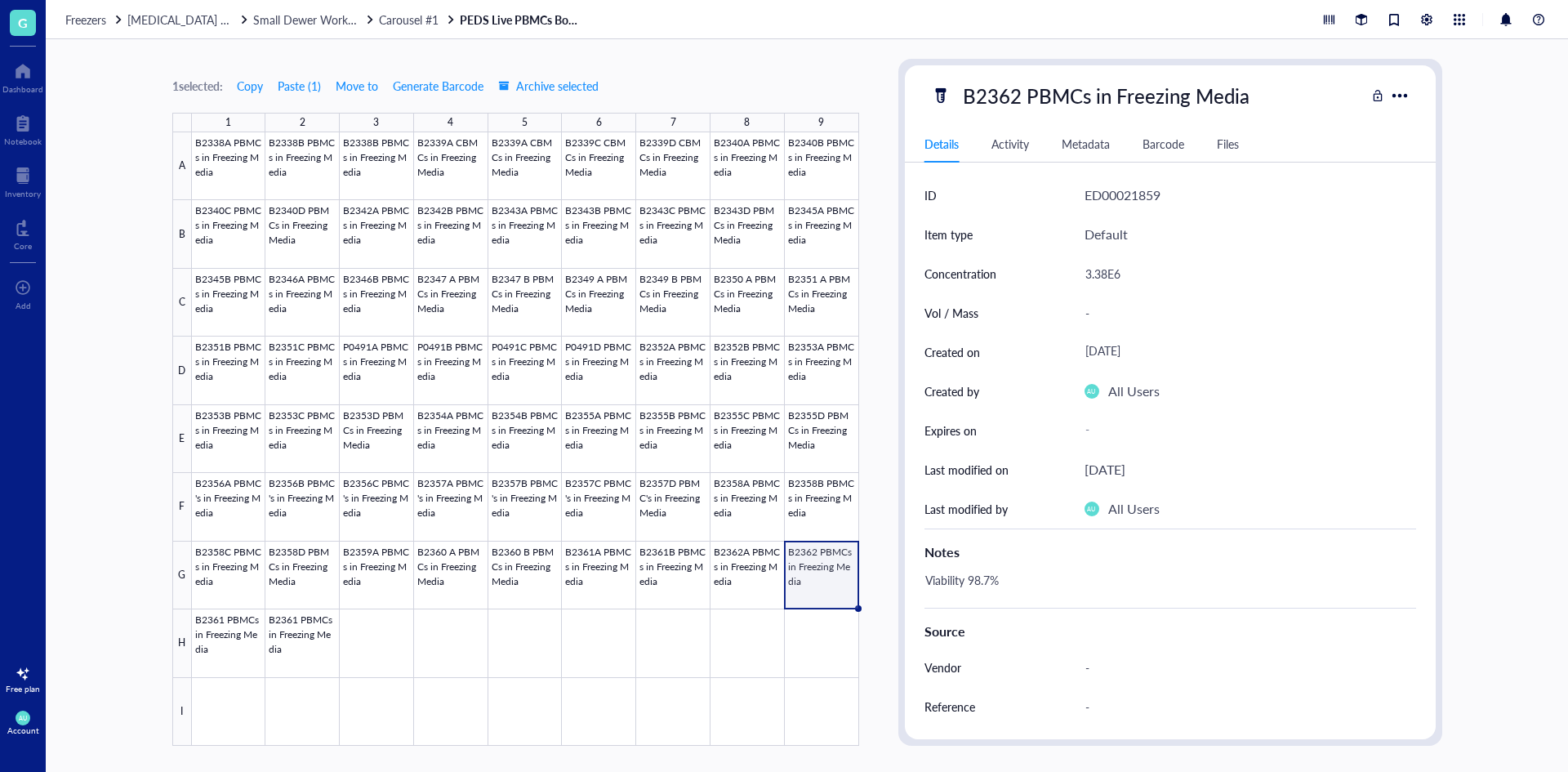
click at [1034, 96] on div "B2362 PBMCs in Freezing Media" at bounding box center [1106, 96] width 301 height 35
click at [1020, 96] on input "B2362 PBMCs in Freezing Media" at bounding box center [1133, 96] width 355 height 33
type input "B2362B PBMCs in Freezing Media"
click at [269, 616] on div at bounding box center [525, 438] width 667 height 613
click at [219, 625] on div at bounding box center [525, 438] width 667 height 613
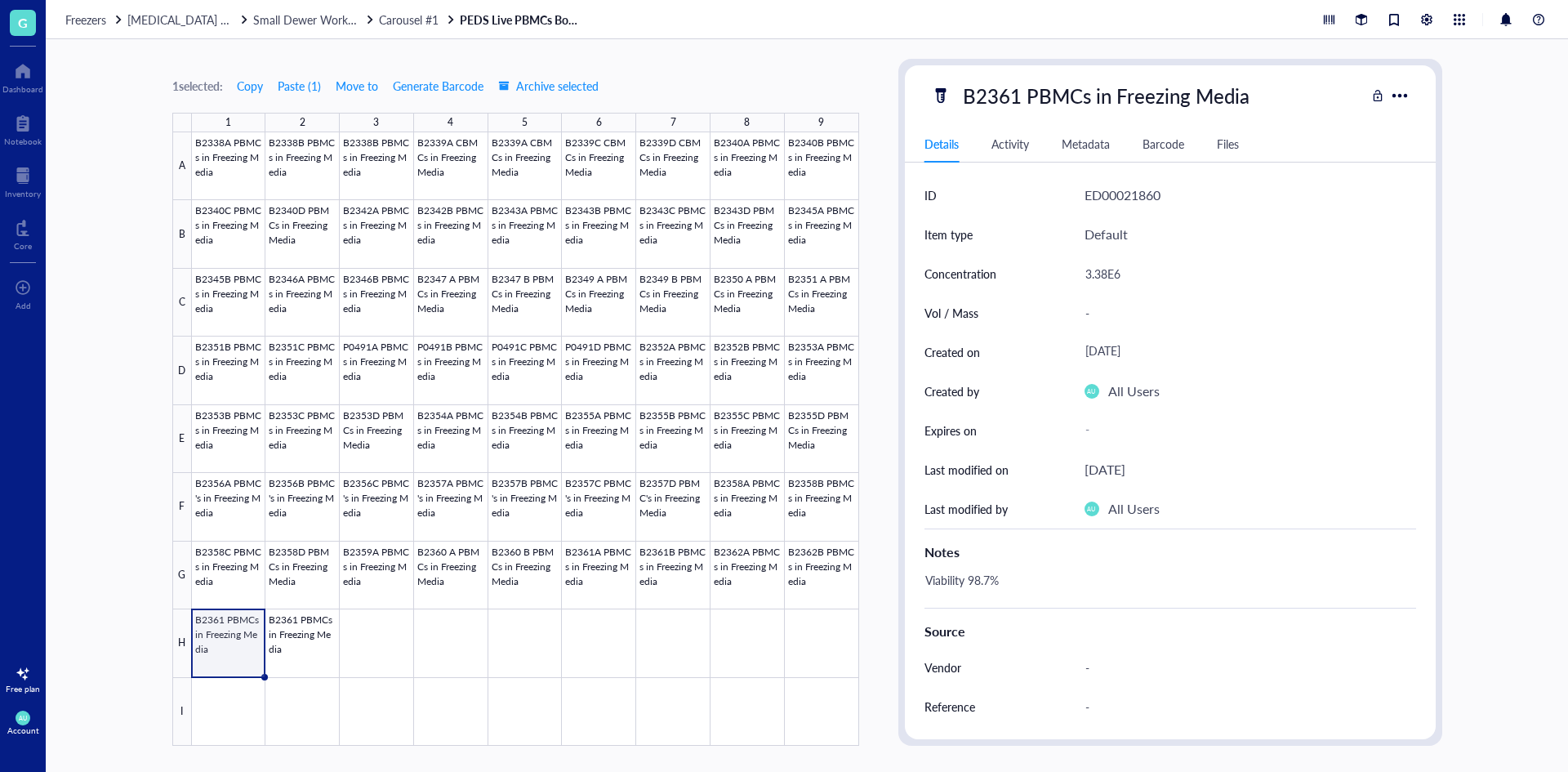
click at [1027, 102] on div "B2361 PBMCs in Freezing Media" at bounding box center [1106, 96] width 301 height 35
click at [1018, 88] on input "B2361 PBMCs in Freezing Media" at bounding box center [1133, 96] width 355 height 33
type input "B2362C PBMCs in Freezing Media"
click at [1120, 264] on div "3.38E6" at bounding box center [1244, 273] width 331 height 35
click at [1109, 267] on input "3.38E6" at bounding box center [1244, 273] width 330 height 33
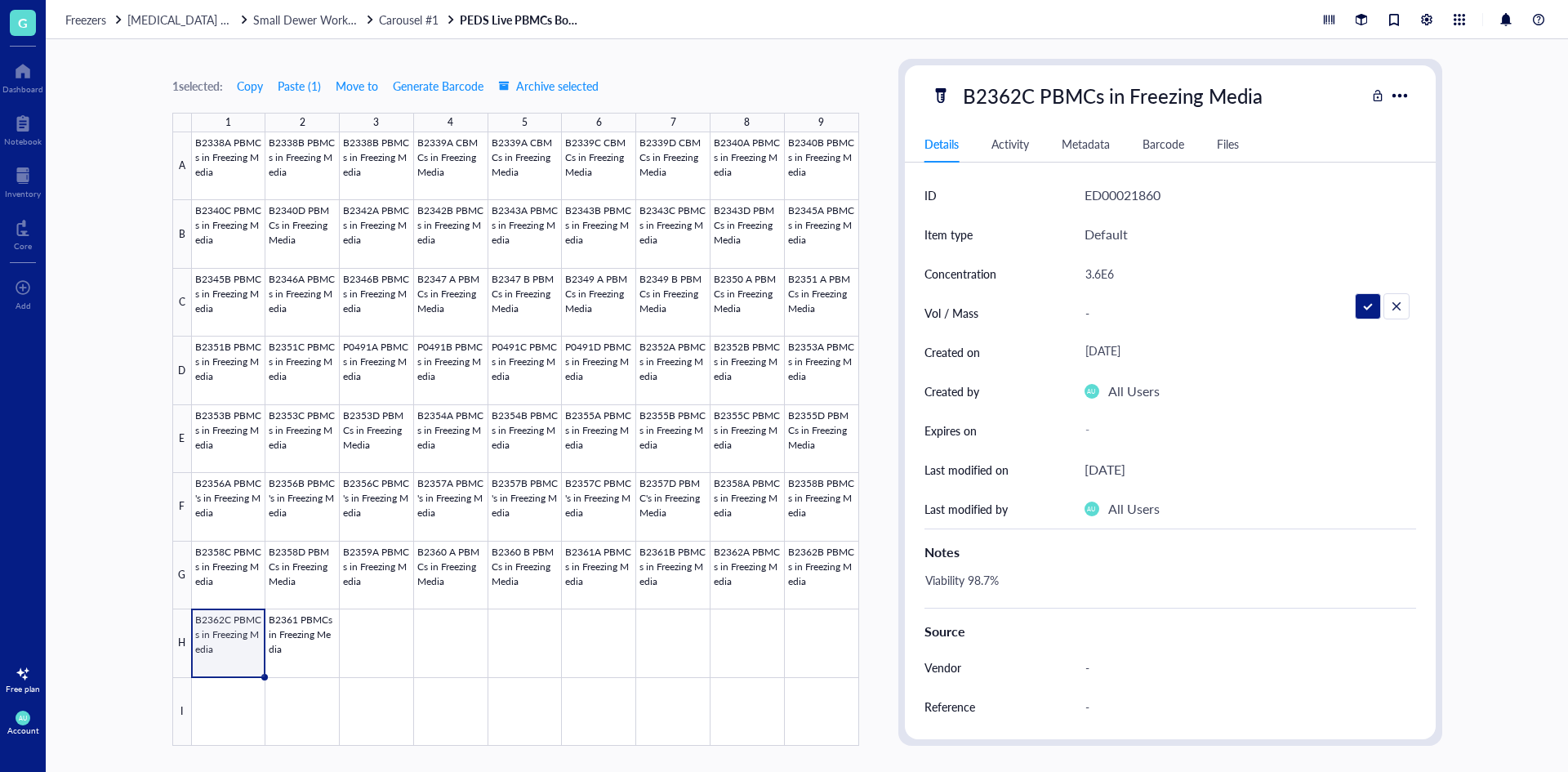
type input "3.66E6"
click at [979, 583] on div "Viability 98.7%" at bounding box center [1164, 587] width 492 height 39
click at [991, 578] on div "Viability 98.7%" at bounding box center [1164, 587] width 492 height 39
click at [991, 578] on textarea "Viability 98.7%" at bounding box center [1014, 588] width 190 height 36
type textarea "Viability 98.2%"
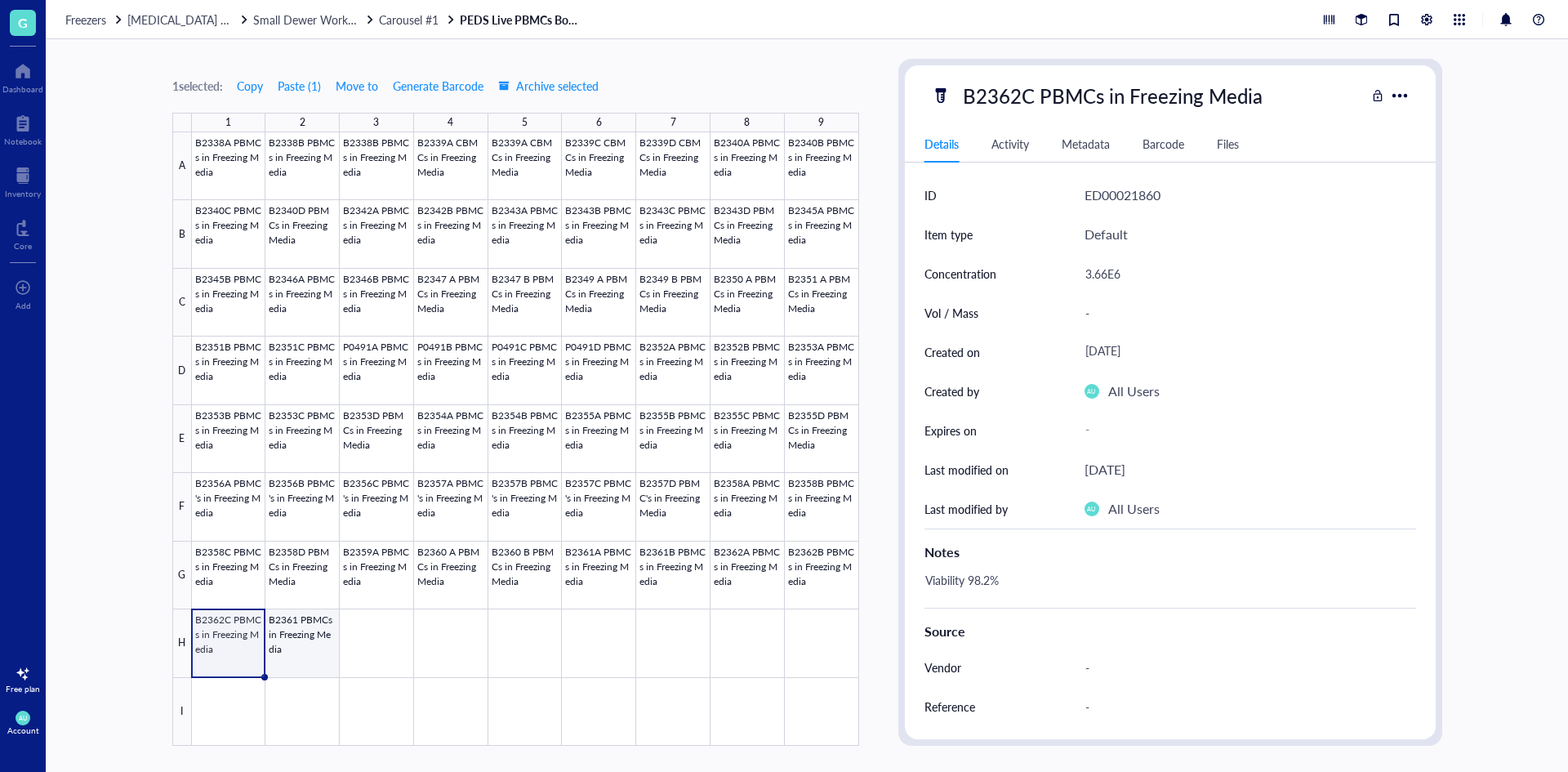
click at [318, 656] on div at bounding box center [525, 438] width 667 height 613
drag, startPoint x: 1032, startPoint y: 115, endPoint x: 1023, endPoint y: 104, distance: 14.2
click at [1030, 112] on div "B2361 PBMCs in Freezing Media Details Activity Metadata Barcode Files ID ED0002…" at bounding box center [1170, 402] width 531 height 674
click at [1022, 102] on div "B2361 PBMCs in Freezing Media" at bounding box center [1106, 96] width 301 height 35
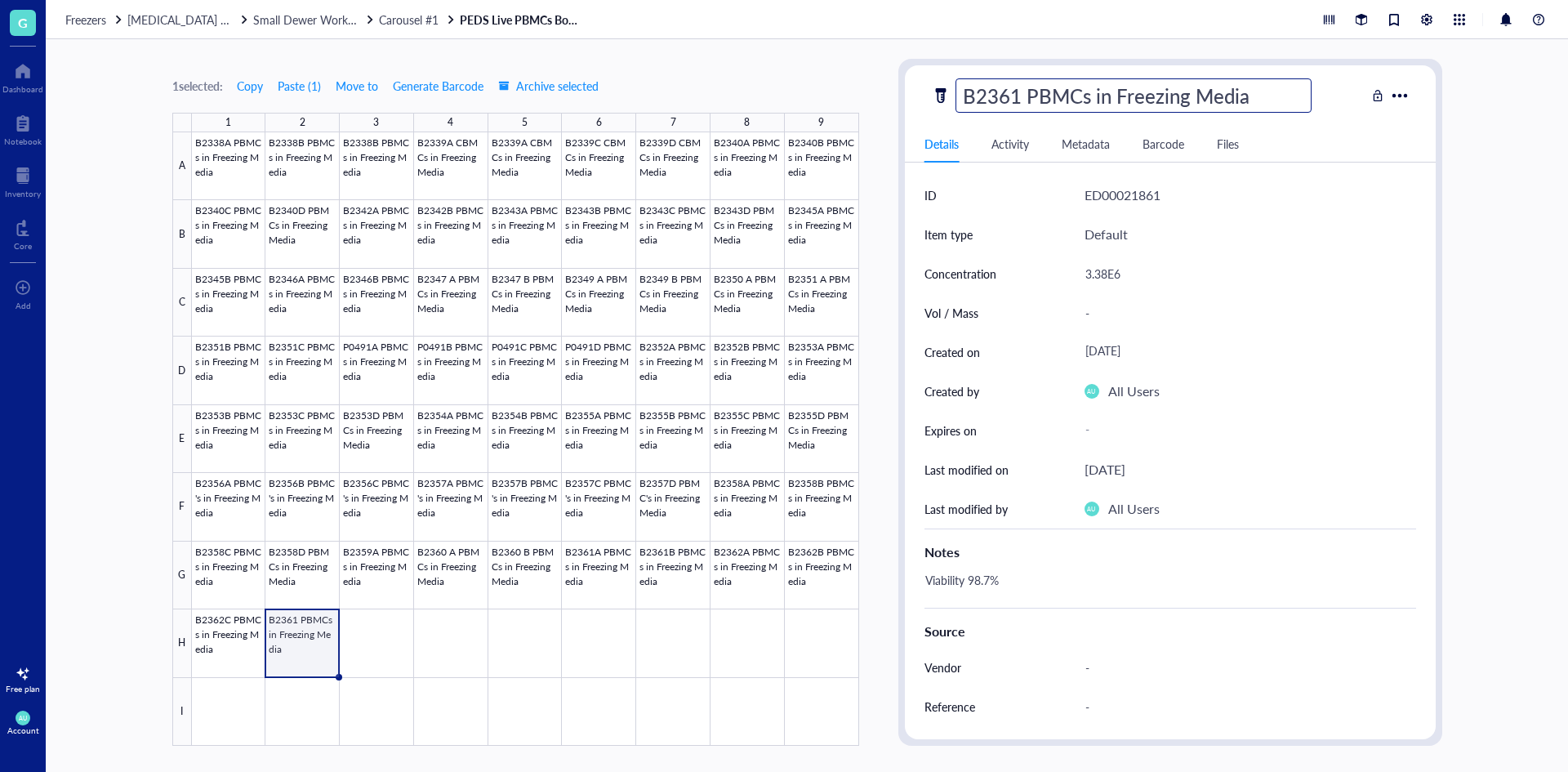
click at [1017, 91] on input "B2361 PBMCs in Freezing Media" at bounding box center [1133, 96] width 355 height 33
type input "B2362D PBMCs in Freezing Media"
click at [978, 577] on div "Viability 98.7%" at bounding box center [1164, 587] width 492 height 39
drag, startPoint x: 1119, startPoint y: 273, endPoint x: 1111, endPoint y: 272, distance: 8.1
click at [1111, 272] on div "3.38E6" at bounding box center [1244, 273] width 331 height 35
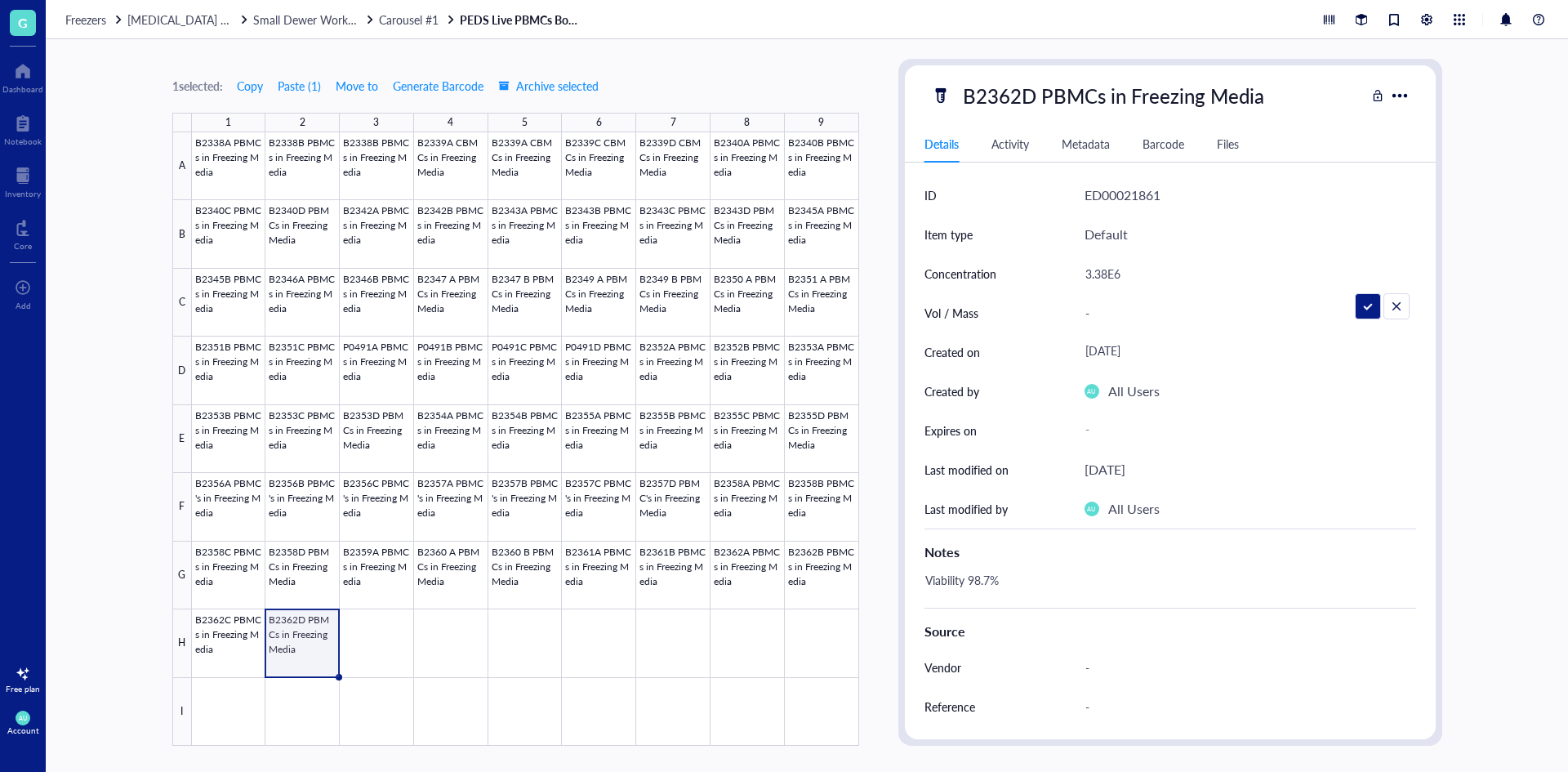
click at [1107, 270] on input "3.38E6" at bounding box center [1244, 273] width 330 height 33
type input "4.97E6"
click at [991, 583] on div "Viability 98.7%" at bounding box center [1164, 587] width 492 height 39
click at [986, 578] on div "Viability 98.7%" at bounding box center [1164, 587] width 492 height 39
type textarea "Viability 98.7%"
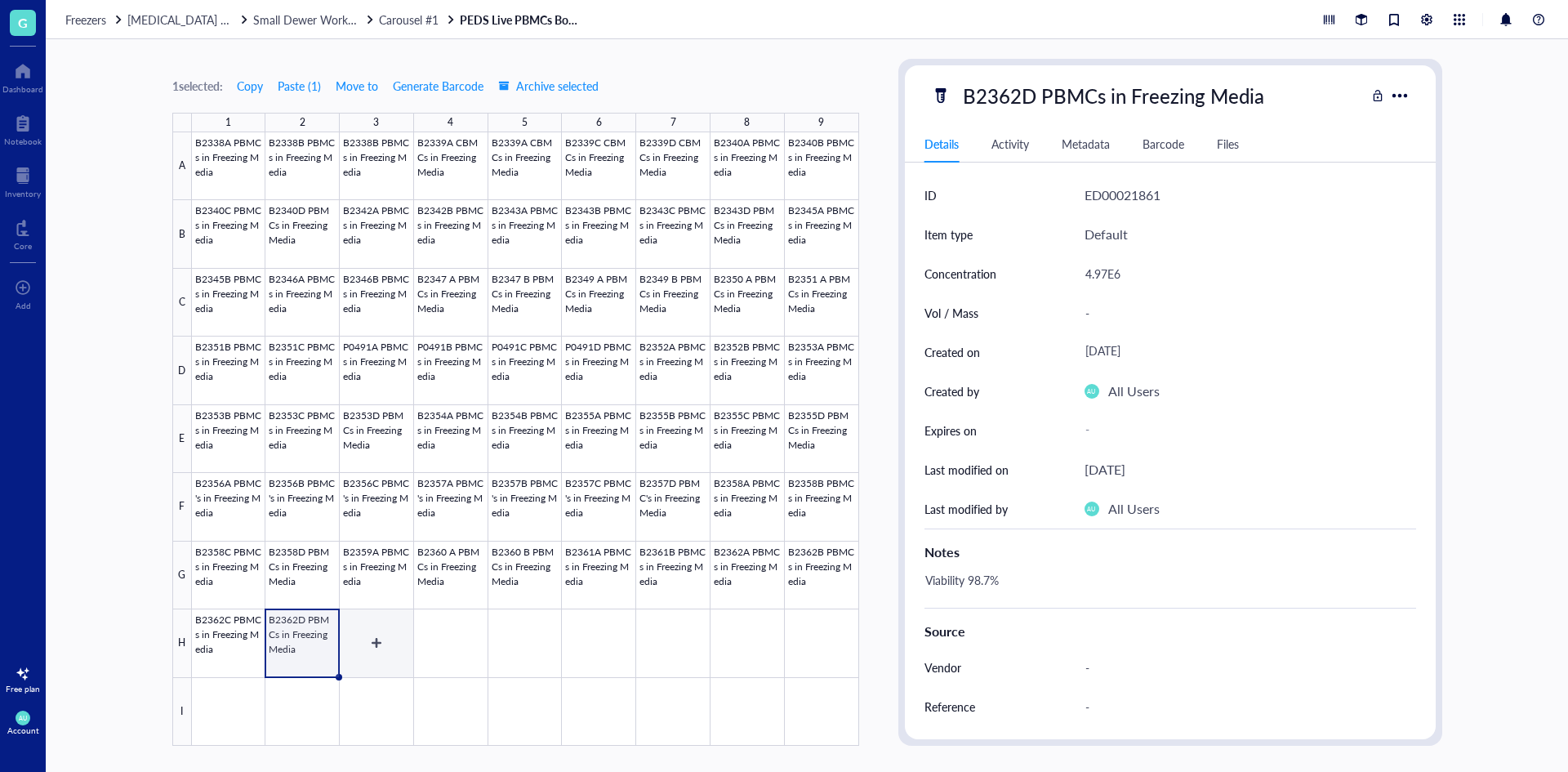
click at [366, 633] on div at bounding box center [525, 438] width 667 height 613
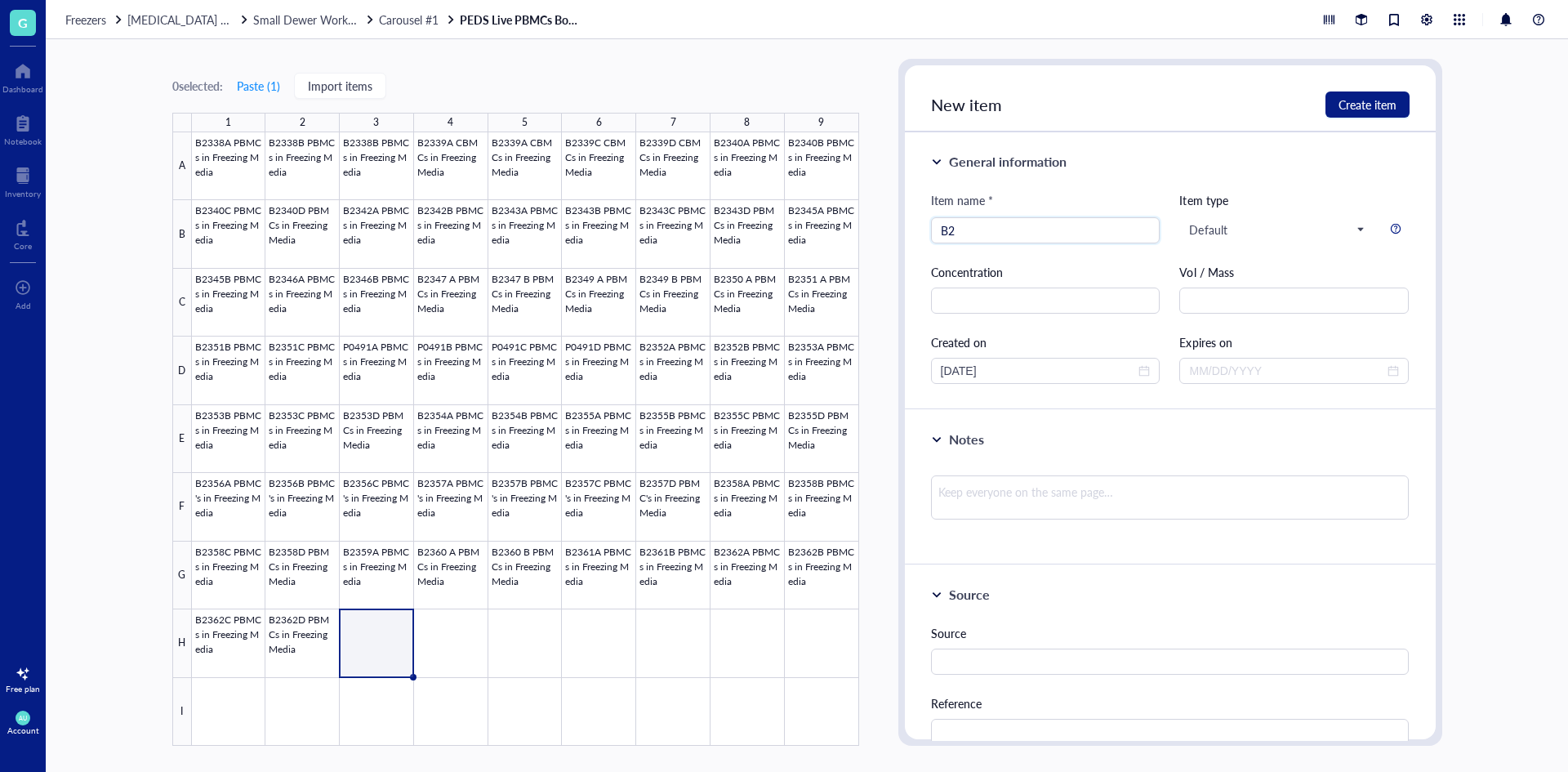
type input "B"
click at [330, 724] on div at bounding box center [525, 438] width 667 height 613
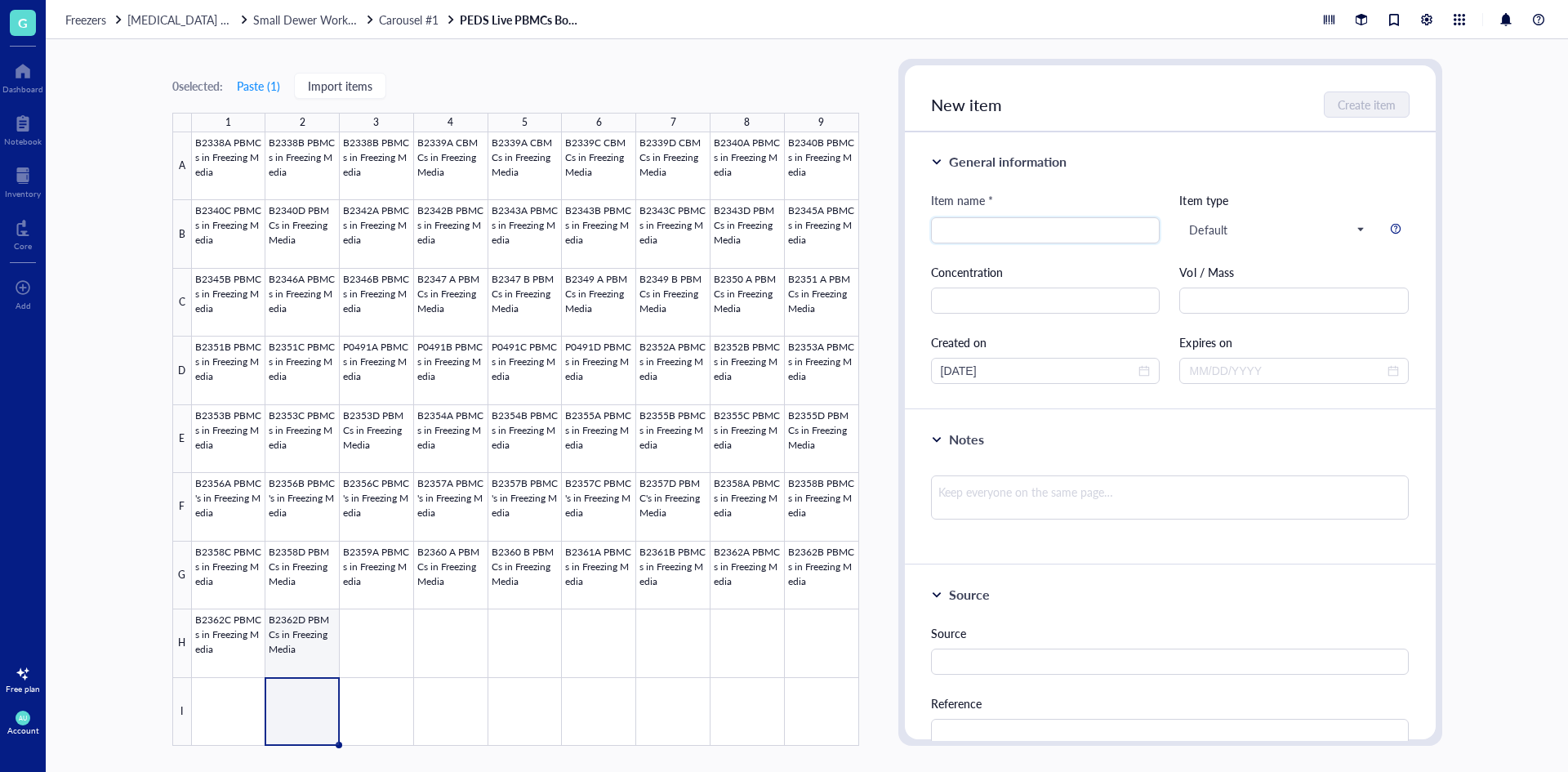
click at [312, 668] on div at bounding box center [525, 438] width 667 height 613
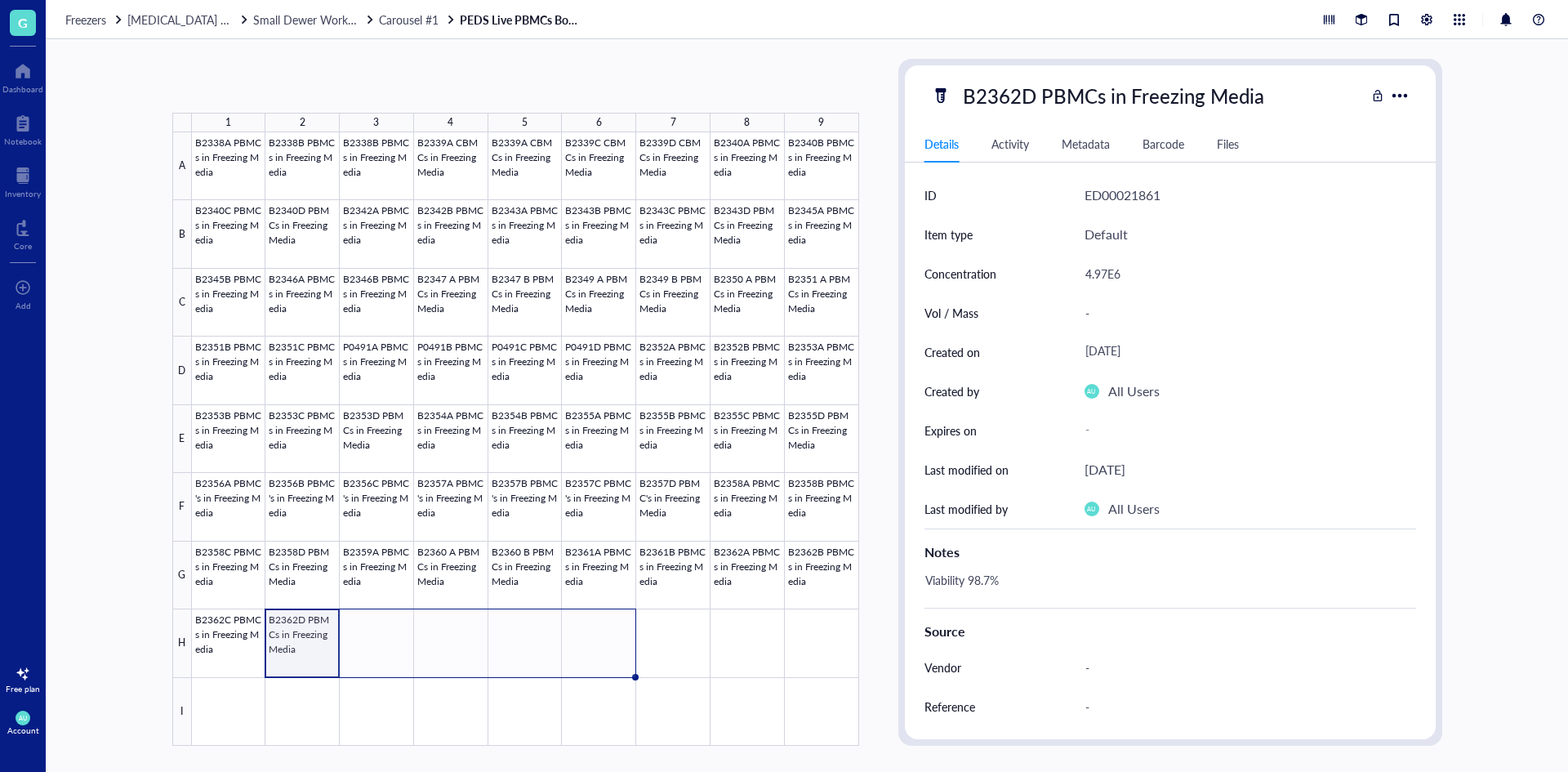
drag, startPoint x: 338, startPoint y: 674, endPoint x: 571, endPoint y: 641, distance: 235.3
click at [0, 0] on div "B2338A PBMCs in Freezing Media B2338B PBMCs in Freezing Media B2338B PBMCs in F…" at bounding box center [0, 0] width 0 height 0
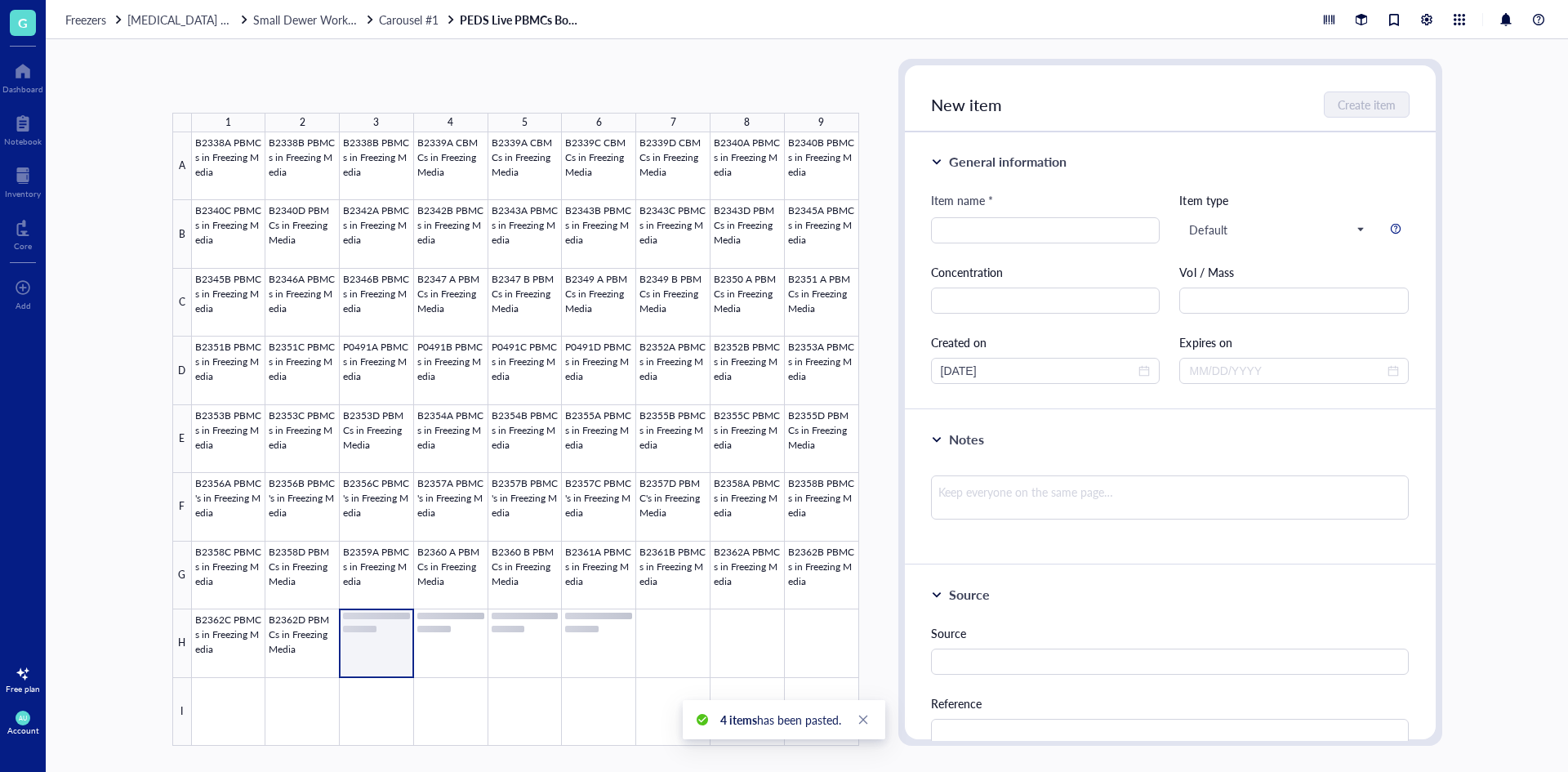
click at [355, 650] on div at bounding box center [525, 438] width 667 height 613
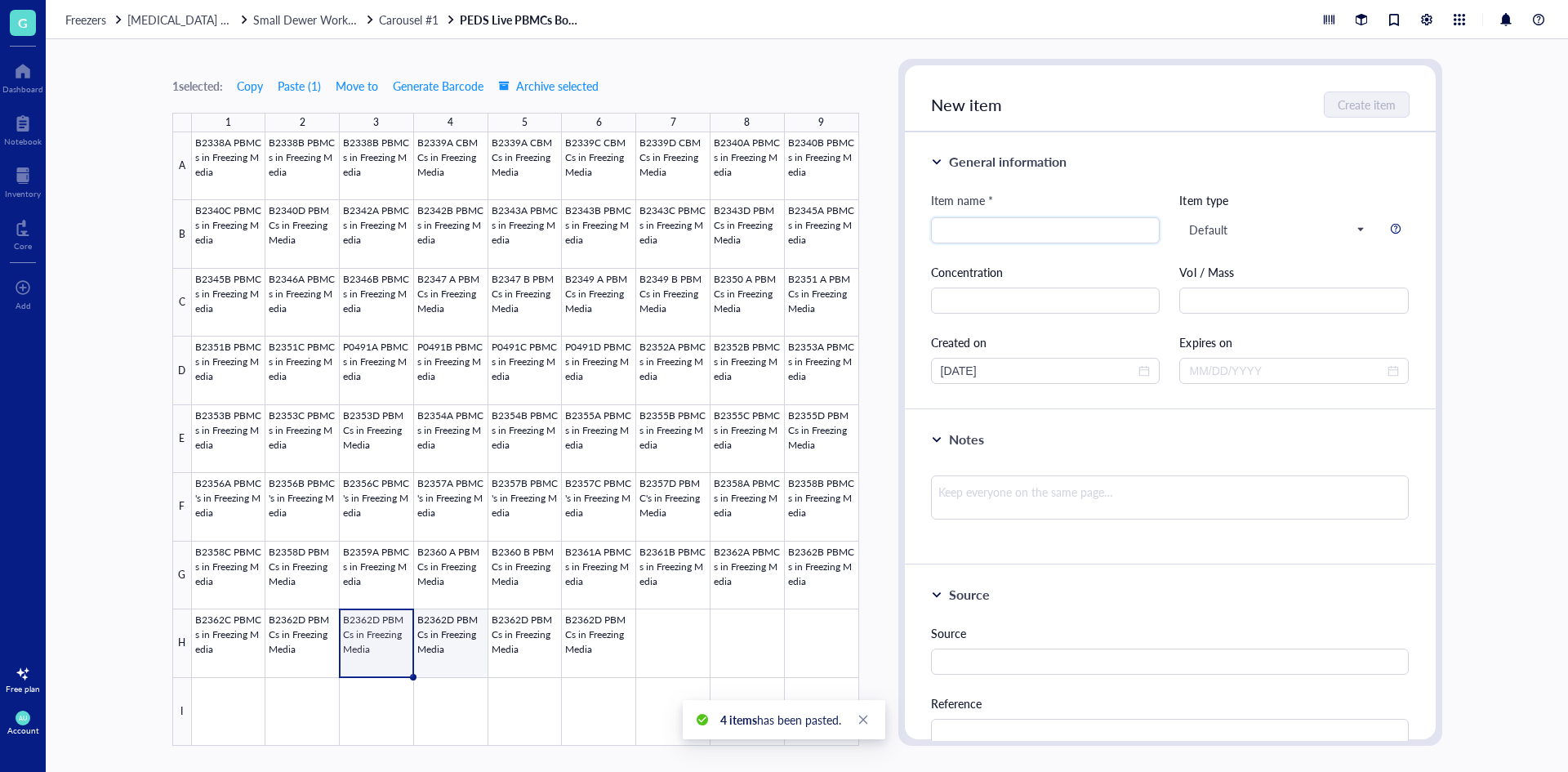
click at [444, 613] on div at bounding box center [525, 438] width 667 height 613
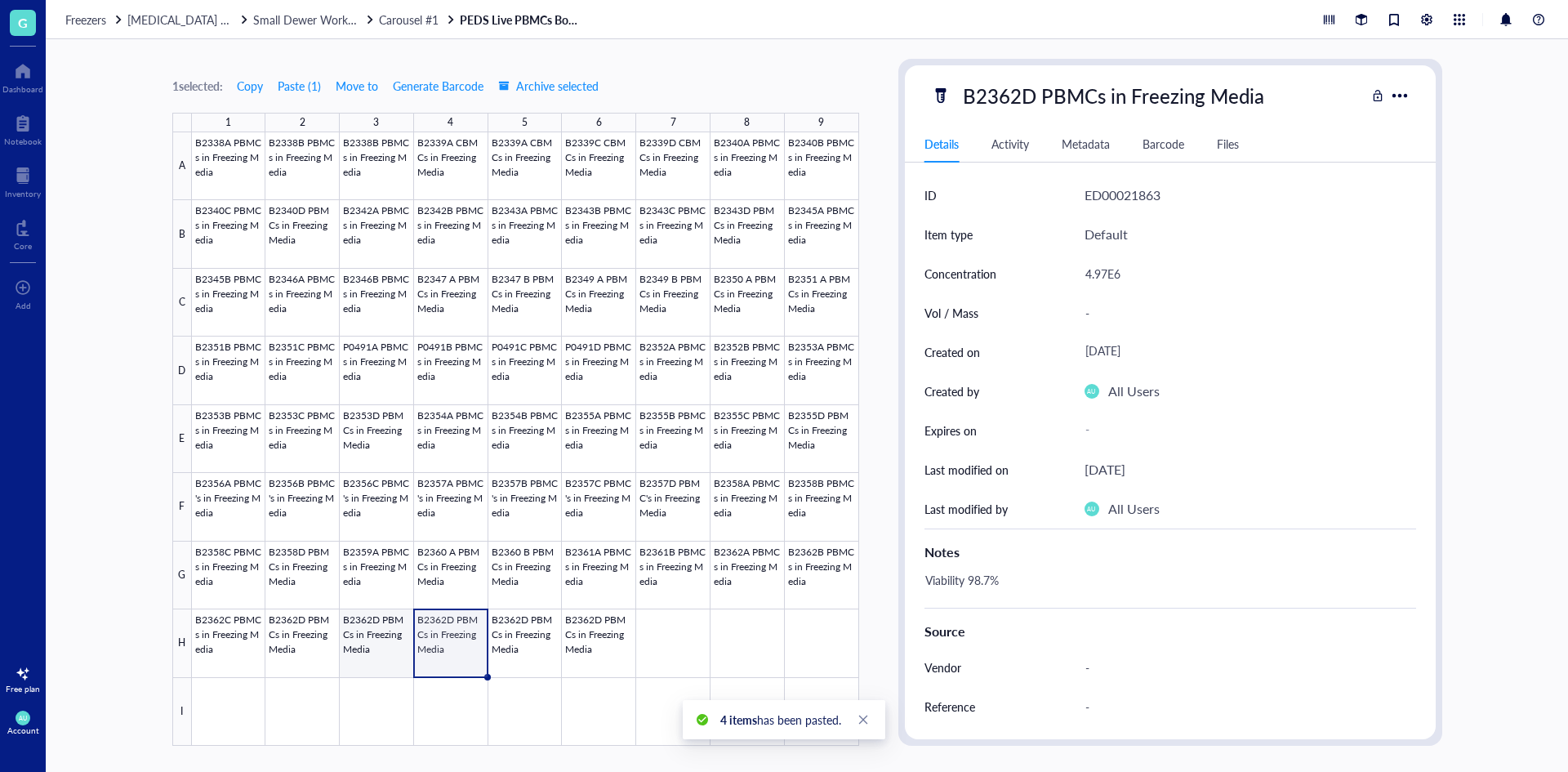
click at [389, 624] on div at bounding box center [525, 438] width 667 height 613
click at [1042, 105] on div "B2362D PBMCs in Freezing Media" at bounding box center [1114, 96] width 316 height 35
click at [1036, 99] on input "B2362D PBMCs in Freezing Media" at bounding box center [1139, 96] width 366 height 33
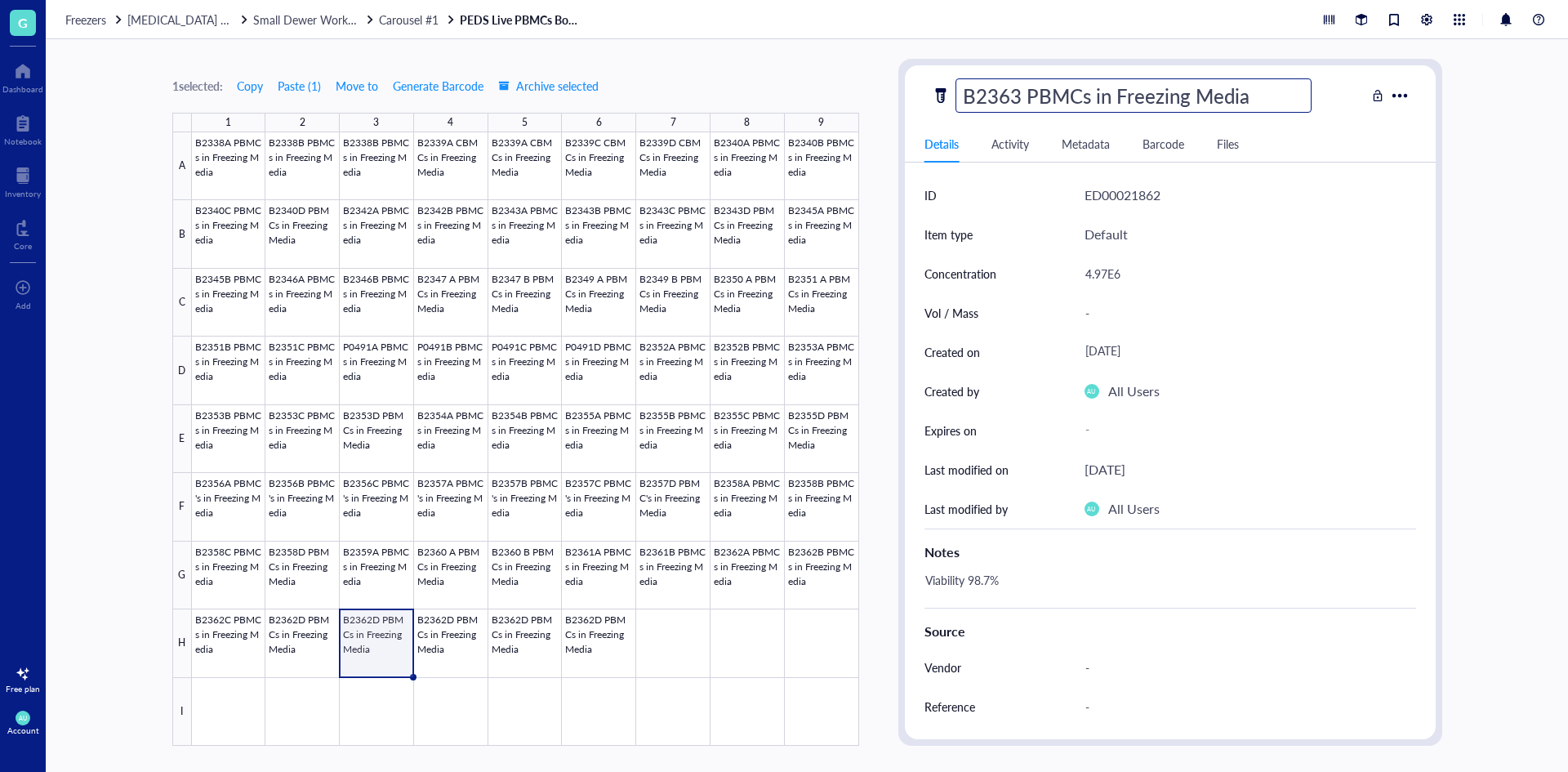
type input "B2363A PBMCs in Freezing Media"
click at [1116, 261] on div "4.97E6" at bounding box center [1244, 273] width 331 height 35
click at [1111, 266] on div "4.97E6" at bounding box center [1244, 273] width 331 height 35
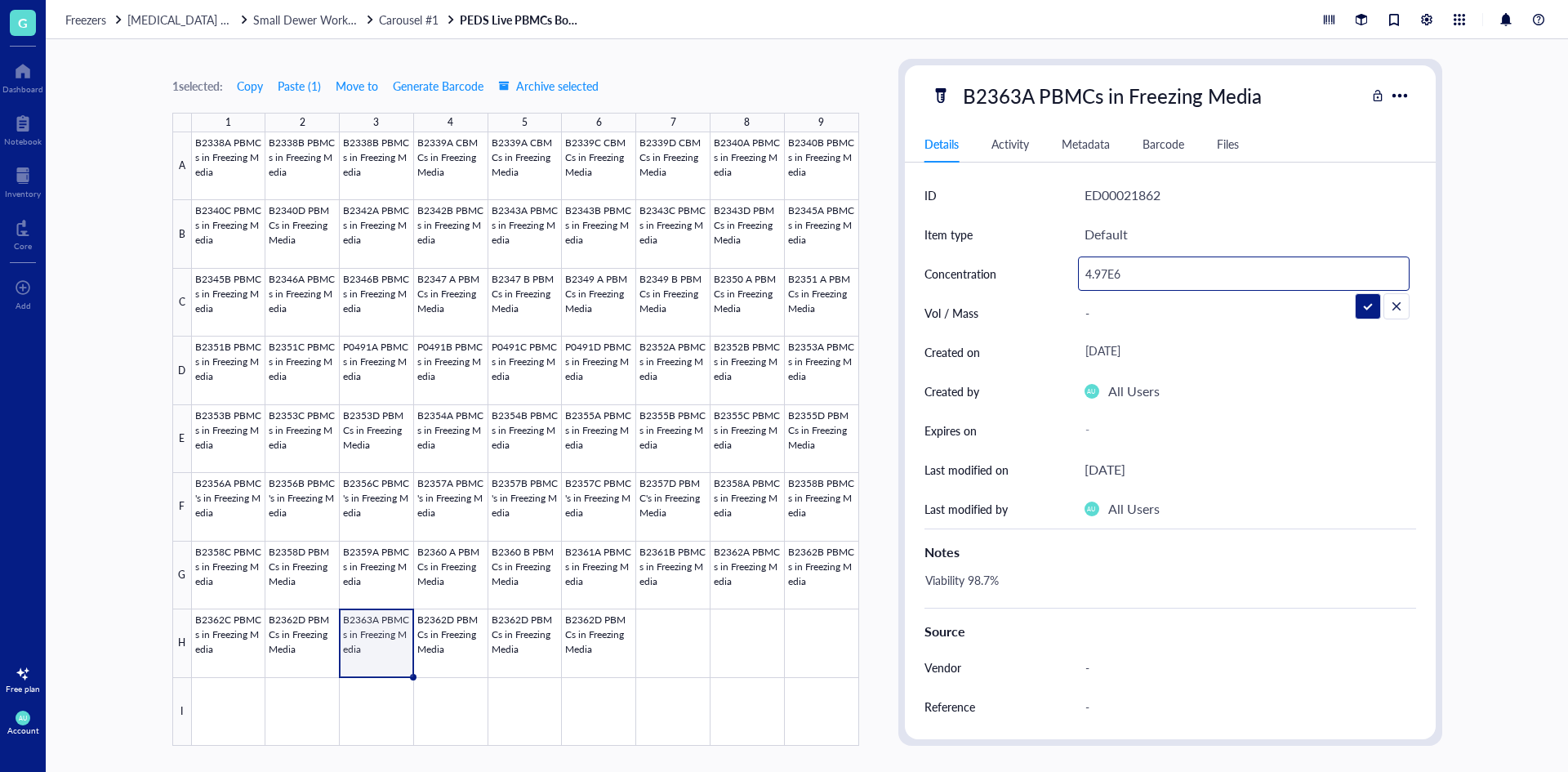
click at [1107, 271] on input "4.97E6" at bounding box center [1244, 273] width 330 height 33
type input "2.73E6"
click at [1017, 607] on div "Source" at bounding box center [1171, 627] width 492 height 40
click at [992, 574] on div "Viability 98.7%" at bounding box center [1164, 587] width 492 height 39
click at [992, 574] on textarea "Viability 98.7%" at bounding box center [1014, 588] width 190 height 36
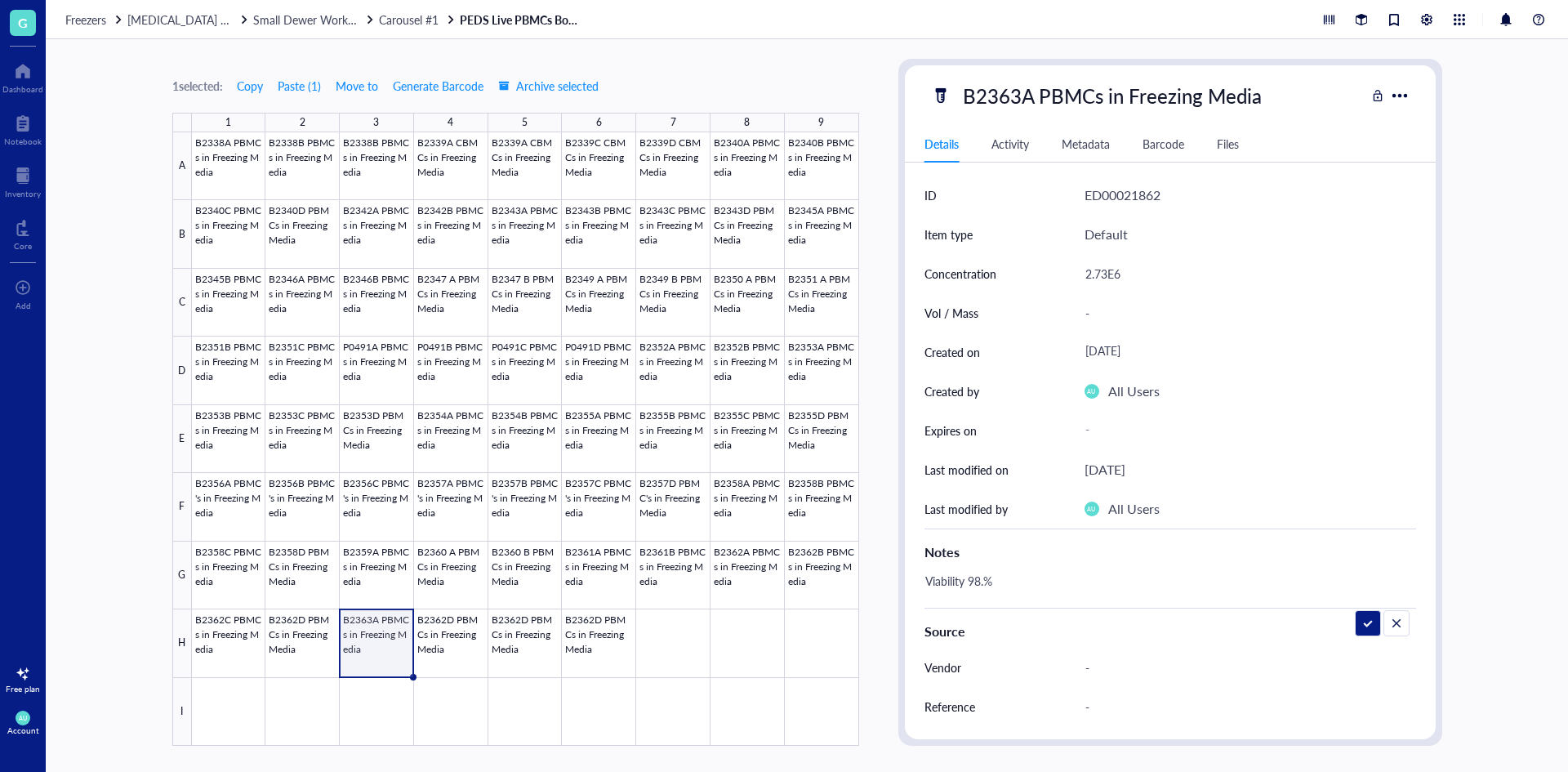
type textarea "Viability 98.1%"
click at [449, 629] on div at bounding box center [525, 438] width 667 height 613
click at [981, 94] on div "B2362D PBMCs in Freezing Media" at bounding box center [1114, 96] width 316 height 35
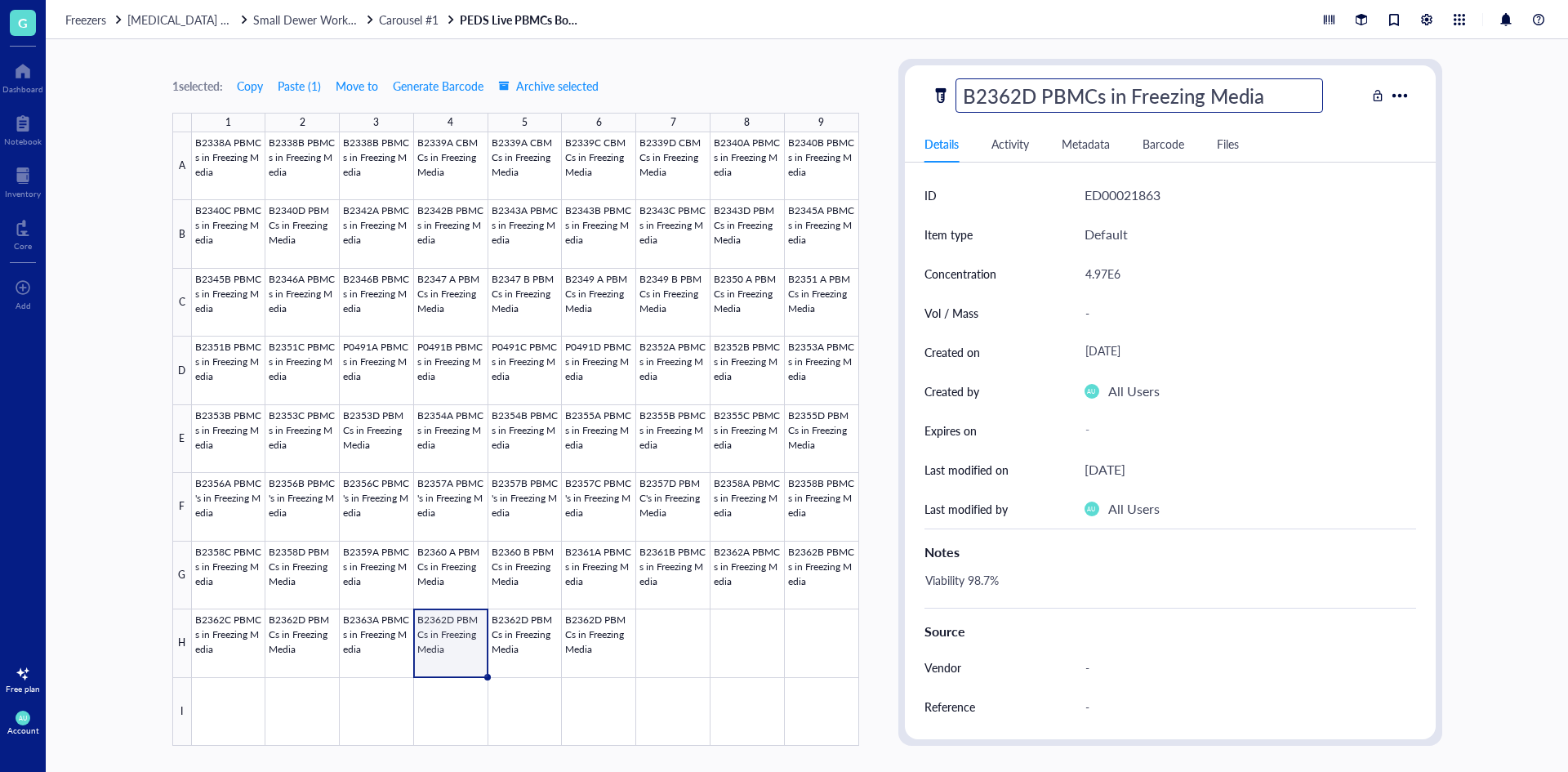
click at [1038, 85] on input "B2362D PBMCs in Freezing Media" at bounding box center [1139, 96] width 366 height 33
type input "B2363B PBMCs in Freezing Media"
click at [1108, 265] on div "4.97E6" at bounding box center [1244, 273] width 331 height 35
click at [1110, 271] on div "4.97E6" at bounding box center [1244, 273] width 331 height 35
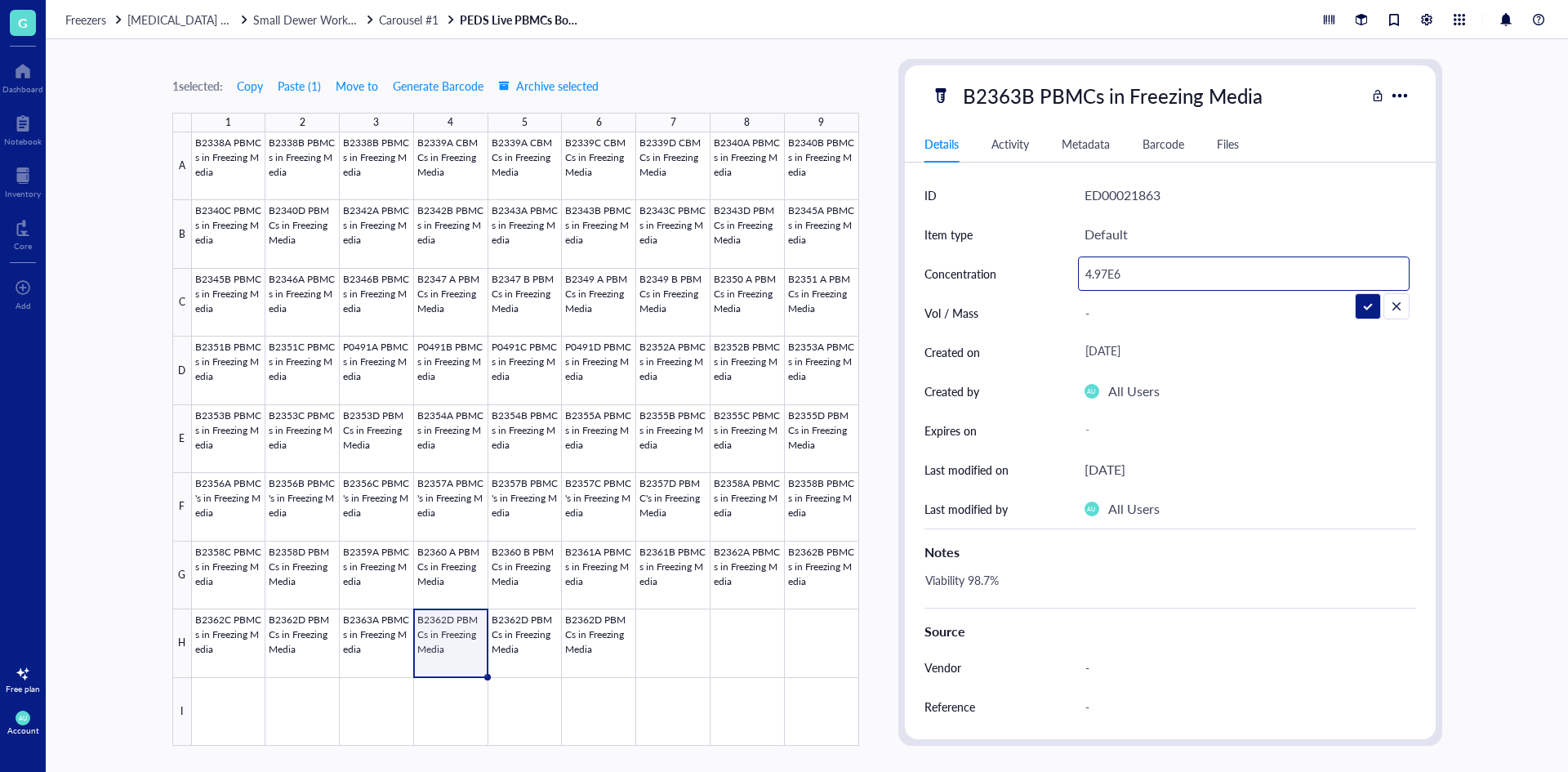
click at [1108, 271] on input "4.97E6" at bounding box center [1244, 273] width 330 height 33
type input "2.50E6"
click at [1015, 574] on div "Viability 98.7%" at bounding box center [1164, 587] width 492 height 39
click at [993, 581] on div "Viability 98.7%" at bounding box center [1164, 587] width 492 height 39
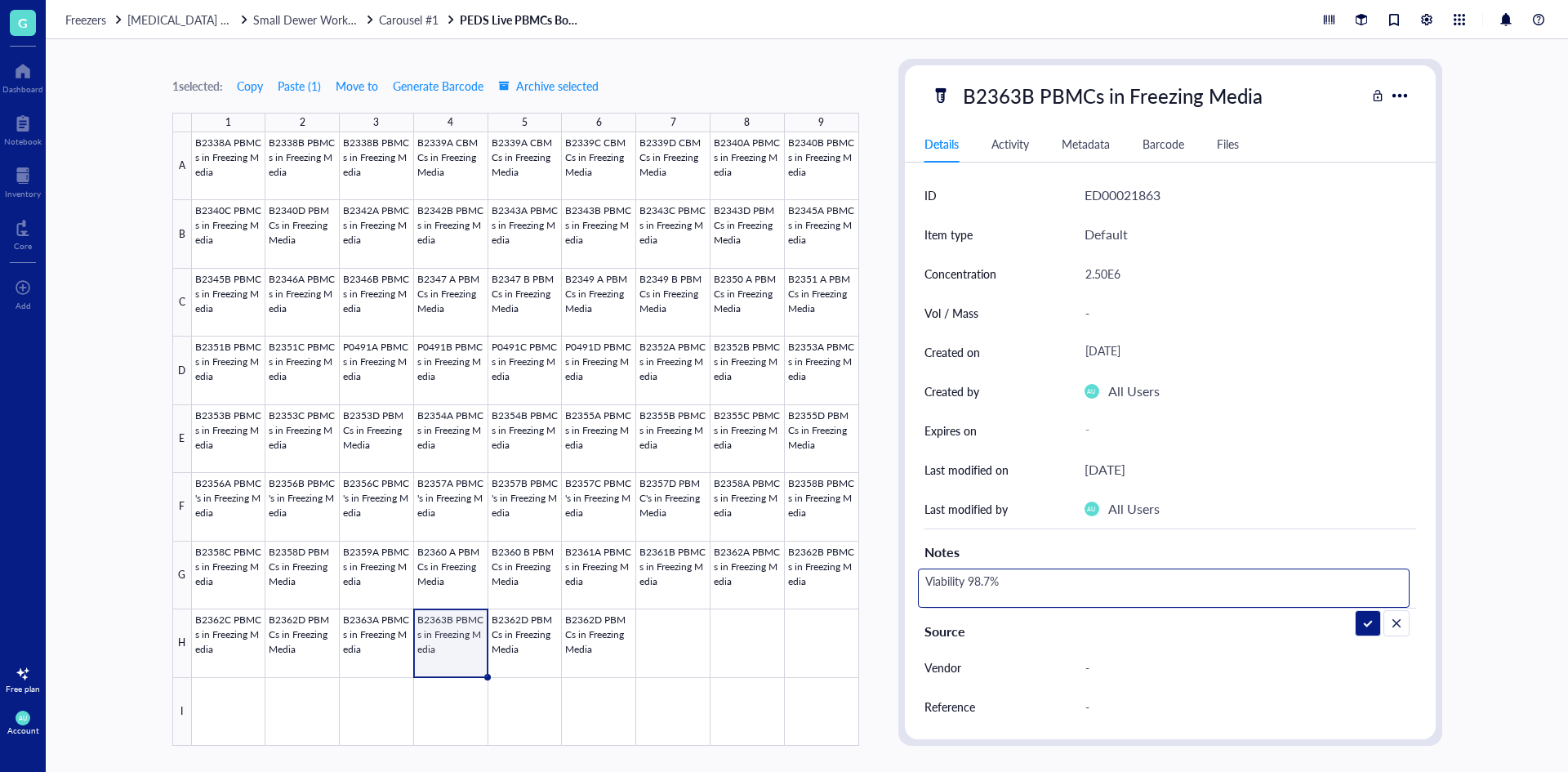
click at [986, 574] on textarea "Viability 98.7%" at bounding box center [1014, 588] width 190 height 36
click at [991, 576] on textarea "Viability 98.7%" at bounding box center [1014, 588] width 190 height 36
type textarea "Viability 98.4%"
click at [504, 650] on div at bounding box center [525, 438] width 667 height 613
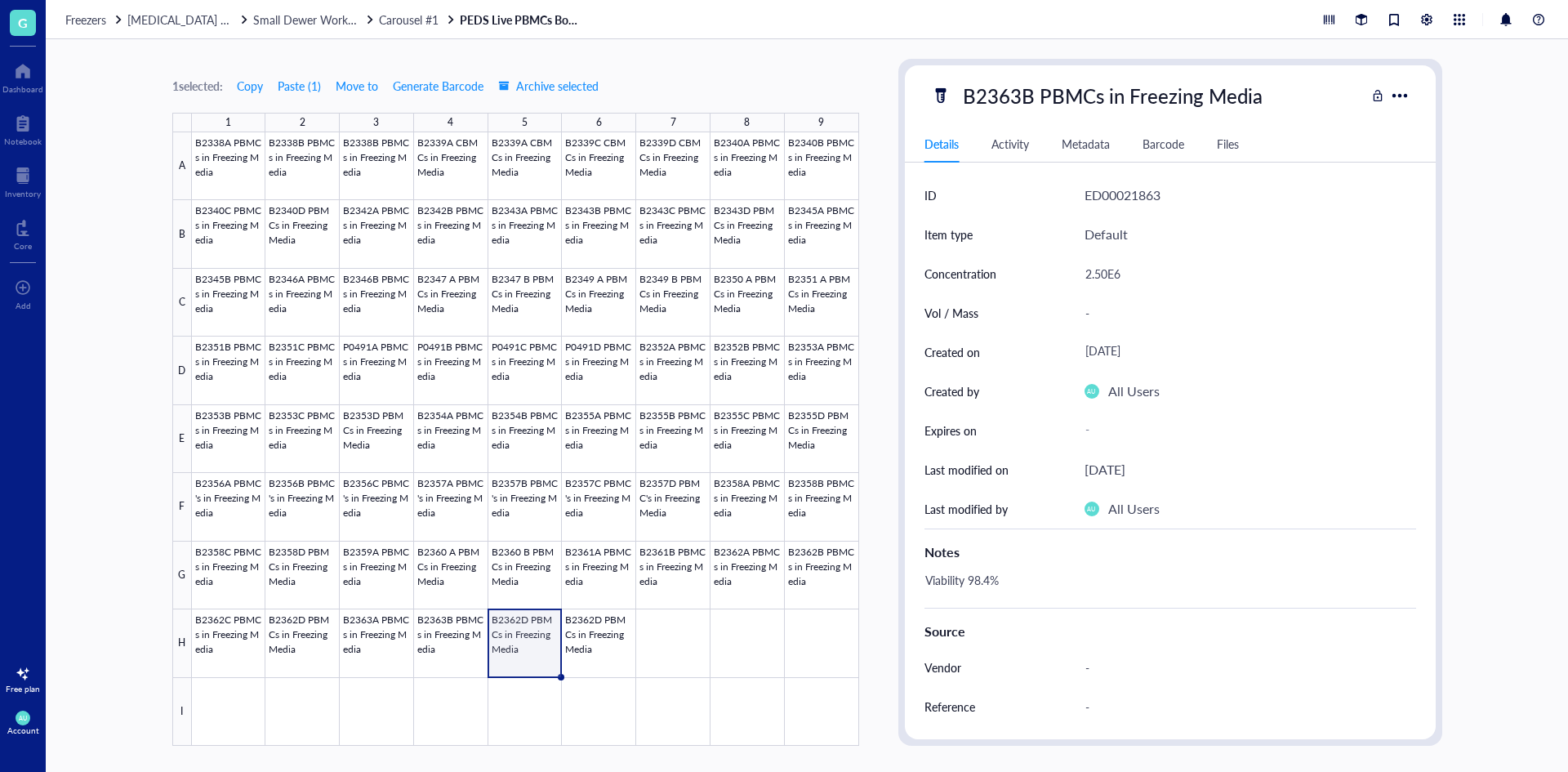
click at [1091, 135] on div "Metadata" at bounding box center [1086, 143] width 48 height 18
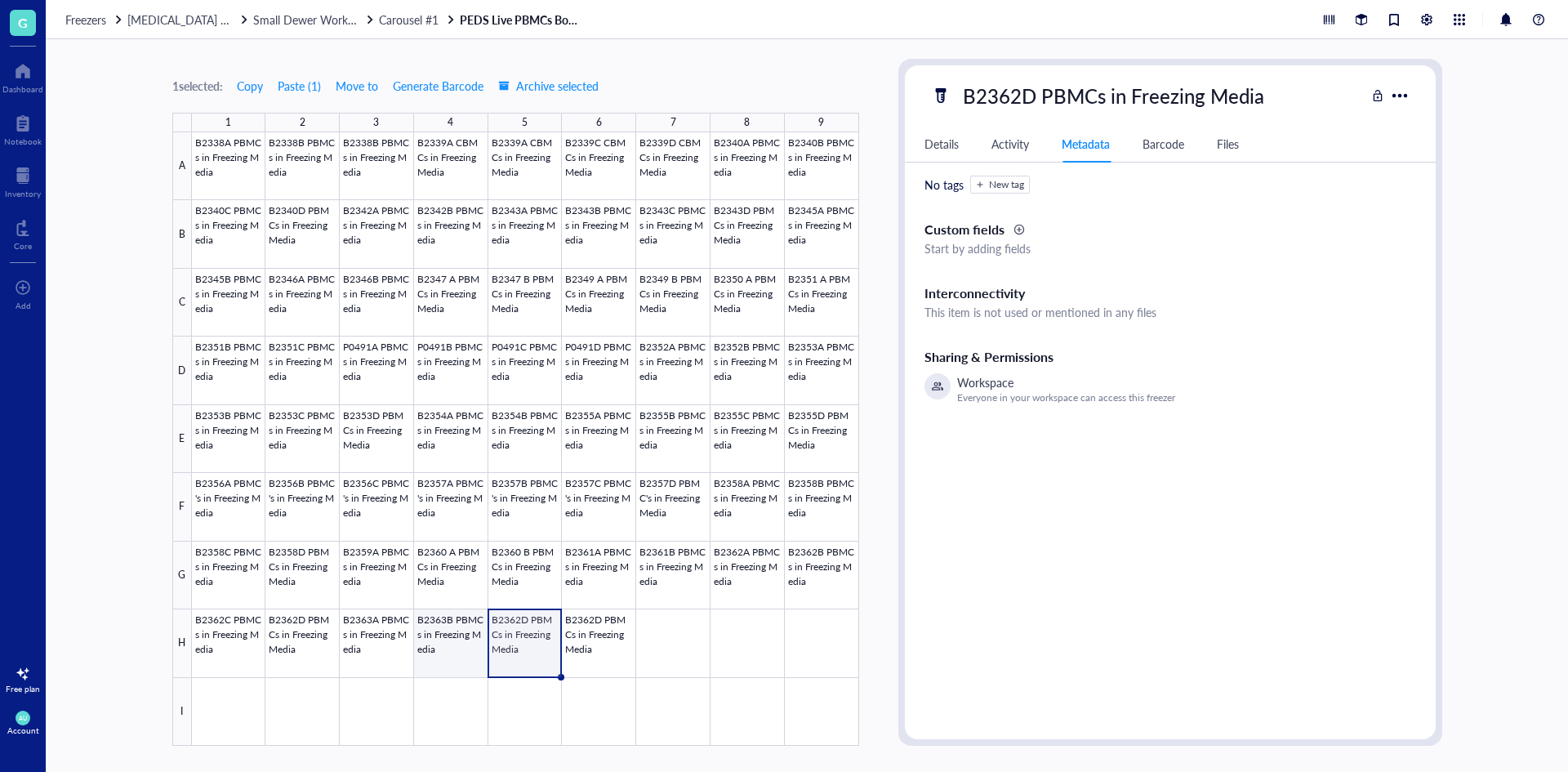
click at [458, 629] on div at bounding box center [525, 438] width 667 height 613
click at [534, 621] on div at bounding box center [525, 438] width 667 height 613
click at [606, 630] on div at bounding box center [525, 438] width 667 height 613
click at [528, 633] on div at bounding box center [525, 438] width 667 height 613
click at [948, 134] on div "Details Activity Metadata Barcode Files" at bounding box center [1170, 144] width 531 height 37
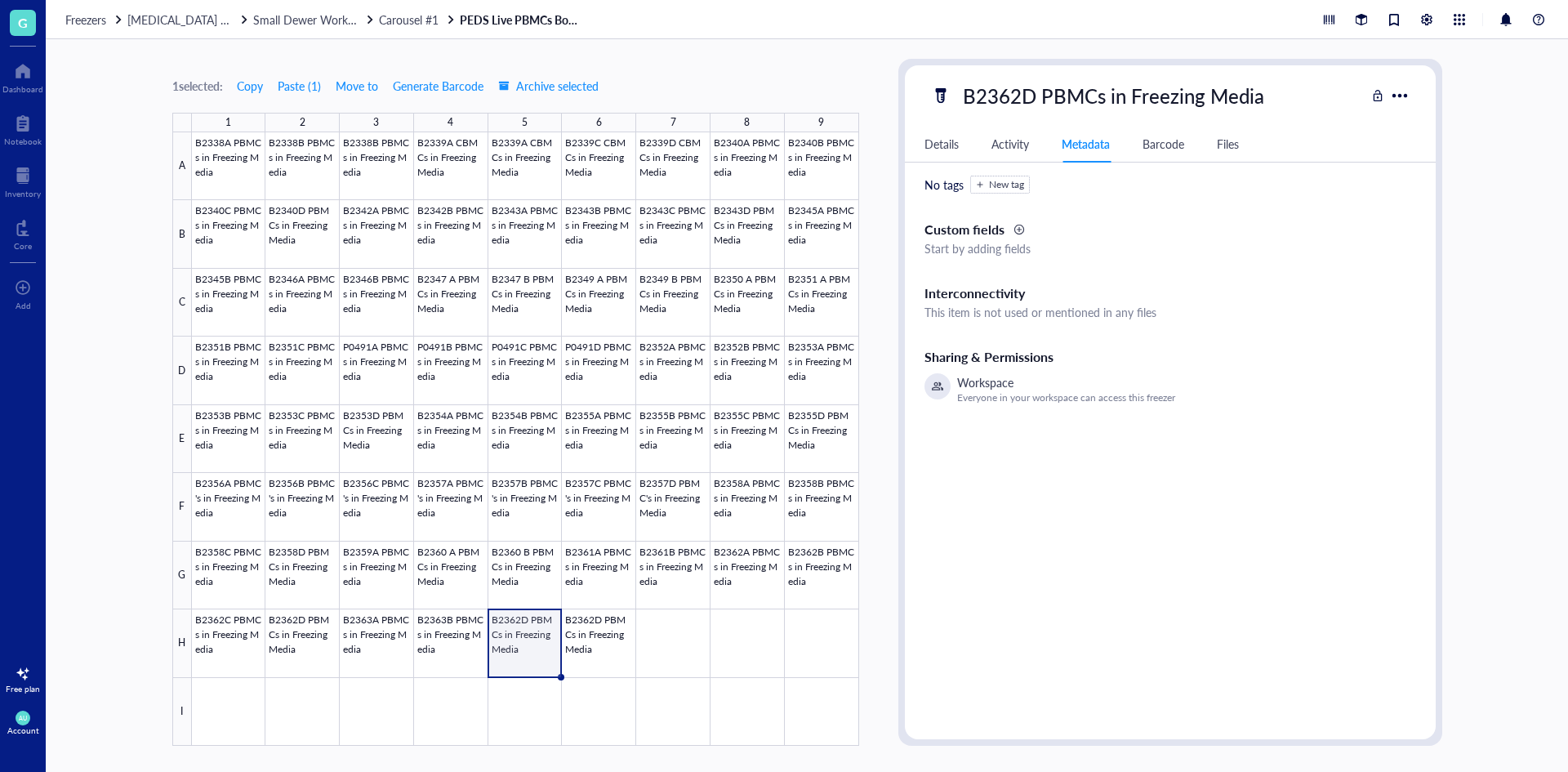
click at [941, 149] on div "Details" at bounding box center [942, 143] width 35 height 18
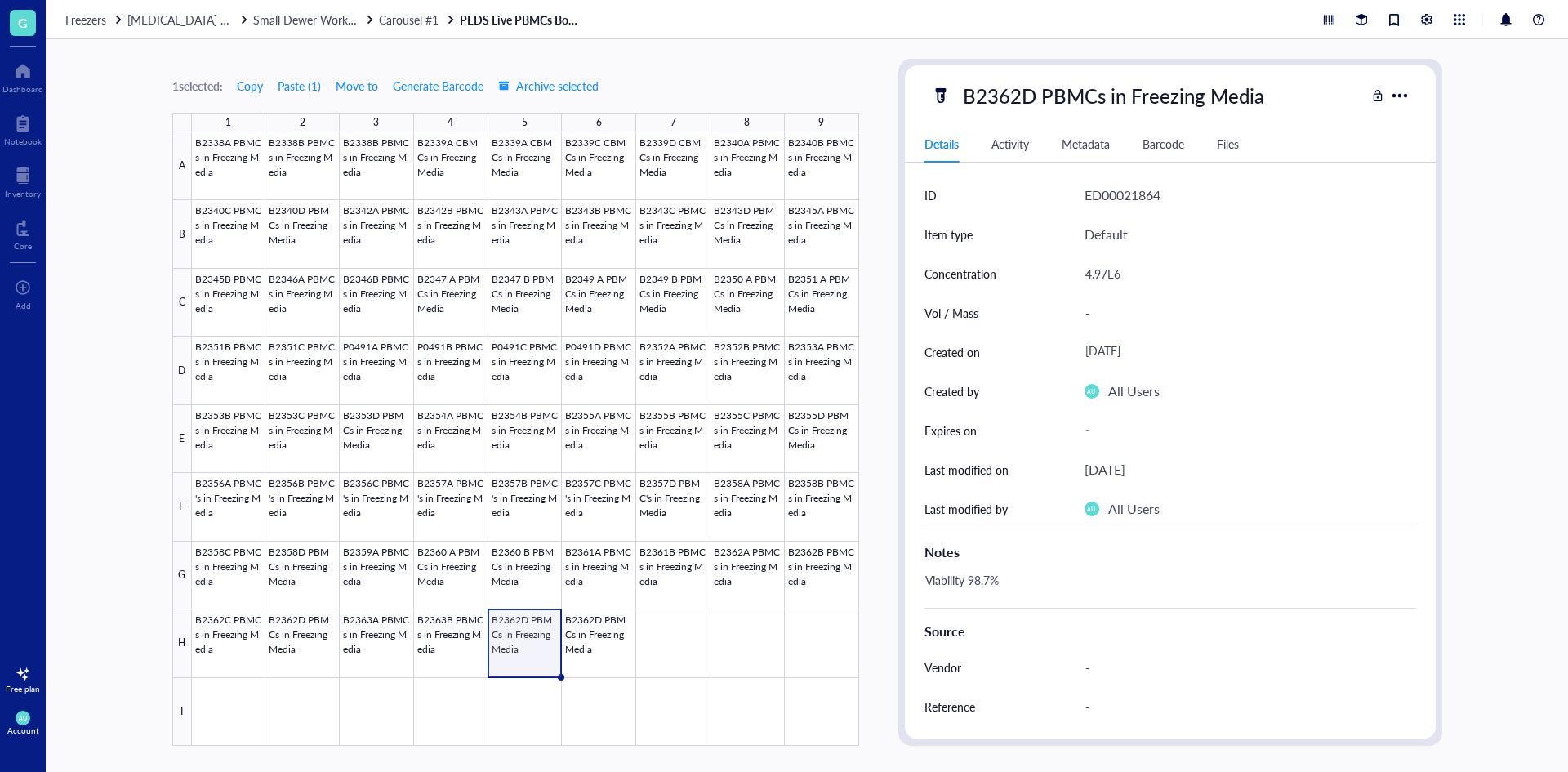
click at [1099, 254] on div "4.97E6" at bounding box center [1250, 273] width 331 height 39
click at [1107, 278] on div "4.97E6" at bounding box center [1244, 273] width 331 height 35
click at [1107, 276] on input "4.97E6" at bounding box center [1244, 273] width 330 height 33
click at [1019, 93] on div "B2362D PBMCs in Freezing Media" at bounding box center [1114, 96] width 316 height 35
click at [1030, 95] on input "B2362D PBMCs in Freezing Media" at bounding box center [1139, 96] width 366 height 33
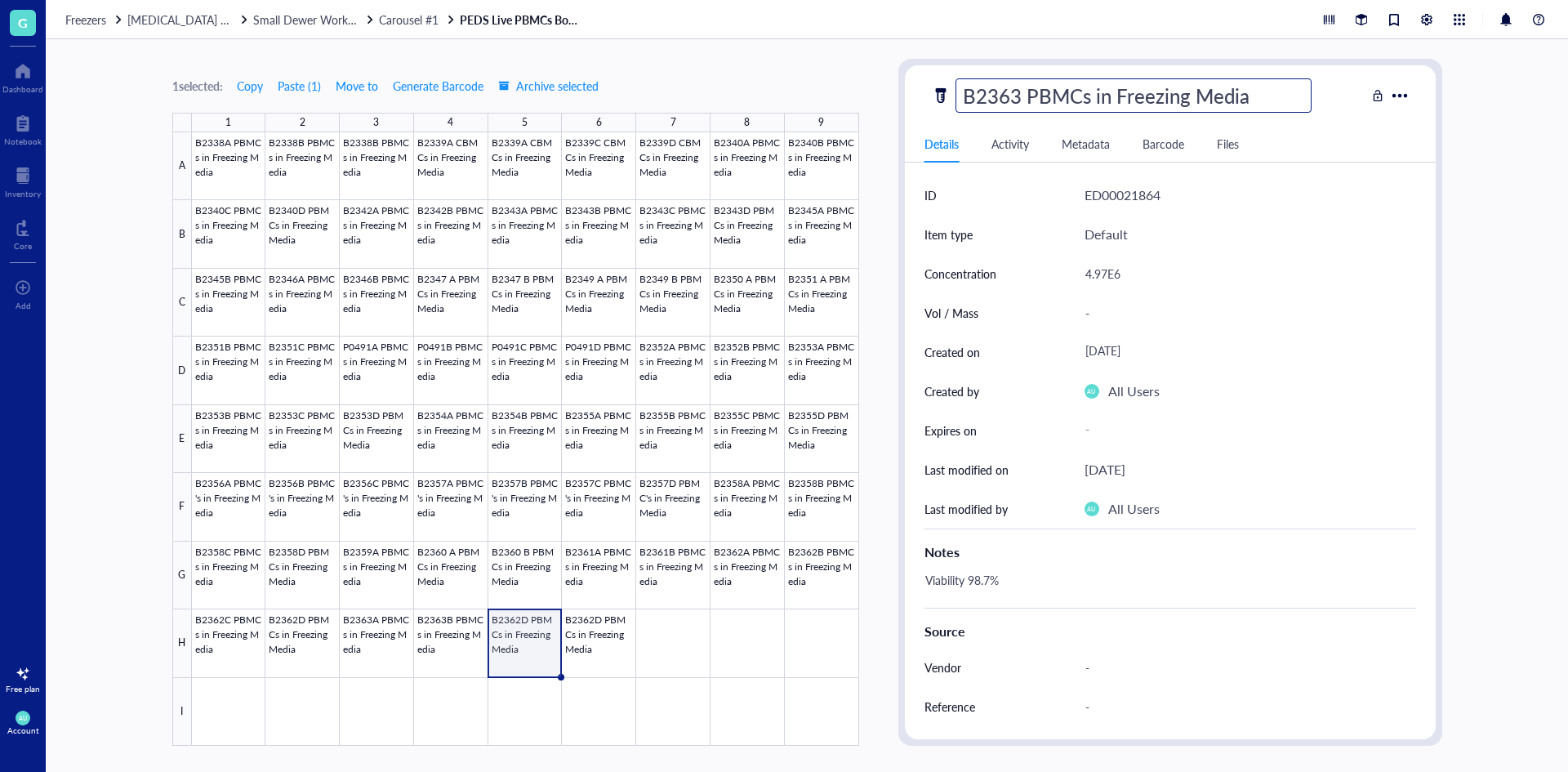
type input "B2363C PBMCs in Freezing Media"
click at [1093, 274] on div "4.97E6" at bounding box center [1244, 273] width 331 height 35
click at [1111, 275] on div "4.97E6" at bounding box center [1244, 273] width 331 height 35
click at [1109, 273] on input "4.97E6" at bounding box center [1244, 273] width 330 height 33
type input "2.73E6"
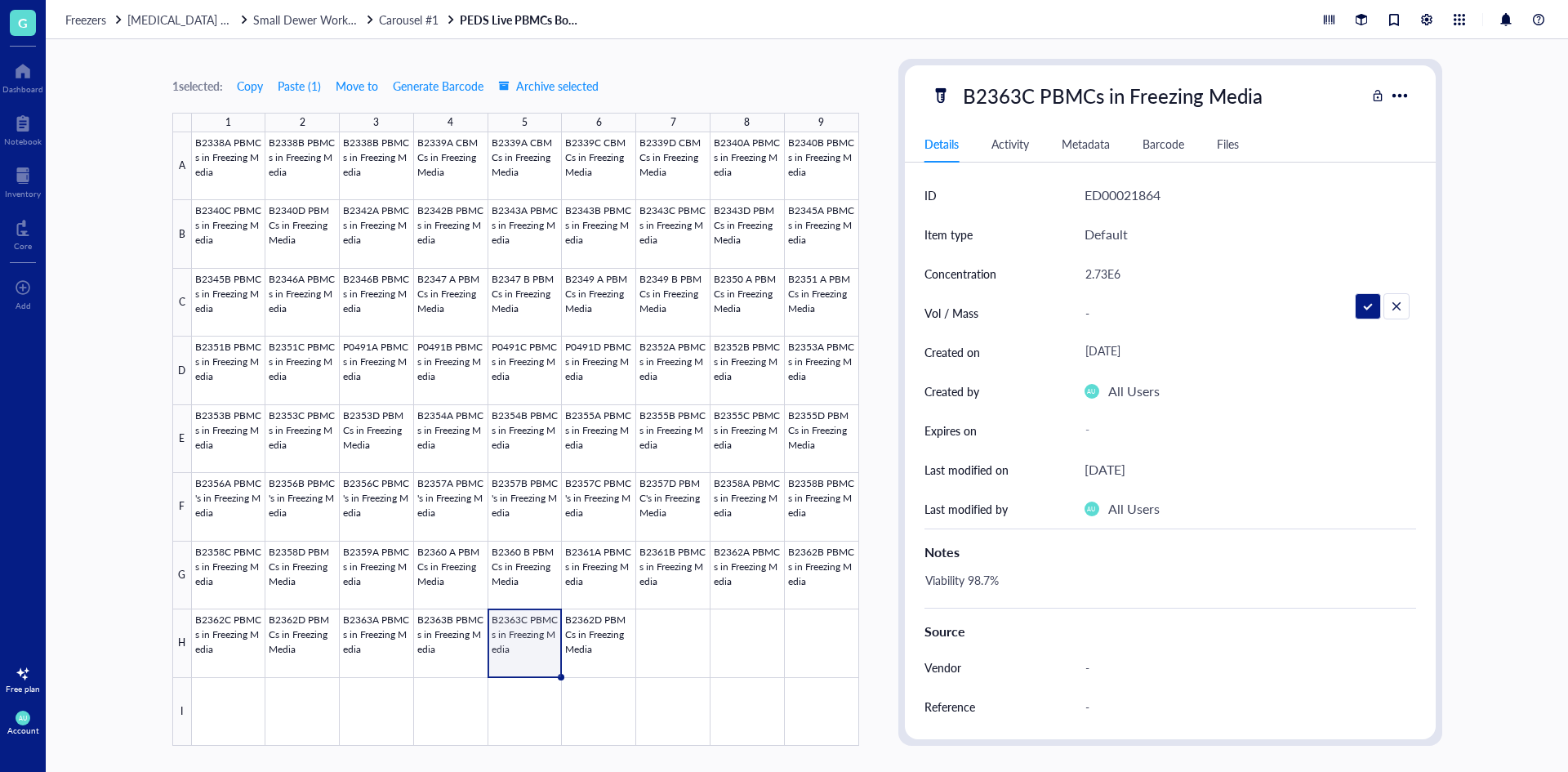
click at [980, 574] on div "Viability 98.7%" at bounding box center [1164, 587] width 492 height 39
click at [992, 581] on div "Viability 98.7%" at bounding box center [1164, 587] width 492 height 39
click at [989, 576] on textarea "Viability 98.7%" at bounding box center [1014, 588] width 190 height 36
type textarea "Viability 98.5%"
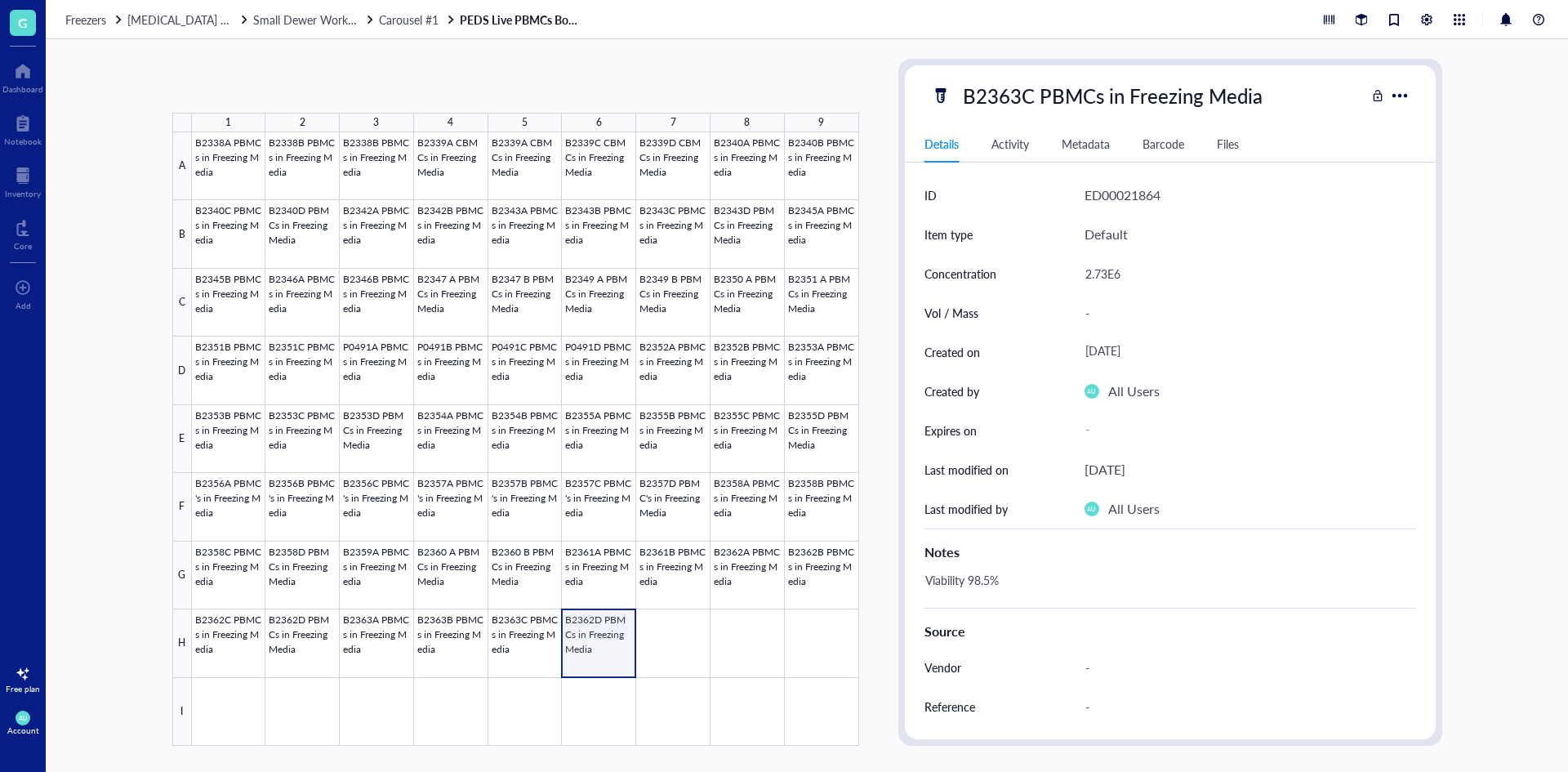
click at [608, 650] on div at bounding box center [525, 438] width 667 height 613
click at [1031, 116] on div "B2362D PBMCs in Freezing Media Details Activity Metadata Barcode Files ID ED000…" at bounding box center [1170, 402] width 531 height 674
click at [1031, 103] on div "B2362D PBMCs in Freezing Media" at bounding box center [1114, 96] width 316 height 35
click at [1026, 94] on input "B2362D PBMCs in Freezing Media" at bounding box center [1139, 96] width 366 height 33
type input "B2363D PBMCs in Freezing Media"
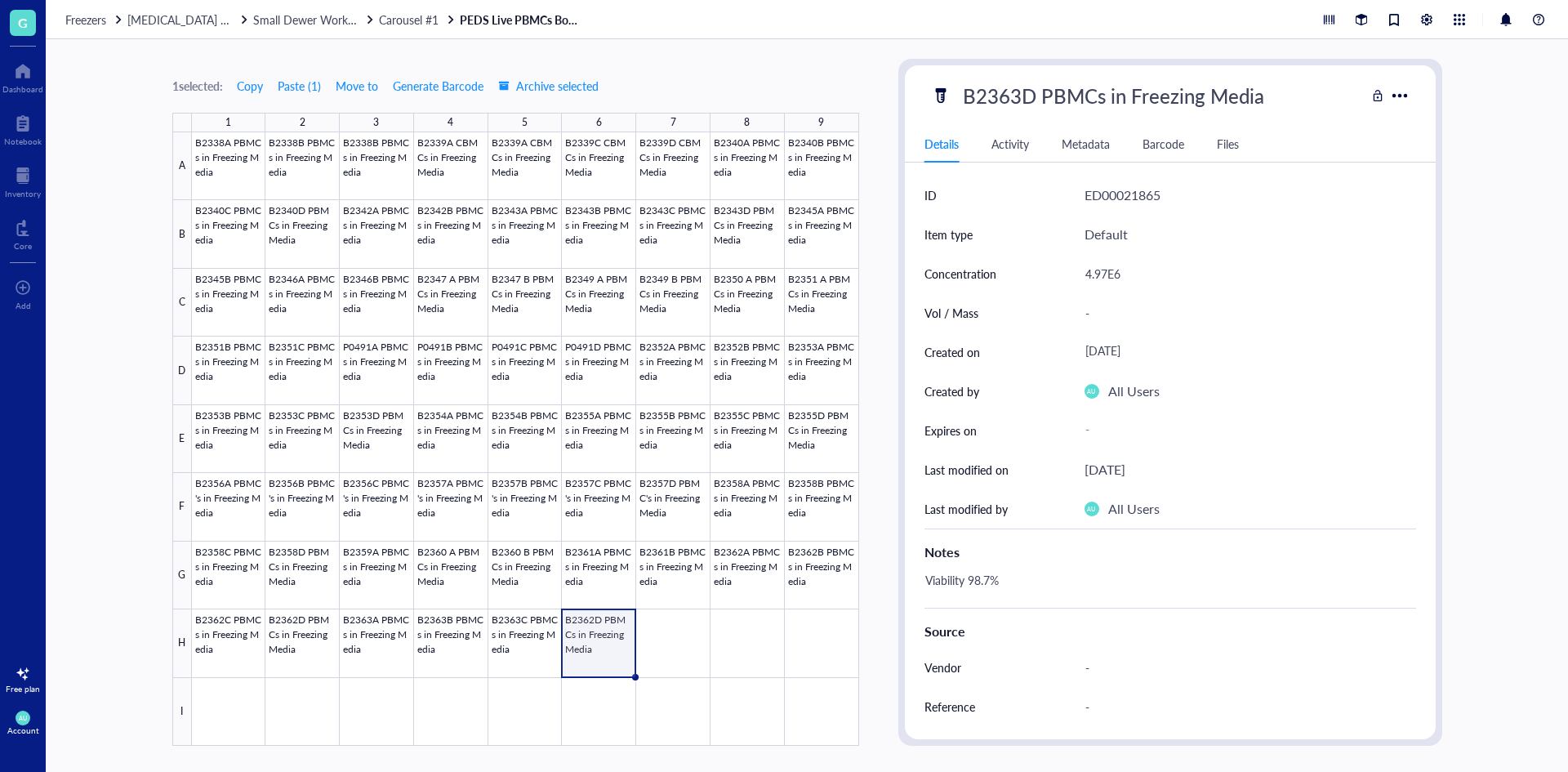
click at [1103, 276] on div "4.97E6" at bounding box center [1244, 273] width 331 height 35
click at [1106, 273] on div "4.97E6" at bounding box center [1244, 273] width 331 height 35
click at [1106, 273] on input "4.97E6" at bounding box center [1244, 273] width 330 height 33
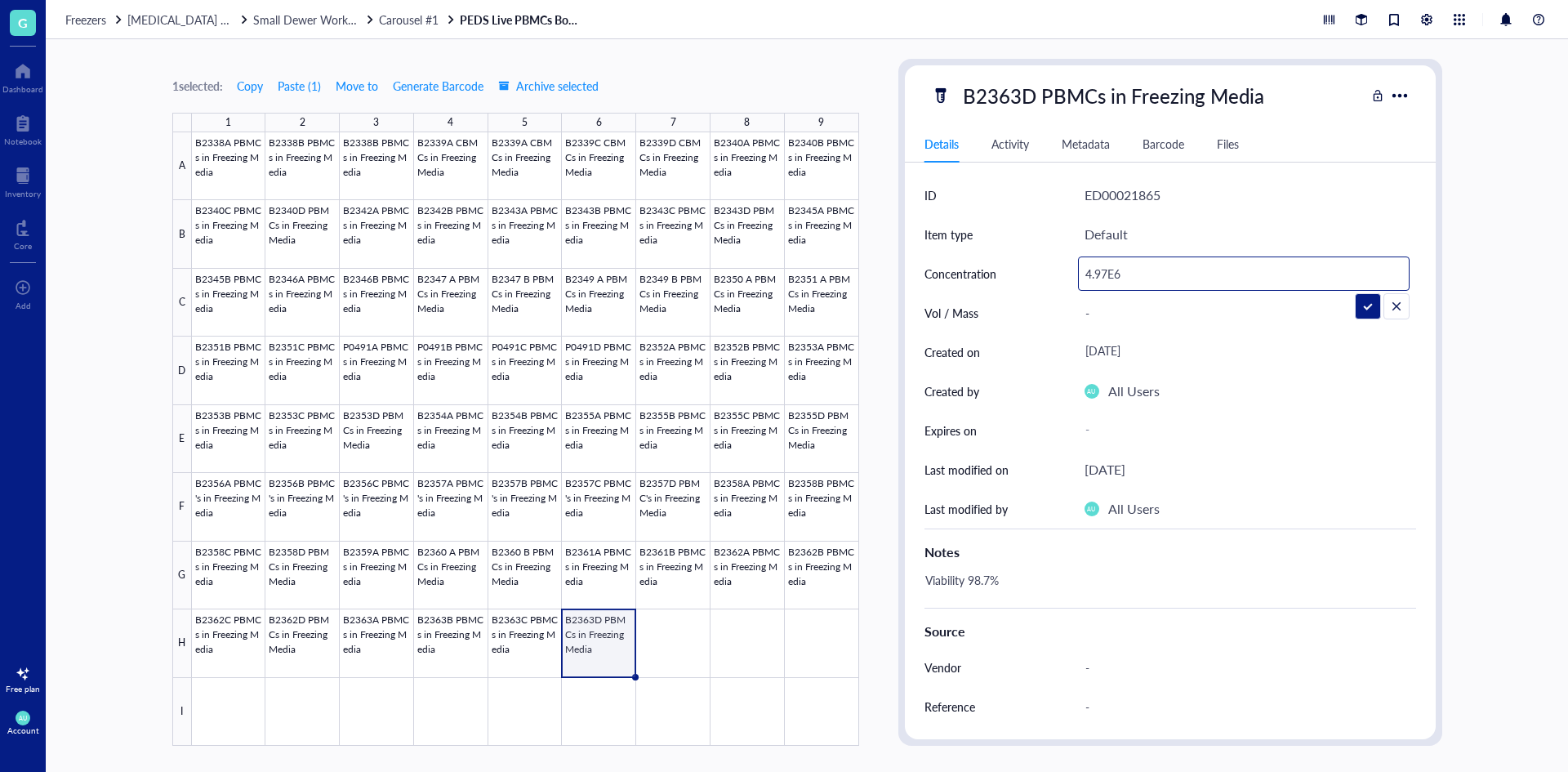
click at [1106, 273] on input "4.97E6" at bounding box center [1244, 273] width 330 height 33
type input "2.84E6"
click at [983, 583] on div "Viability 98.7%" at bounding box center [1164, 587] width 492 height 39
click at [990, 583] on div "Viability 98.7%" at bounding box center [1164, 587] width 492 height 39
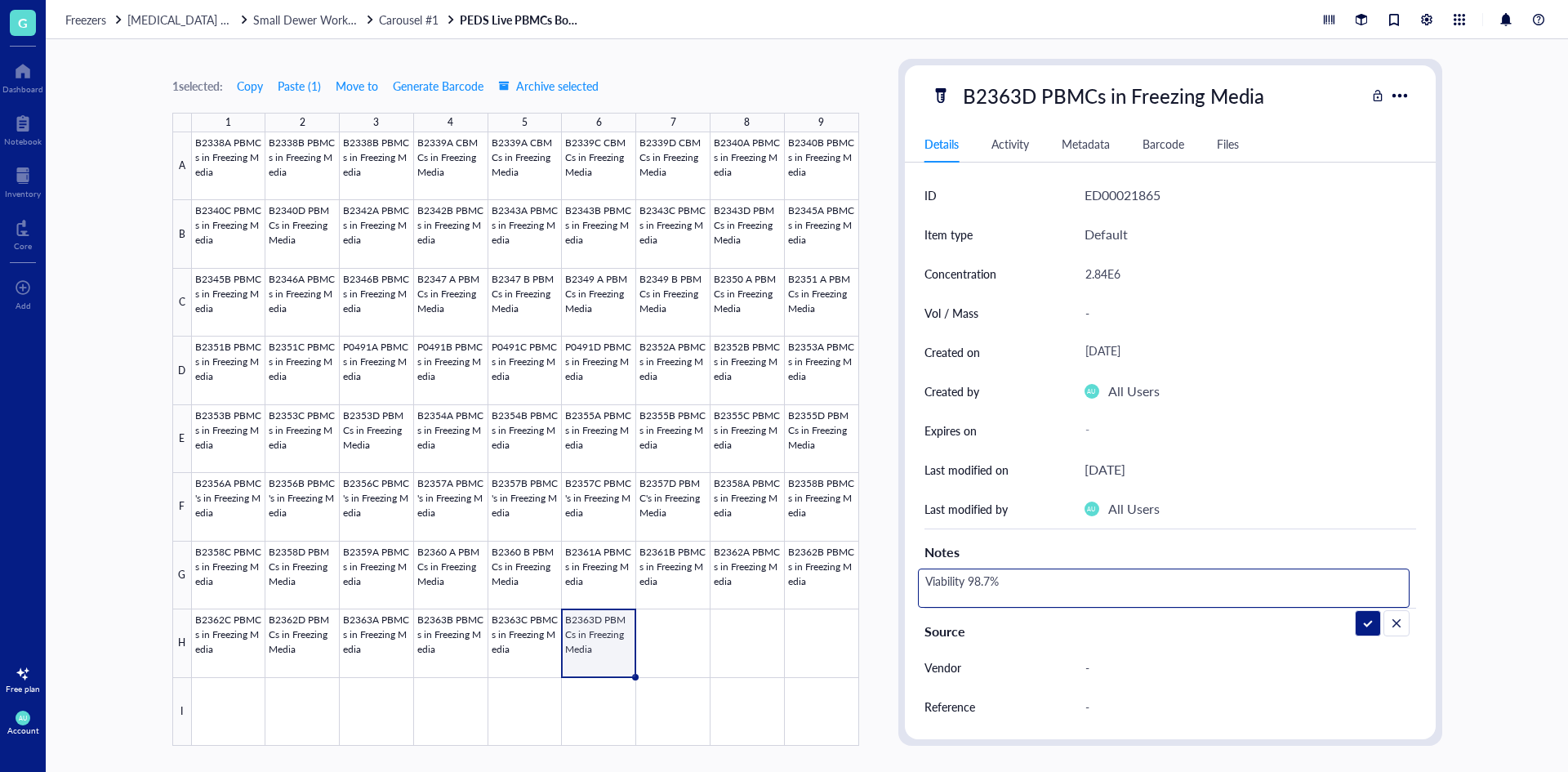
click at [990, 581] on textarea "Viability 98.7%" at bounding box center [1014, 588] width 190 height 36
type textarea "Viability 98.0%"
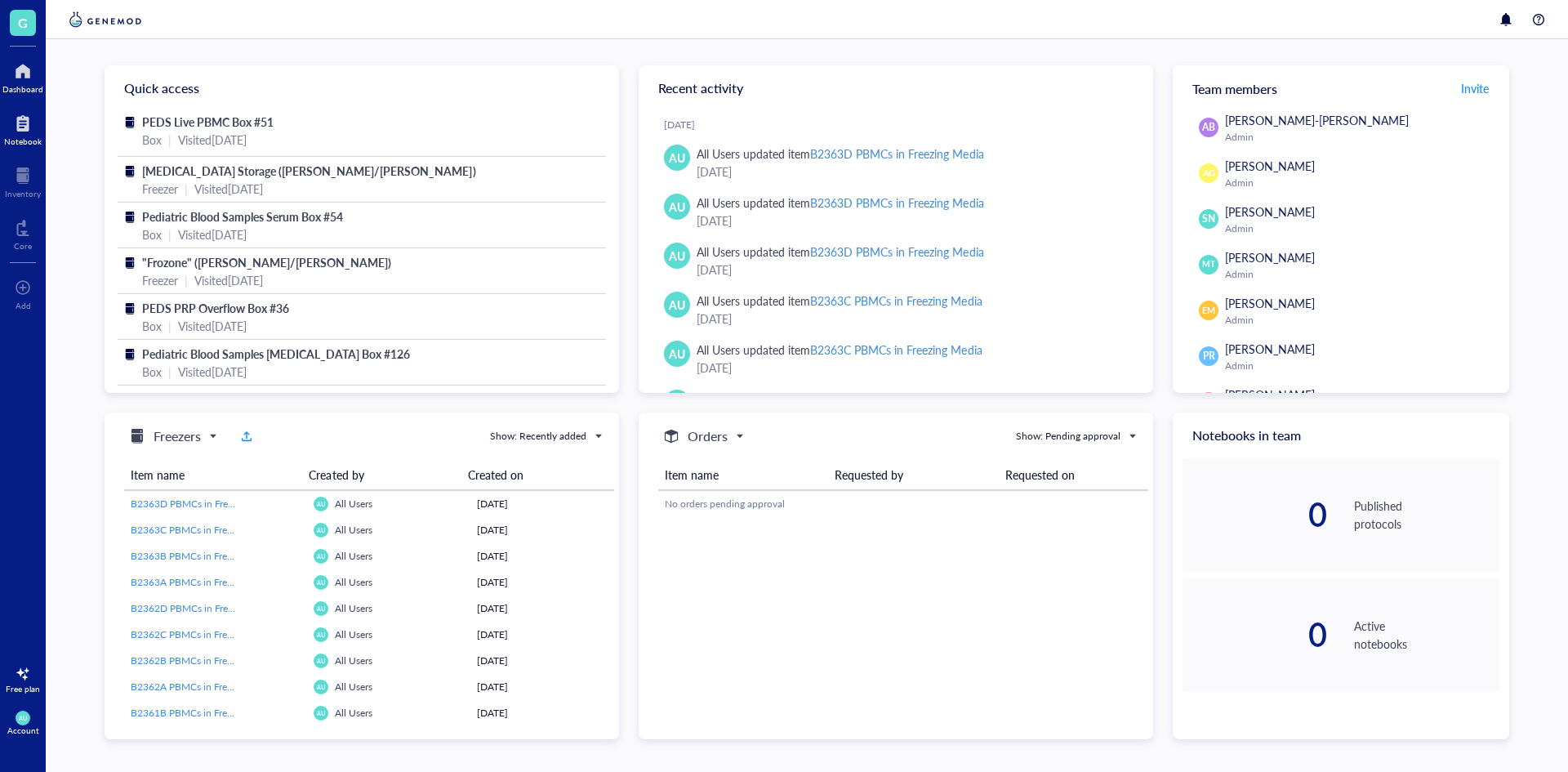
drag, startPoint x: 32, startPoint y: 118, endPoint x: 32, endPoint y: 130, distance: 12.0
click at [32, 118] on div at bounding box center [23, 123] width 38 height 26
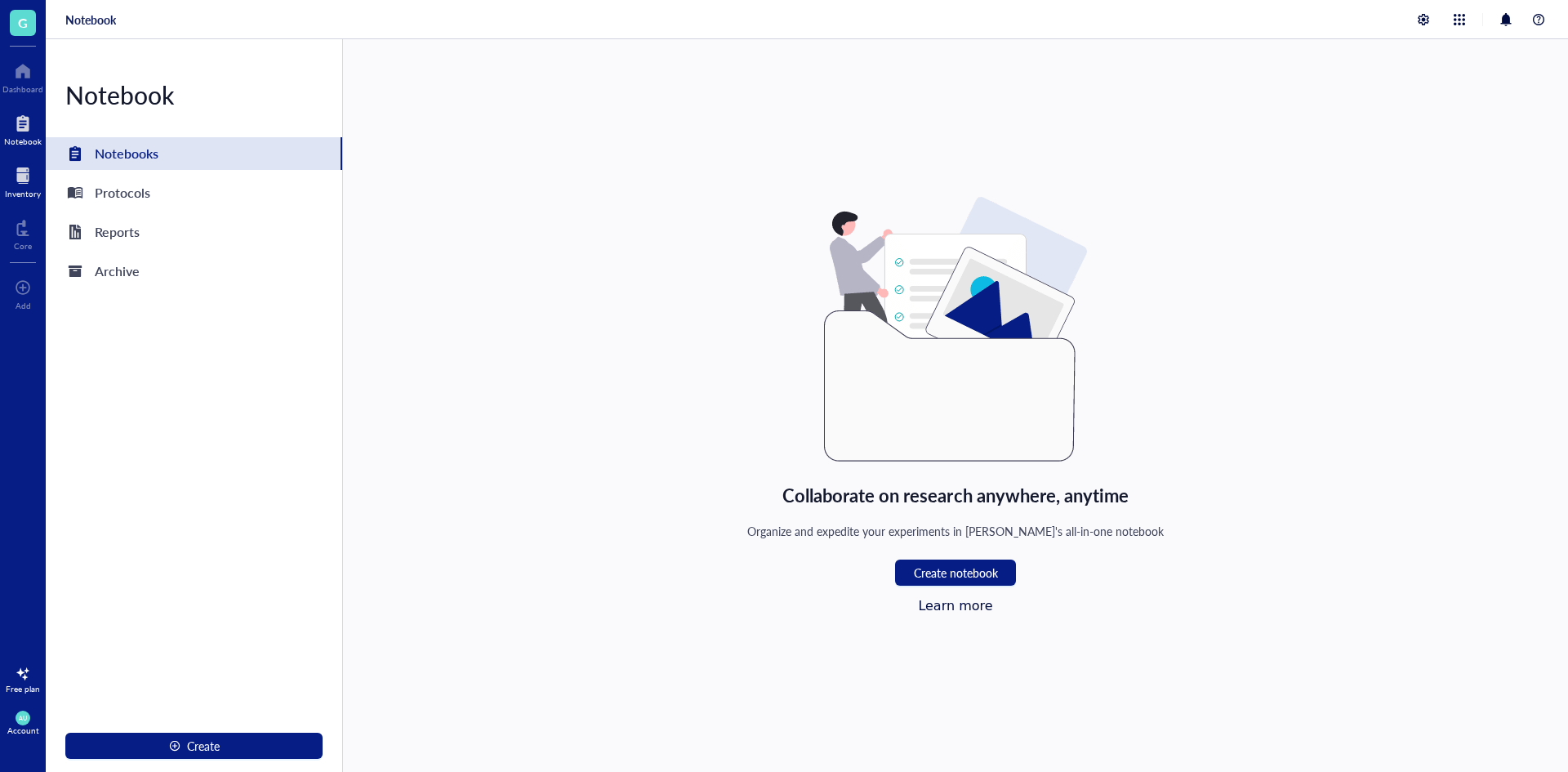
click at [19, 179] on div at bounding box center [23, 175] width 36 height 26
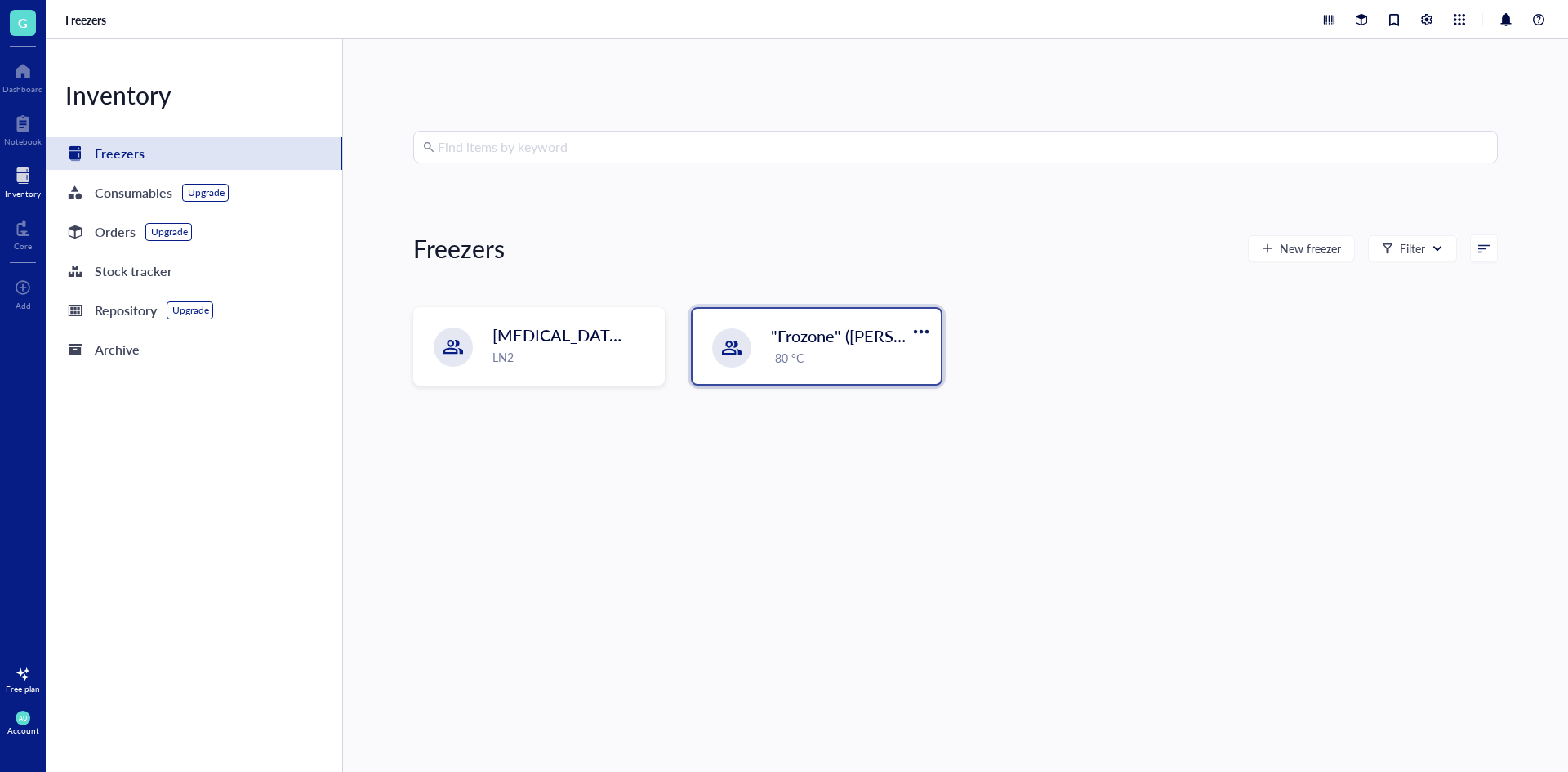
click at [815, 363] on div "-80 °C" at bounding box center [852, 357] width 161 height 18
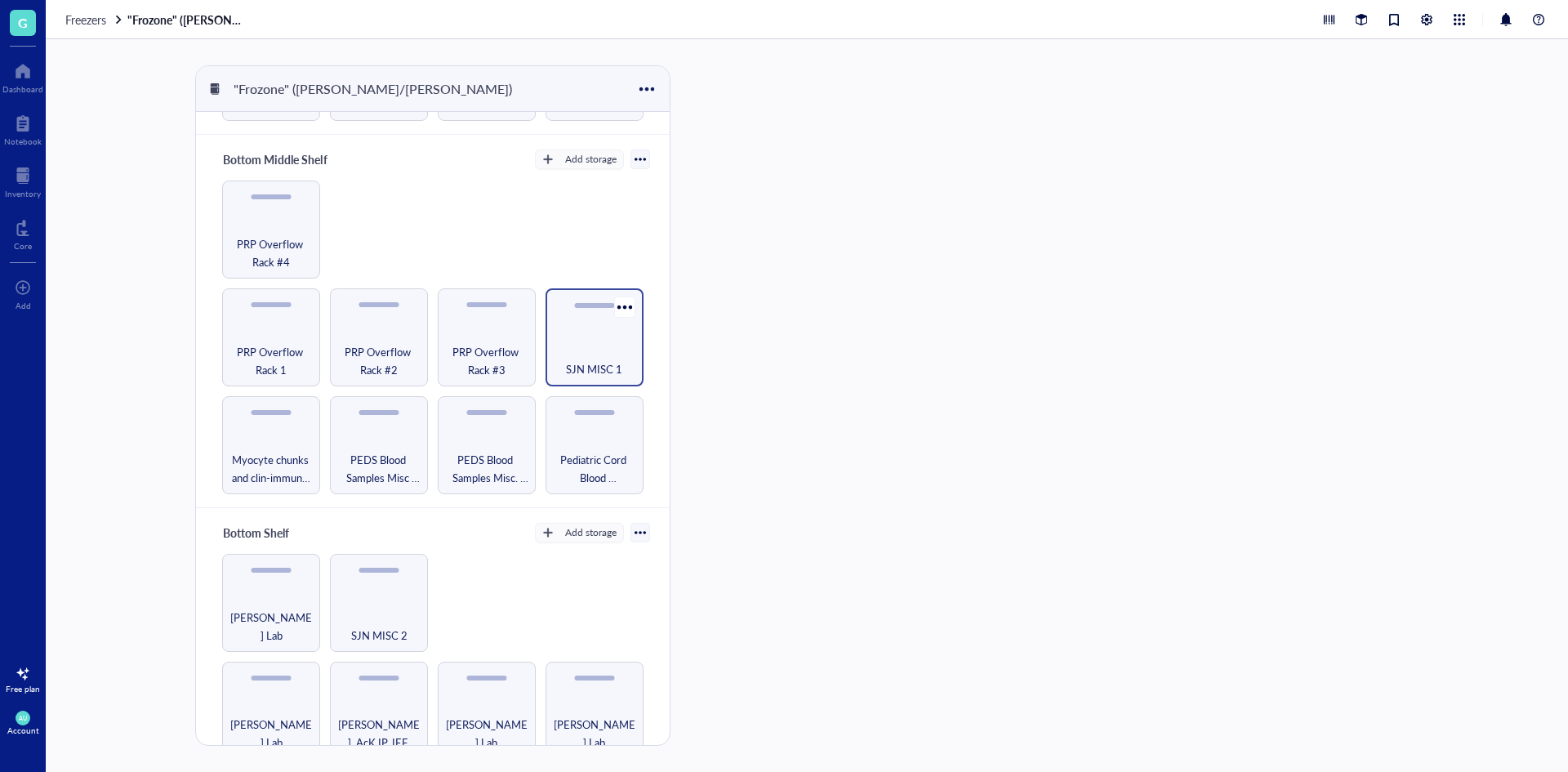
scroll to position [99, 0]
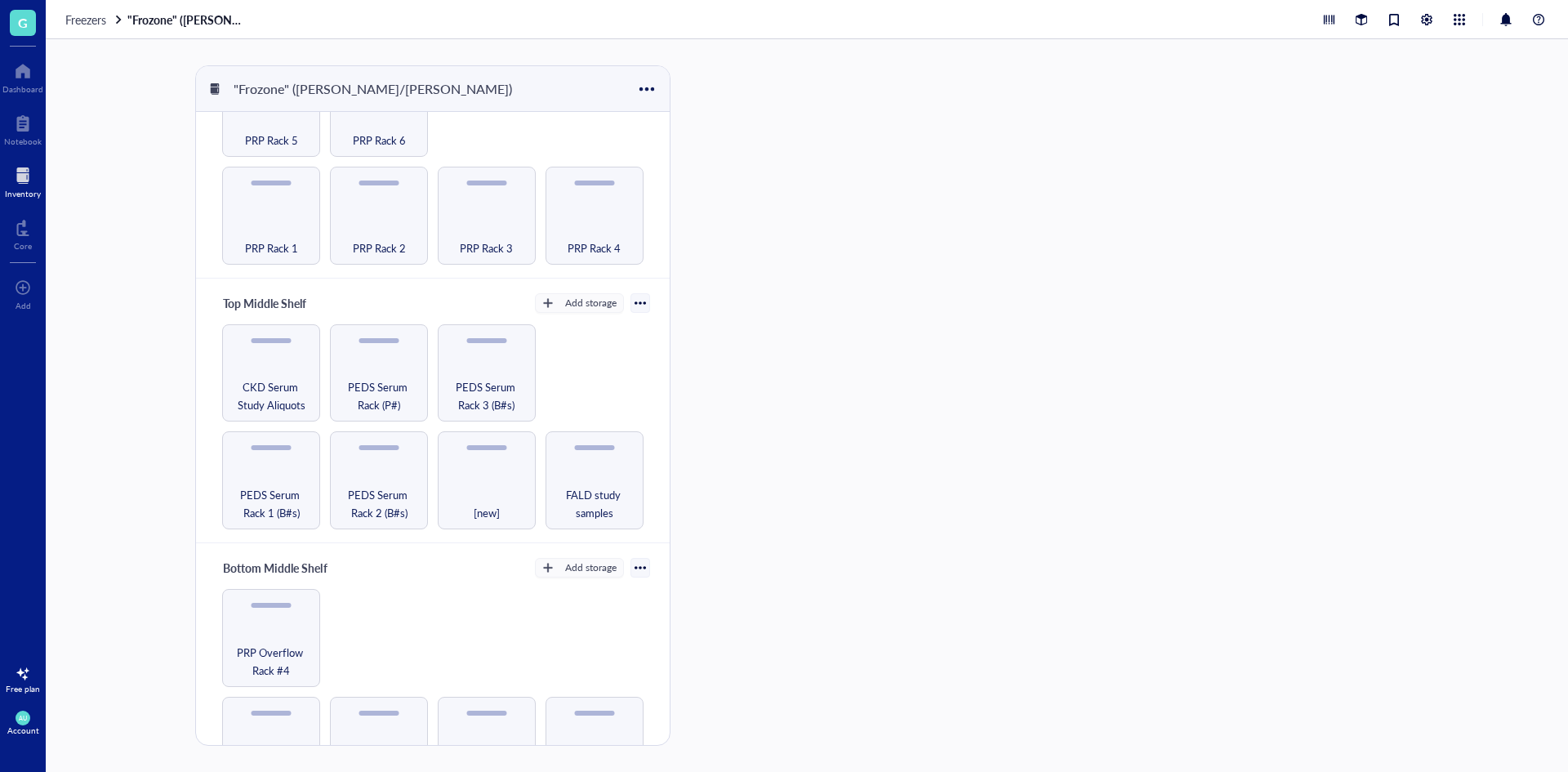
click at [21, 177] on div at bounding box center [23, 175] width 36 height 26
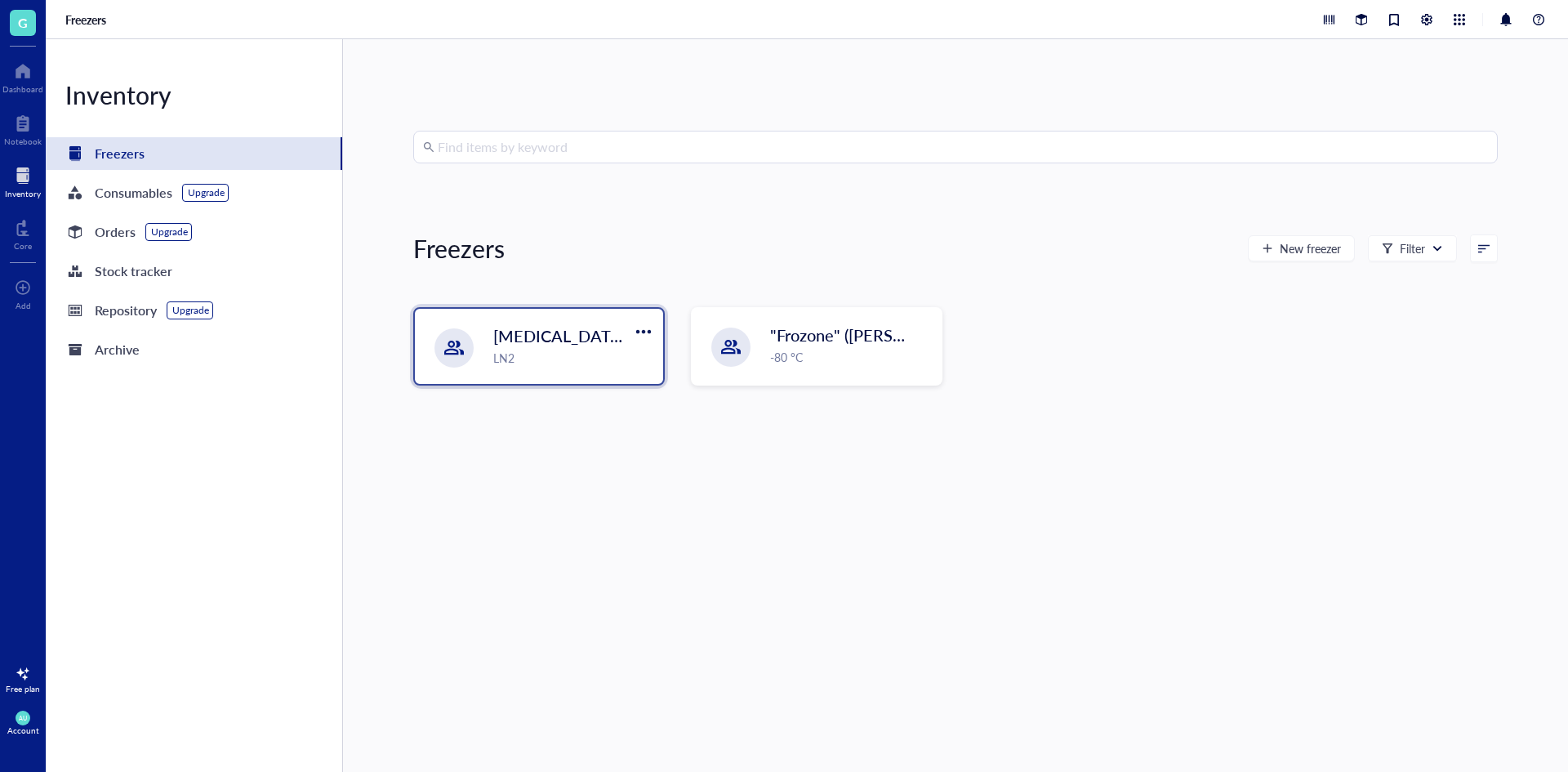
click at [589, 349] on div "LN2" at bounding box center [574, 357] width 161 height 18
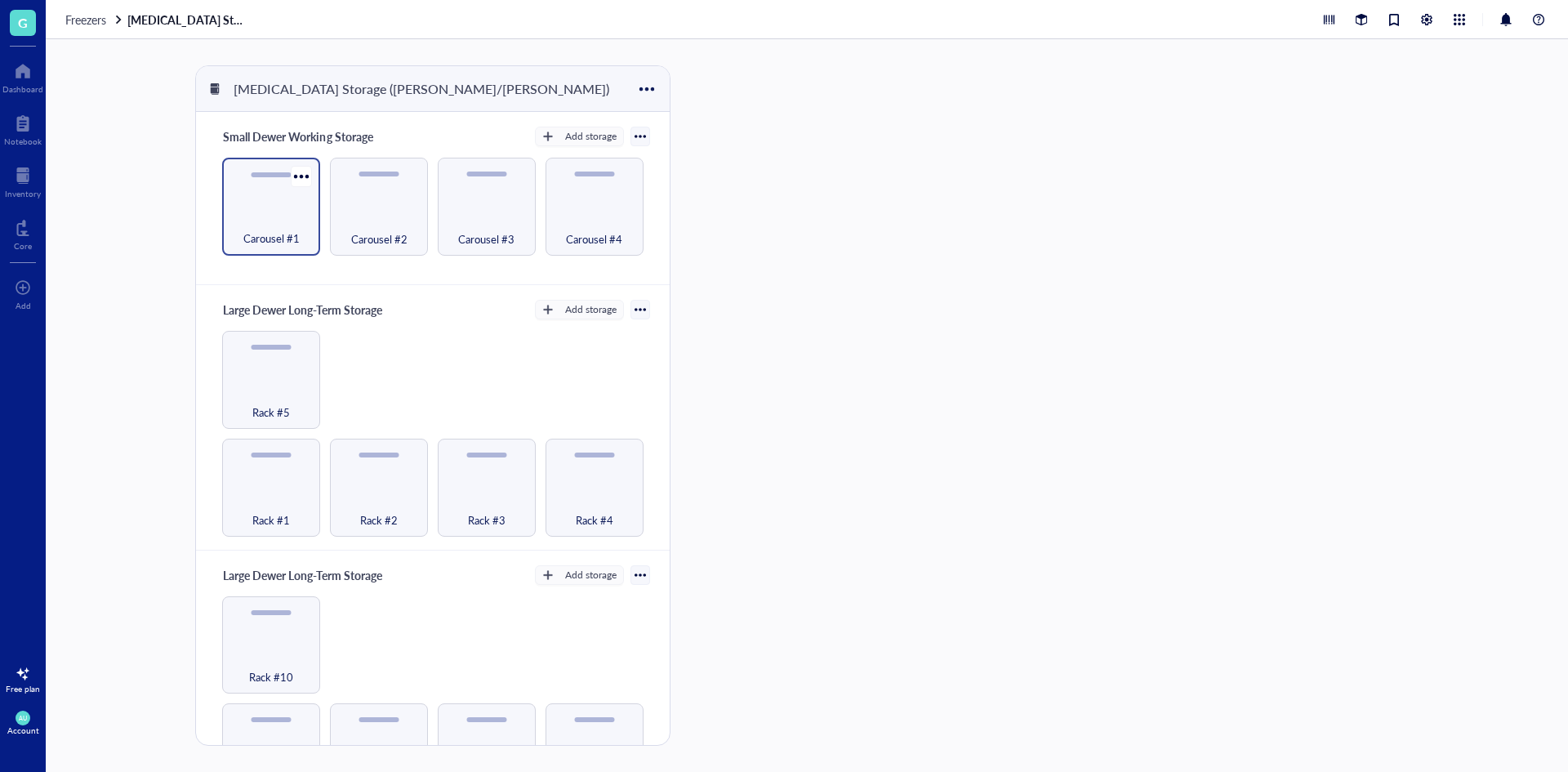
click at [280, 248] on div "Carousel #1" at bounding box center [271, 207] width 98 height 98
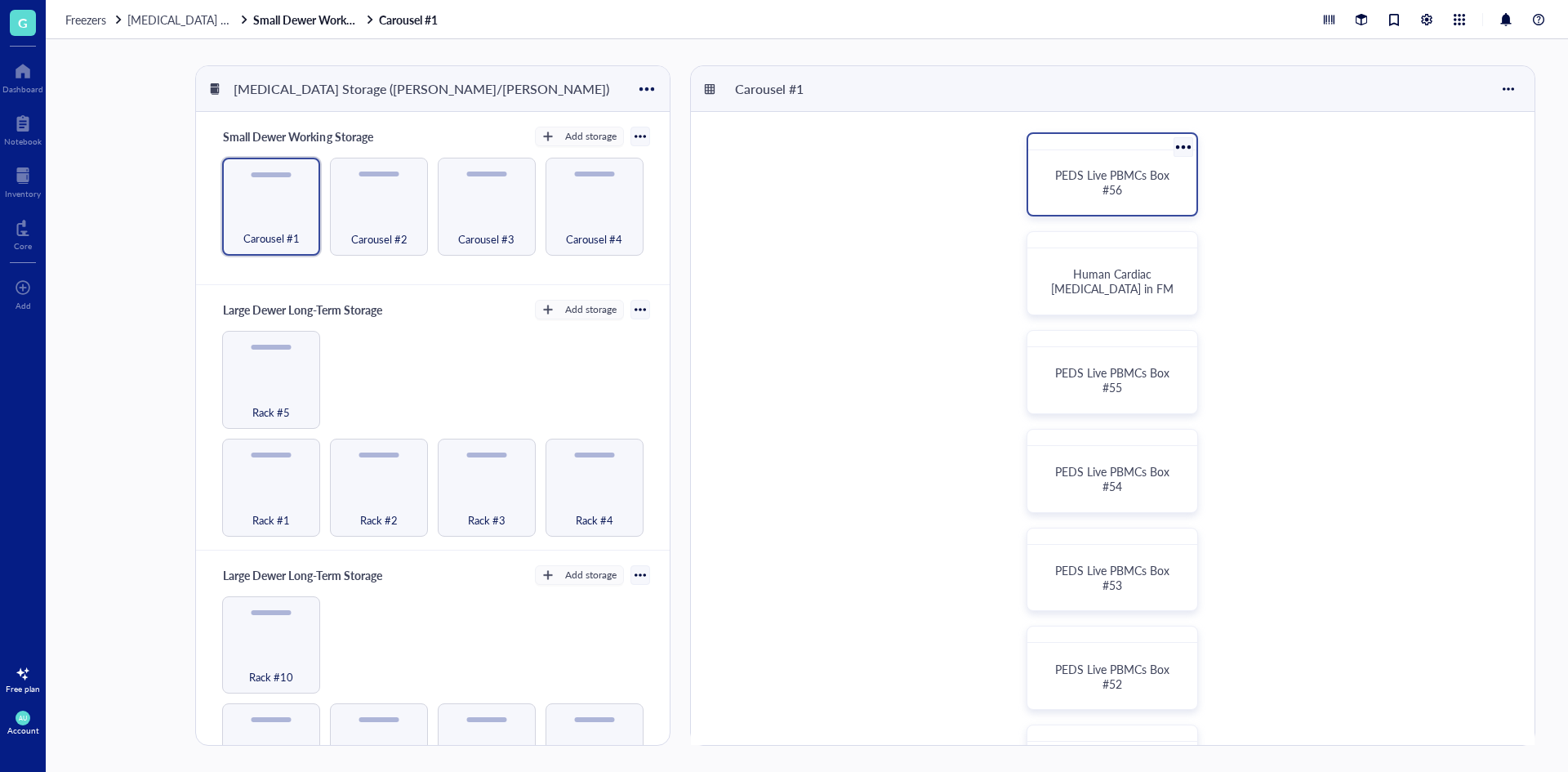
click at [1114, 196] on span "PEDS Live PBMCs Box #56" at bounding box center [1114, 182] width 117 height 31
